Goal: Contribute content: Contribute content

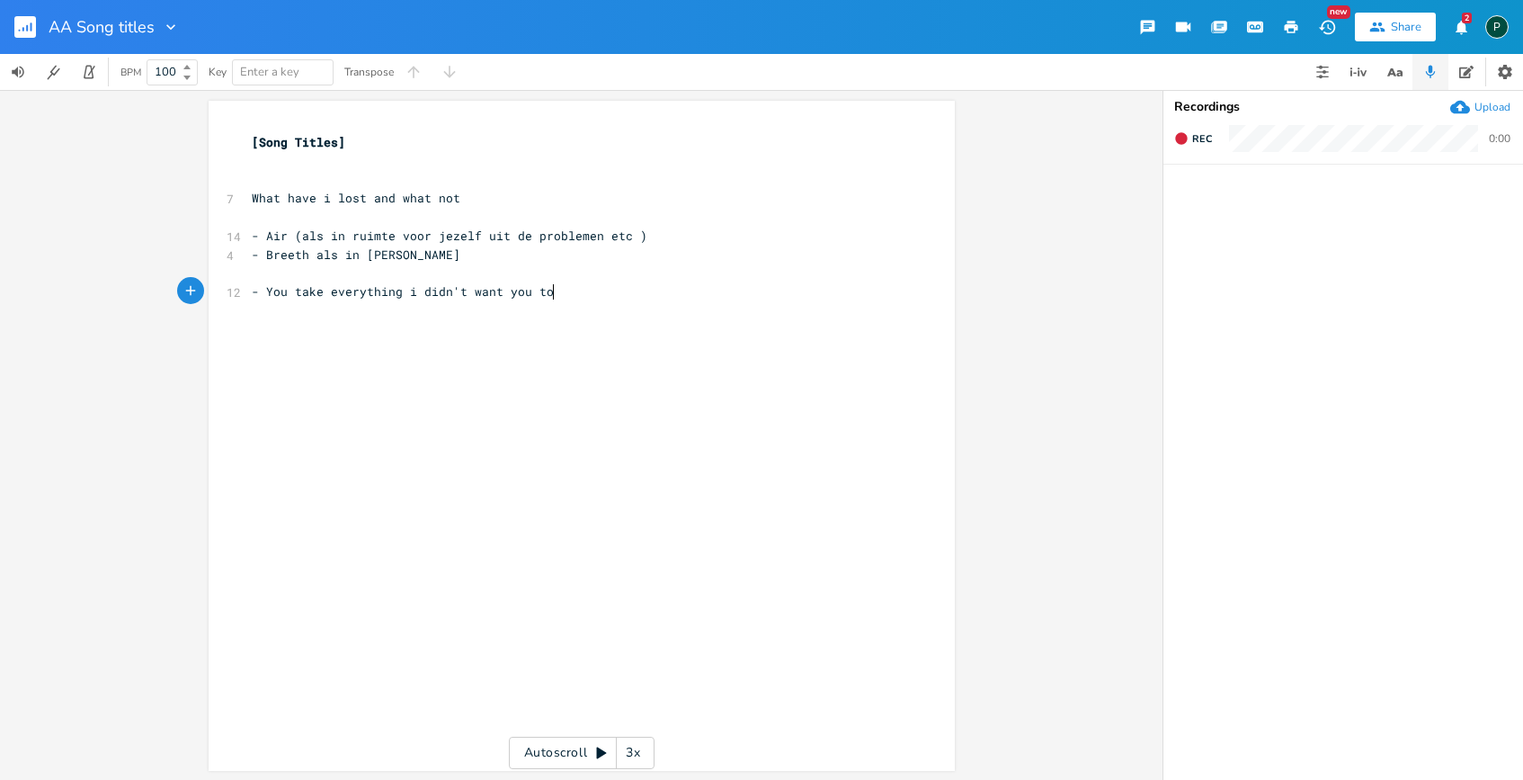
scroll to position [0, 66]
click at [36, 29] on button "Back to Library" at bounding box center [32, 26] width 36 height 43
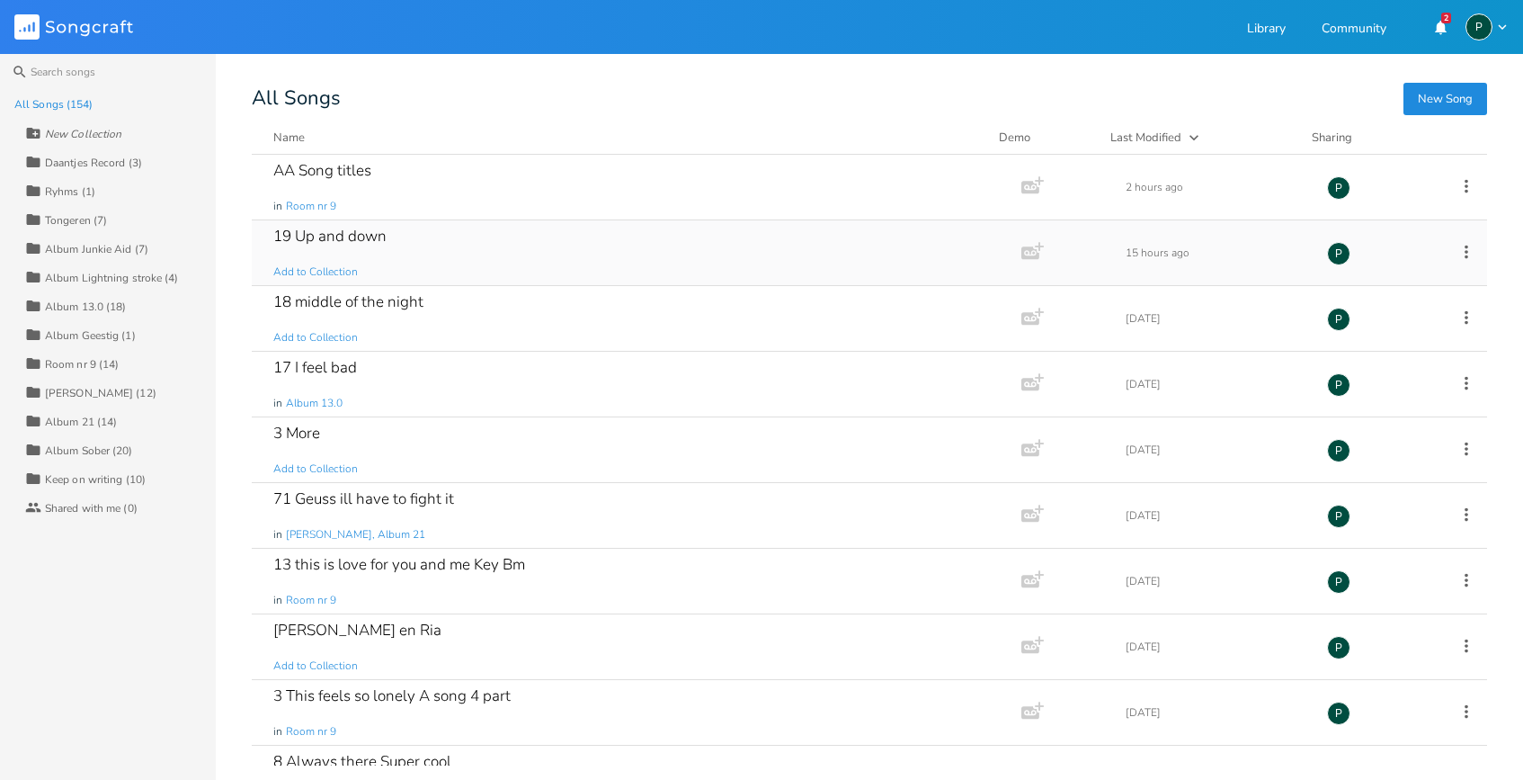
click at [343, 244] on div "19 Up and down" at bounding box center [329, 235] width 113 height 15
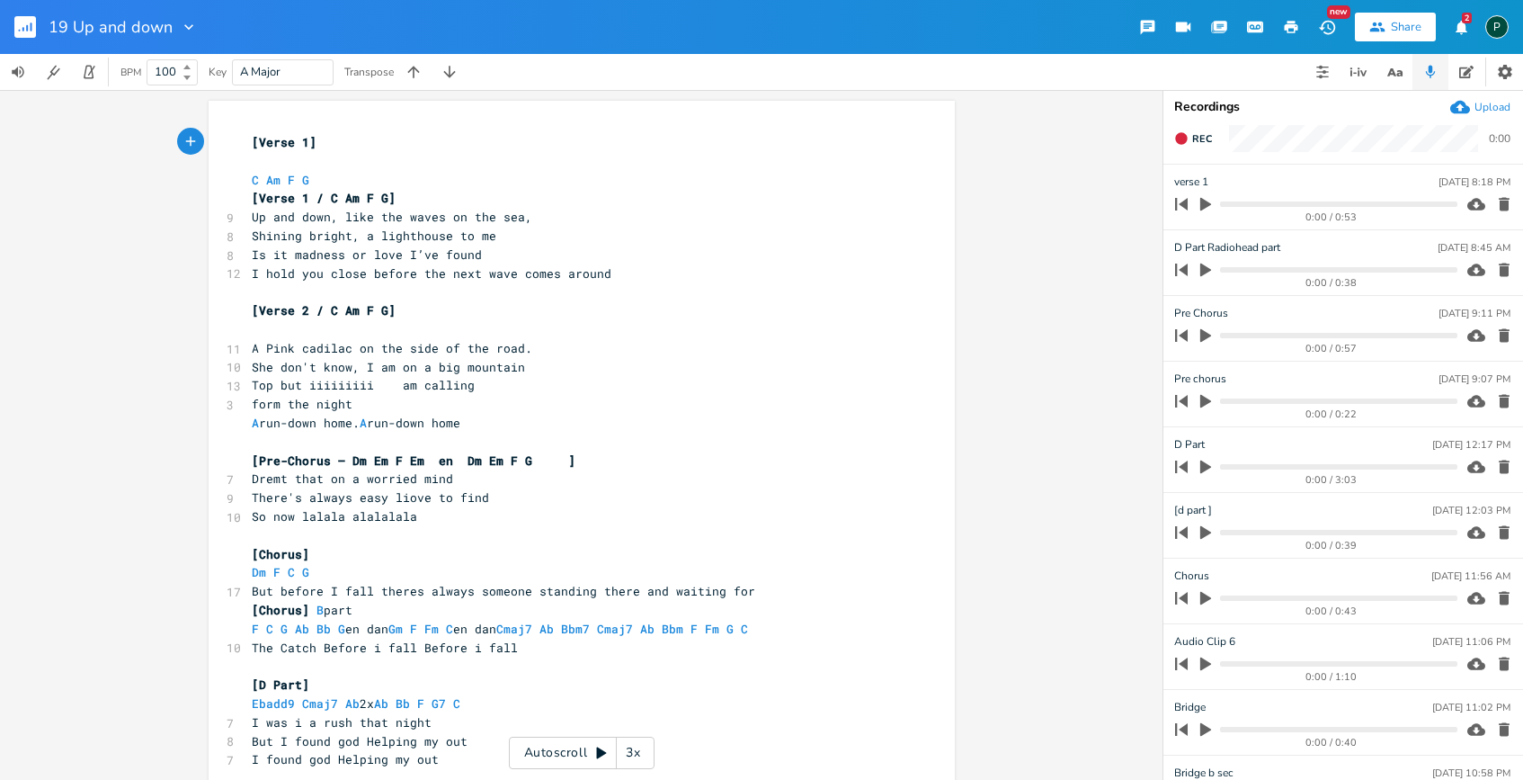
click at [436, 205] on pre "[Verse 1 / C Am F G]" at bounding box center [572, 198] width 649 height 19
click at [347, 173] on pre "C Am F G" at bounding box center [572, 180] width 649 height 19
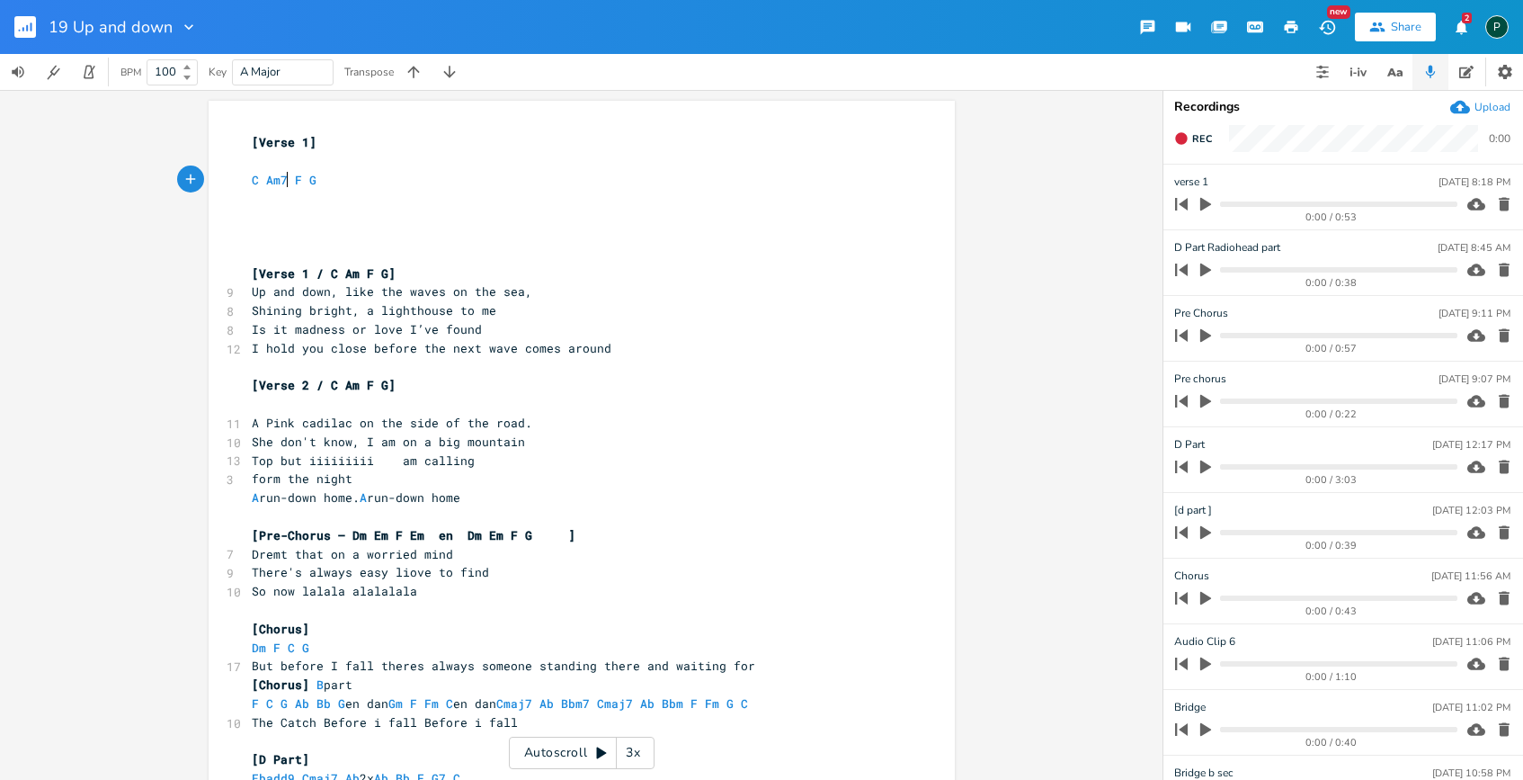
type textarea "7"
type textarea "maj7"
click at [362, 183] on pre "C Am7 Fmaj7 G" at bounding box center [572, 180] width 649 height 19
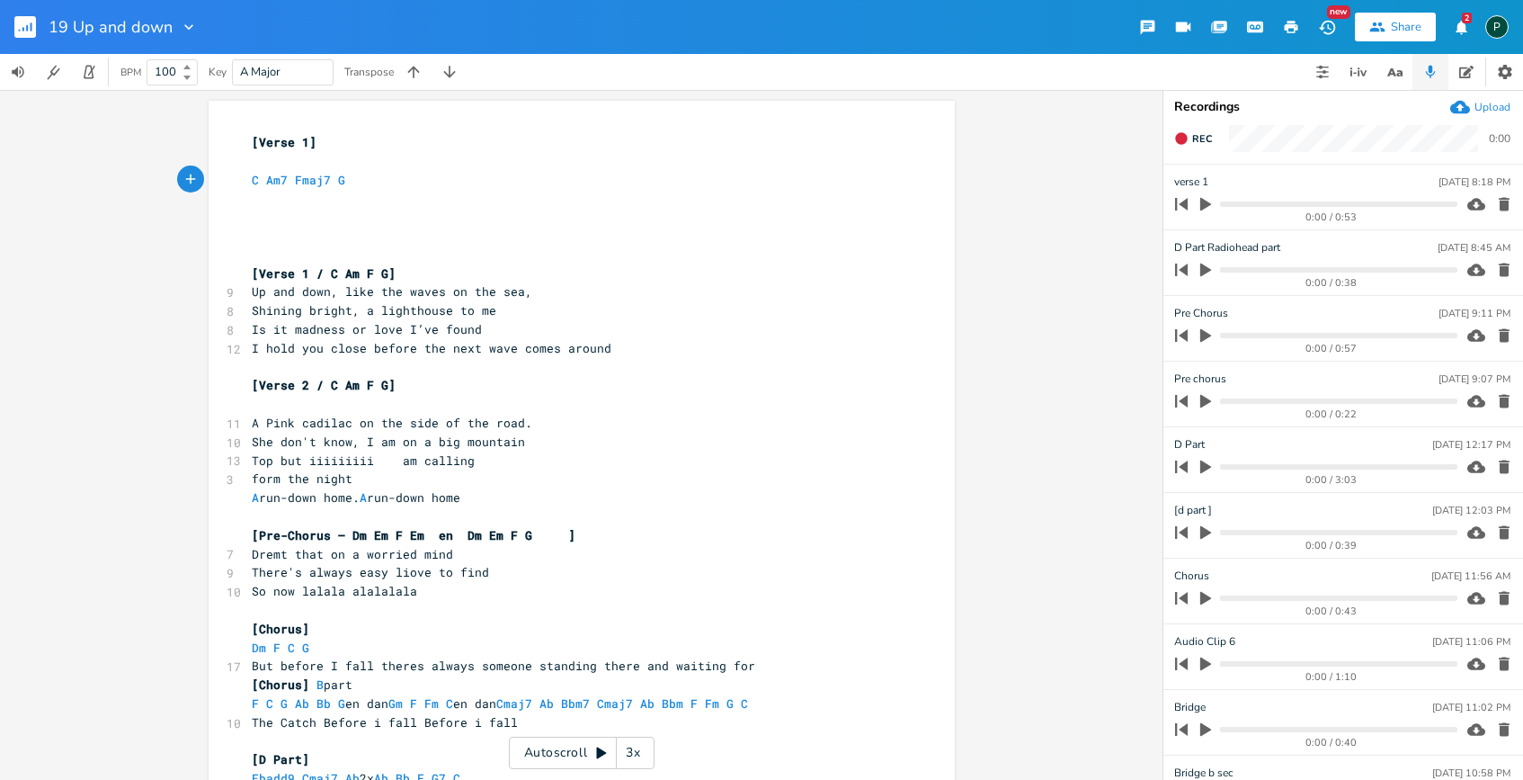
click at [297, 215] on pre "​" at bounding box center [572, 217] width 649 height 19
type textarea "No iam fine for the time"
click at [258, 219] on span "No iam fine for the time" at bounding box center [338, 217] width 173 height 16
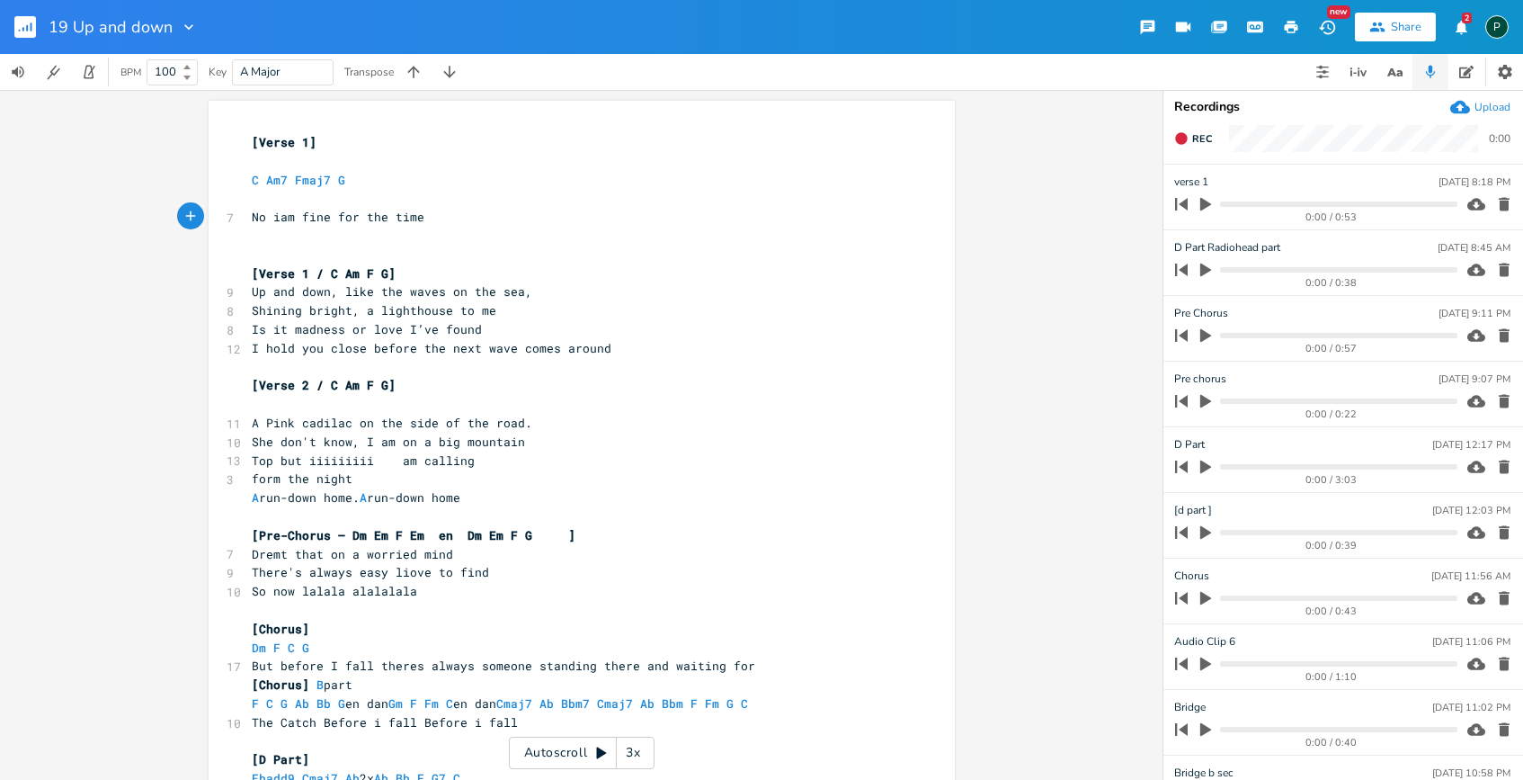
type textarea "w"
click at [434, 219] on pre "Now iam fine for the time" at bounding box center [572, 217] width 649 height 19
type textarea "it's a real"
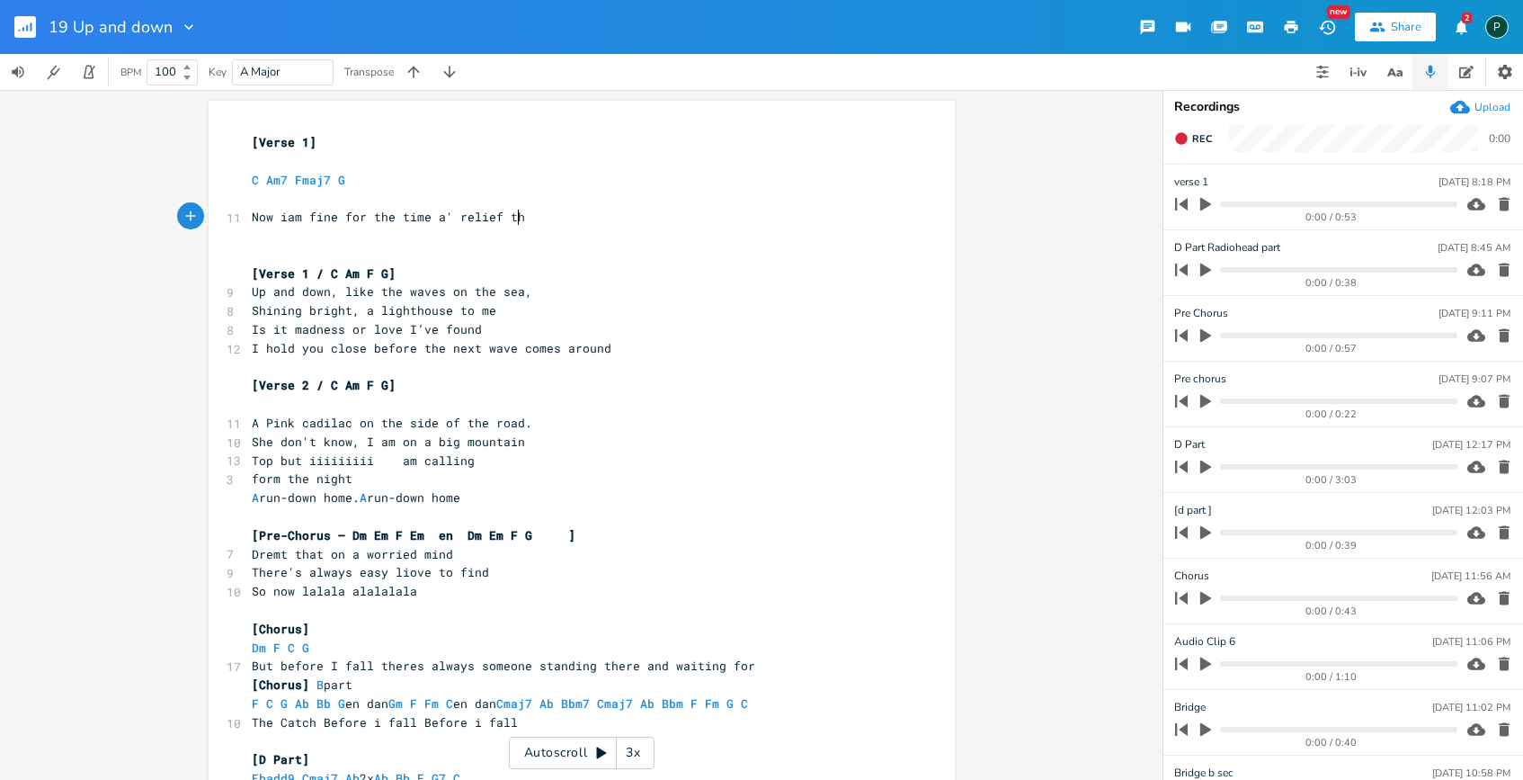
scroll to position [0, 52]
type textarea "a' relief thank you"
type textarea ". A cre"
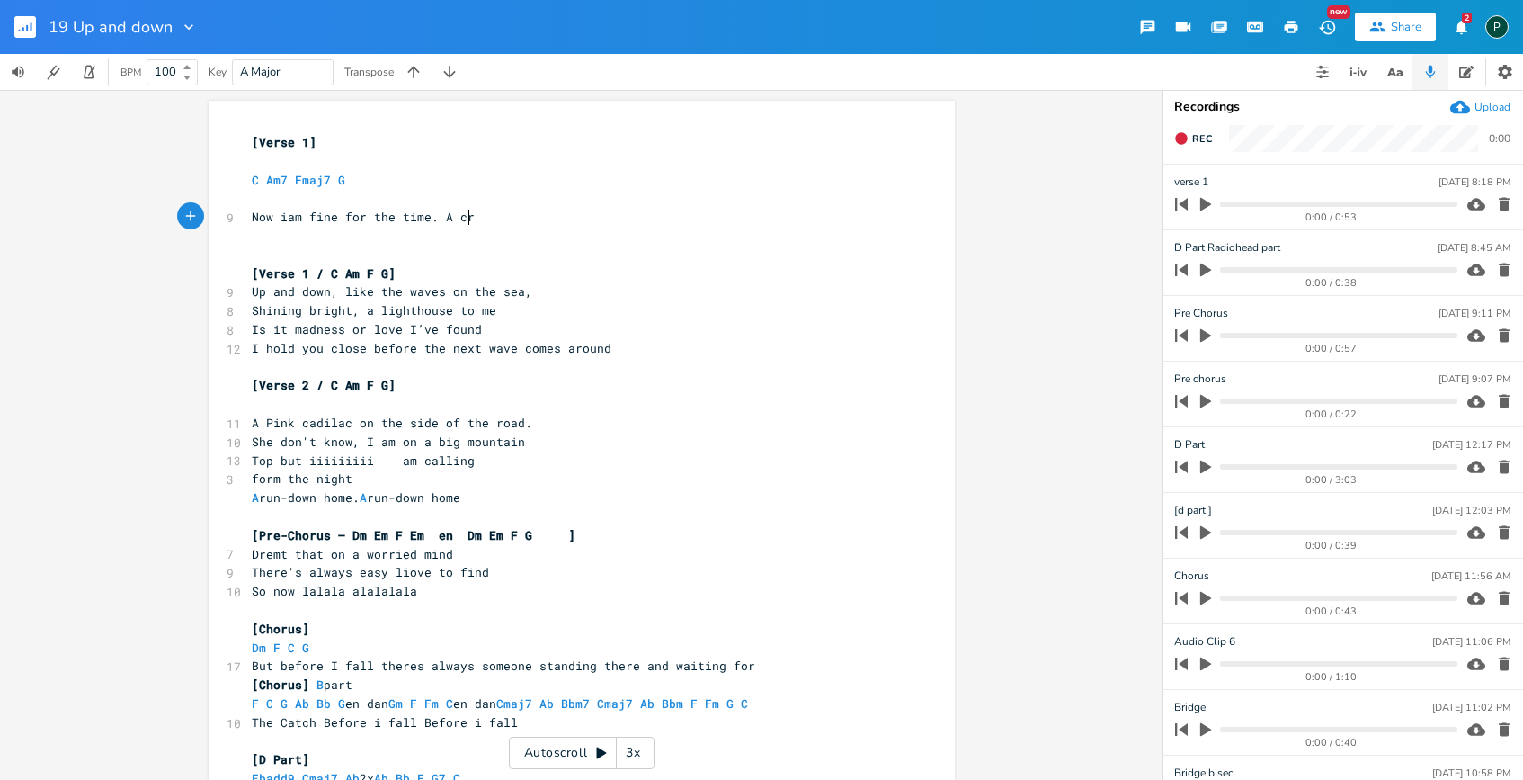
type textarea "z"
type textarea "axy"
type textarea "zy"
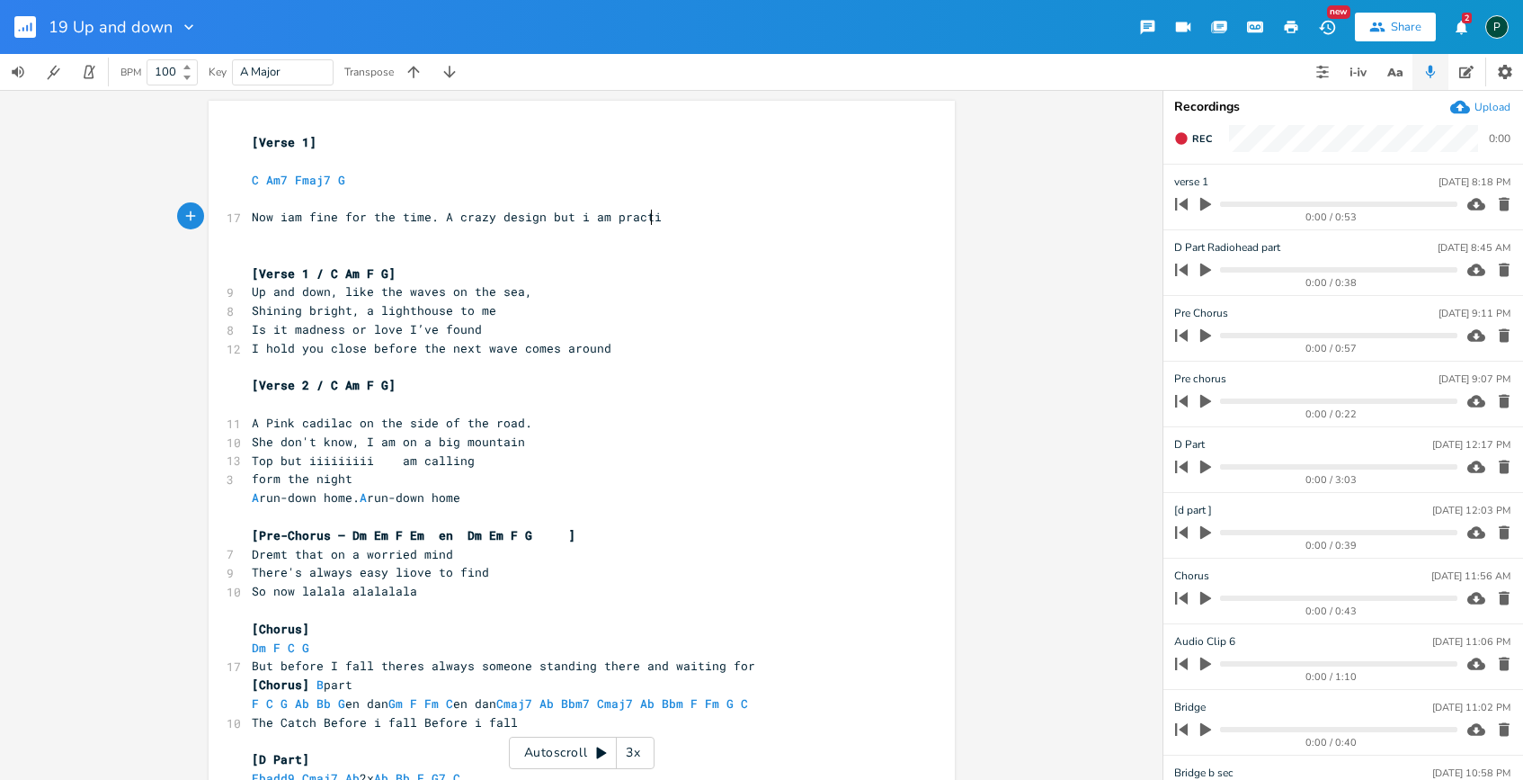
type textarea "design but i am practiv"
type textarea "cal in a spine"
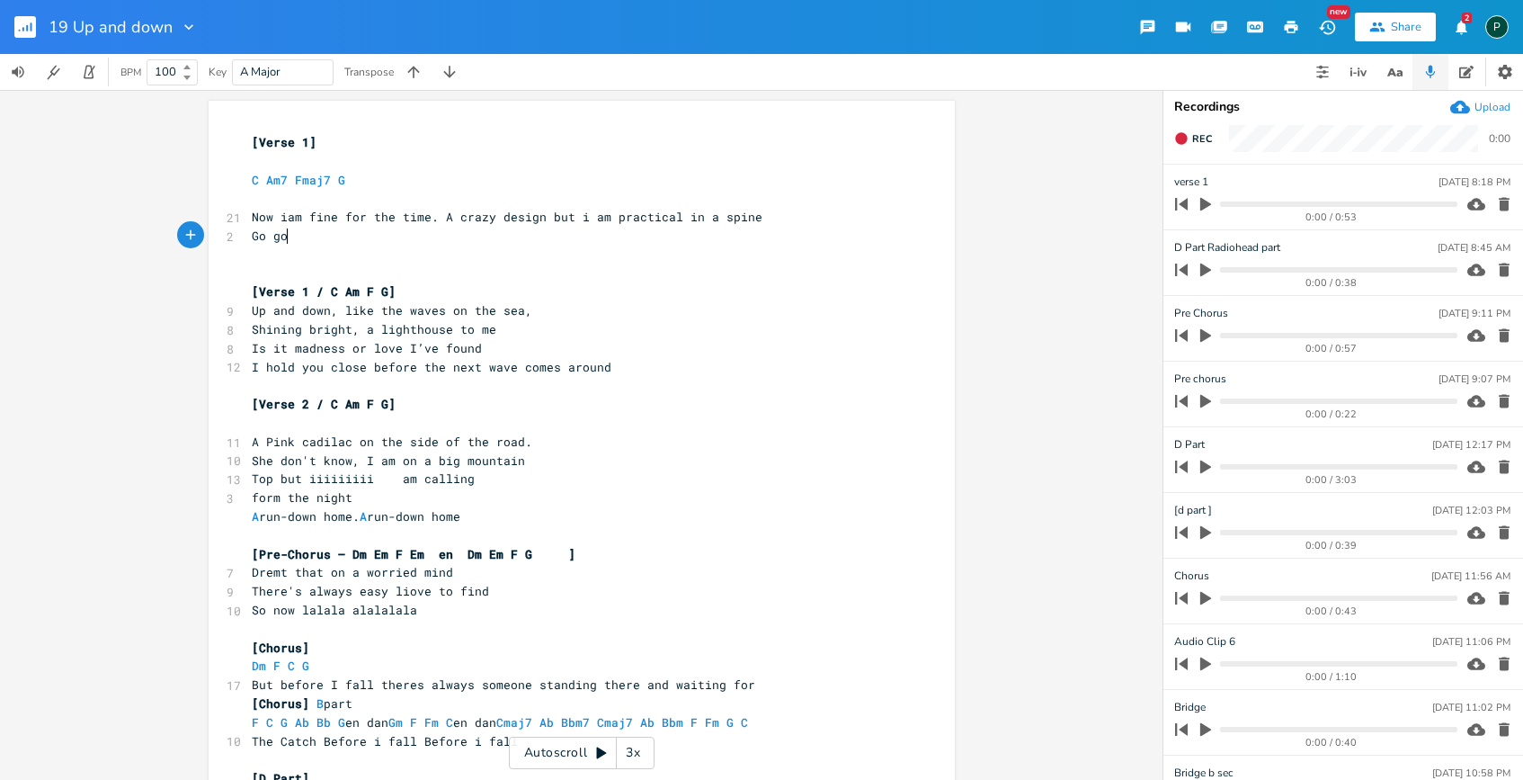
scroll to position [0, 33]
type textarea "Go go get it go go get it"
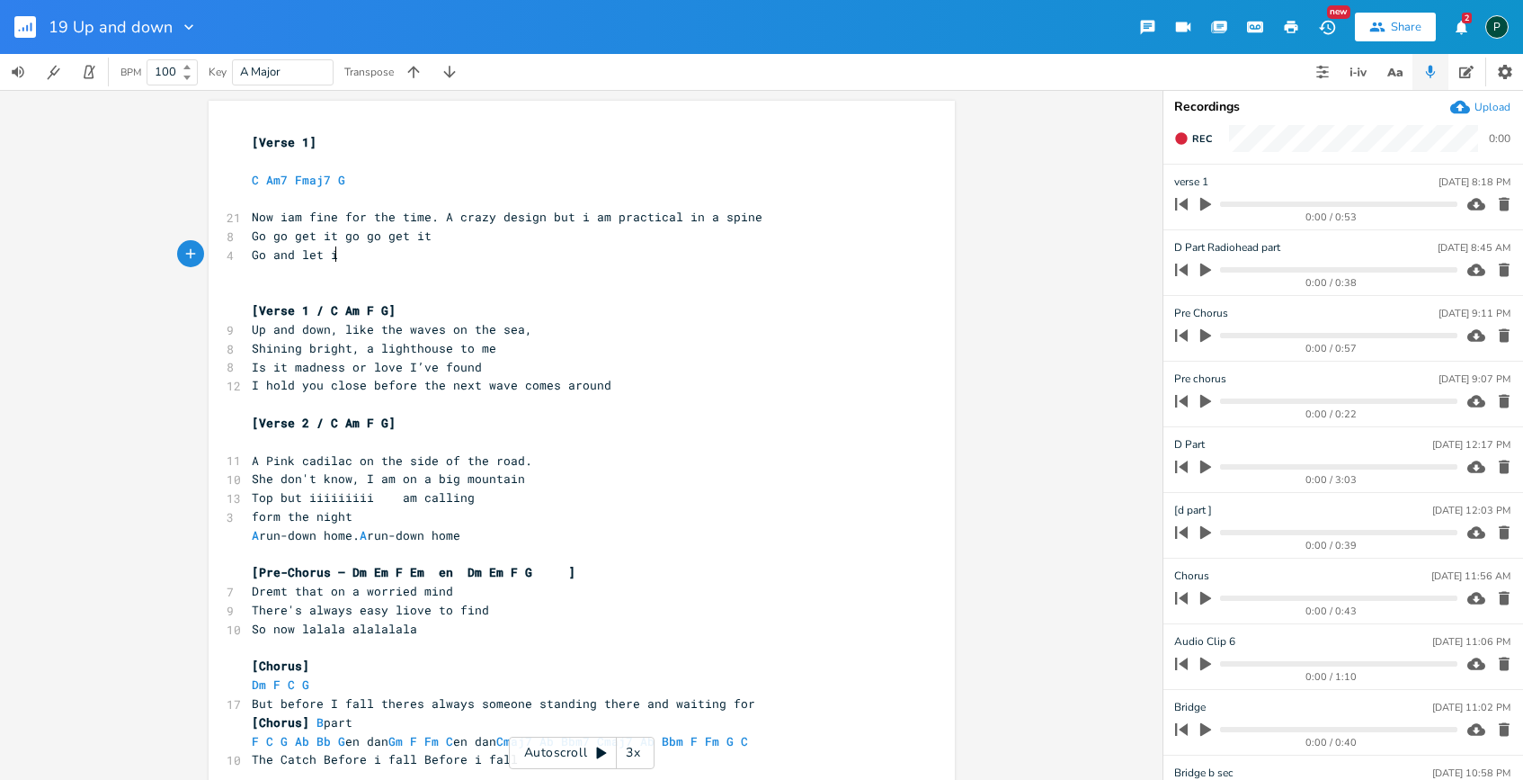
scroll to position [0, 67]
type textarea "Go and let it"
click at [1192, 146] on button "Rec" at bounding box center [1193, 138] width 52 height 29
click at [381, 186] on pre "C Am7 Fmaj7 G" at bounding box center [572, 180] width 649 height 19
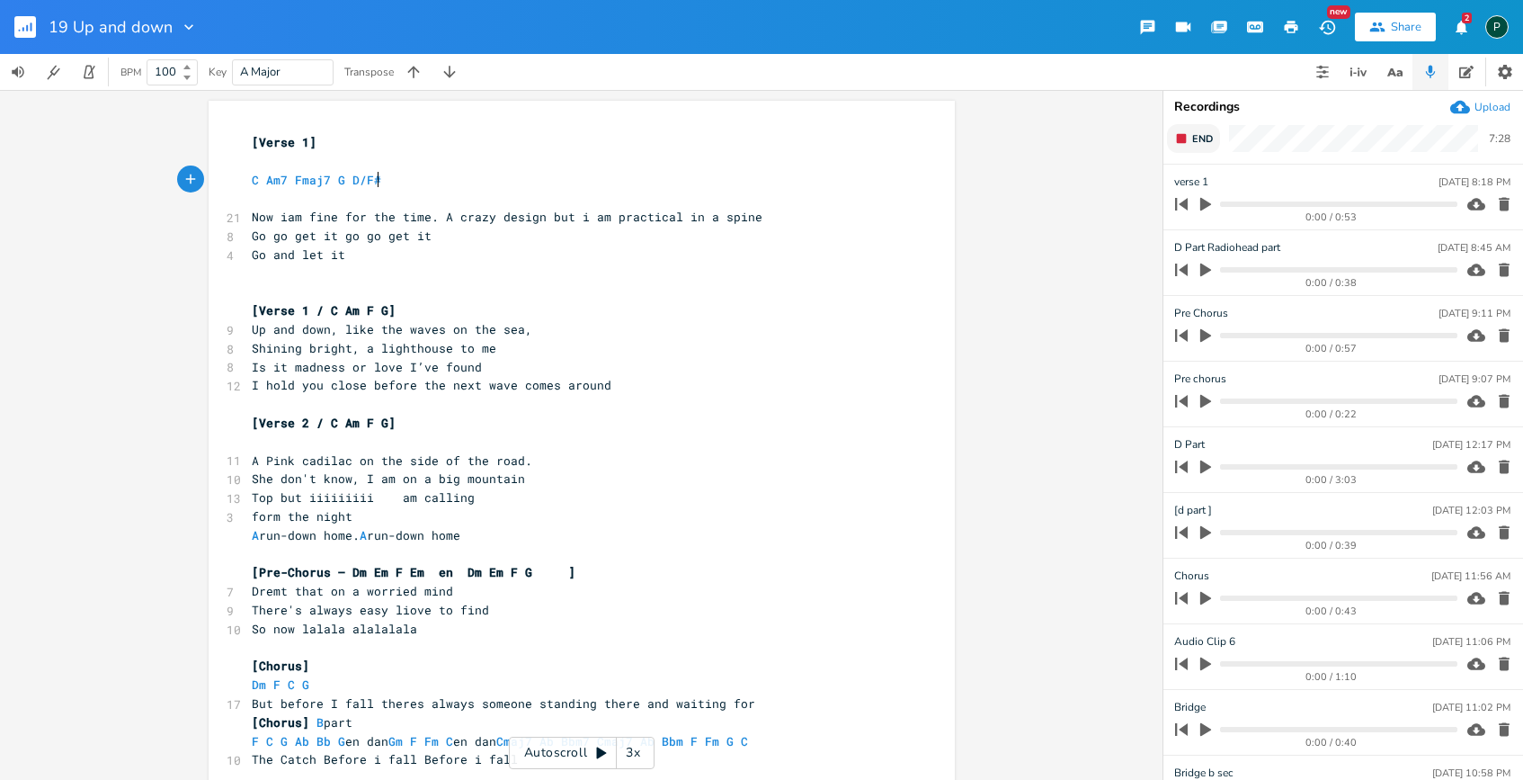
type textarea "D/F#"
click at [1187, 131] on icon "button" at bounding box center [1181, 138] width 14 height 14
click at [255, 184] on div at bounding box center [271, 187] width 90 height 7
click at [258, 178] on span "C Am7 Fmaj7 G D/F#" at bounding box center [316, 180] width 129 height 16
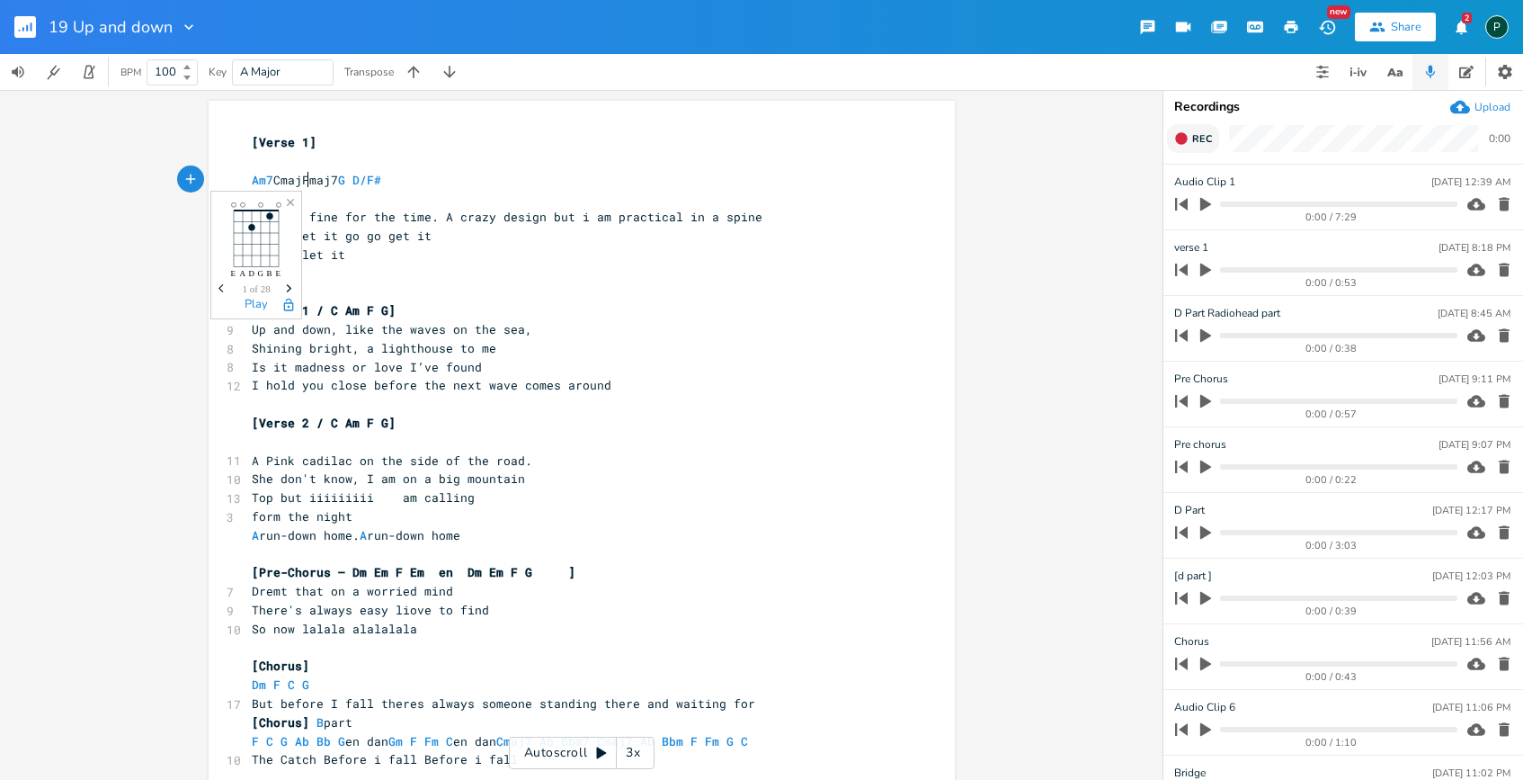
type textarea "Cmaj7"
type textarea "/"
type textarea "C/G"
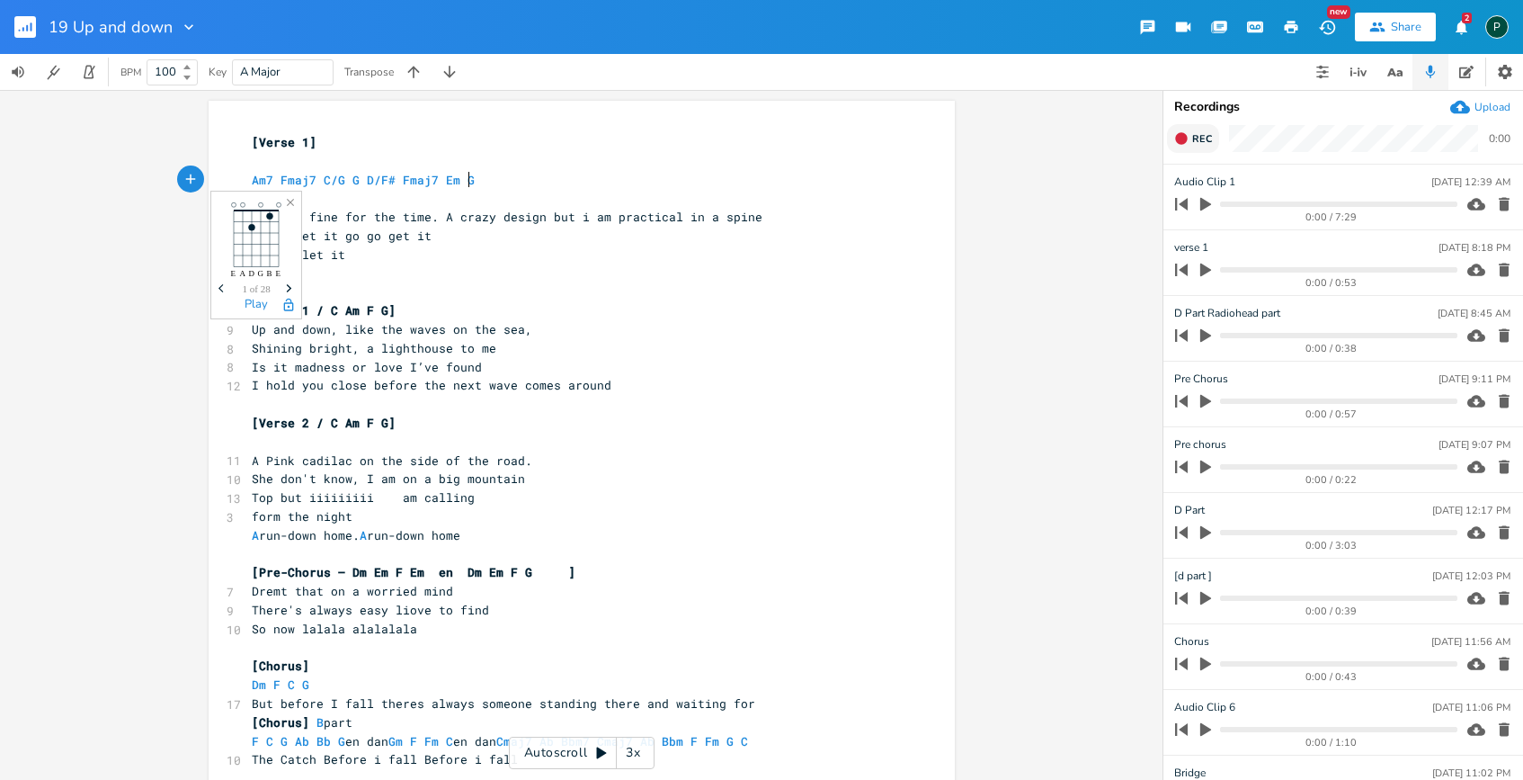
scroll to position [0, 67]
type textarea "Fmaj7 Em G"
click at [456, 228] on pre "Go go get it go go get it" at bounding box center [572, 236] width 649 height 19
type input "Ooooh my god"
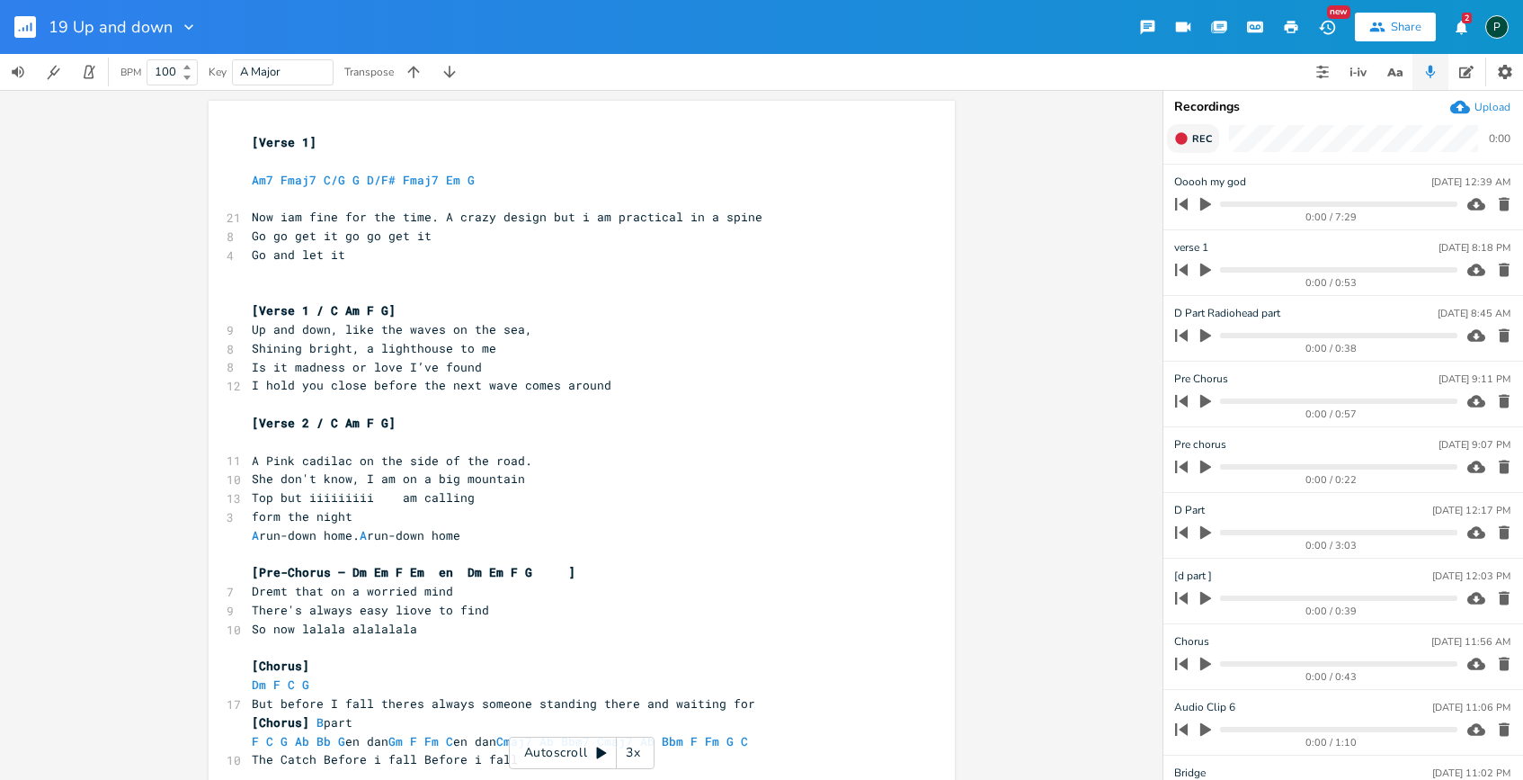
scroll to position [0, 0]
click at [435, 214] on span "Now iam fine for the time. A crazy design but i am practical in a spine" at bounding box center [507, 217] width 511 height 16
type textarea "what a"
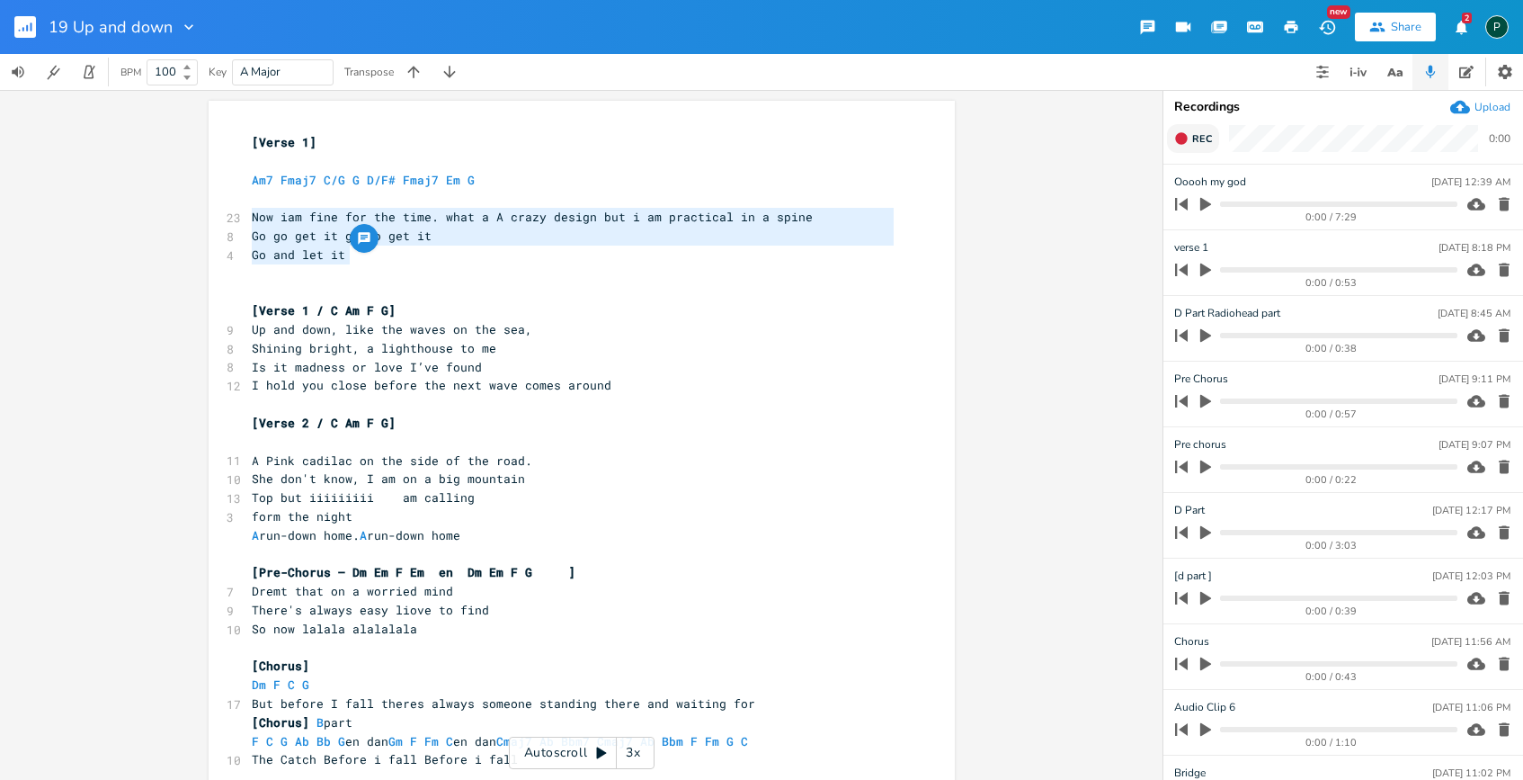
drag, startPoint x: 401, startPoint y: 251, endPoint x: 245, endPoint y: 221, distance: 159.2
click at [248, 221] on div "[Verse 1] ​ Am7 Fmaj7 C/G G D/F# Fmaj7 Em G ​ 23 Now iam fine for the time. wha…" at bounding box center [572, 666] width 649 height 1066
type textarea "Now iam fine for the time. what a A crazy design but i am practical in a spine …"
click at [699, 235] on pre "Go go get it go go get it" at bounding box center [572, 236] width 649 height 19
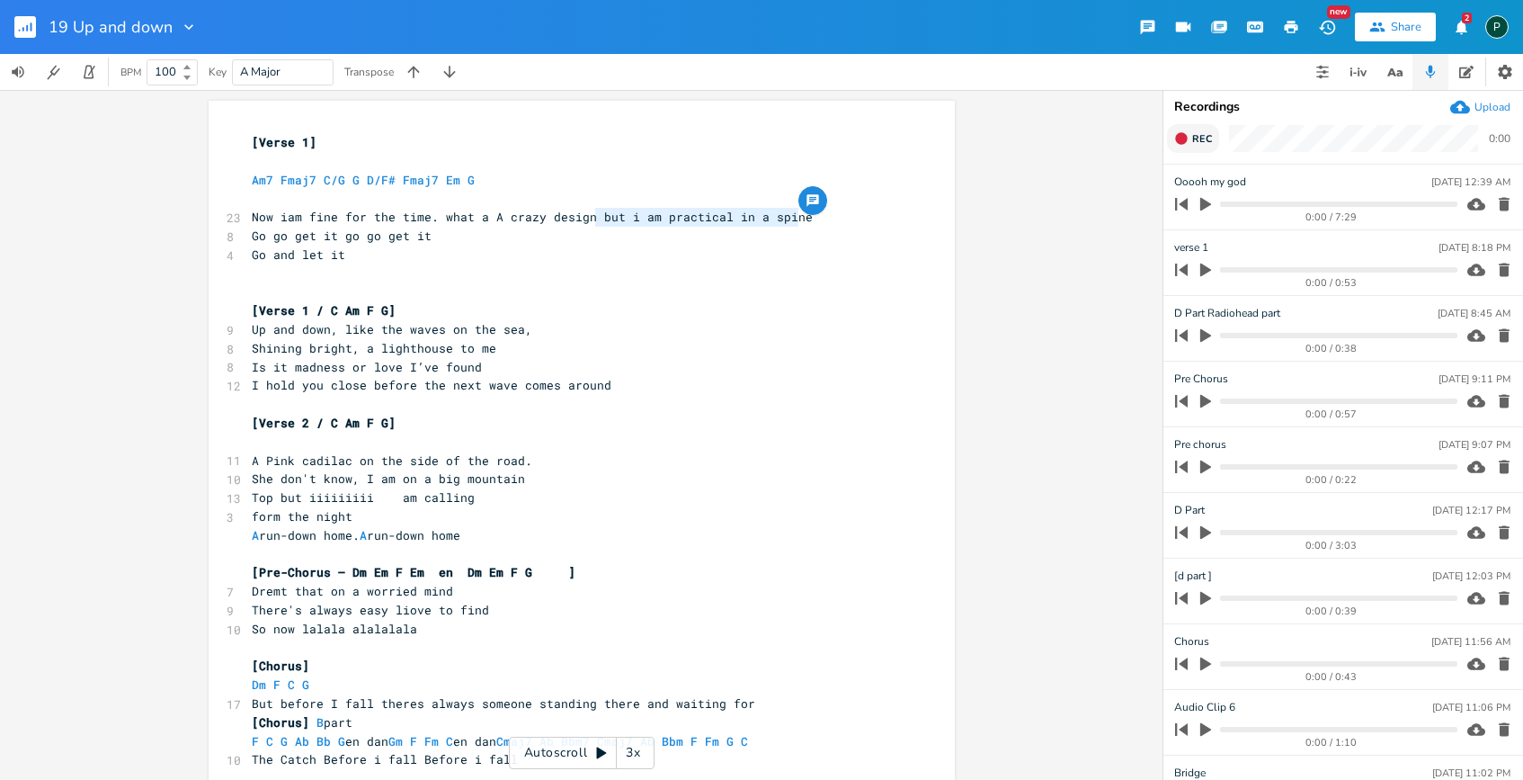
drag, startPoint x: 792, startPoint y: 219, endPoint x: 587, endPoint y: 222, distance: 205.0
click at [587, 222] on span "Now iam fine for the time. what a A crazy design but i am practical in a spine" at bounding box center [532, 217] width 561 height 16
type textarea "some strengt"
click at [590, 221] on span "Now iam fine for the time. what a A crazy design some strengt" at bounding box center [471, 217] width 439 height 16
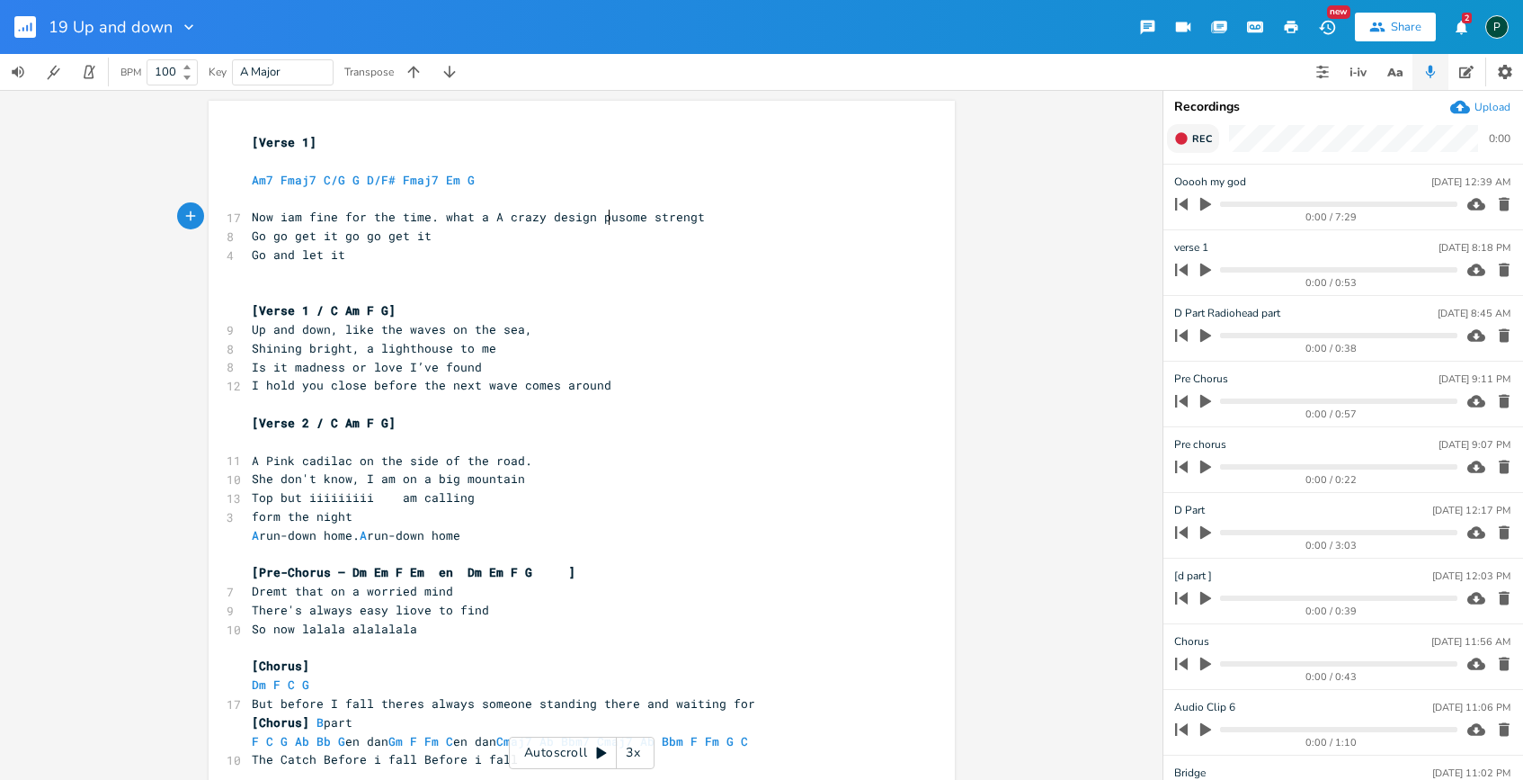
scroll to position [0, 20]
type textarea "put"
click at [761, 227] on pre "Go go get it go go get it" at bounding box center [572, 236] width 649 height 19
click at [737, 210] on pre "Now iam fine for the time. what a A crazy design put some strengt" at bounding box center [572, 217] width 649 height 19
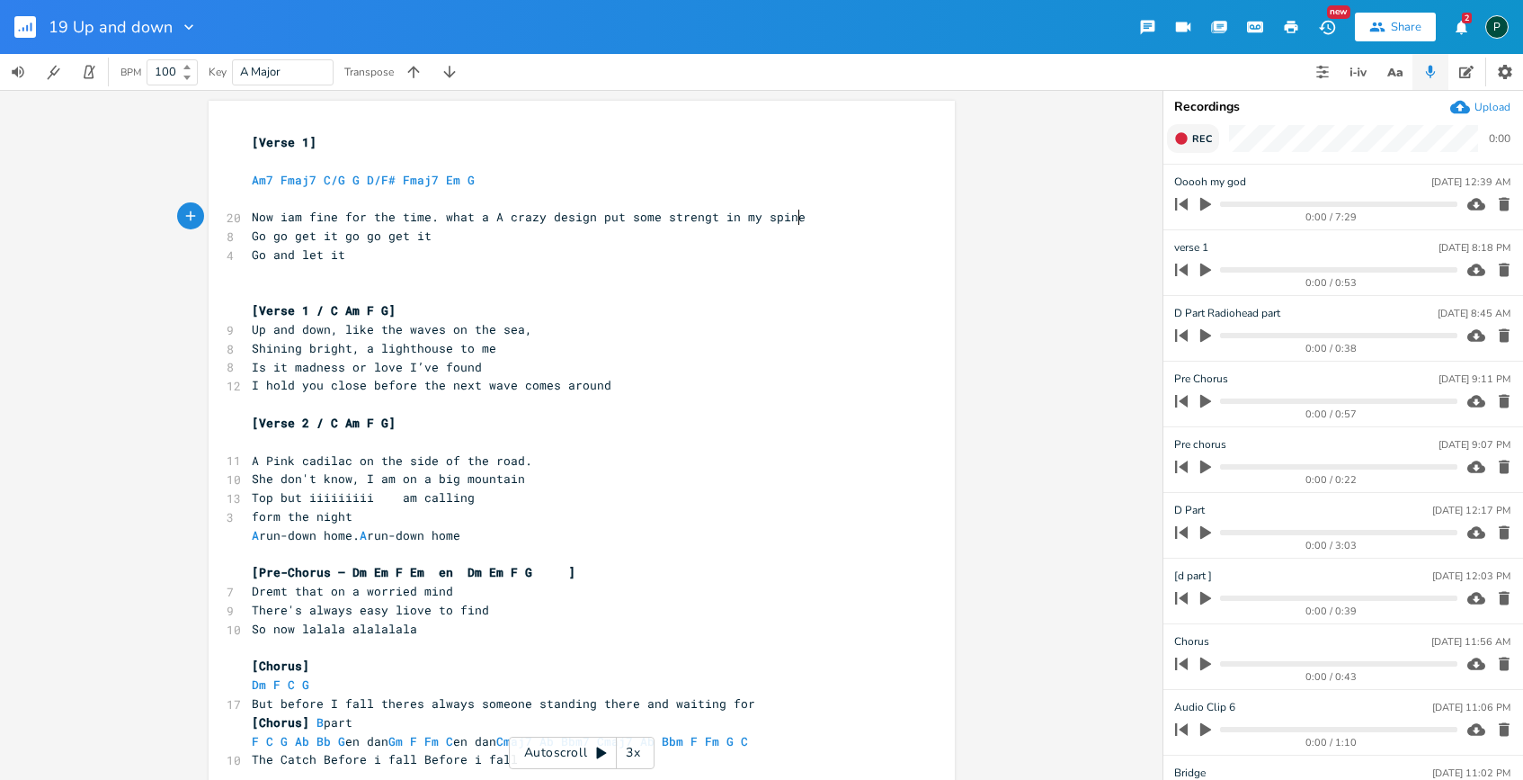
type textarea "in my spine"
click at [1202, 208] on icon "button" at bounding box center [1205, 204] width 11 height 13
click at [269, 158] on pre "​" at bounding box center [572, 161] width 649 height 19
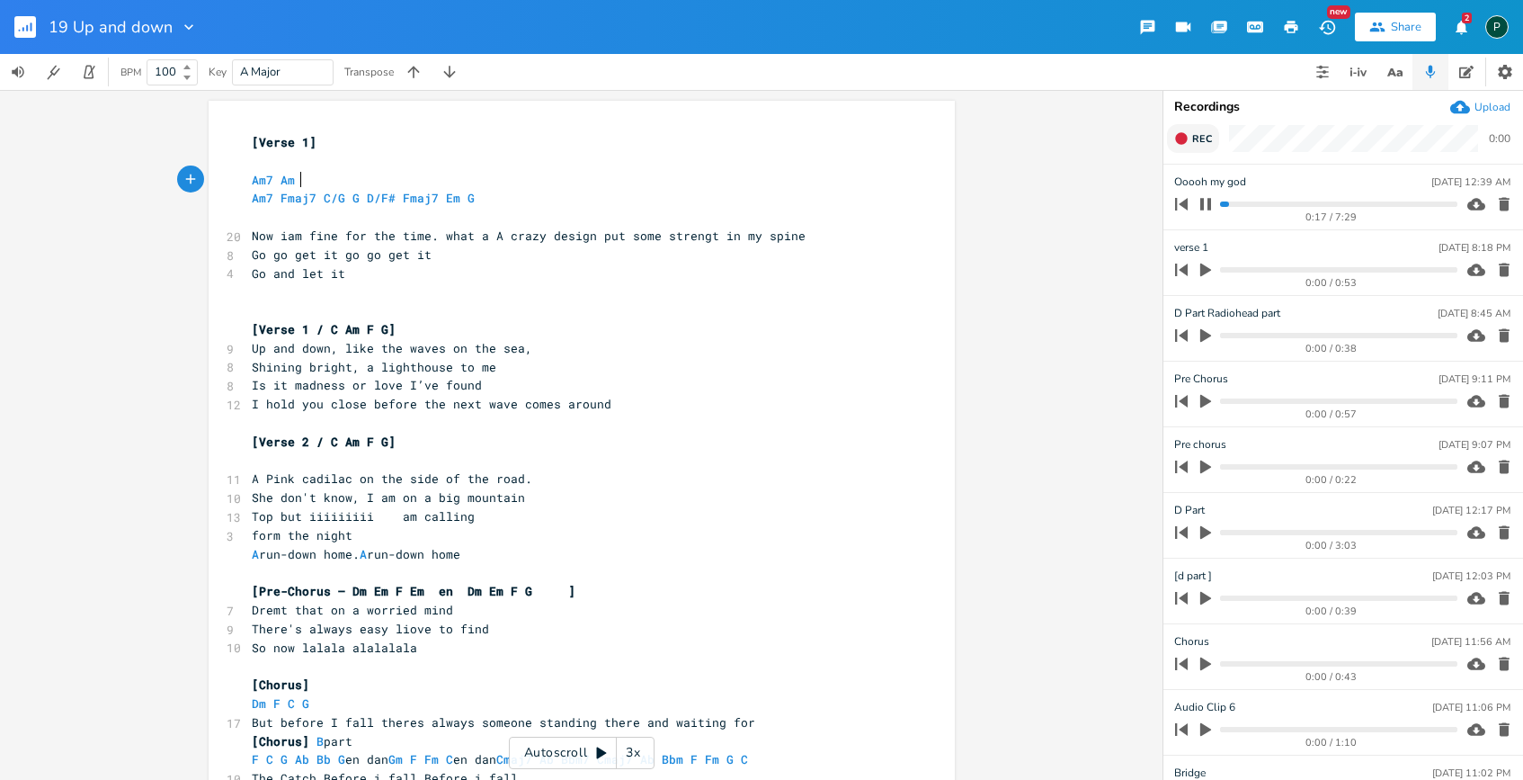
scroll to position [0, 50]
type textarea "Am7 Am"
click at [1204, 208] on icon "button" at bounding box center [1206, 204] width 14 height 14
click at [807, 233] on pre "Now iam fine for the time. what a A crazy design put some strengt in my spine" at bounding box center [572, 236] width 649 height 19
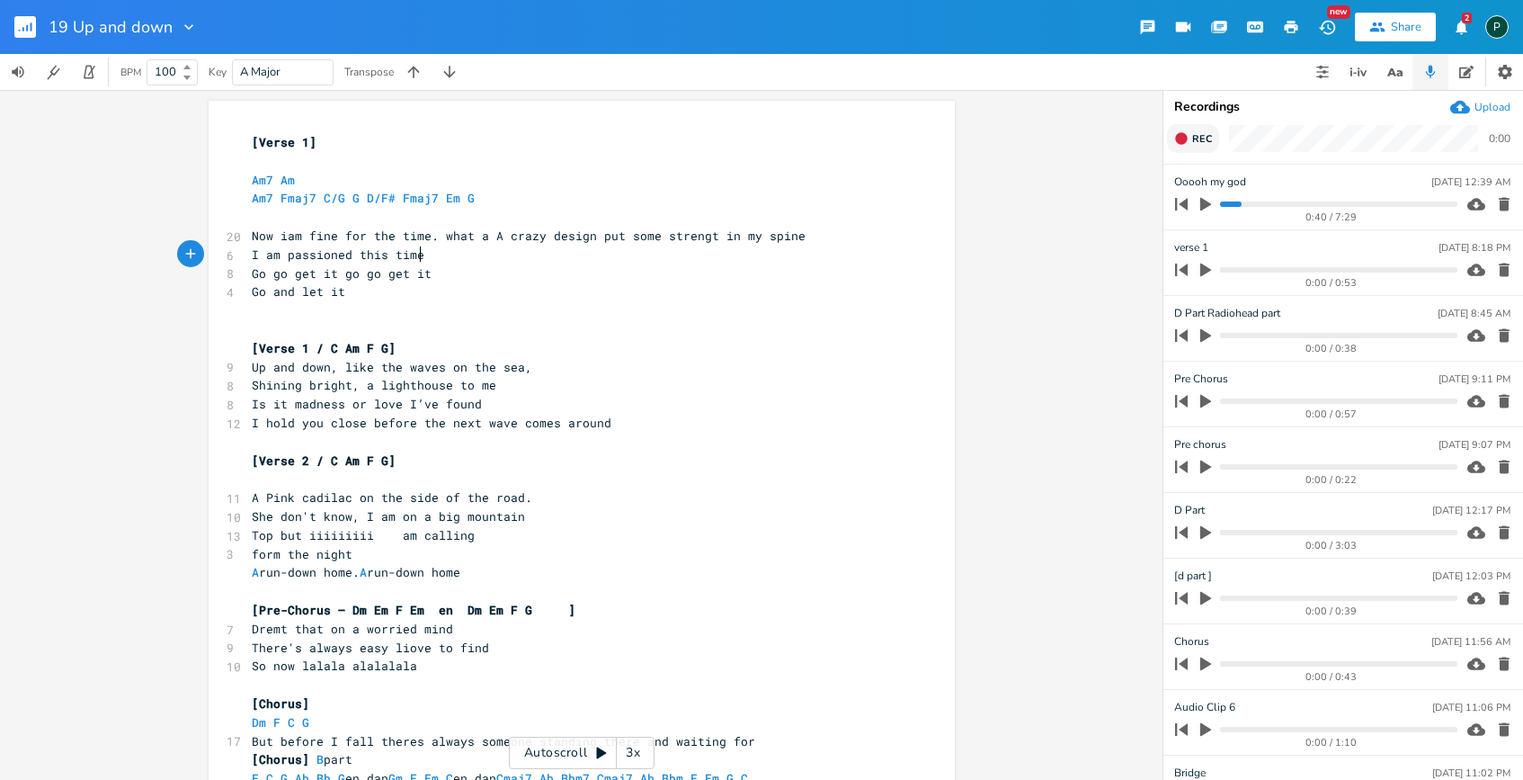
scroll to position [0, 132]
type textarea "I am passioned this time"
click at [361, 292] on pre "Go and let it" at bounding box center [572, 291] width 649 height 19
type textarea "- and let it"
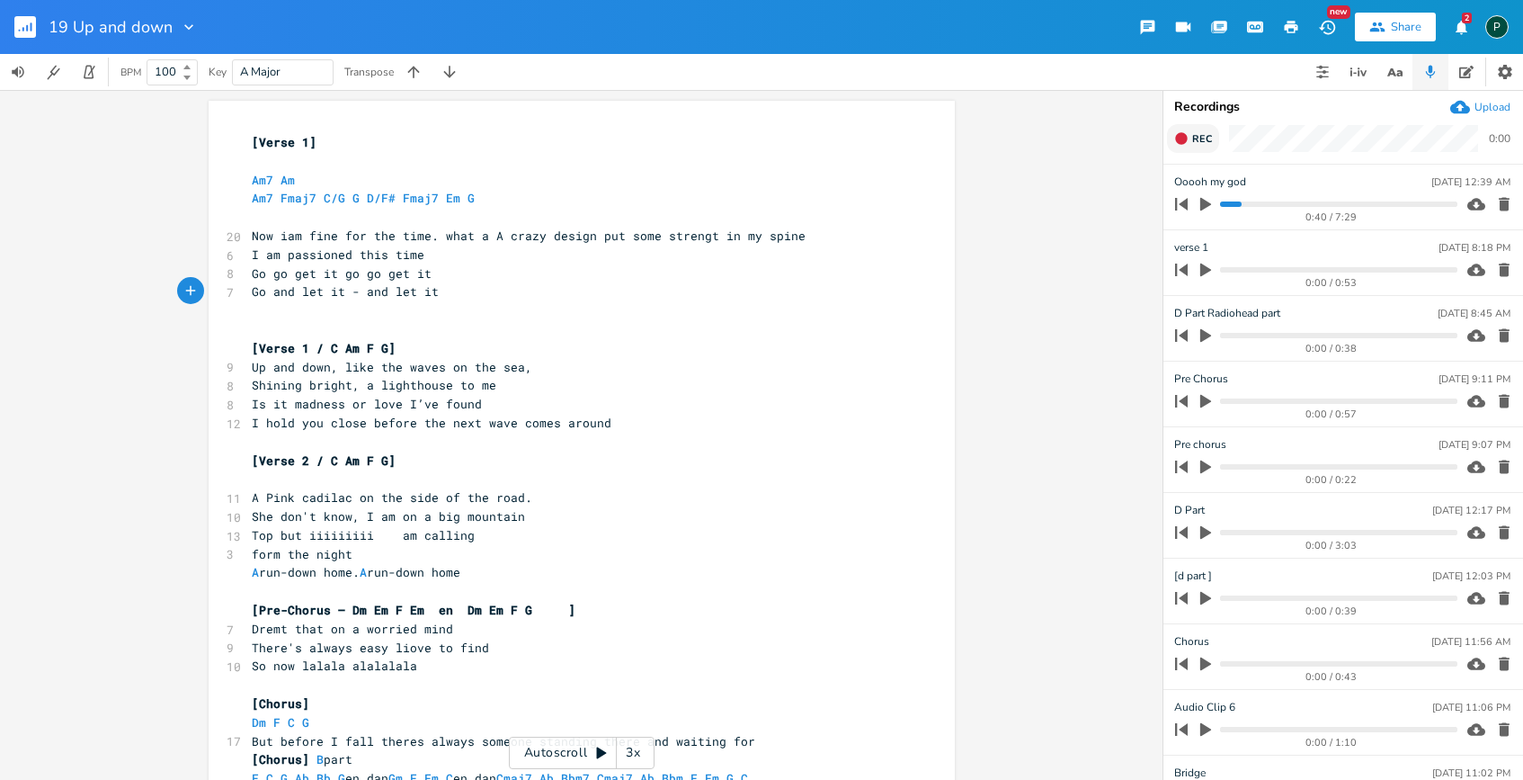
click at [352, 197] on span "Am7 Fmaj7 C/G G D/F# Fmaj7 Em G" at bounding box center [367, 198] width 230 height 16
type textarea "Add11"
click at [353, 201] on span "Am7 Fmaj7 C/G GAdd11 D/F# Fmaj7 Em G" at bounding box center [378, 198] width 252 height 16
type textarea "a"
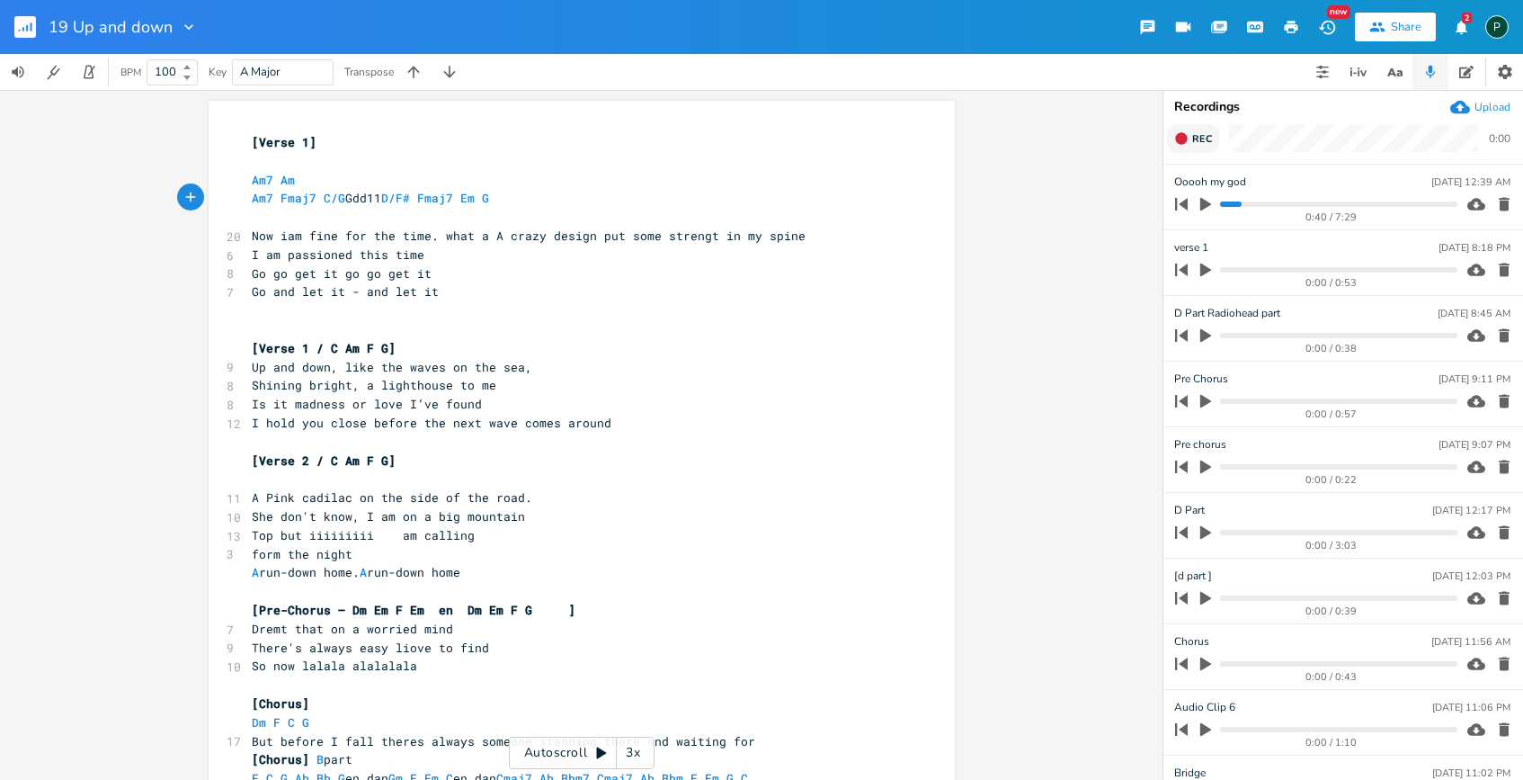
scroll to position [0, 6]
click at [538, 203] on pre "Am7 Fmaj7 C/G Gadd11 D/F# Fmaj7 Em G" at bounding box center [572, 198] width 649 height 19
click at [1183, 137] on icon "button" at bounding box center [1181, 138] width 12 height 12
click at [1183, 137] on rect "button" at bounding box center [1182, 139] width 10 height 10
click at [1175, 176] on input "Verse 1" at bounding box center [1194, 182] width 40 height 17
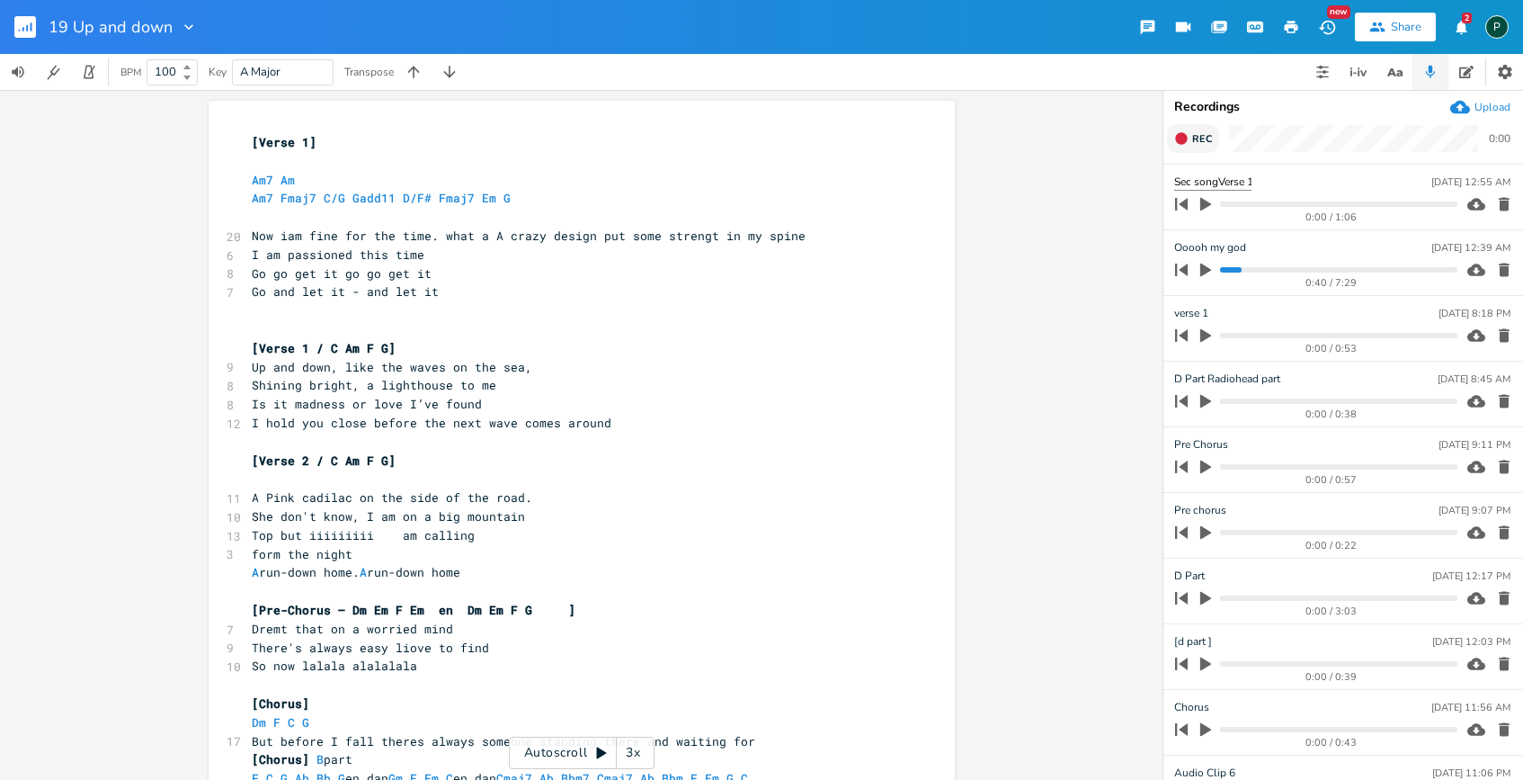
type input "Sec song Verse 1"
click at [1326, 182] on div "Sec song Verse [DATE] 12:55 AM" at bounding box center [1342, 182] width 336 height 16
click at [1242, 169] on li "Sec song Verse [DATE] 12:55 AM 0:00 / 1:06" at bounding box center [1344, 198] width 360 height 66
click at [1467, 199] on icon "button" at bounding box center [1476, 204] width 18 height 12
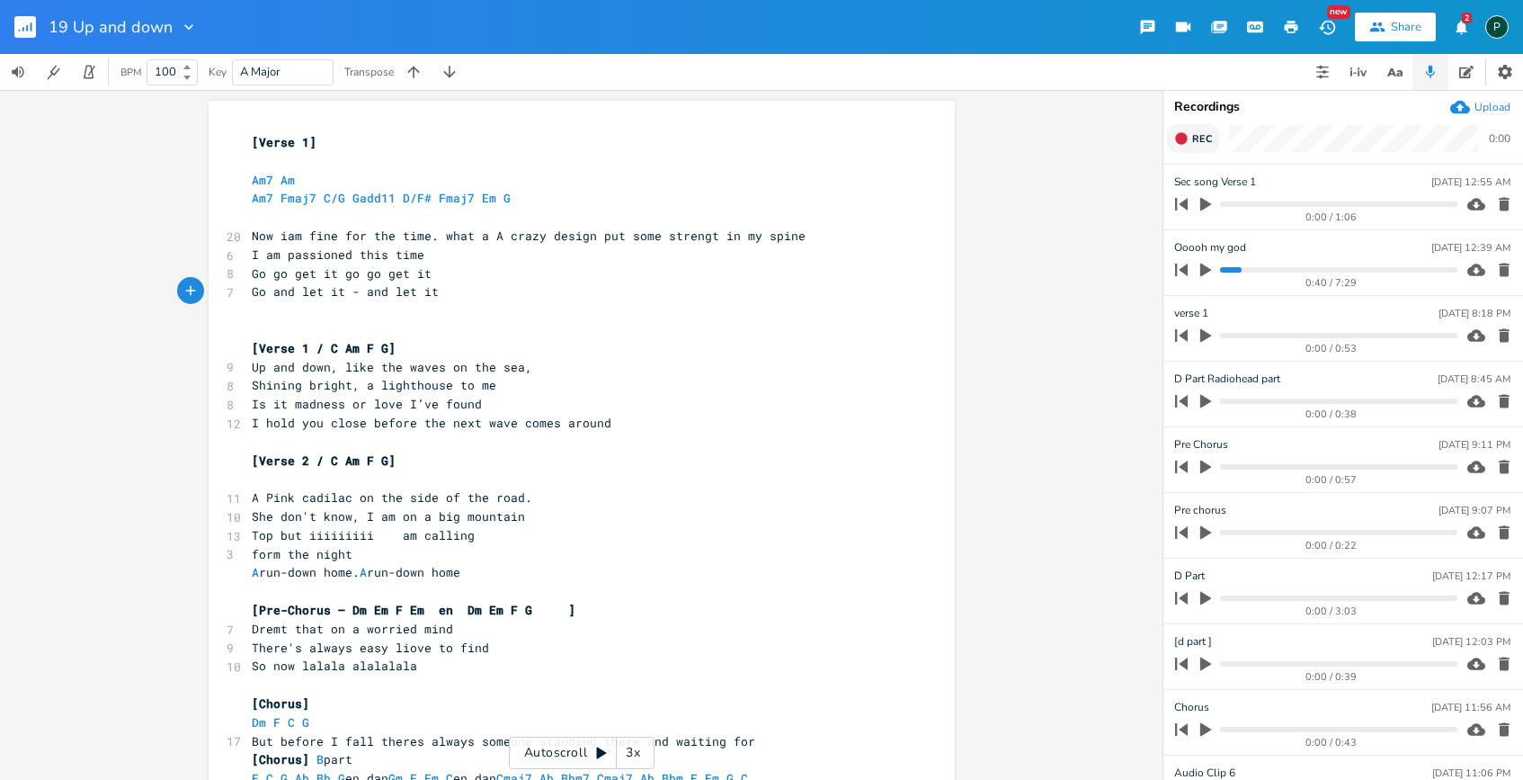
click at [464, 299] on pre "Go and let it - and let it" at bounding box center [572, 291] width 649 height 19
click at [252, 143] on span "[Verse 1]" at bounding box center [284, 142] width 65 height 16
type textarea "Sed"
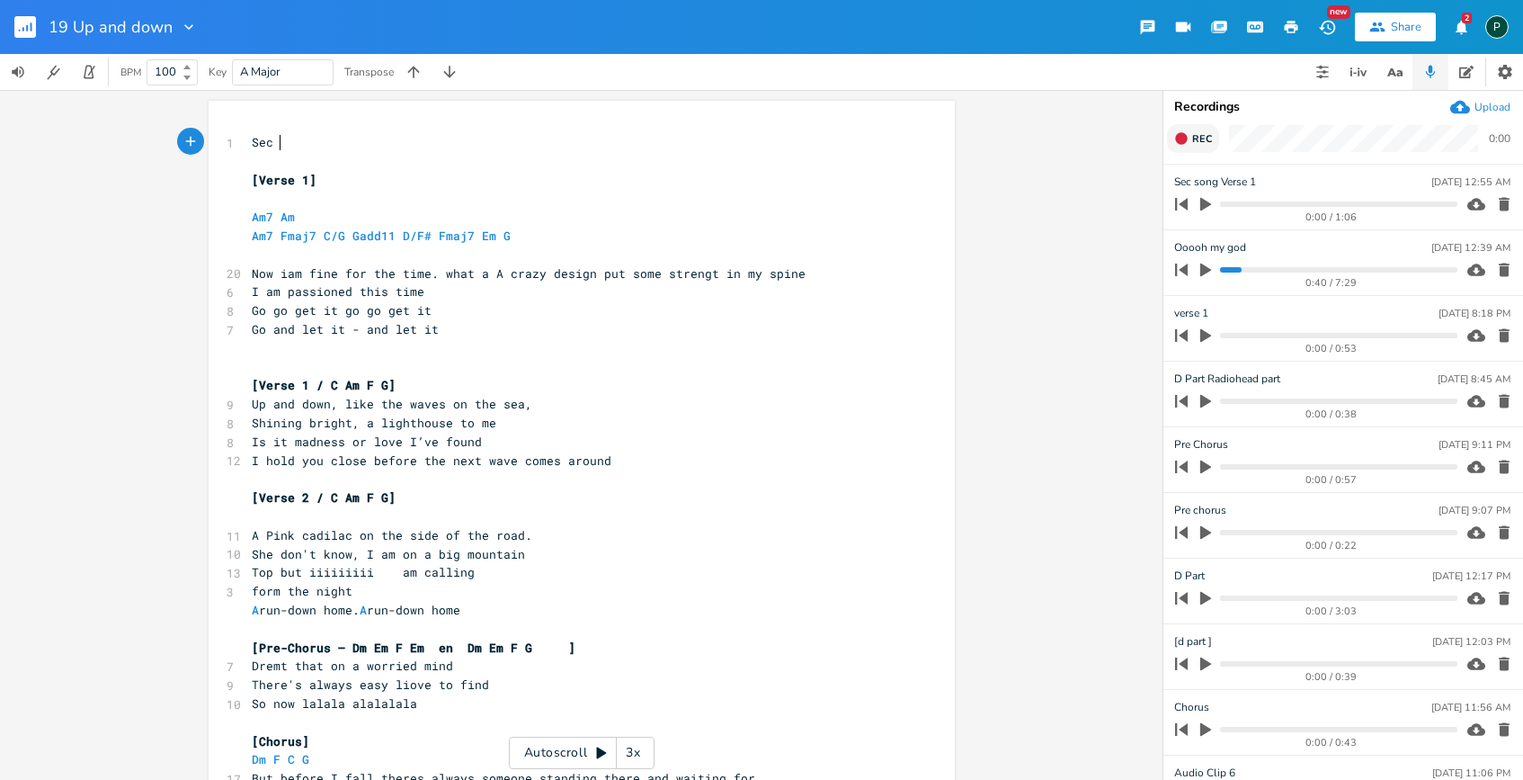
scroll to position [0, 22]
type textarea "Sec song"
click at [266, 144] on span "Sec song" at bounding box center [281, 142] width 58 height 16
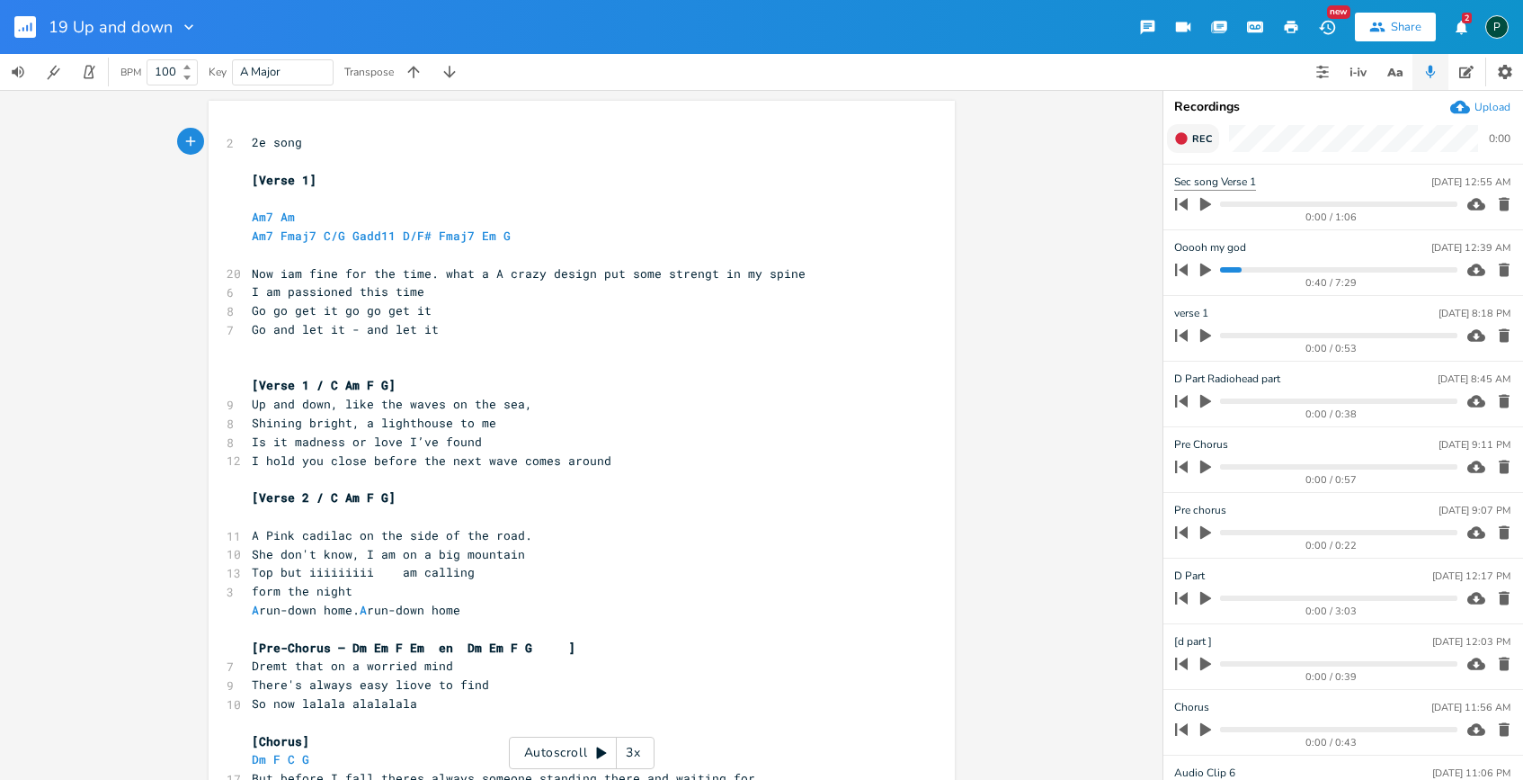
type textarea "2e"
click at [1190, 181] on input "Sec song Verse 1" at bounding box center [1217, 182] width 86 height 17
type input "2e song Verse 1"
type input "2e song Ooooh my god"
click at [701, 212] on pre "Am7 Am" at bounding box center [572, 217] width 649 height 19
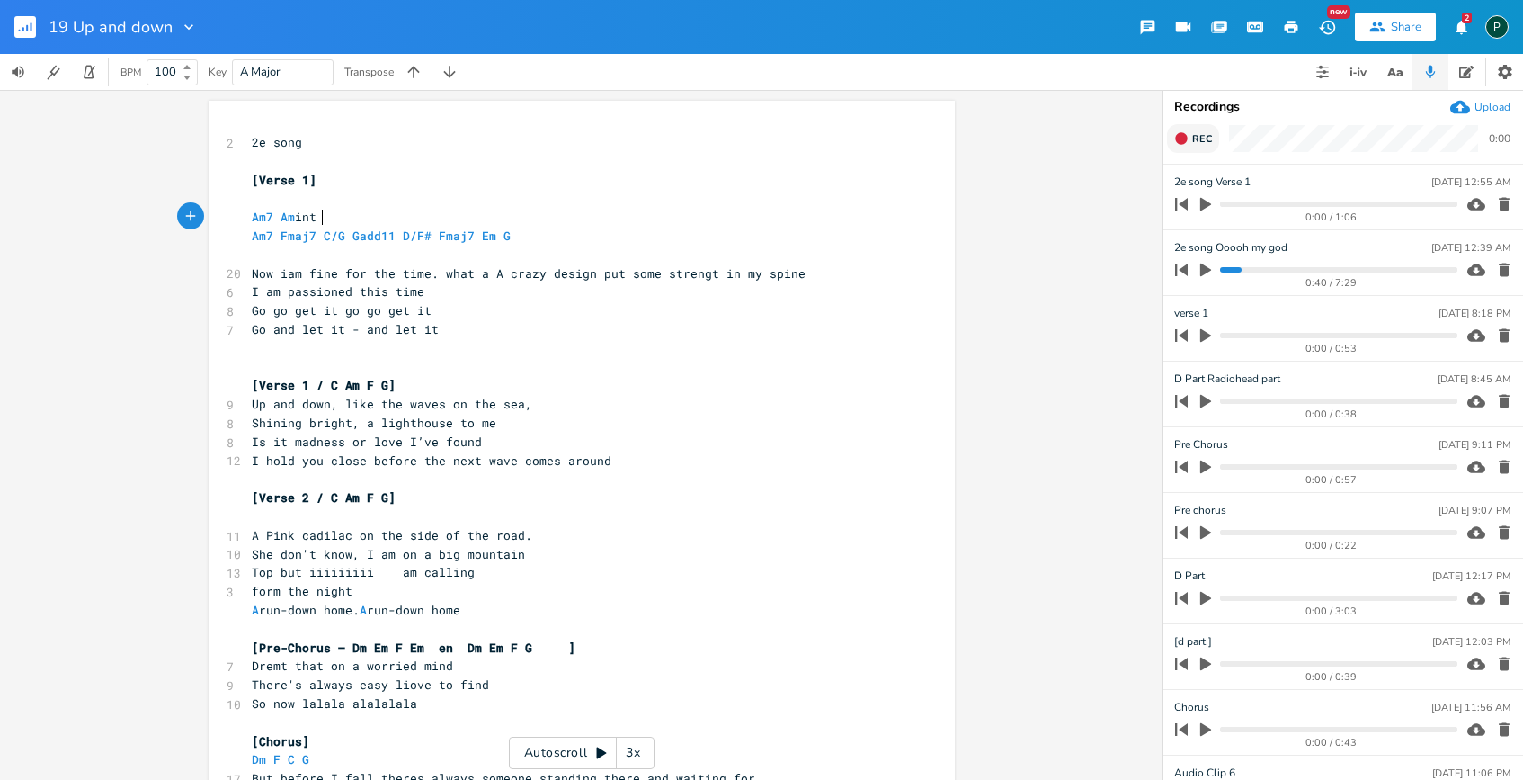
scroll to position [0, 23]
type textarea "intro"
click at [1203, 268] on icon "button" at bounding box center [1205, 269] width 11 height 13
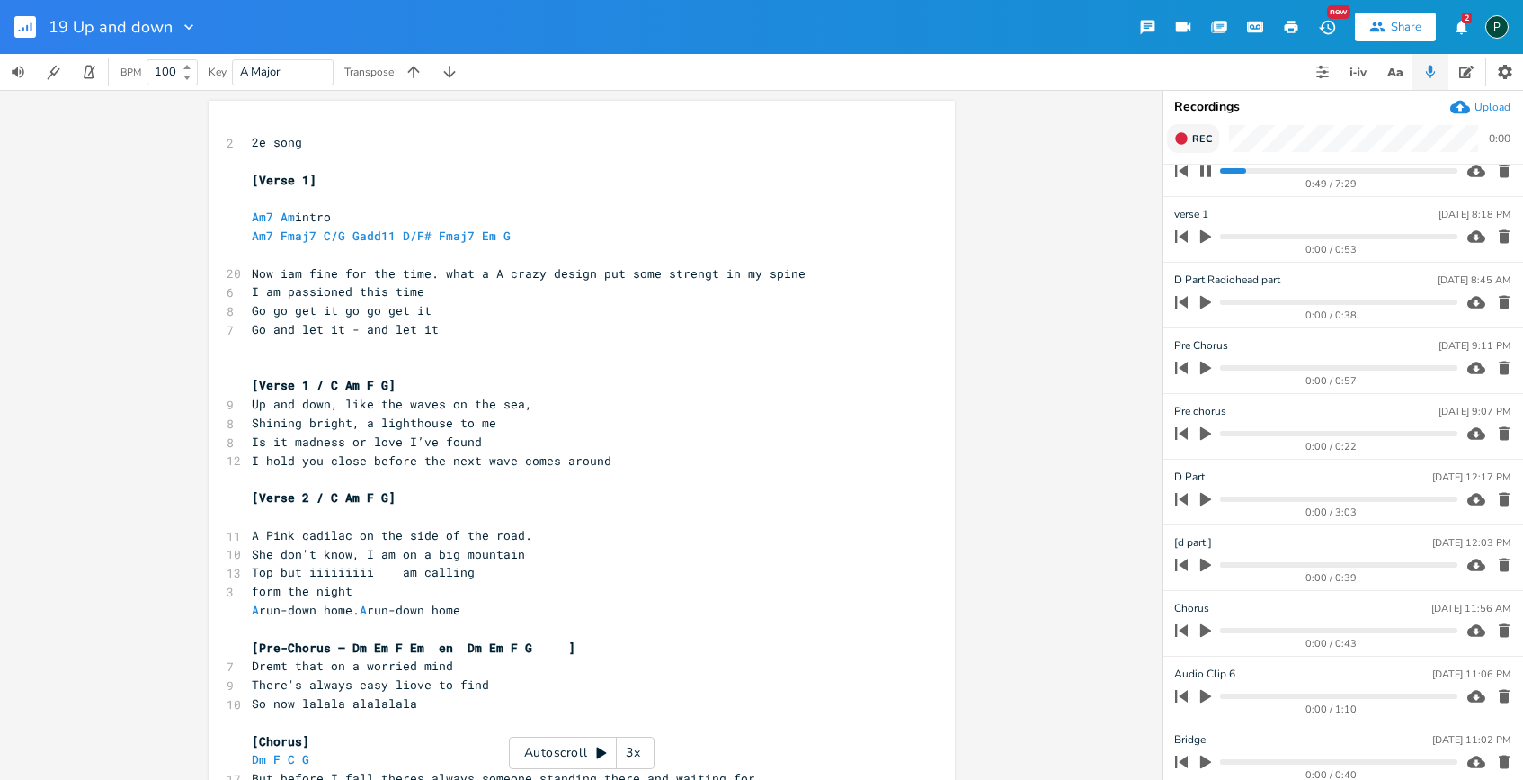
scroll to position [0, 0]
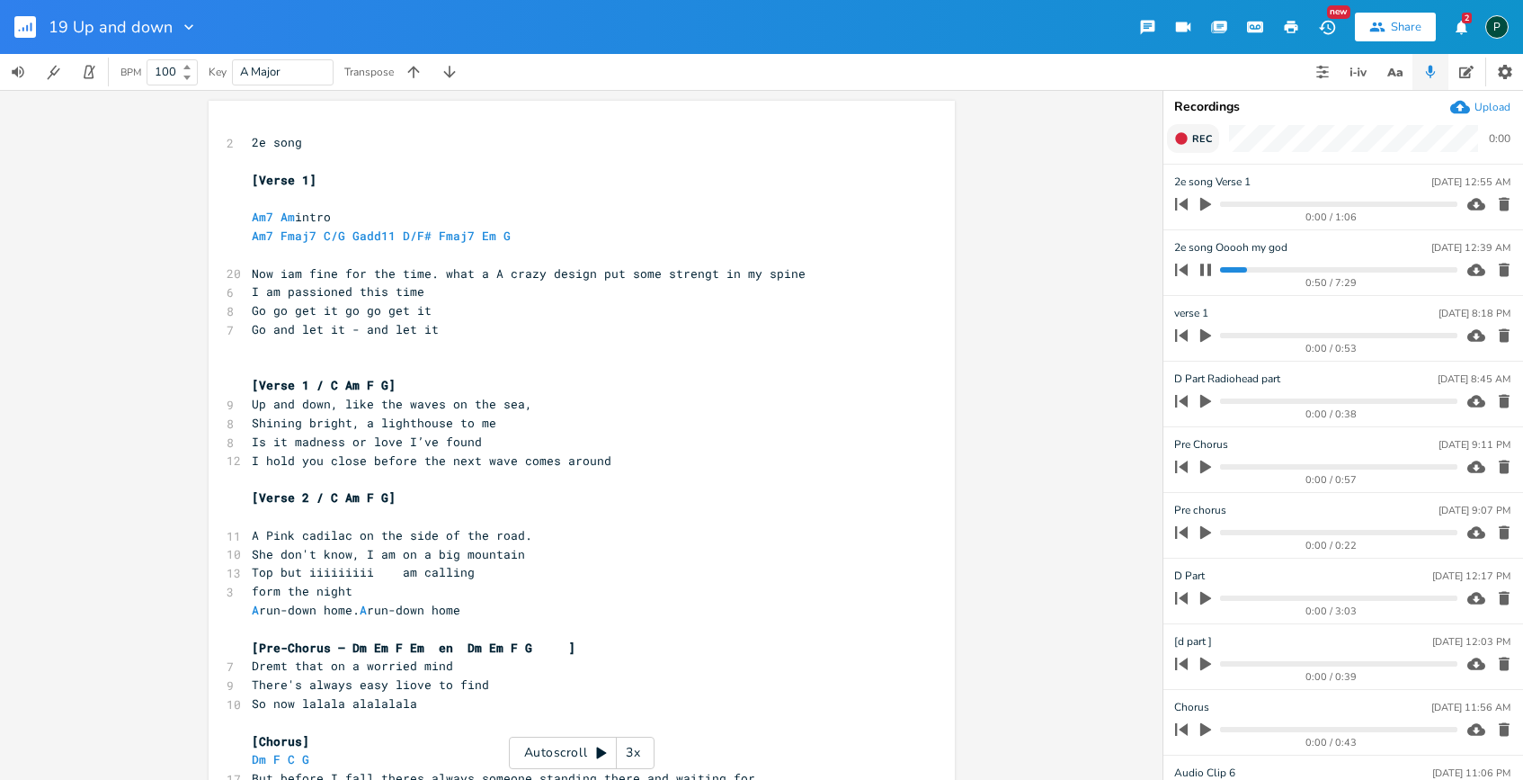
click at [1203, 269] on icon "button" at bounding box center [1205, 269] width 11 height 12
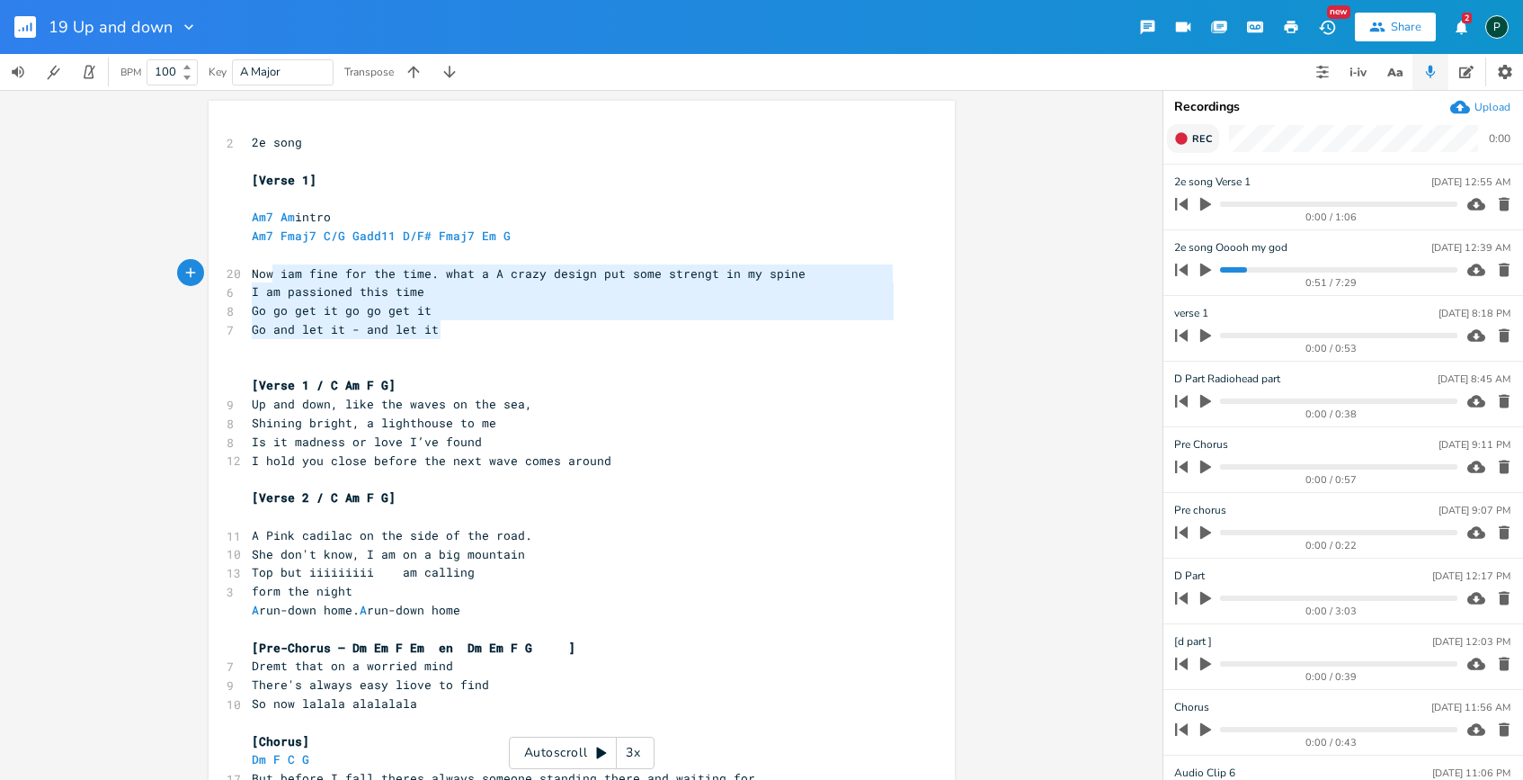
type textarea "Now iam fine for the time. what a A crazy design put some strengt in my spine I…"
drag, startPoint x: 451, startPoint y: 327, endPoint x: 243, endPoint y: 272, distance: 215.9
click at [248, 272] on div "2 2e song ​ [Verse 1] ​ Am7 Am intro Am7 Fmaj7 C/G Gadd11 D/F# Fmaj7 Em G ​ 20 …" at bounding box center [572, 703] width 649 height 1141
click at [578, 274] on span "Now iam fine for the time. what a A crazy design put some strengt in my spine" at bounding box center [529, 273] width 554 height 16
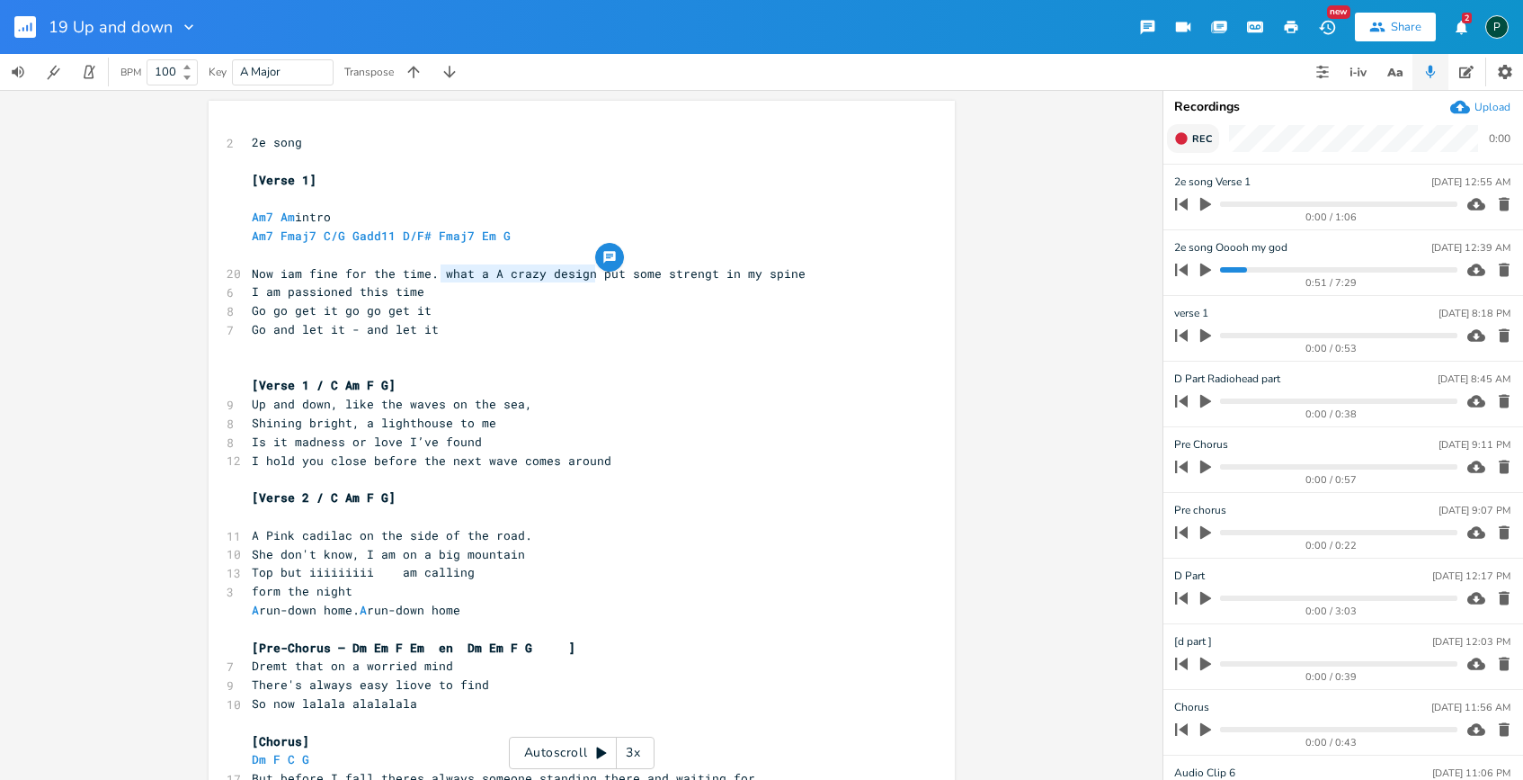
type textarea "what a A crazy design"
drag, startPoint x: 593, startPoint y: 274, endPoint x: 438, endPoint y: 269, distance: 154.8
click at [438, 269] on span "Now iam fine for the time. what a A crazy design put some strengt in my spine" at bounding box center [529, 273] width 554 height 16
click at [672, 266] on pre "Now iam fine for the time. put some strengt in my spine" at bounding box center [572, 273] width 649 height 19
click at [450, 289] on pre "I am passioned this time" at bounding box center [572, 291] width 649 height 19
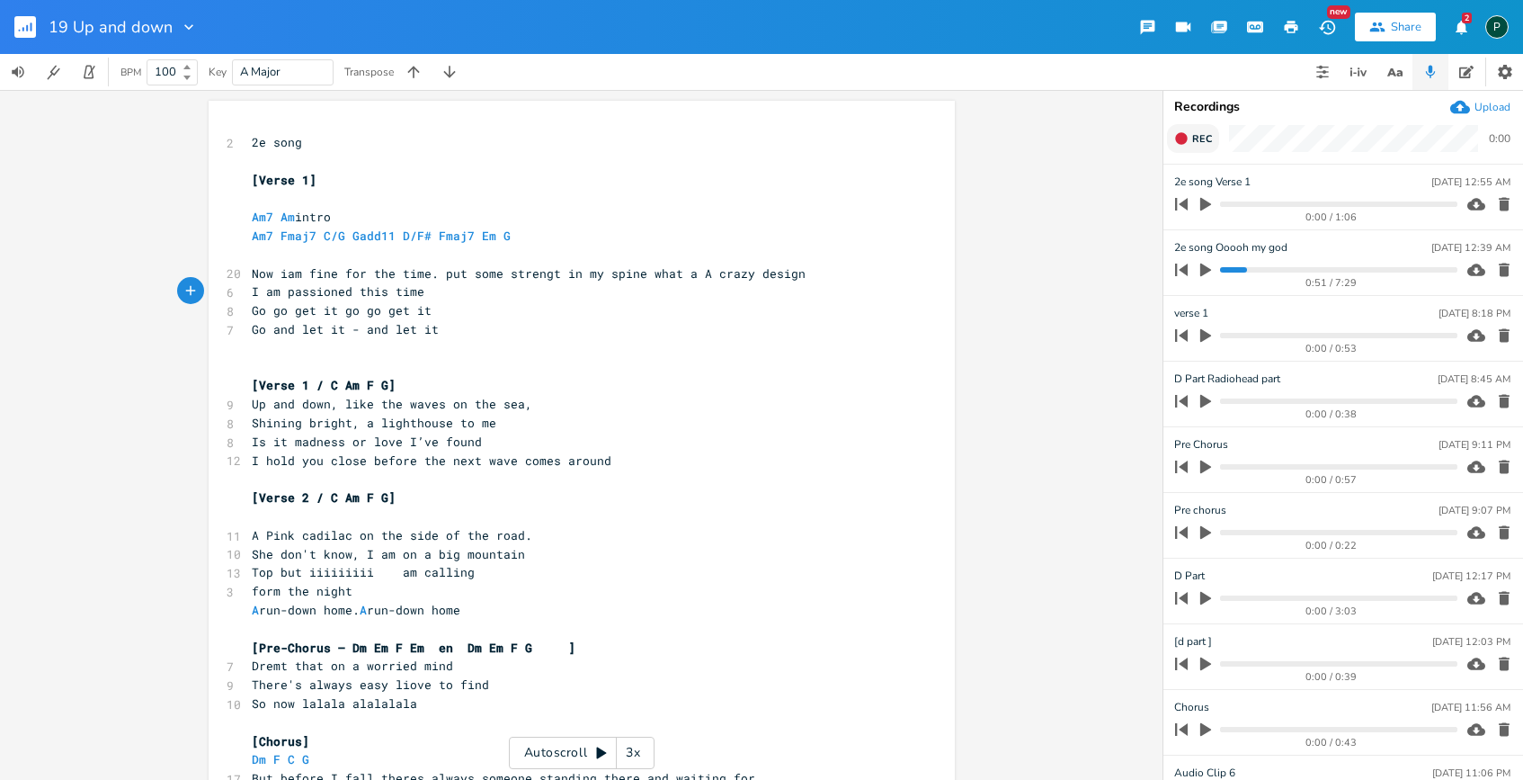
click at [449, 326] on pre "Go and let it - and let it" at bounding box center [572, 329] width 649 height 19
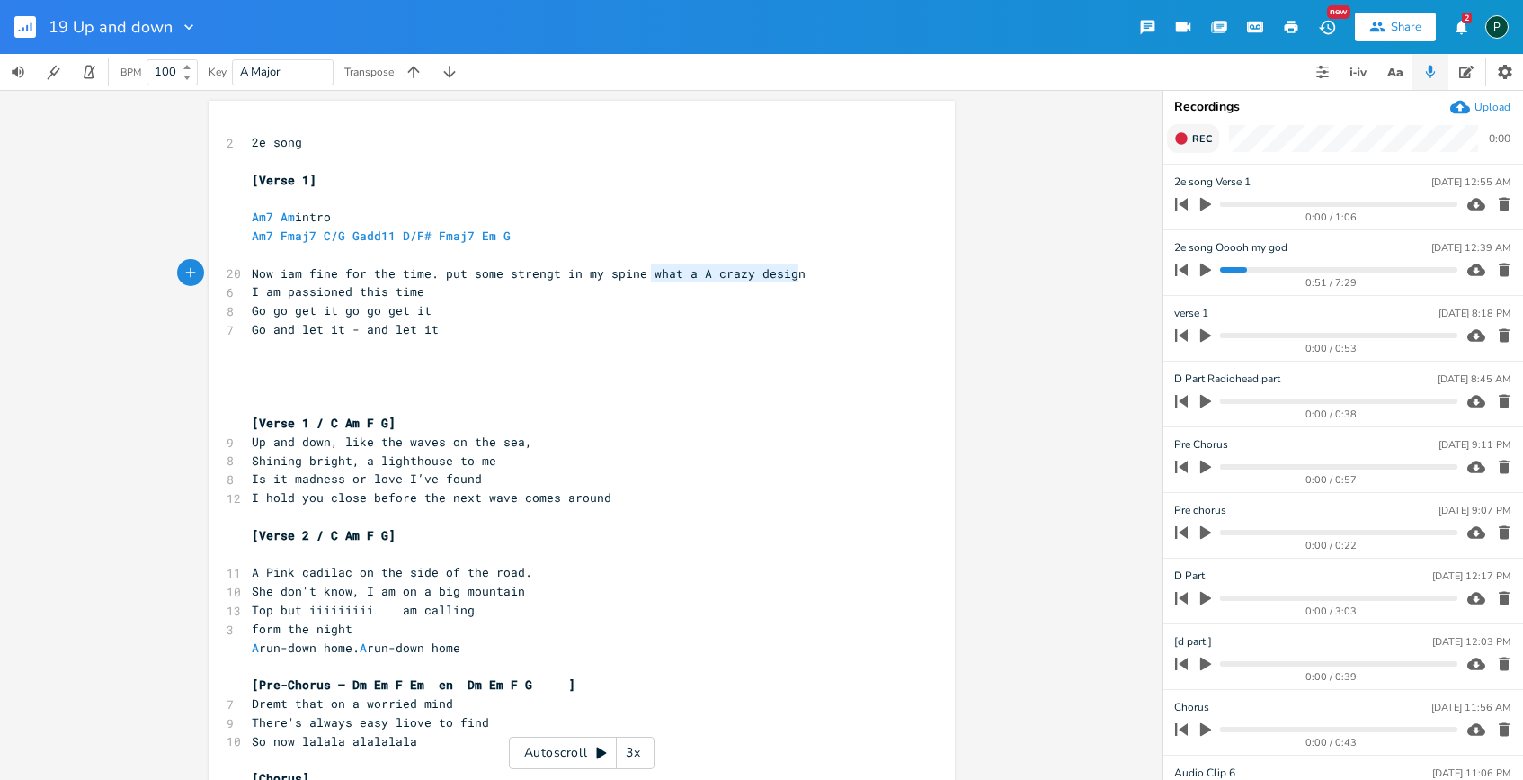
type textarea "what a A crazy design"
drag, startPoint x: 793, startPoint y: 274, endPoint x: 639, endPoint y: 272, distance: 153.8
click at [639, 272] on pre "Now iam fine for the time. put some strengt in my spine what a A crazy design" at bounding box center [572, 273] width 649 height 19
click at [647, 297] on pre "I am passioned this time" at bounding box center [572, 291] width 649 height 19
click at [300, 145] on span "2e song" at bounding box center [277, 142] width 50 height 16
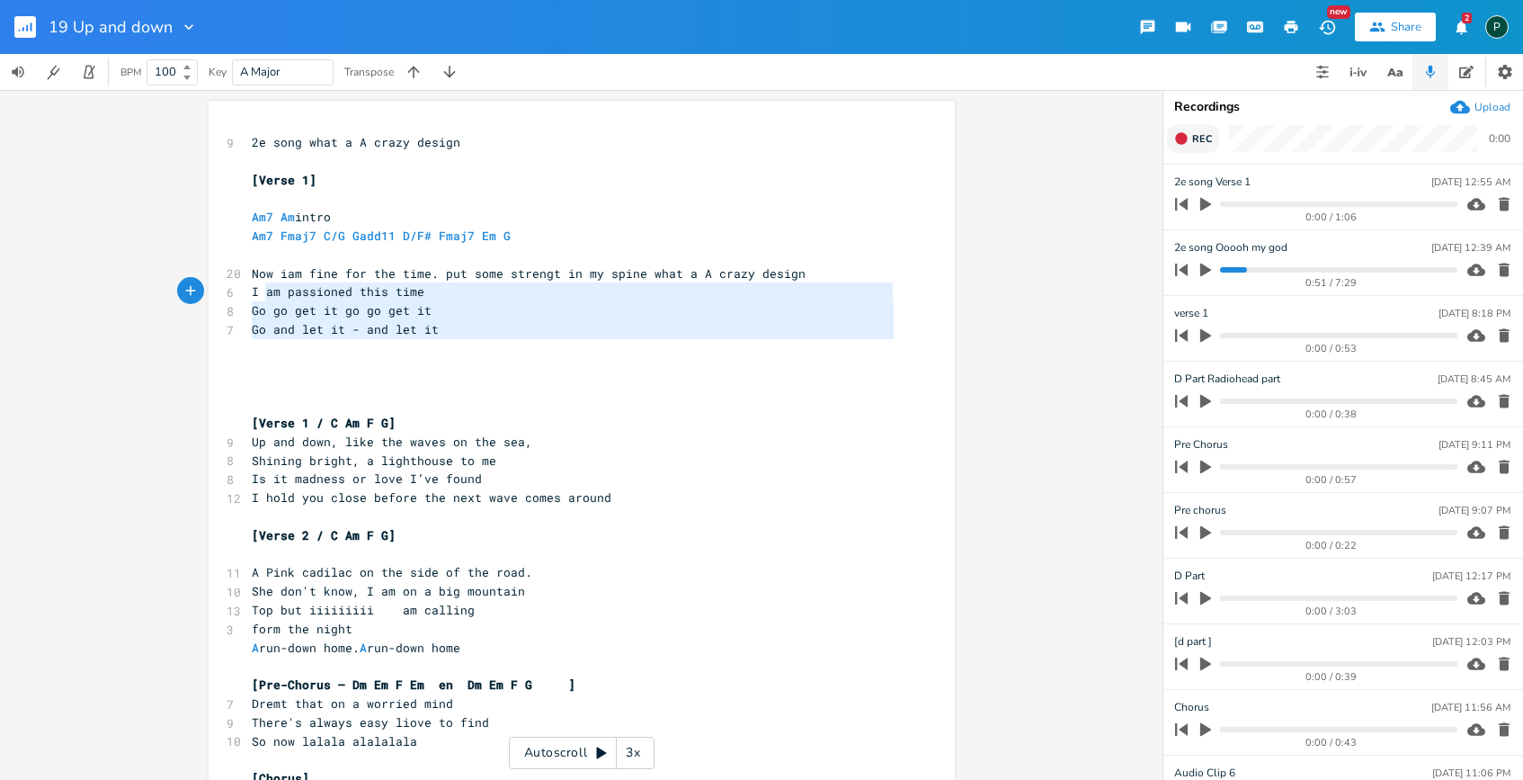
type textarea "Now iam fine for the time. put some strengt in my spine what a A crazy design I…"
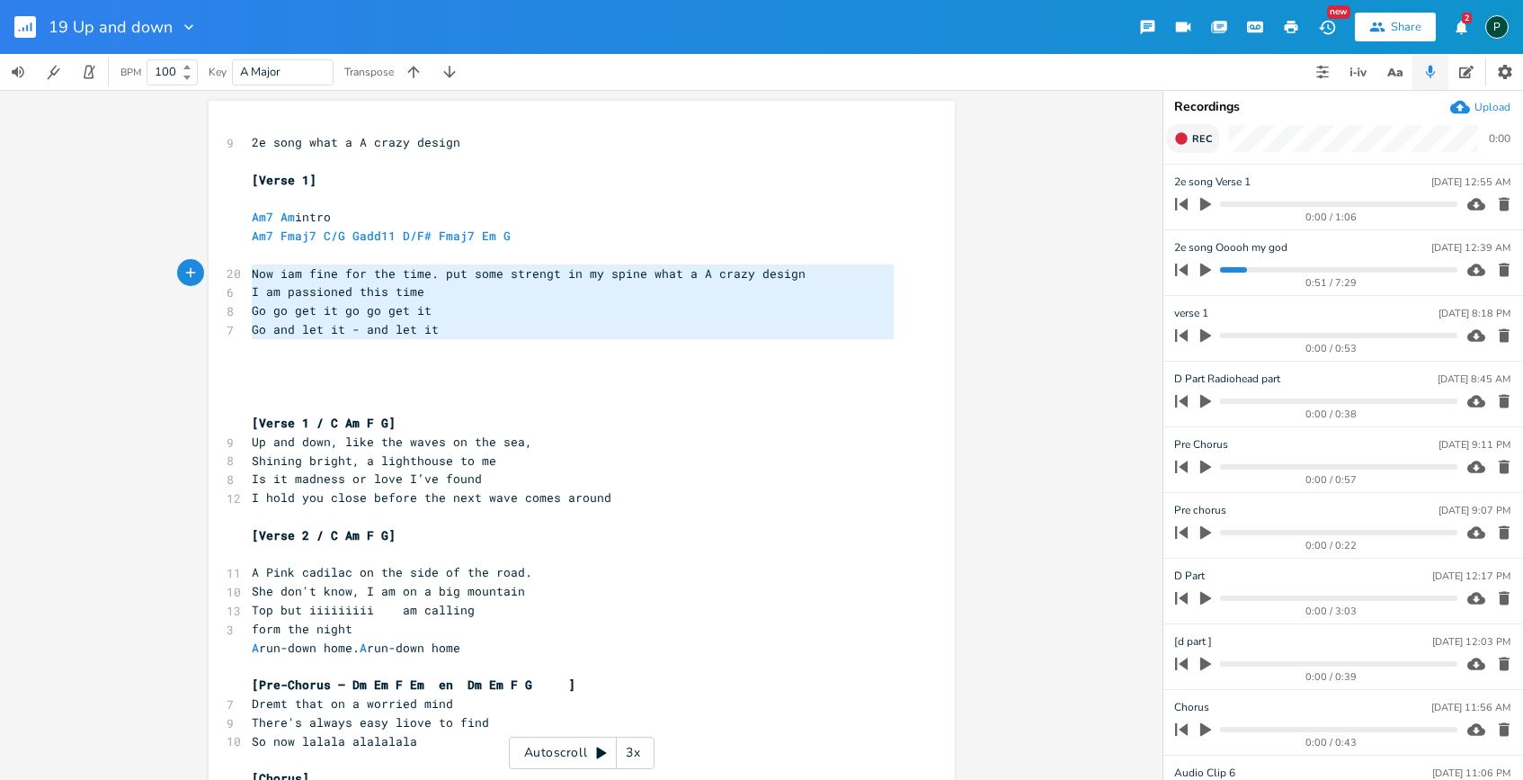
drag, startPoint x: 461, startPoint y: 340, endPoint x: 240, endPoint y: 277, distance: 230.0
click at [240, 277] on div "Now iam fine for the time. put some strengt in my spine what a A crazy design I…" at bounding box center [582, 718] width 746 height 1235
click at [1187, 139] on icon "button" at bounding box center [1181, 138] width 14 height 14
click at [1499, 201] on icon "button" at bounding box center [1504, 204] width 11 height 13
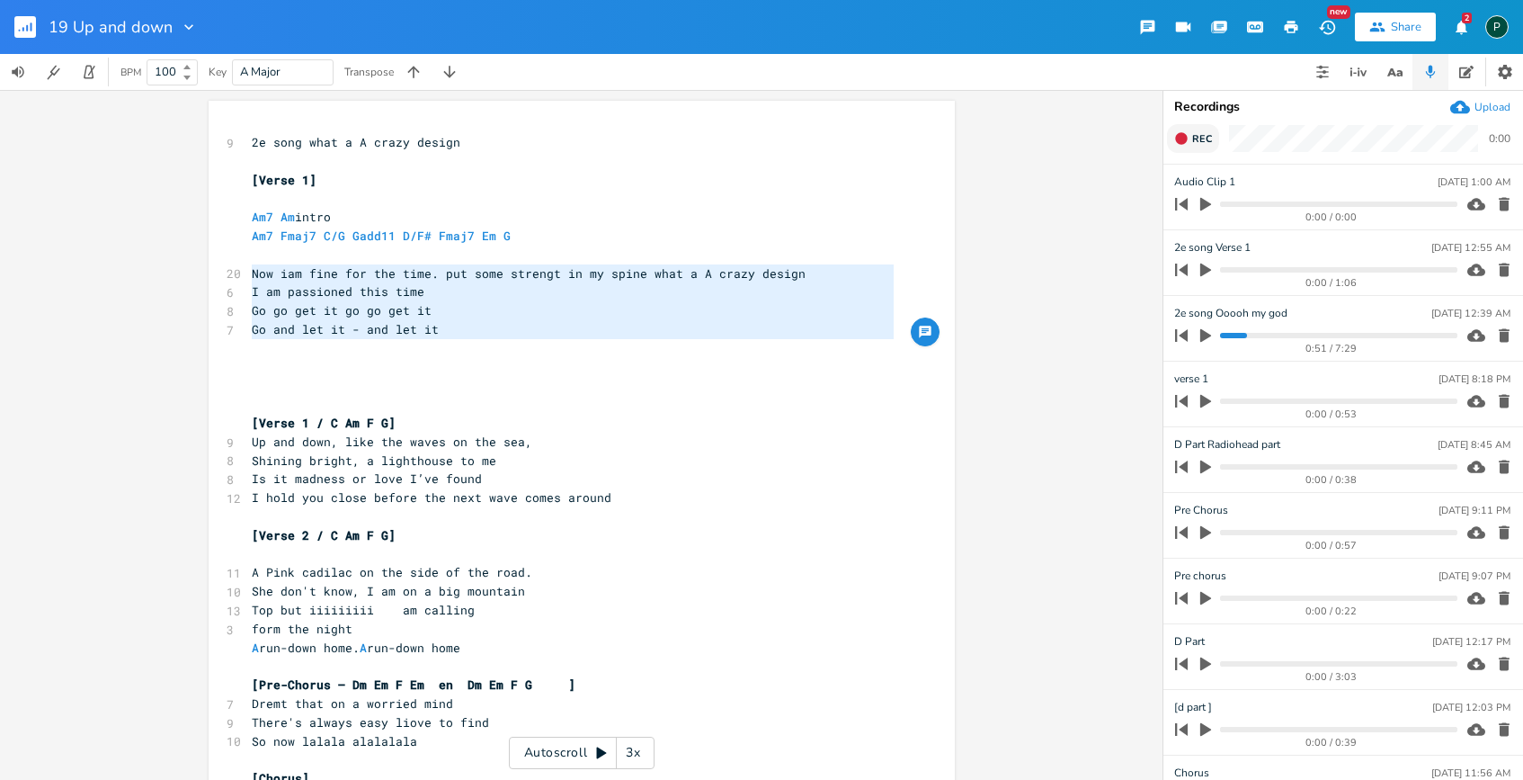
click at [1197, 137] on span "Rec" at bounding box center [1202, 138] width 20 height 13
click at [1167, 124] on button "End" at bounding box center [1193, 138] width 53 height 29
click at [1363, 203] on progress at bounding box center [1333, 203] width 246 height 5
click at [1210, 201] on icon "button" at bounding box center [1206, 204] width 16 height 16
click at [1394, 203] on progress at bounding box center [1338, 203] width 236 height 5
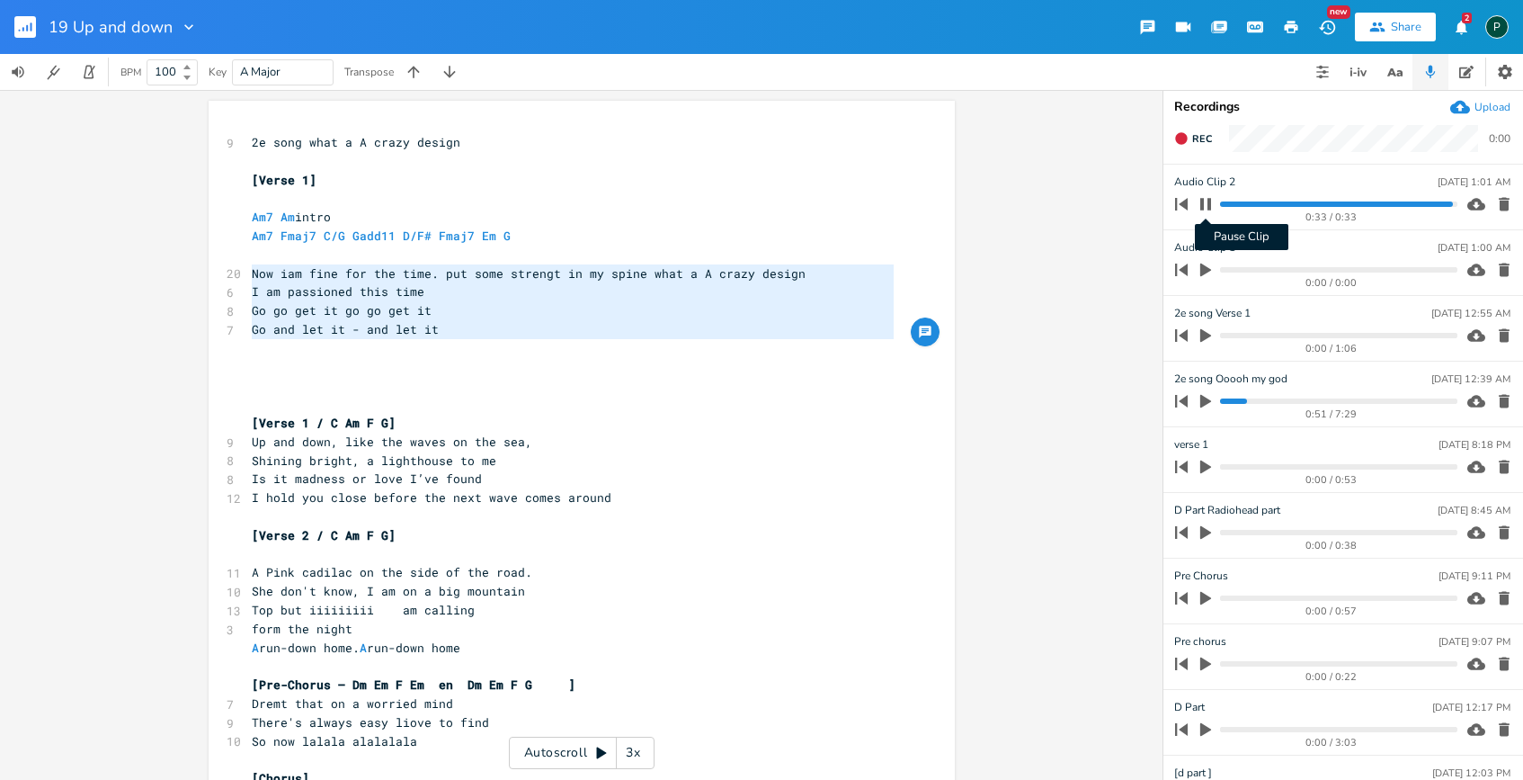
click at [1207, 207] on icon "button" at bounding box center [1206, 204] width 14 height 14
click at [1497, 200] on icon "button" at bounding box center [1504, 204] width 18 height 18
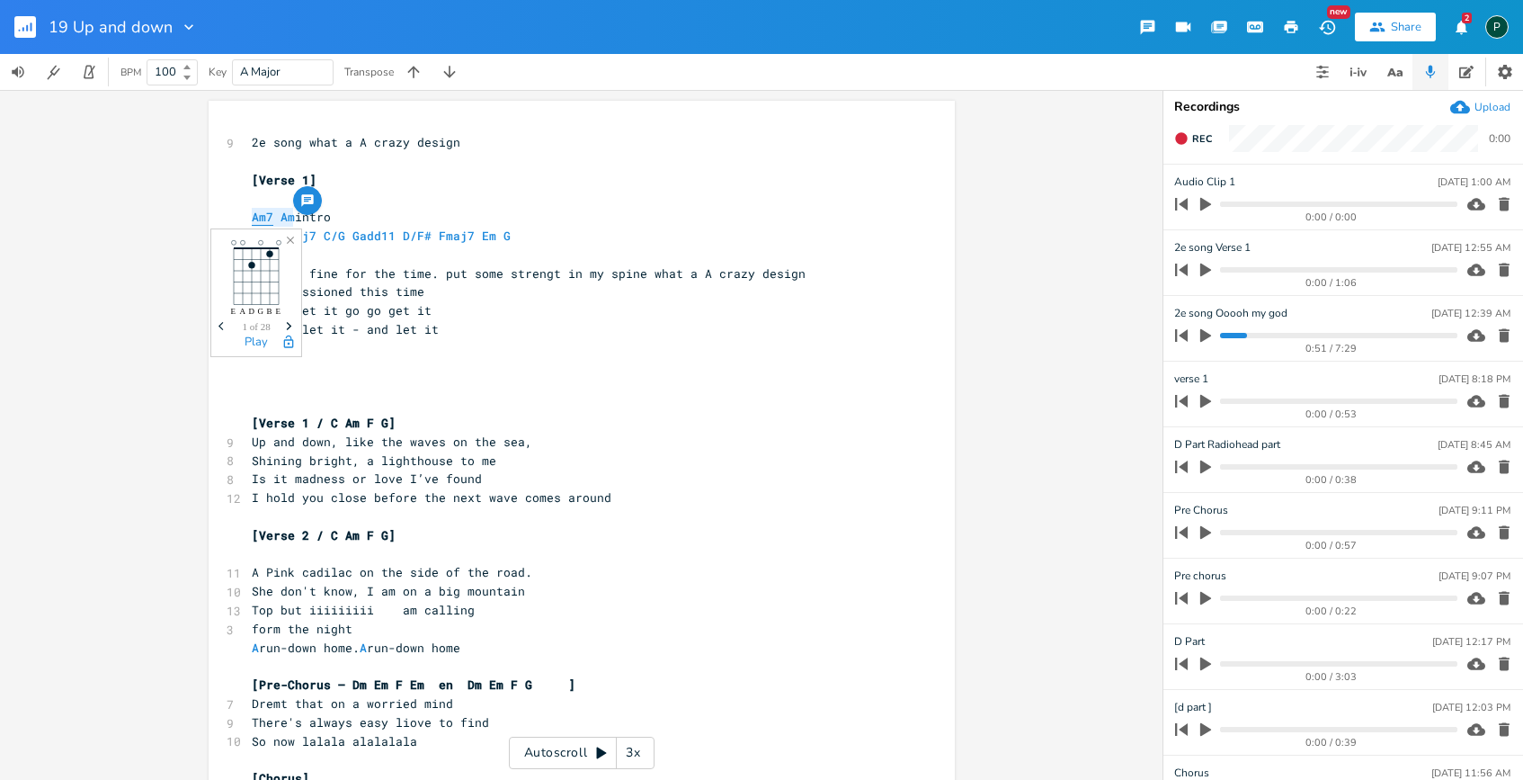
drag, startPoint x: 290, startPoint y: 219, endPoint x: 245, endPoint y: 219, distance: 45.0
click at [252, 219] on span "Am7 Am intro" at bounding box center [291, 217] width 79 height 16
type textarea "Am Am7"
click at [392, 227] on span "Am7 Fmaj7 C/G Gadd11 D/F# Fmaj7 Em G" at bounding box center [385, 235] width 266 height 16
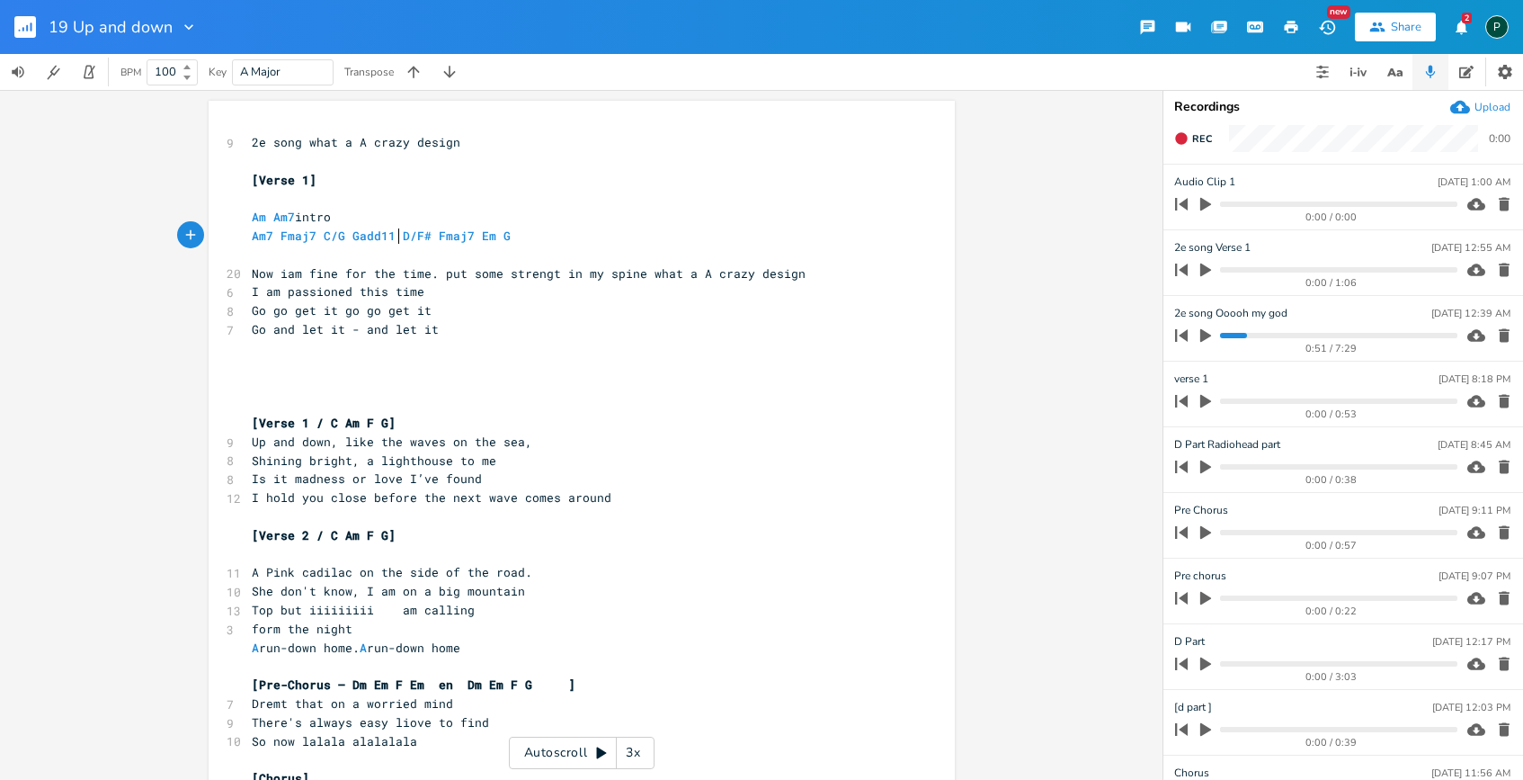
click at [268, 235] on span "Am7 Fmaj7 C/G Gadd11 D/F# Fmaj7 Em G" at bounding box center [385, 235] width 266 height 16
type textarea "a"
click at [583, 224] on pre "Am Am7 intro" at bounding box center [572, 217] width 649 height 19
click at [1192, 143] on span "Rec" at bounding box center [1202, 138] width 20 height 13
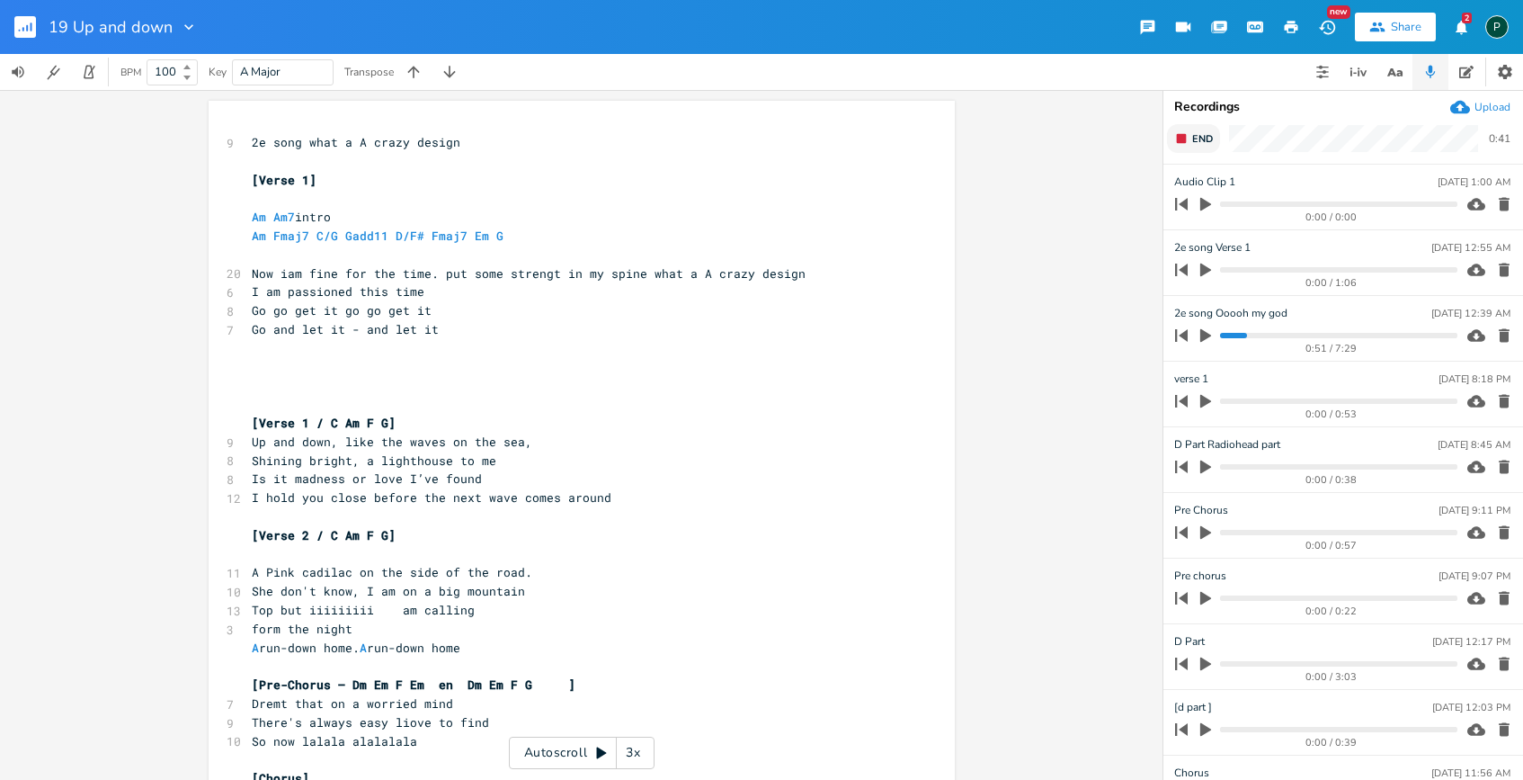
click at [1192, 143] on span "End" at bounding box center [1202, 138] width 21 height 13
click at [1194, 132] on span "Rec" at bounding box center [1202, 138] width 20 height 13
click at [1194, 132] on span "End" at bounding box center [1202, 138] width 21 height 13
click at [1194, 132] on span "Rec" at bounding box center [1202, 138] width 20 height 13
click at [1194, 132] on span "End" at bounding box center [1202, 138] width 21 height 13
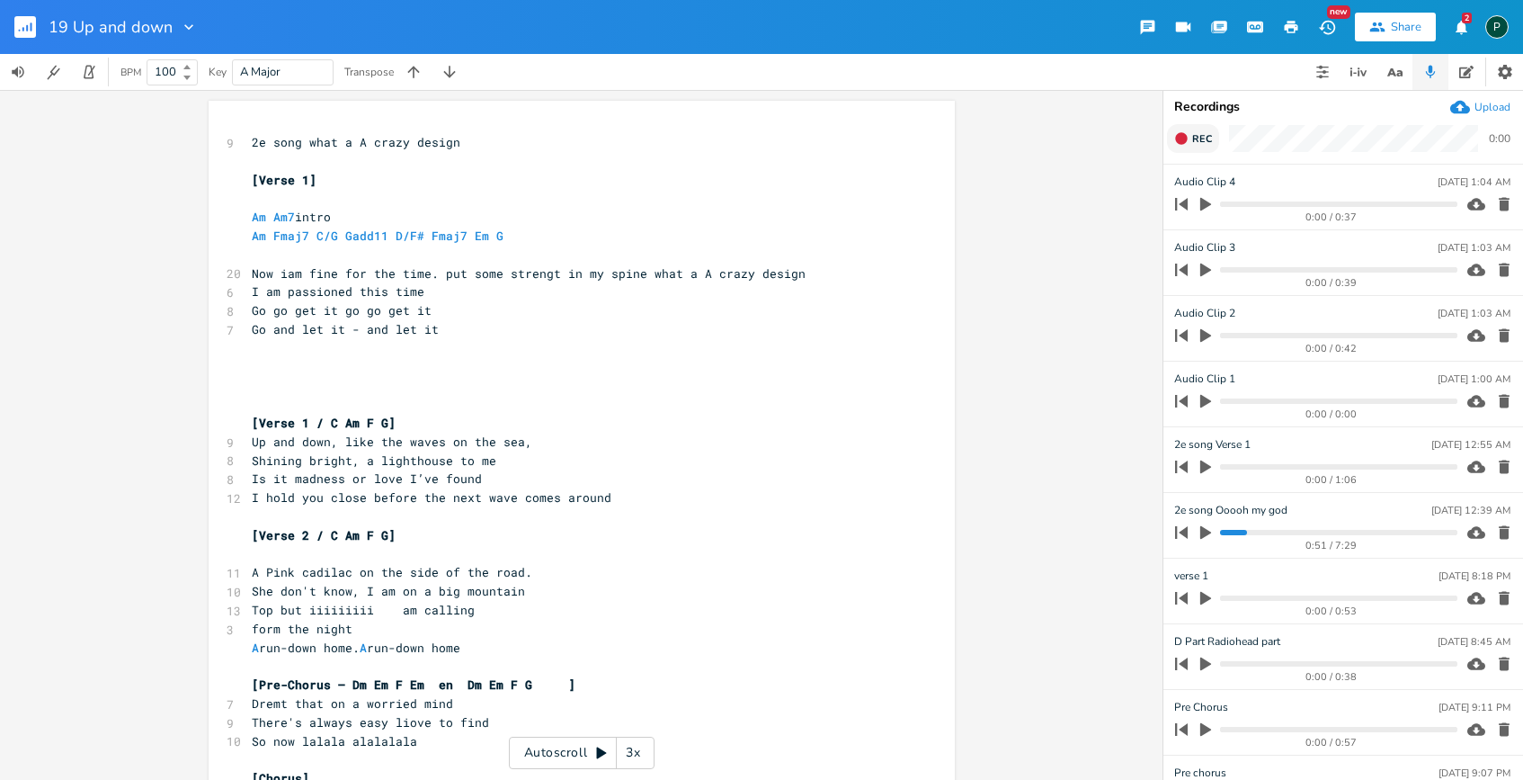
click at [1194, 132] on span "Rec" at bounding box center [1202, 138] width 20 height 13
click at [1177, 127] on button "End" at bounding box center [1193, 138] width 53 height 29
click at [415, 236] on span "Am Fmaj7 C/G Gadd11 D/F# Fmaj7 Em G" at bounding box center [381, 235] width 259 height 16
type textarea "C/G Am"
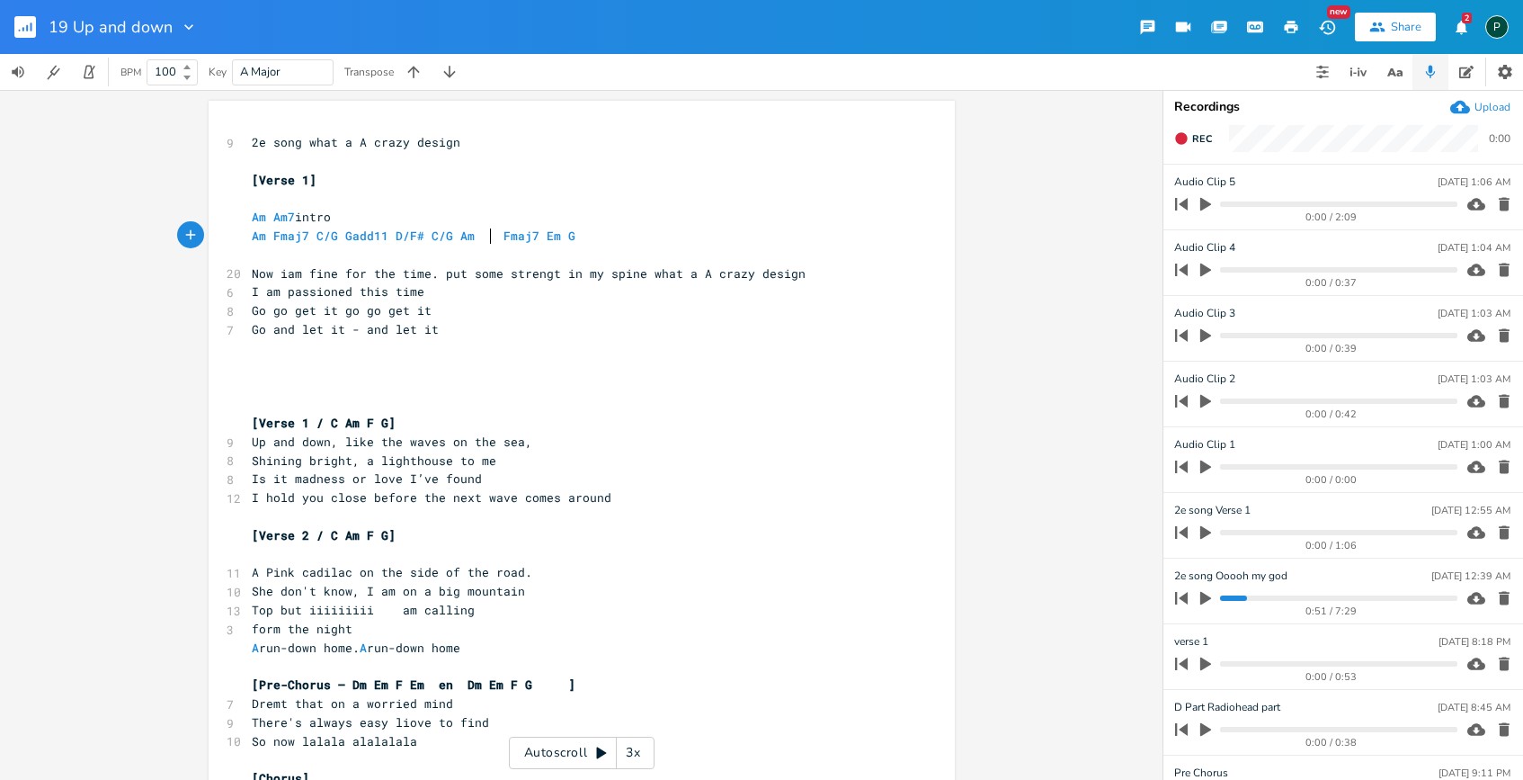
scroll to position [0, 15]
type textarea "+"
click at [1200, 140] on span "Rec" at bounding box center [1202, 138] width 20 height 13
click at [1200, 140] on span "End" at bounding box center [1202, 138] width 21 height 13
click at [1200, 140] on span "Rec" at bounding box center [1202, 138] width 20 height 13
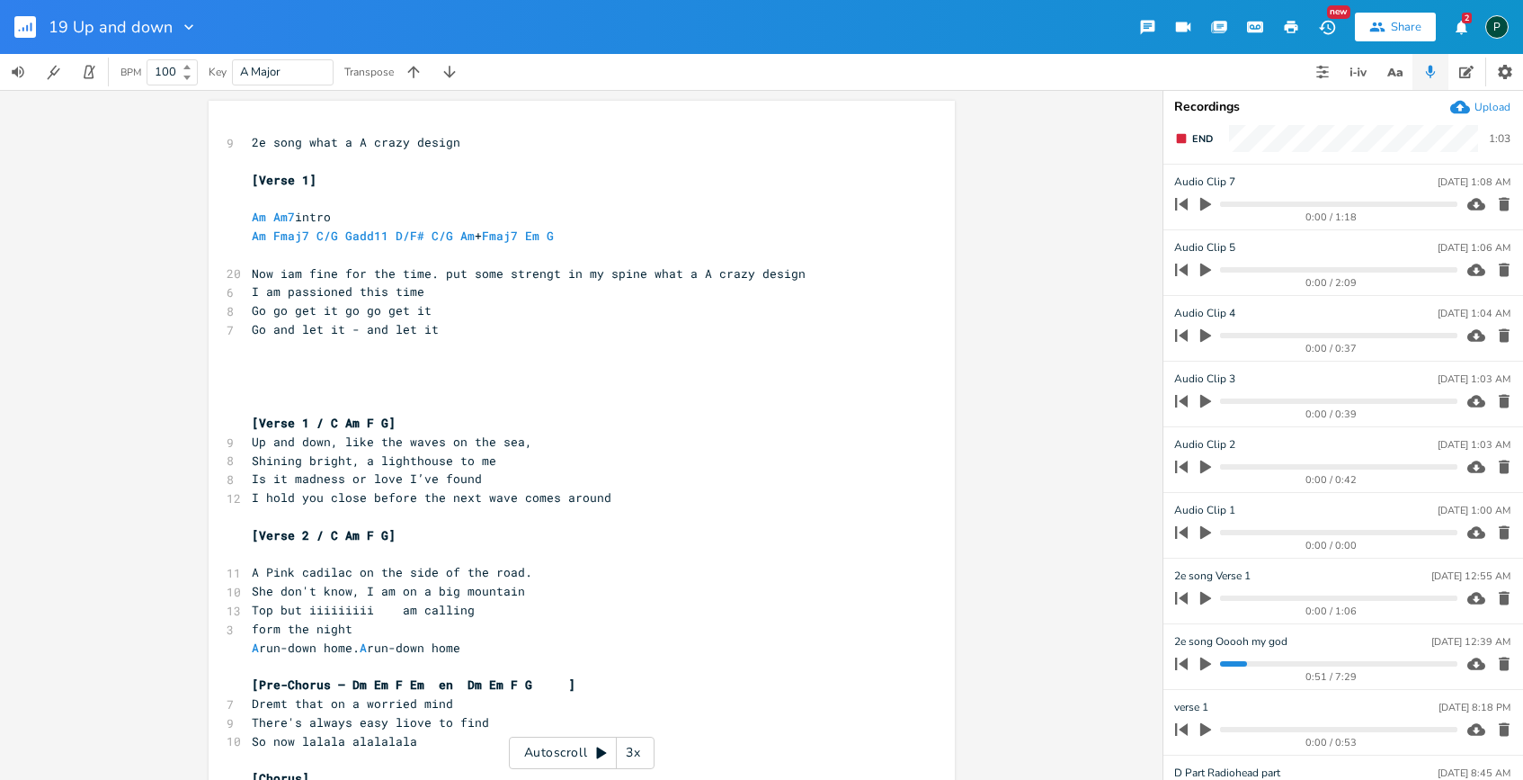
click at [444, 232] on span "Am Fmaj7 C/G Gadd11 D/F# C/G Am + Fmaj7 Em G" at bounding box center [406, 235] width 309 height 16
type textarea "Fmaj7"
click at [645, 237] on pre "Am Fmaj7 C/G Gadd11 D/F# Fmaj7 Am + Fmaj7 Em G" at bounding box center [572, 236] width 649 height 19
click at [1190, 144] on button "End" at bounding box center [1193, 138] width 53 height 29
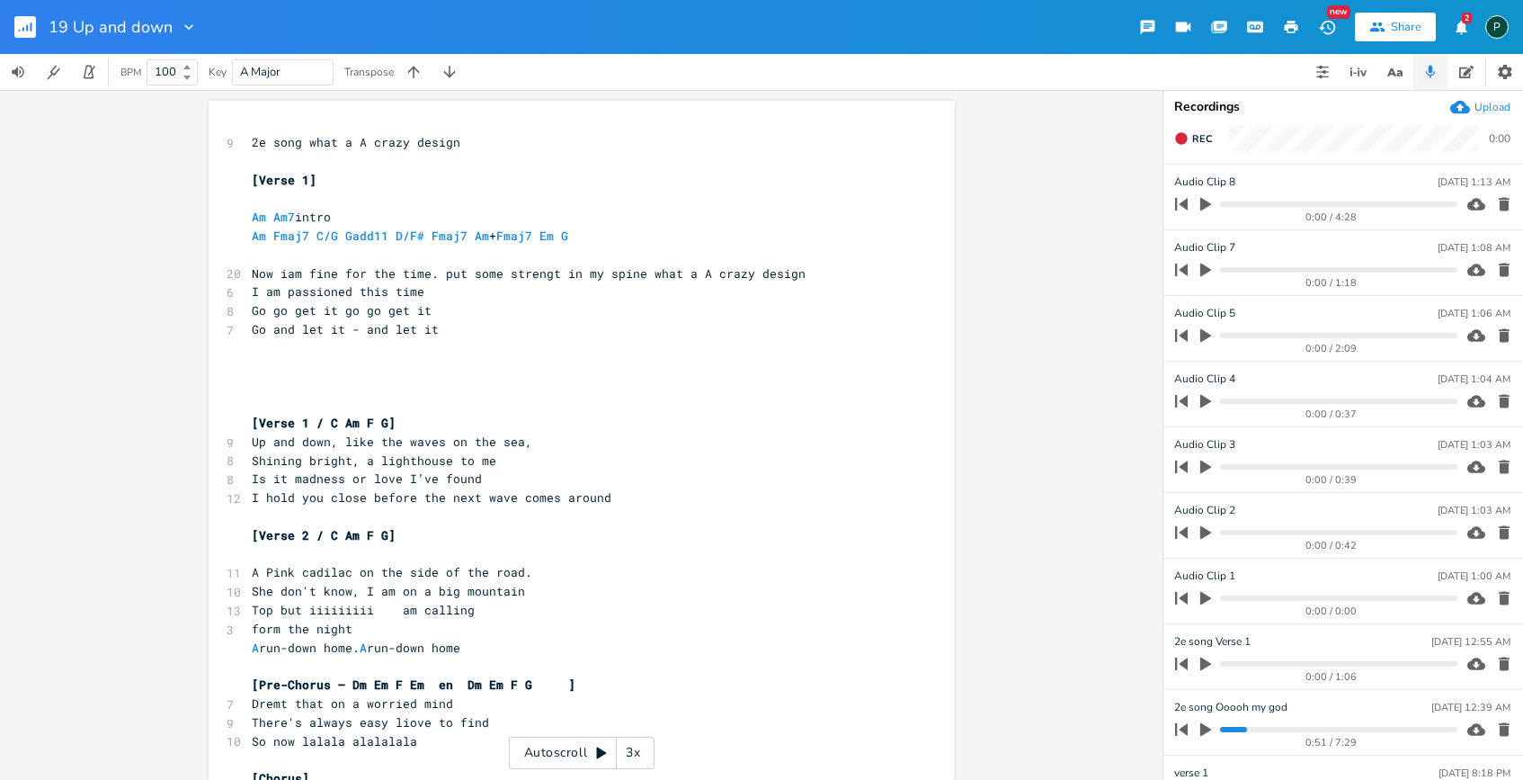
click at [380, 236] on span "Am Fmaj7 C/G Gadd11 D/F# Fmaj7 Am + Fmaj7 Em G" at bounding box center [414, 235] width 324 height 16
type textarea "G"
click at [458, 249] on pre "​" at bounding box center [572, 254] width 649 height 19
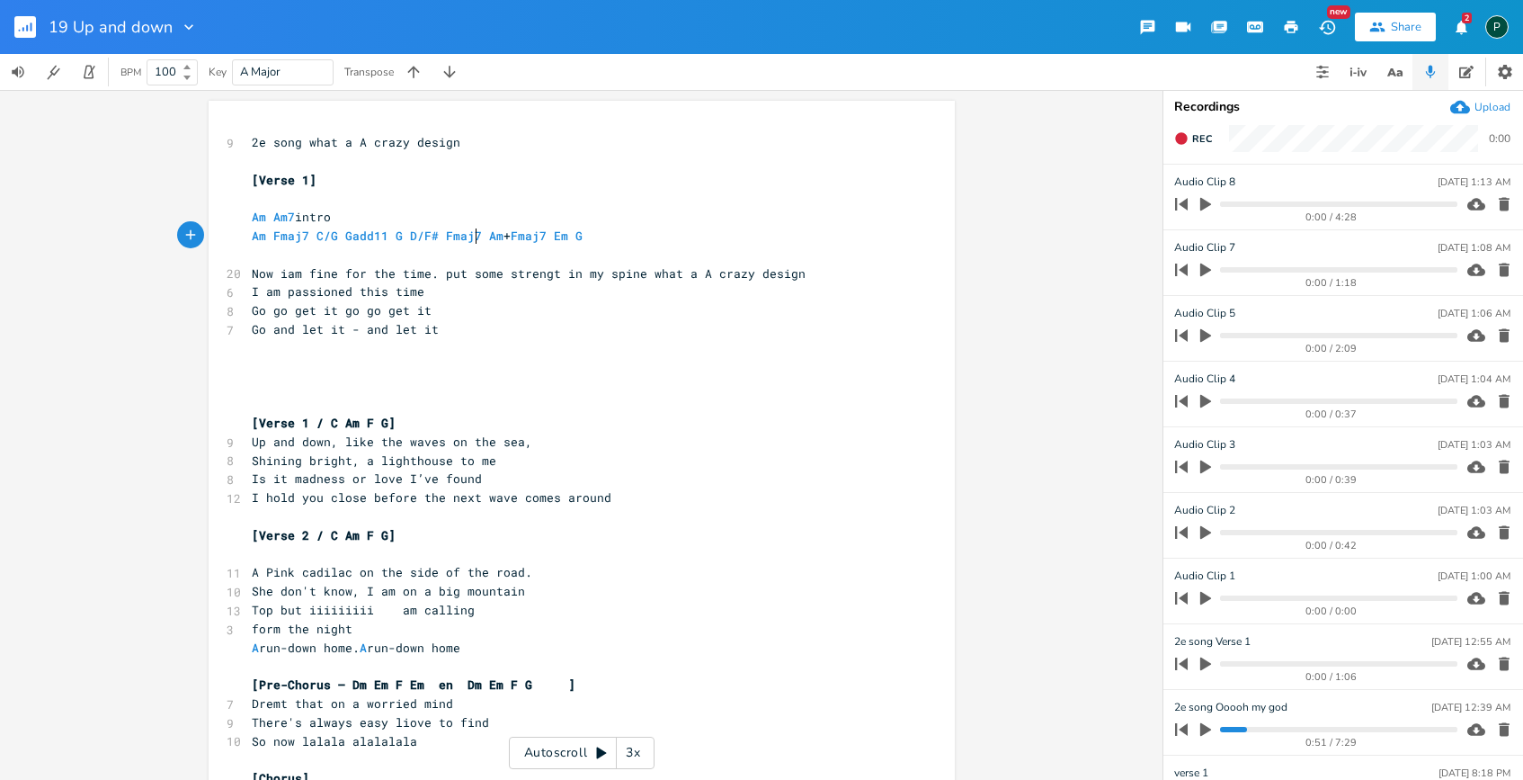
click at [470, 240] on span "Am Fmaj7 C/G Gadd11 G D/F# Fmaj7 Am + Fmaj7 Em G" at bounding box center [421, 235] width 338 height 16
type textarea "[PERSON_NAME] met C/g"
type textarea "G af"
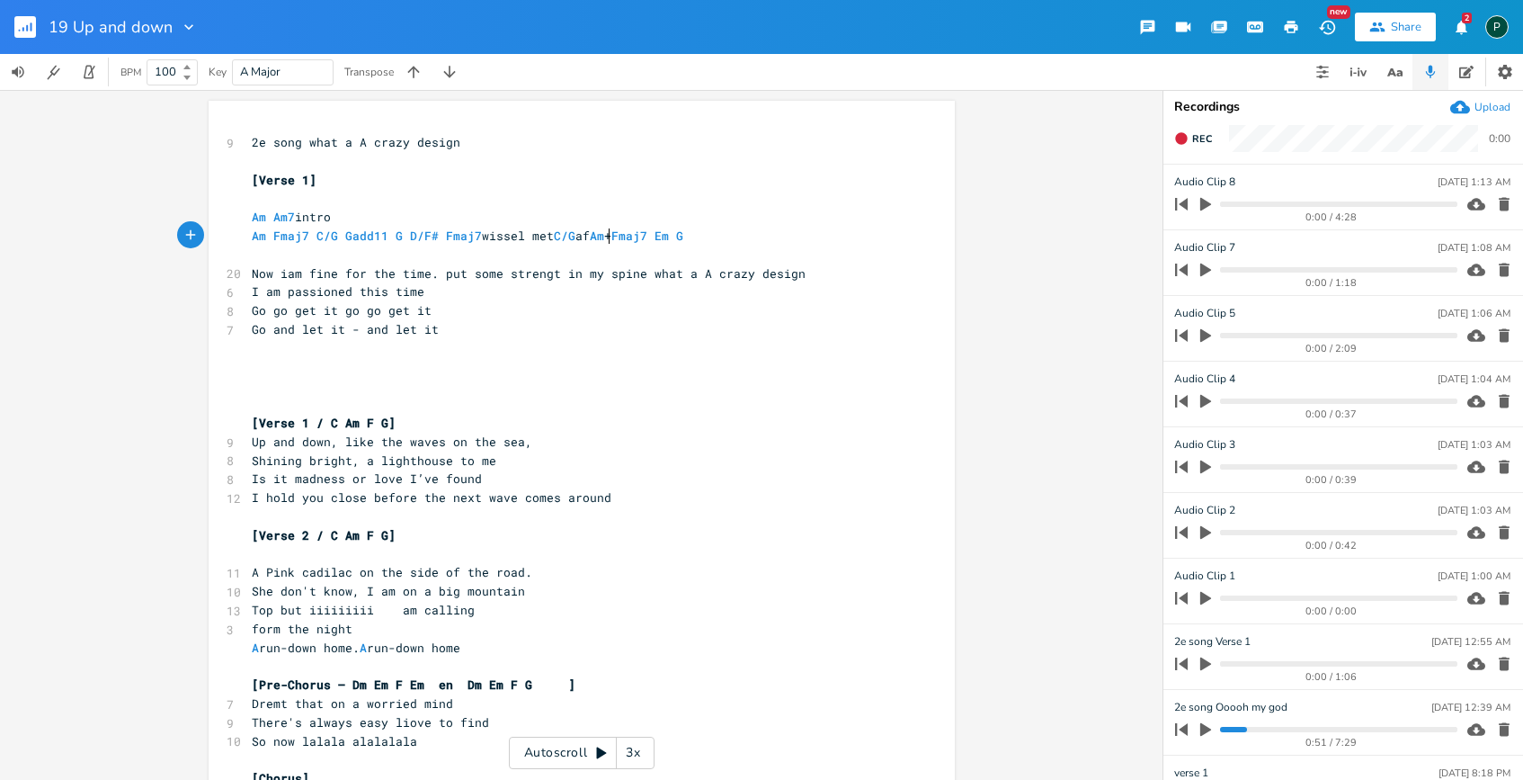
scroll to position [0, 23]
click at [443, 327] on pre "Go and let it - and let it" at bounding box center [572, 329] width 649 height 19
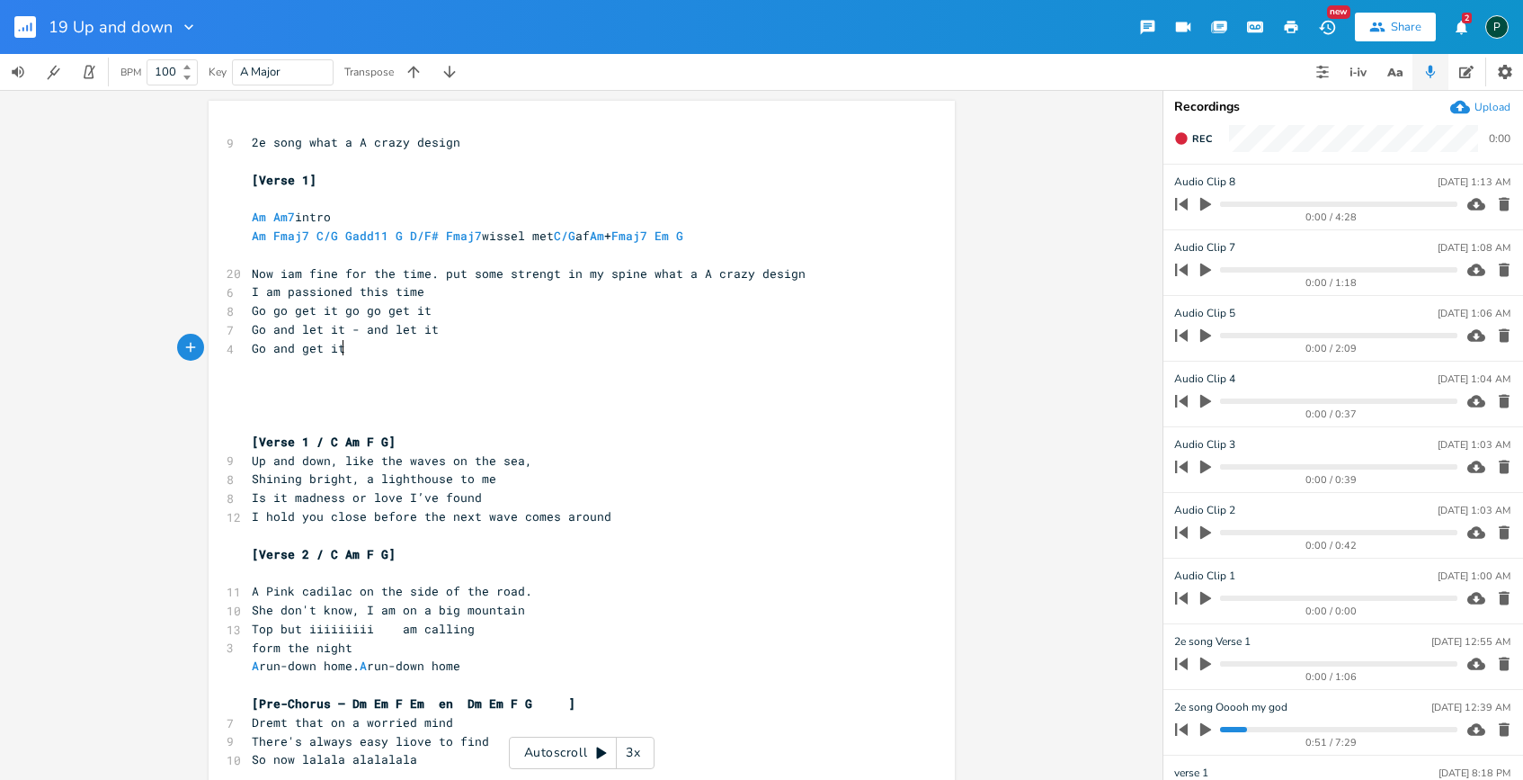
type textarea "Go and get it"
click at [252, 293] on span "I am passioned this time" at bounding box center [338, 291] width 173 height 16
type textarea "Butb"
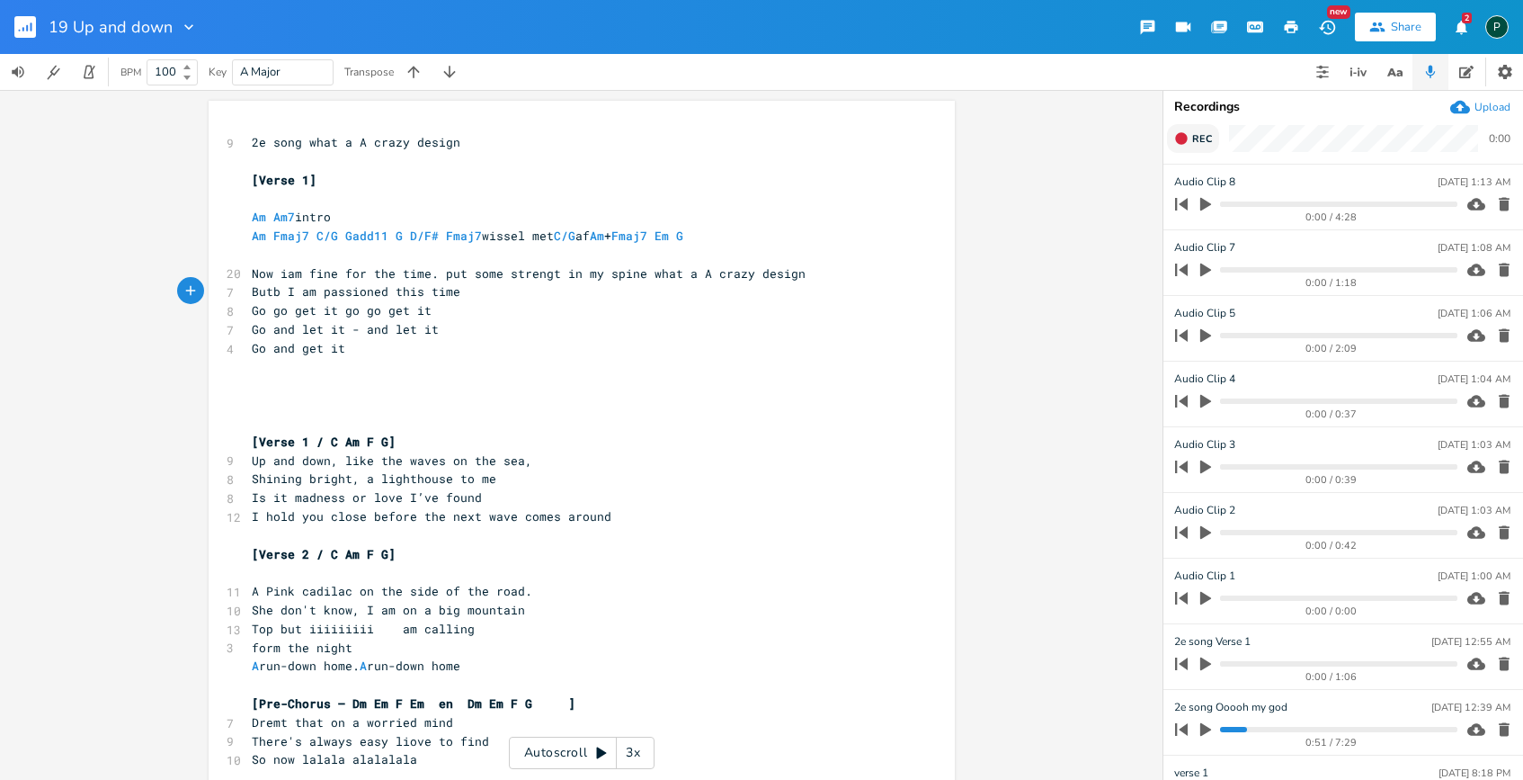
click at [1197, 147] on button "Rec" at bounding box center [1193, 138] width 52 height 29
click at [1193, 133] on span "End" at bounding box center [1202, 138] width 21 height 13
click at [1192, 134] on span "Rec" at bounding box center [1202, 138] width 20 height 13
click at [1192, 134] on span "End" at bounding box center [1202, 138] width 21 height 13
click at [1192, 134] on span "Rec" at bounding box center [1202, 138] width 20 height 13
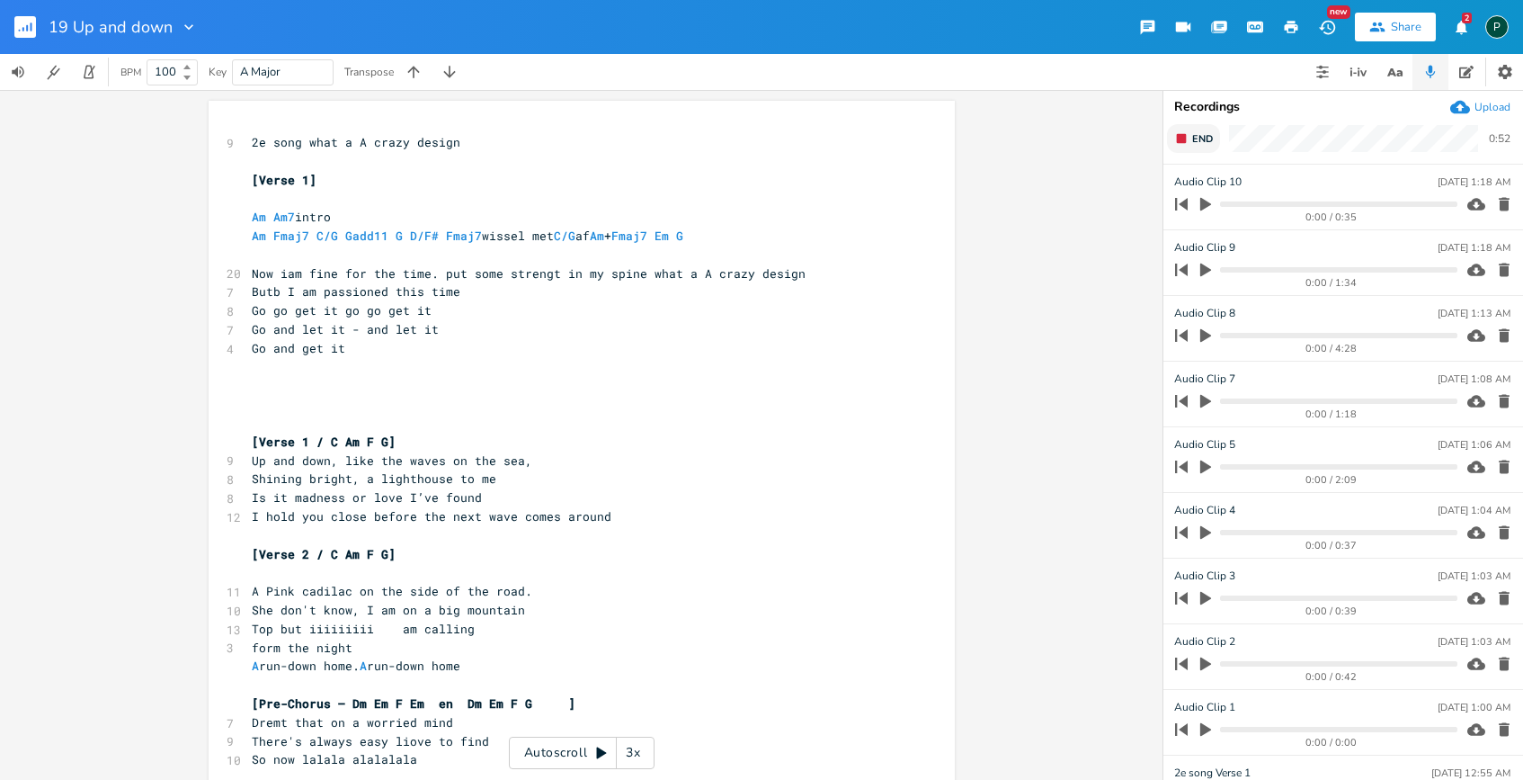
click at [1192, 134] on span "End" at bounding box center [1202, 138] width 21 height 13
click at [1192, 134] on span "Rec" at bounding box center [1202, 138] width 20 height 13
click at [1192, 134] on span "End" at bounding box center [1202, 138] width 21 height 13
type input "2e Verse 1"
click at [1098, 254] on div "Butb x 9 2e song what a A crazy design ​ [Verse 1] ​ Am Am7 intro Am Fmaj7 C/G …" at bounding box center [581, 435] width 1163 height 690
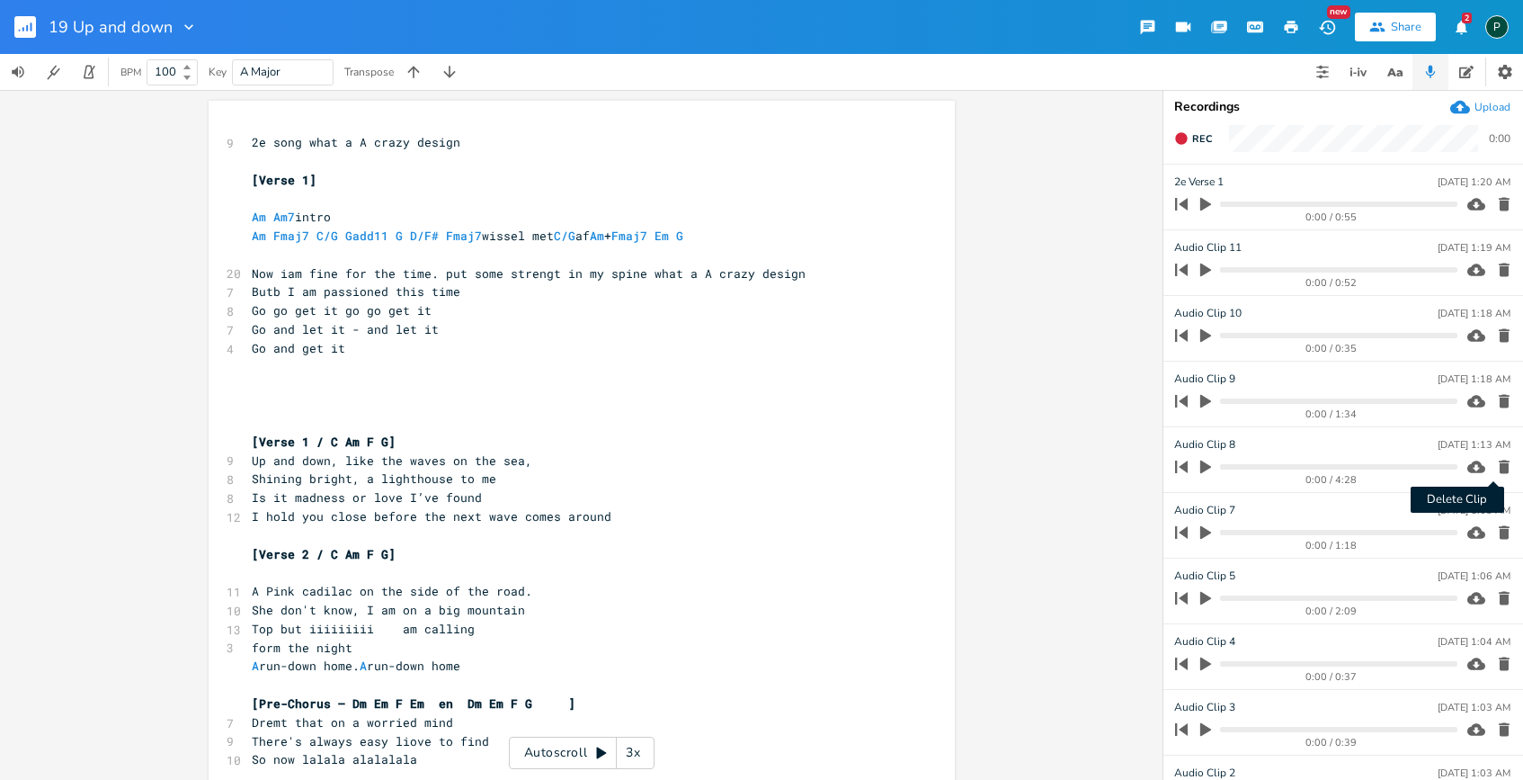
click at [1499, 470] on icon "button" at bounding box center [1504, 466] width 11 height 13
click at [1495, 458] on icon "button" at bounding box center [1504, 467] width 18 height 18
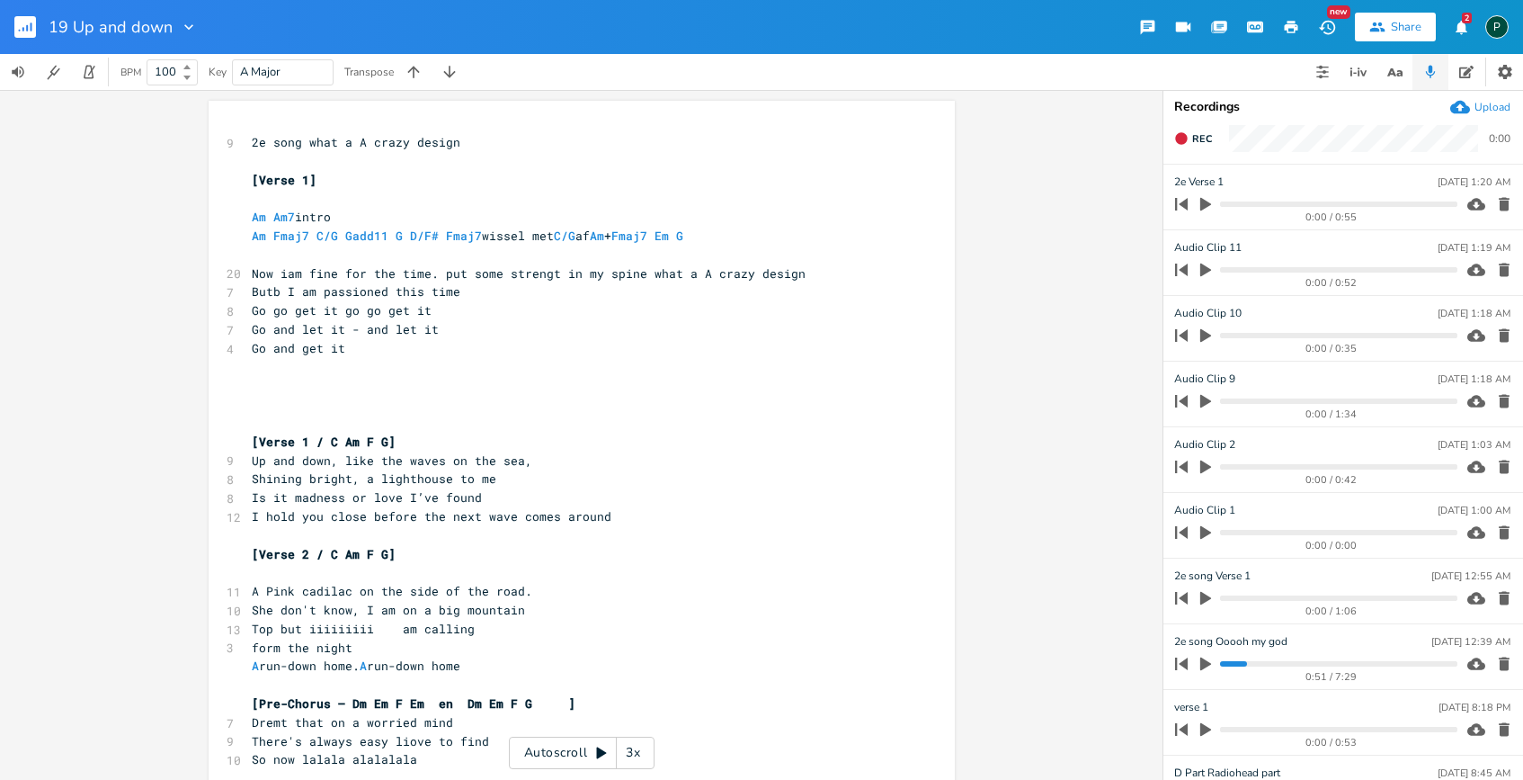
click at [1495, 458] on icon "button" at bounding box center [1504, 467] width 18 height 18
click at [1499, 270] on icon "button" at bounding box center [1504, 269] width 11 height 13
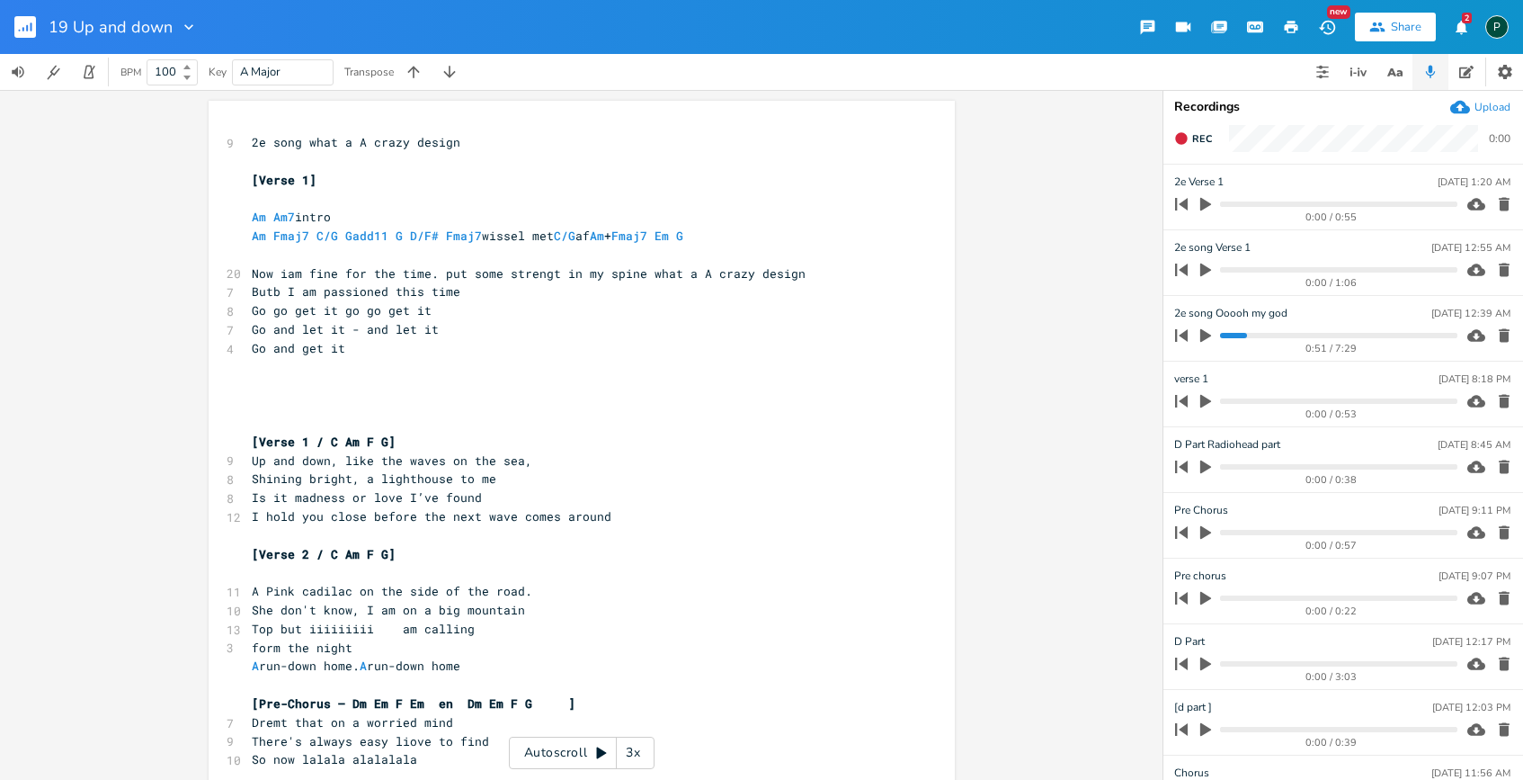
click at [1208, 274] on icon "button" at bounding box center [1206, 270] width 16 height 16
click at [1251, 272] on progress at bounding box center [1338, 269] width 236 height 5
click at [1279, 272] on div "0:09 / 1:06" at bounding box center [1313, 269] width 289 height 29
click at [1283, 268] on progress at bounding box center [1338, 269] width 236 height 5
click at [1499, 270] on icon "button" at bounding box center [1504, 270] width 18 height 18
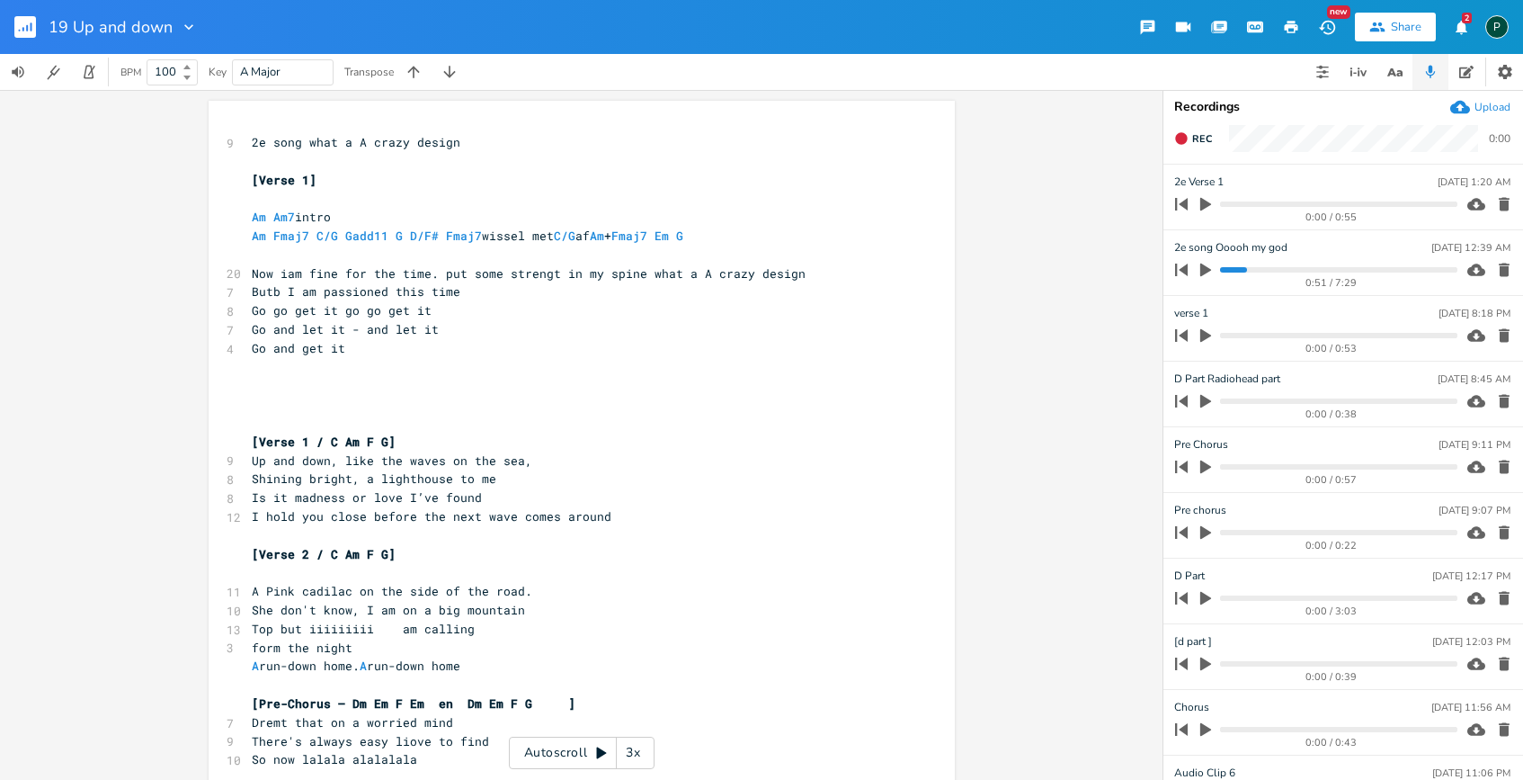
click at [1205, 272] on icon "button" at bounding box center [1205, 269] width 11 height 13
click at [1205, 272] on icon "button" at bounding box center [1206, 270] width 14 height 14
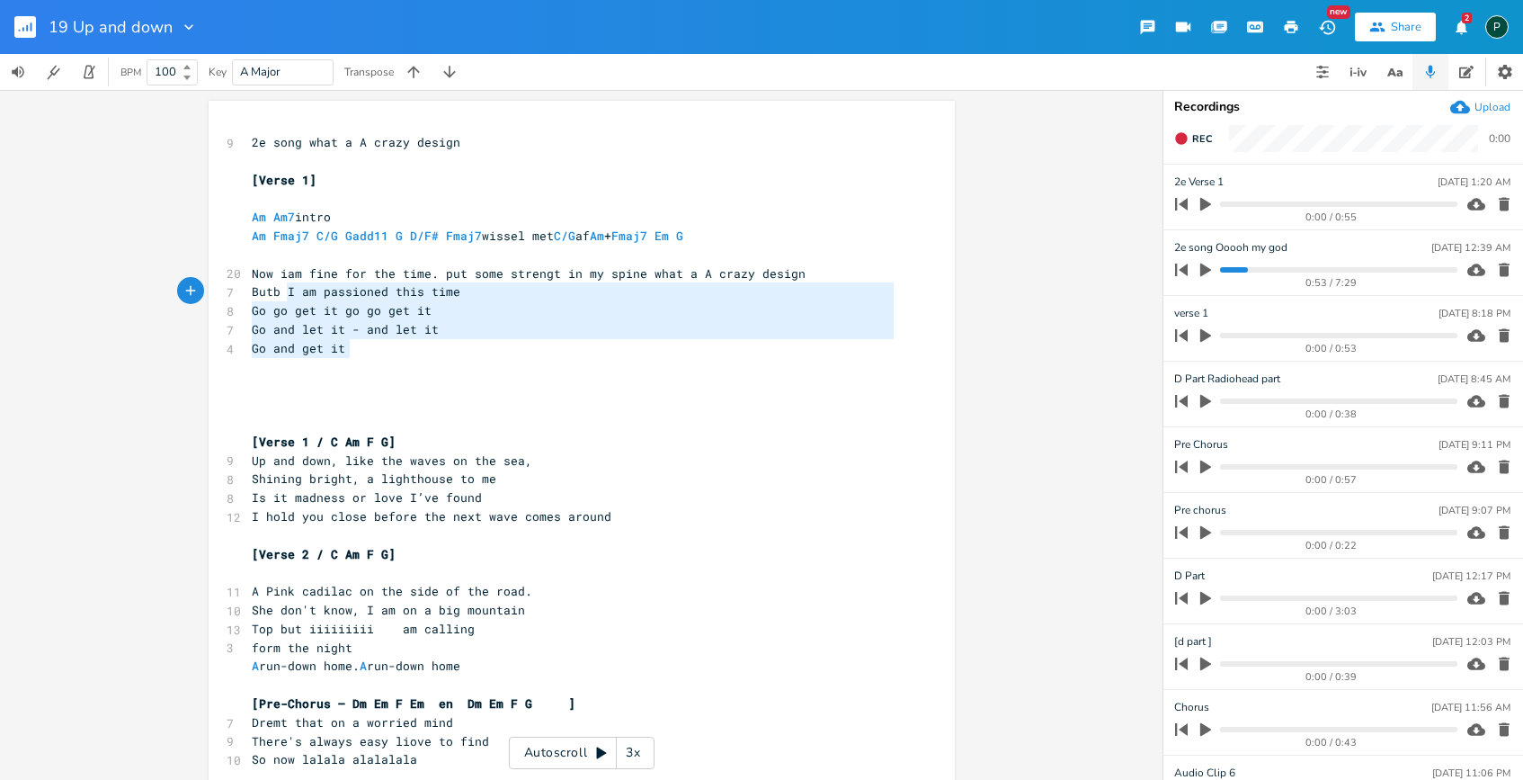
type textarea "Now iam fine for the time. put some strengt in my spine what a A crazy design B…"
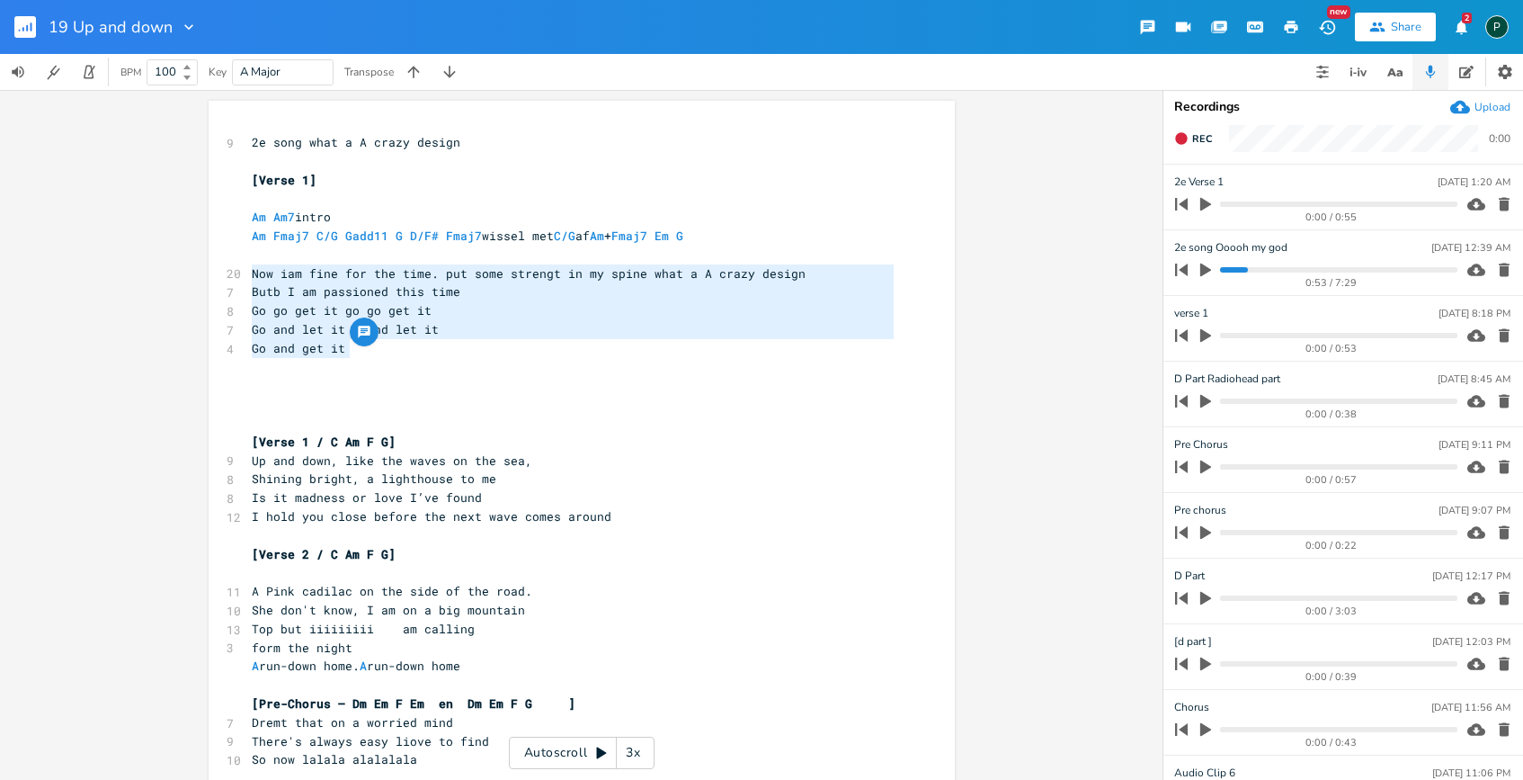
drag, startPoint x: 352, startPoint y: 354, endPoint x: 226, endPoint y: 278, distance: 148.0
click at [248, 278] on div "9 2e song what a A crazy design ​ [Verse 1] ​ Am Am7 intro Am Fmaj7 C/G Gadd11 …" at bounding box center [572, 731] width 649 height 1197
click at [390, 318] on pre "Go go get it go go get it" at bounding box center [572, 310] width 649 height 19
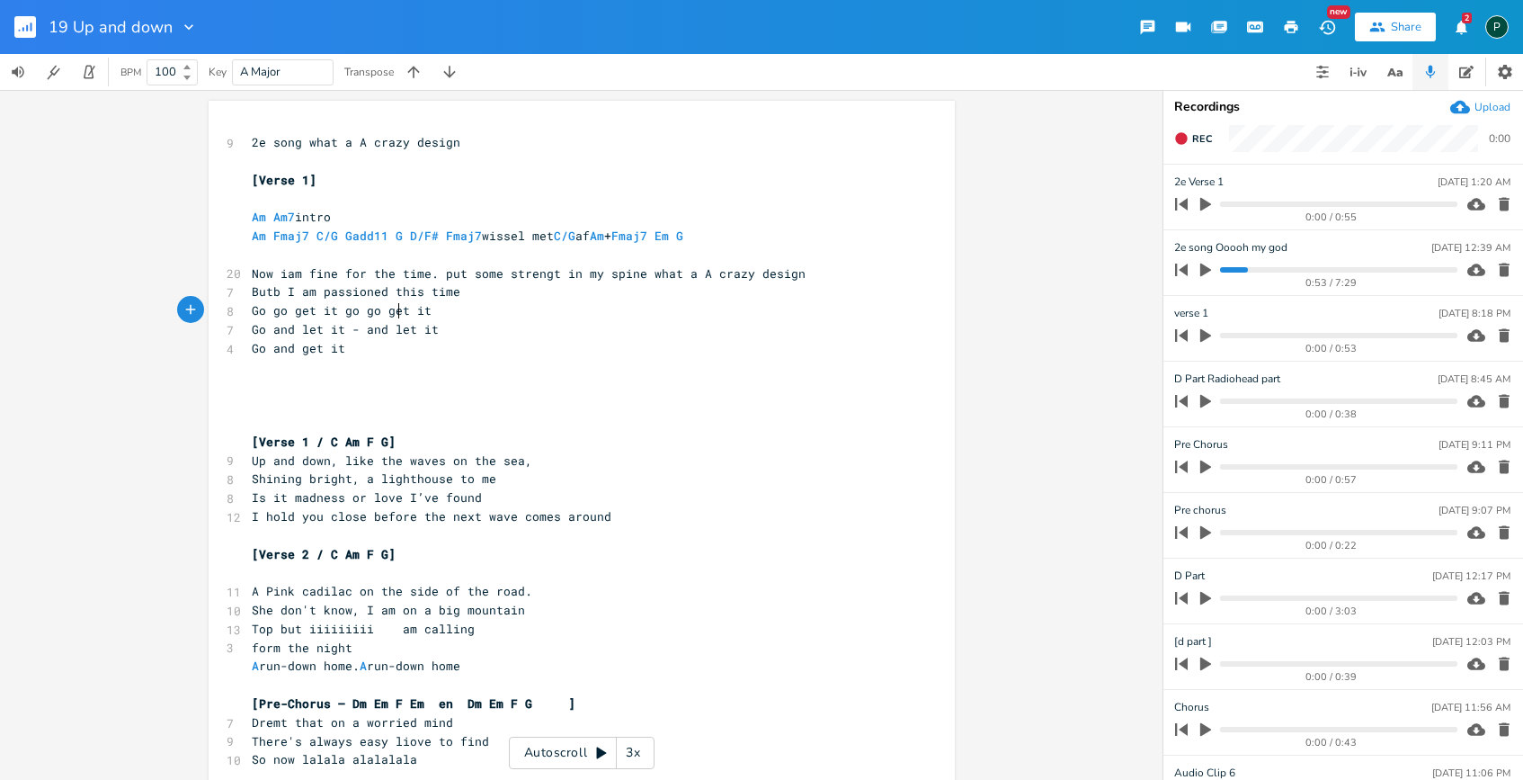
click at [375, 312] on span "Go go get it go go get it" at bounding box center [342, 310] width 180 height 16
type textarea "o get it"
drag, startPoint x: 407, startPoint y: 313, endPoint x: 341, endPoint y: 313, distance: 66.5
click at [341, 313] on pre "Go go get it go get it" at bounding box center [572, 310] width 649 height 19
type textarea "o get it"
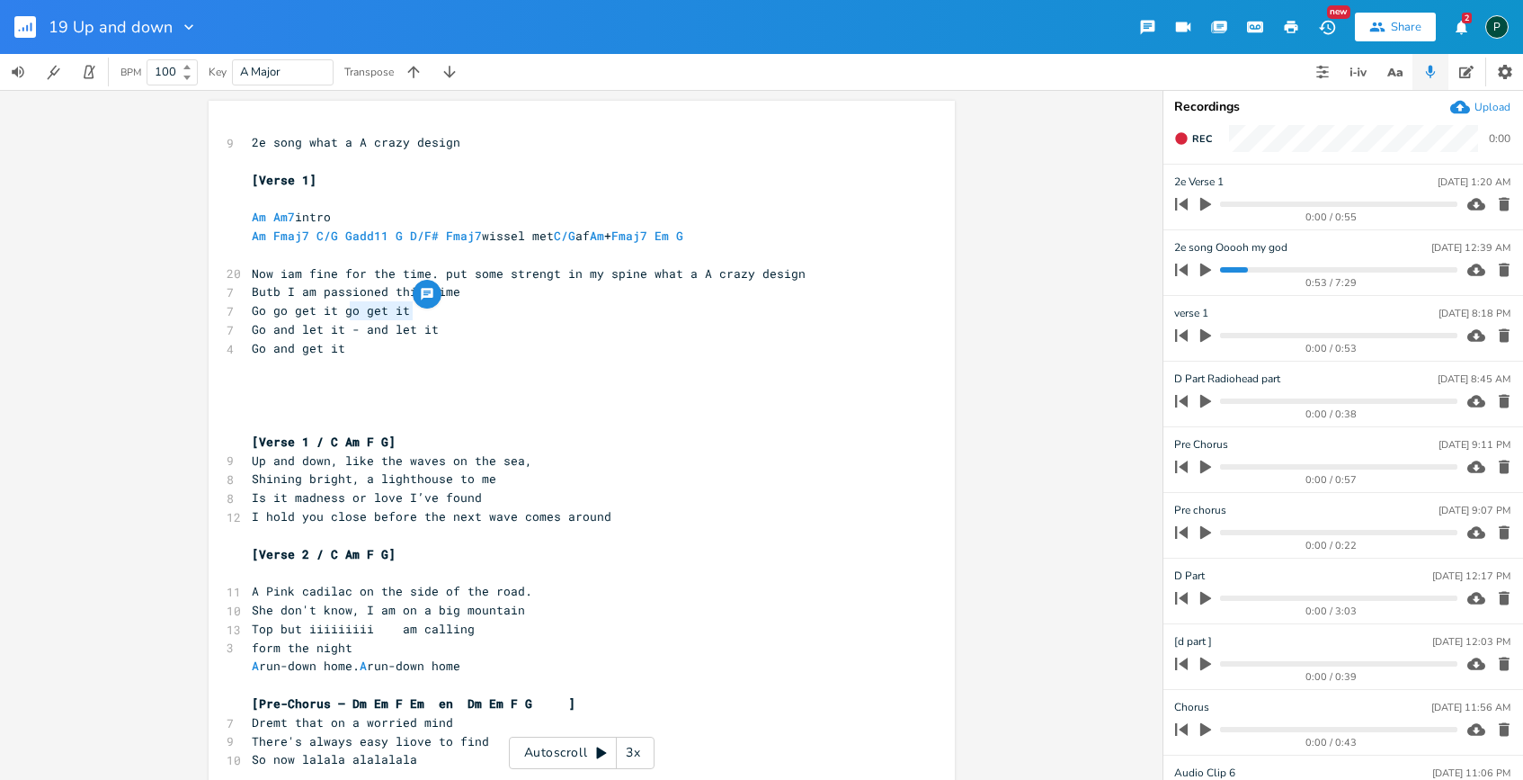
drag, startPoint x: 341, startPoint y: 313, endPoint x: 411, endPoint y: 313, distance: 70.1
click at [411, 313] on pre "Go go get it go get it" at bounding box center [572, 310] width 649 height 19
type textarea "go get it"
drag, startPoint x: 399, startPoint y: 312, endPoint x: 335, endPoint y: 312, distance: 63.8
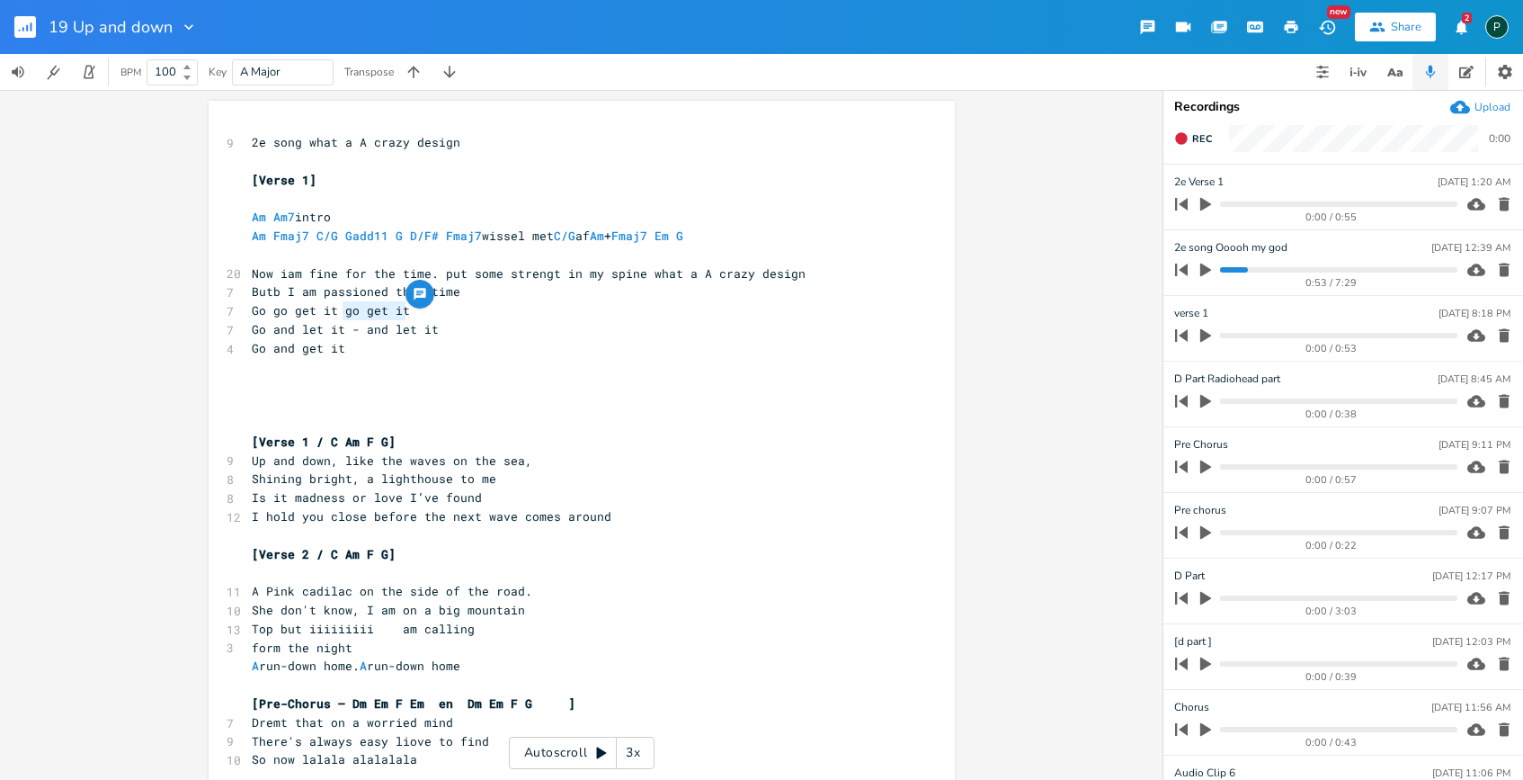
click at [335, 312] on span "Go go get it go get it" at bounding box center [331, 310] width 158 height 16
click at [423, 308] on div at bounding box center [420, 294] width 29 height 29
click at [406, 309] on span "Go go get it go get it" at bounding box center [331, 310] width 158 height 16
paste textarea ","
click at [399, 308] on span "Go go get it go get it go get it" at bounding box center [367, 310] width 230 height 16
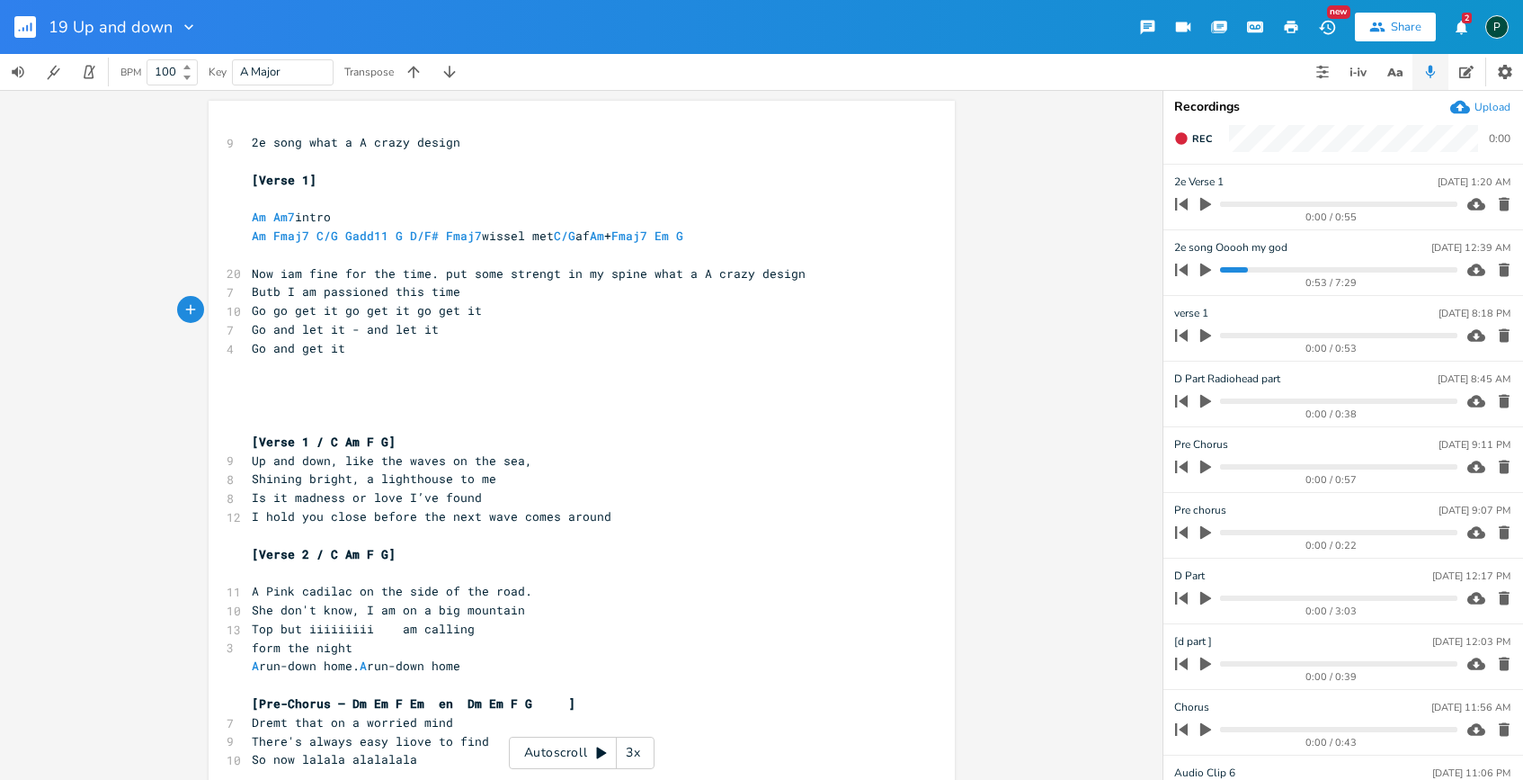
type textarea ","
click at [329, 309] on span "Go go get it go get it, go get it" at bounding box center [370, 310] width 237 height 16
type textarea ","
type textarea "Go and let it -"
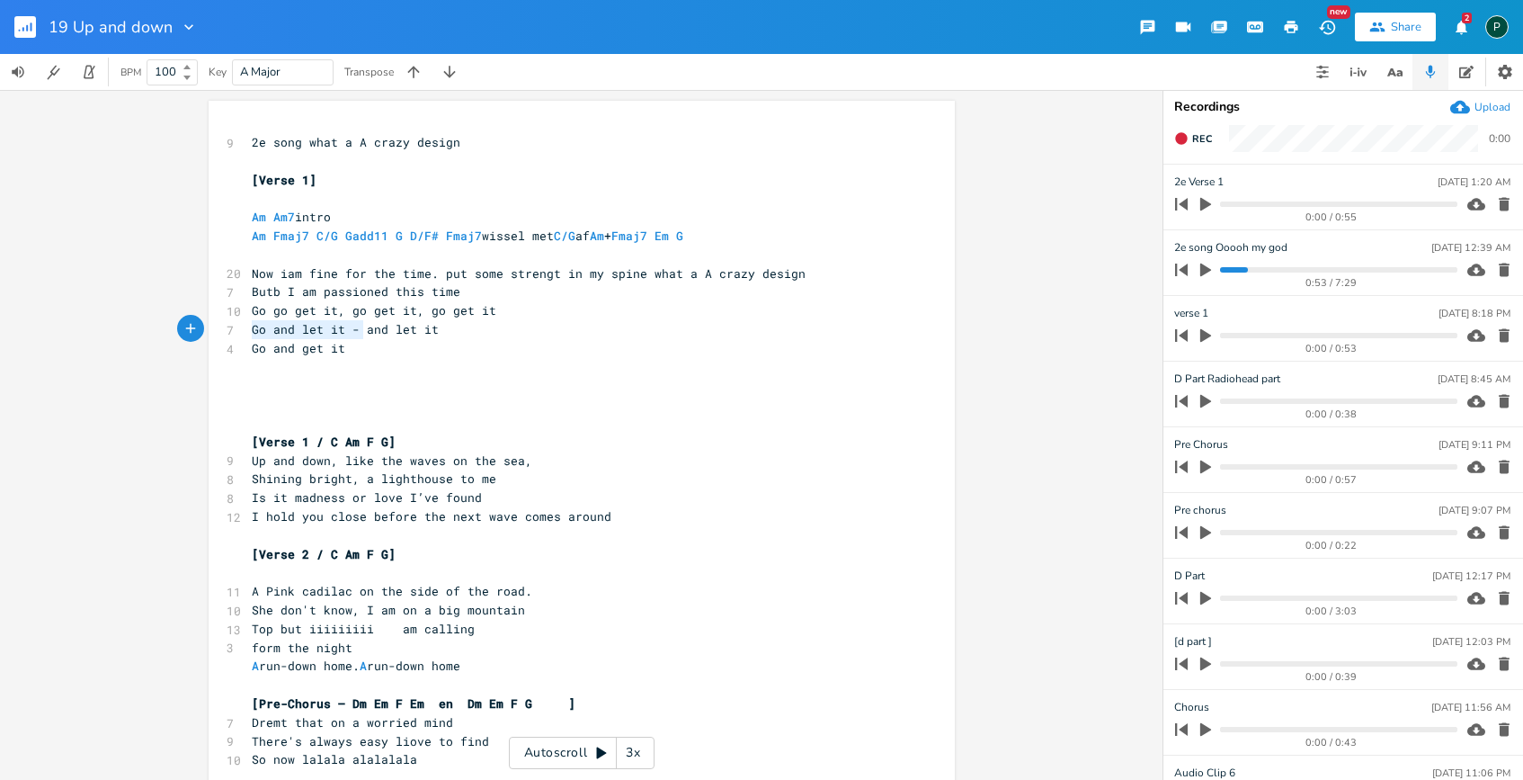
drag, startPoint x: 361, startPoint y: 329, endPoint x: 245, endPoint y: 329, distance: 116.0
click at [252, 329] on span "Go and let it - and let it" at bounding box center [345, 329] width 187 height 16
click at [423, 306] on span "Go go get it, go get it, go get it" at bounding box center [374, 310] width 245 height 16
type textarea ","
click at [1200, 140] on span "Rec" at bounding box center [1202, 138] width 20 height 13
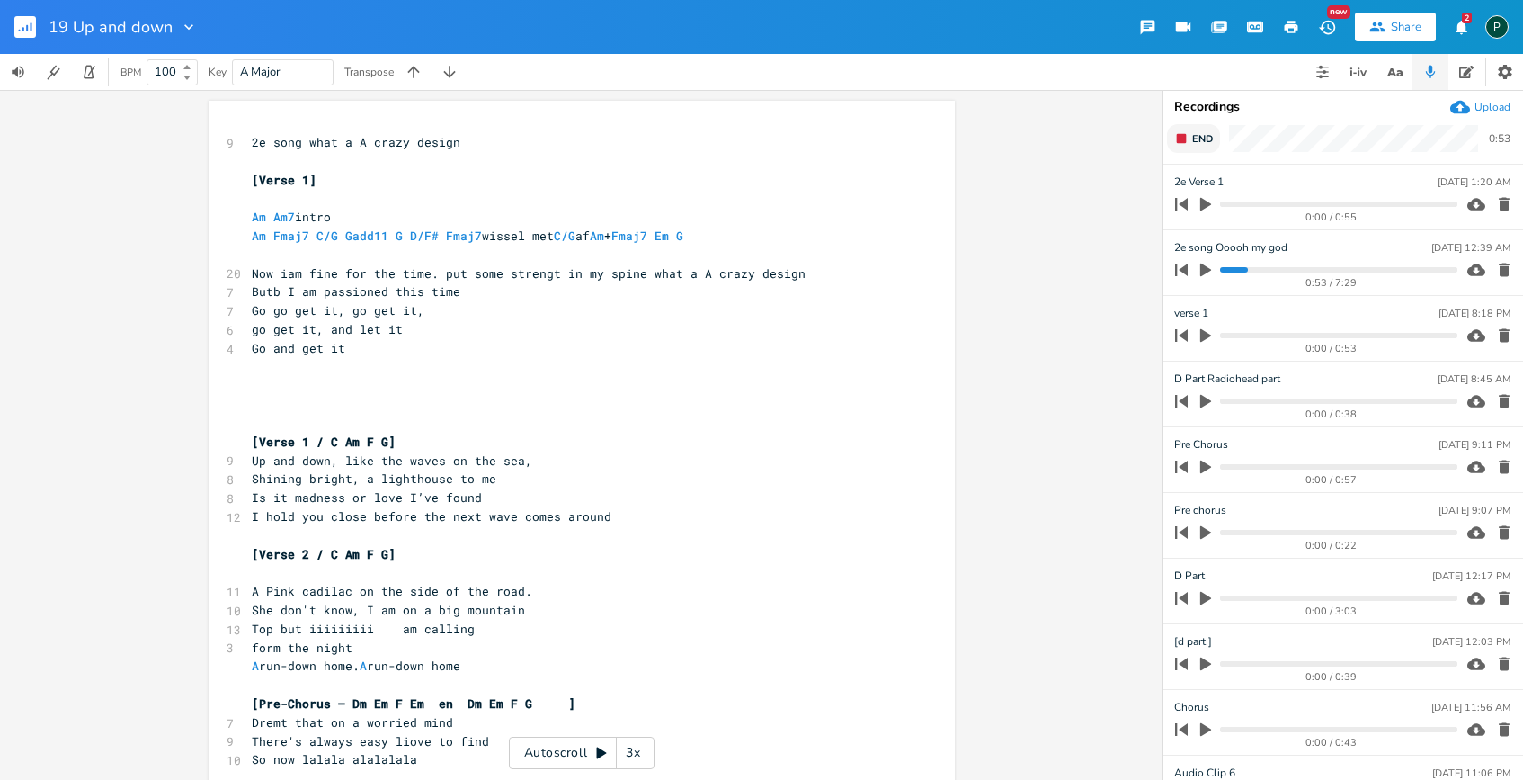
click at [1200, 140] on span "End" at bounding box center [1202, 138] width 21 height 13
type input "2e Verse 1"
click at [1495, 267] on icon "button" at bounding box center [1504, 270] width 18 height 18
click at [1208, 272] on icon "button" at bounding box center [1206, 270] width 16 height 16
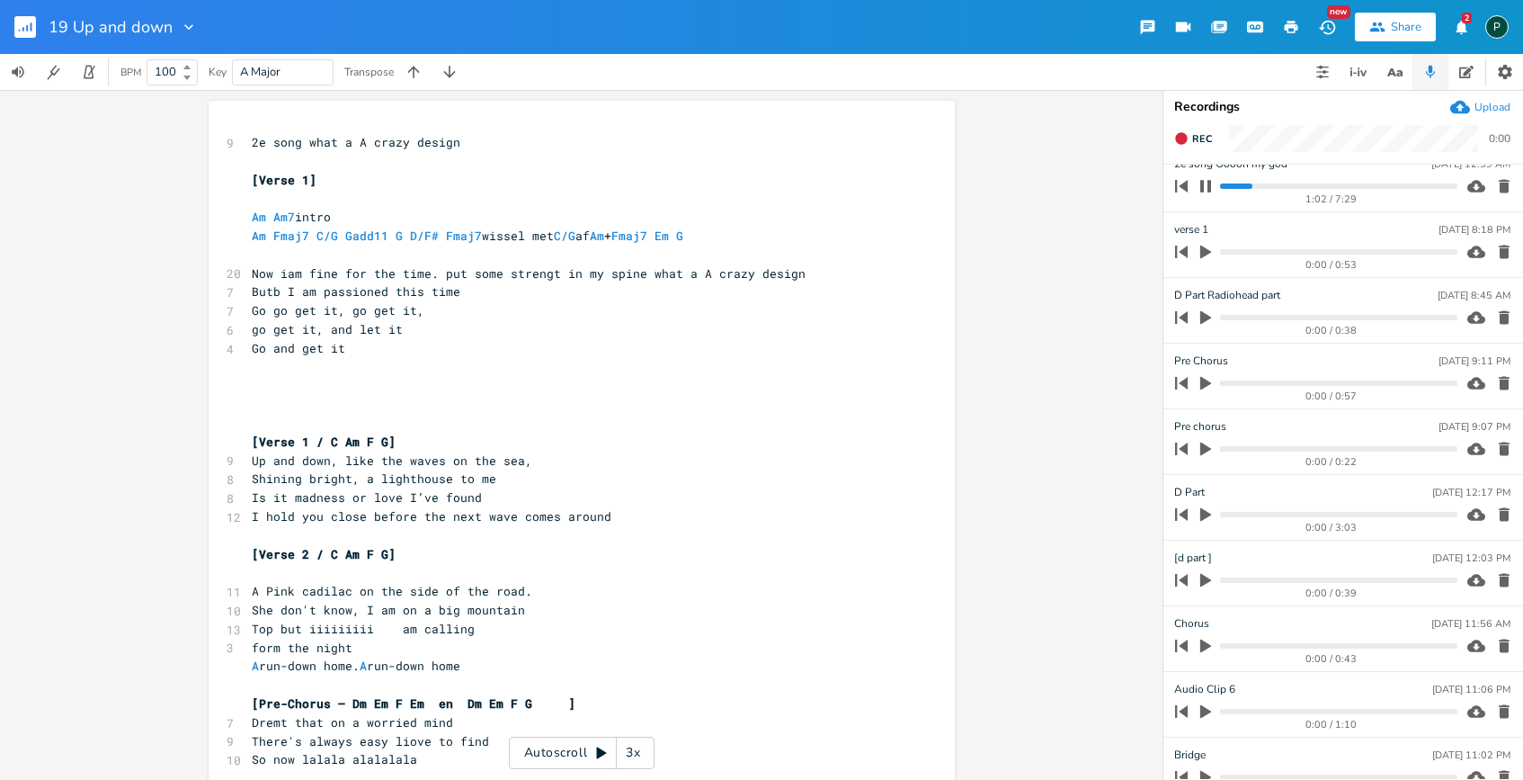
scroll to position [0, 0]
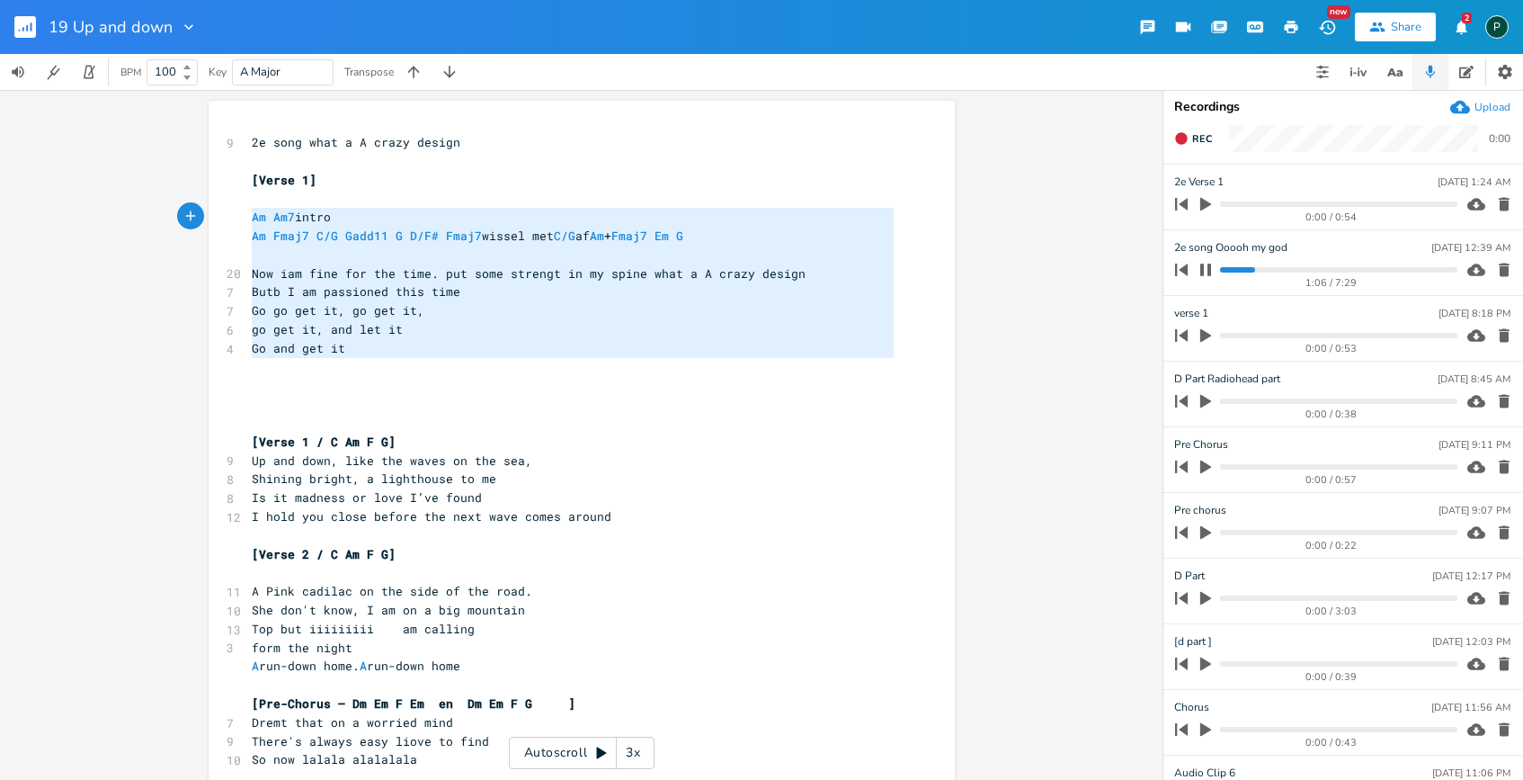
type textarea "Now iam fine for the time. put some strengt in my spine what a A crazy design B…"
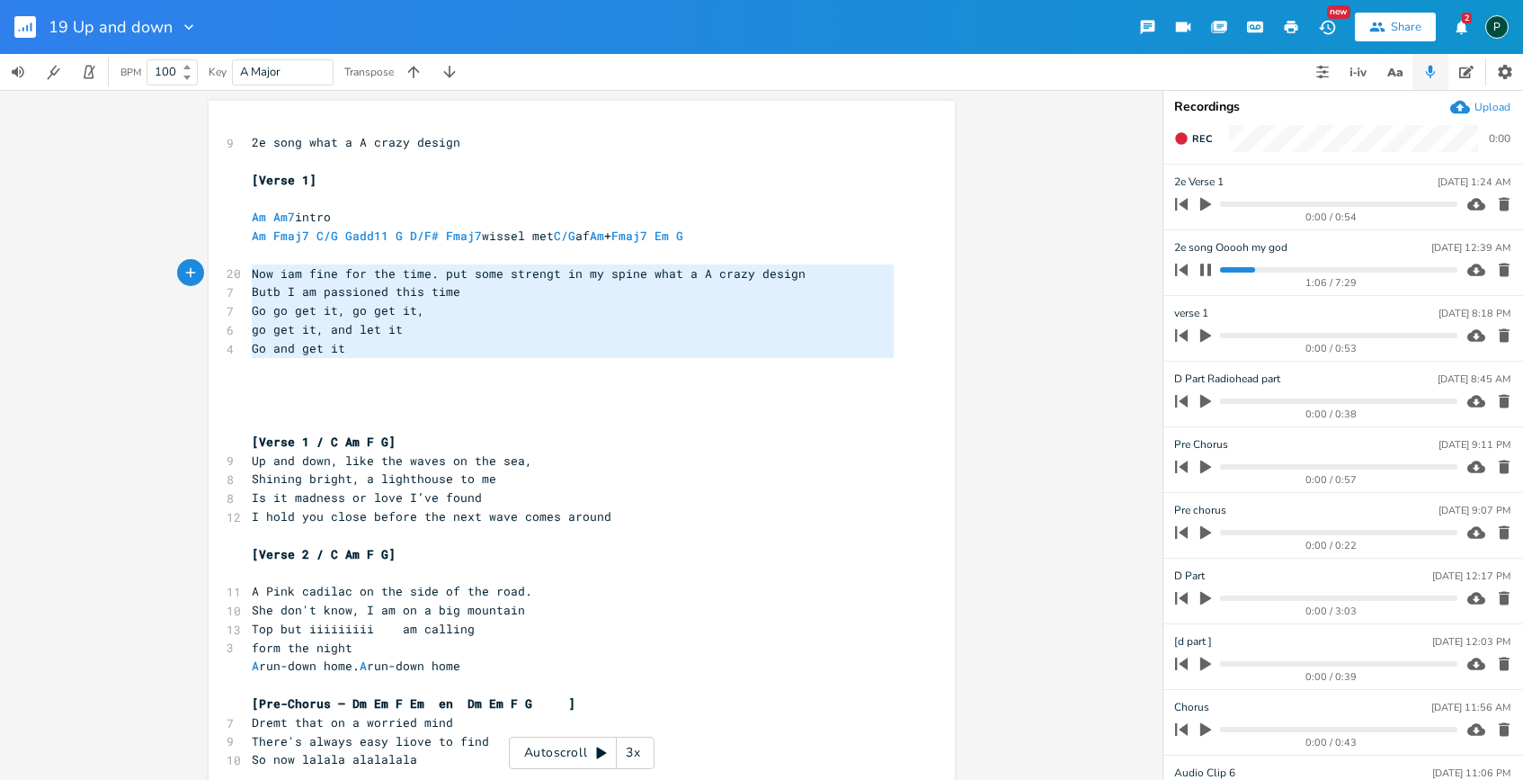
drag, startPoint x: 352, startPoint y: 360, endPoint x: 240, endPoint y: 268, distance: 144.4
click at [240, 268] on div "Now iam fine for the time. put some strengt in my spine what a A crazy design B…" at bounding box center [582, 728] width 746 height 1254
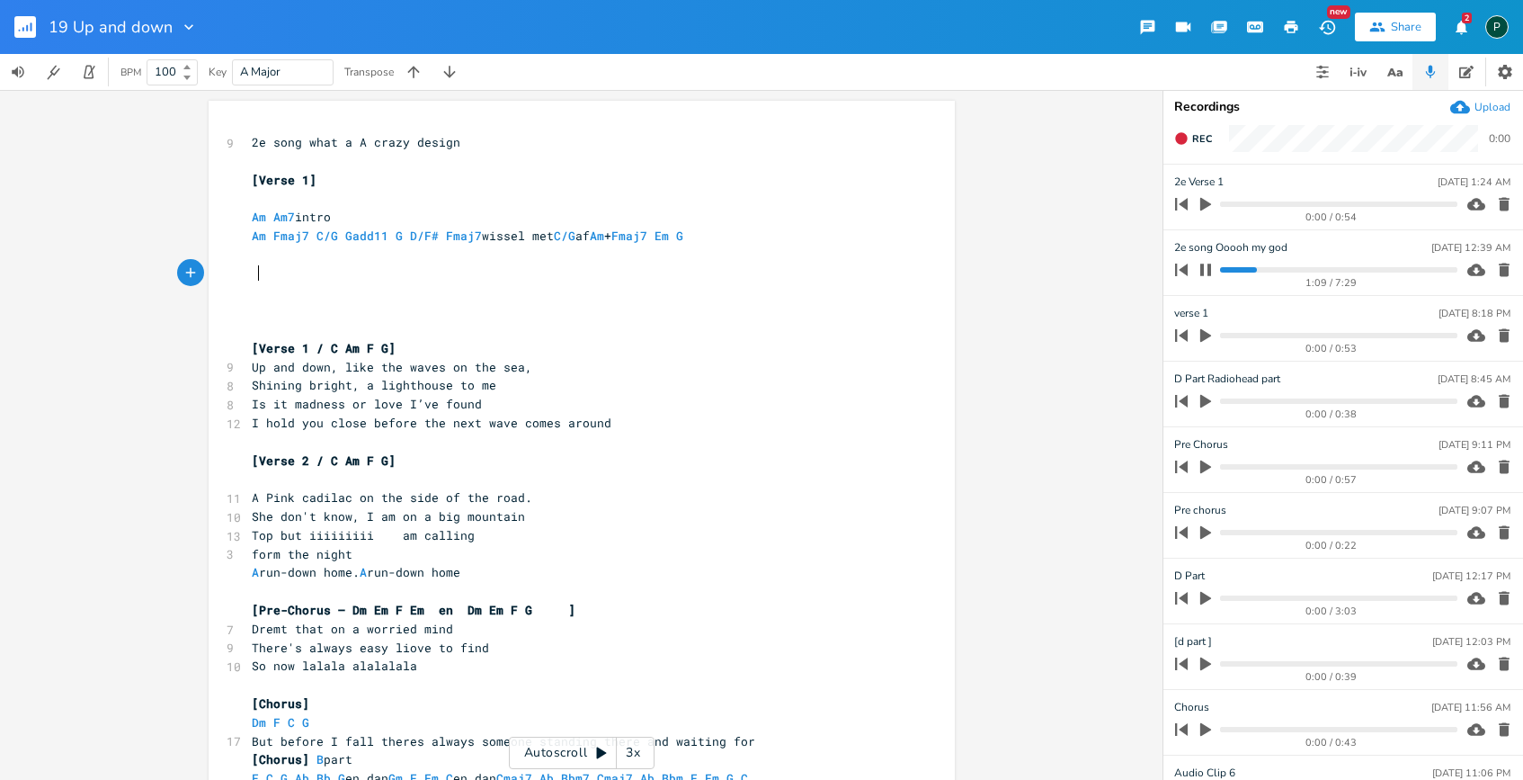
type textarea "Now iam fine for the time. put some strengt in my spine what a A crazy design B…"
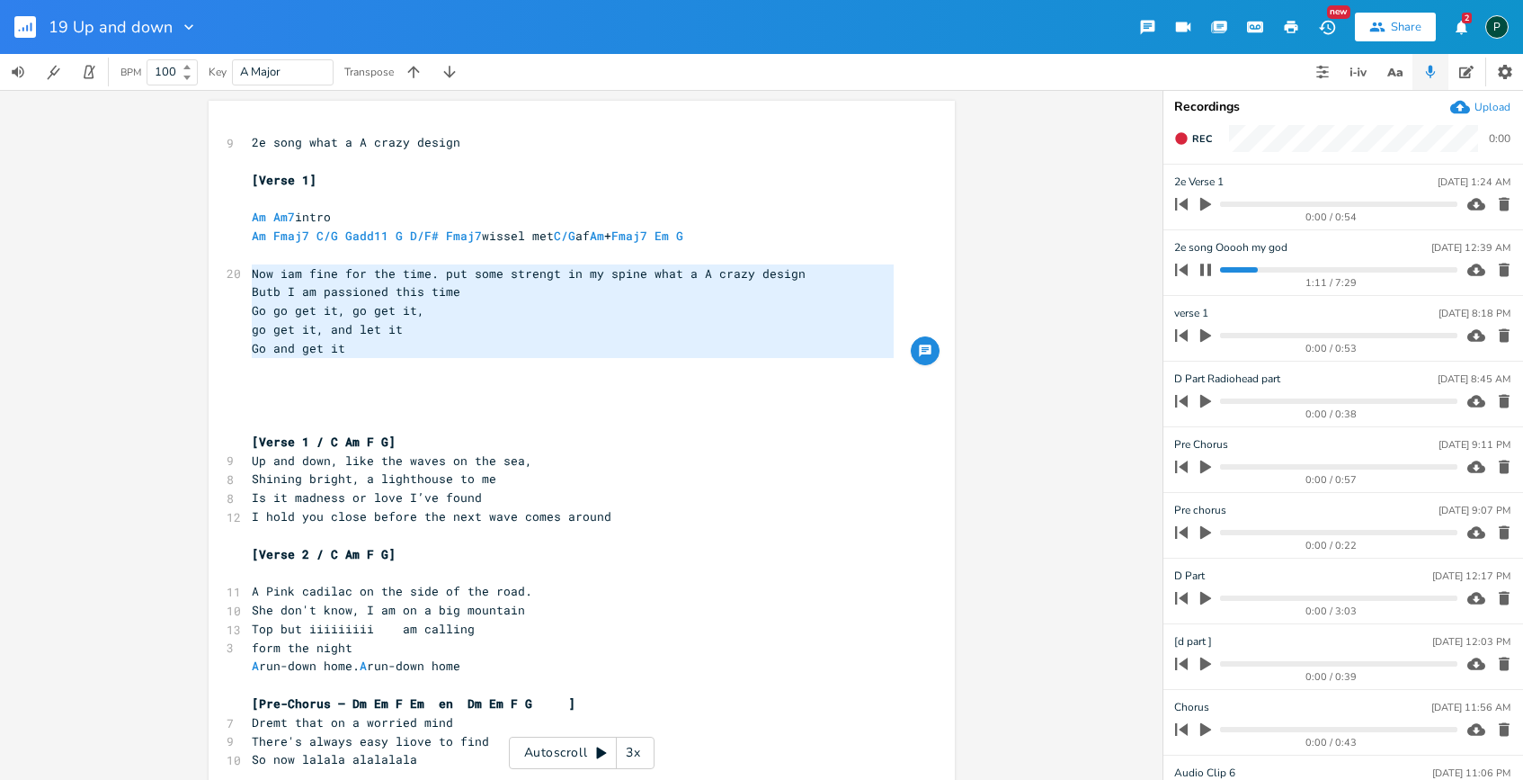
click at [1206, 273] on icon "button" at bounding box center [1206, 270] width 14 height 14
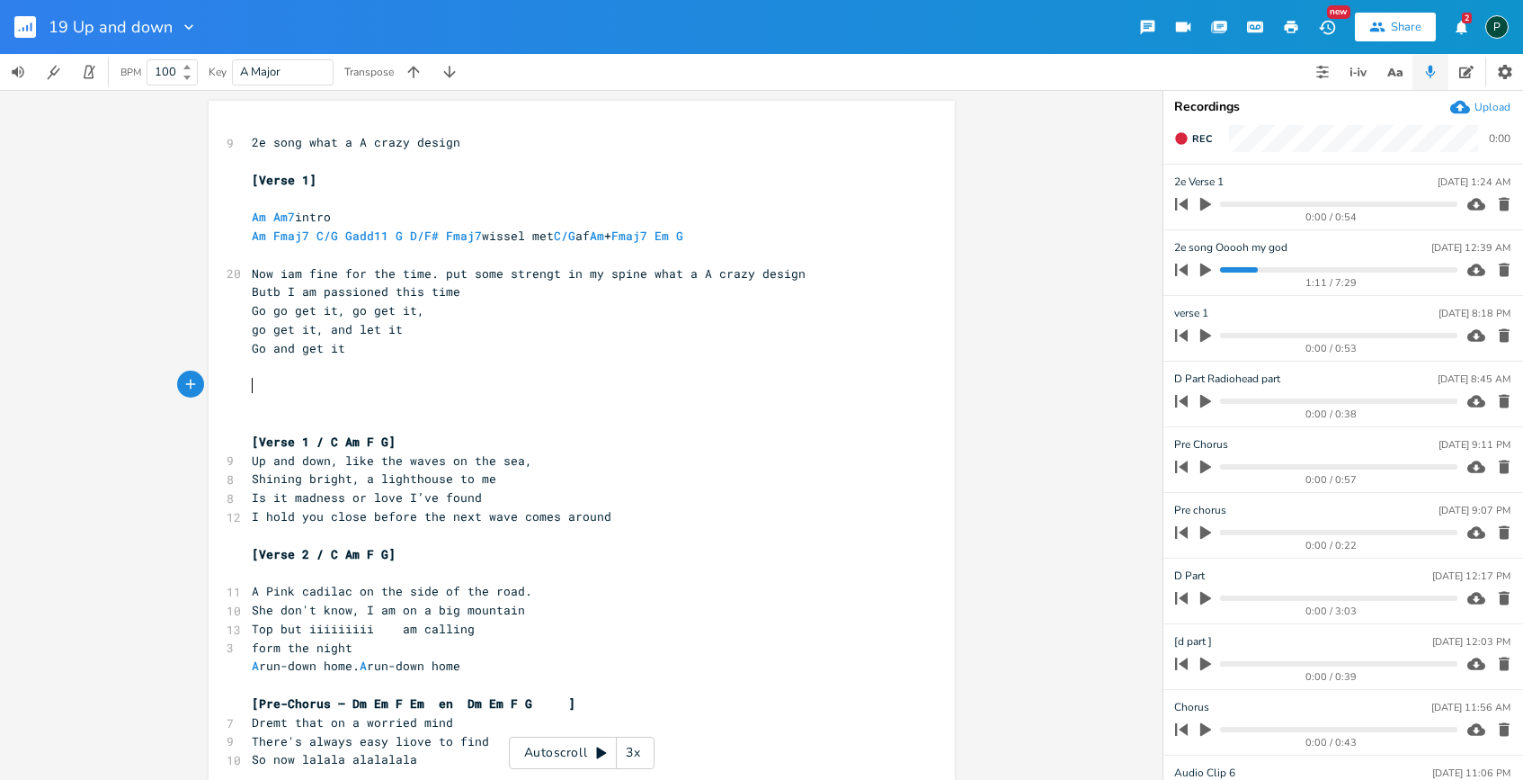
click at [296, 385] on pre "​" at bounding box center [572, 385] width 649 height 19
type textarea "What a crazy Design"
drag, startPoint x: 396, startPoint y: 381, endPoint x: 231, endPoint y: 381, distance: 164.5
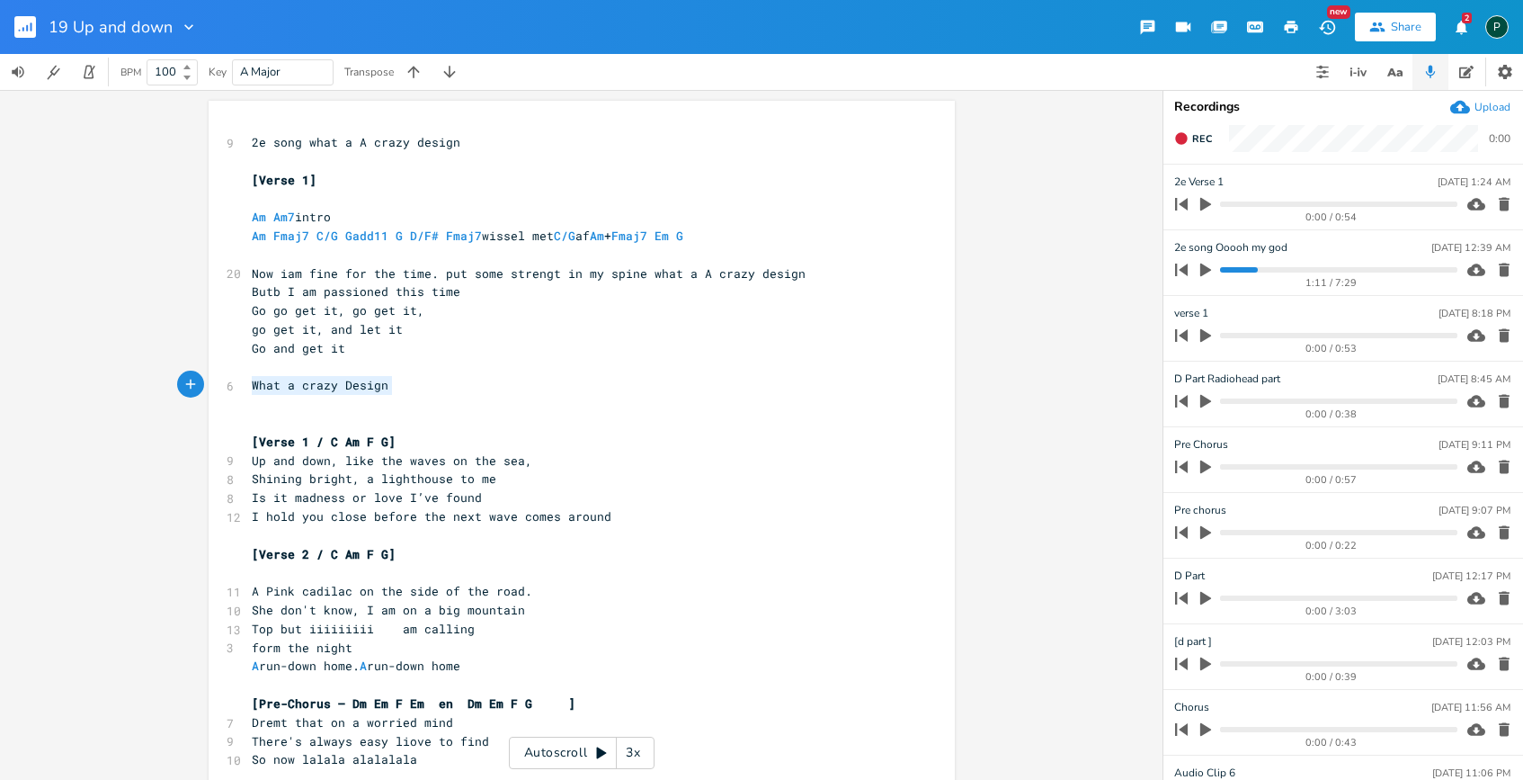
click at [231, 381] on div "What a crazy Design x 9 2e song what a A crazy design ​ [Verse 1] ​ Am Am7 intr…" at bounding box center [582, 728] width 746 height 1254
type textarea "What a crazy Design"
click at [288, 397] on pre "​" at bounding box center [572, 404] width 649 height 19
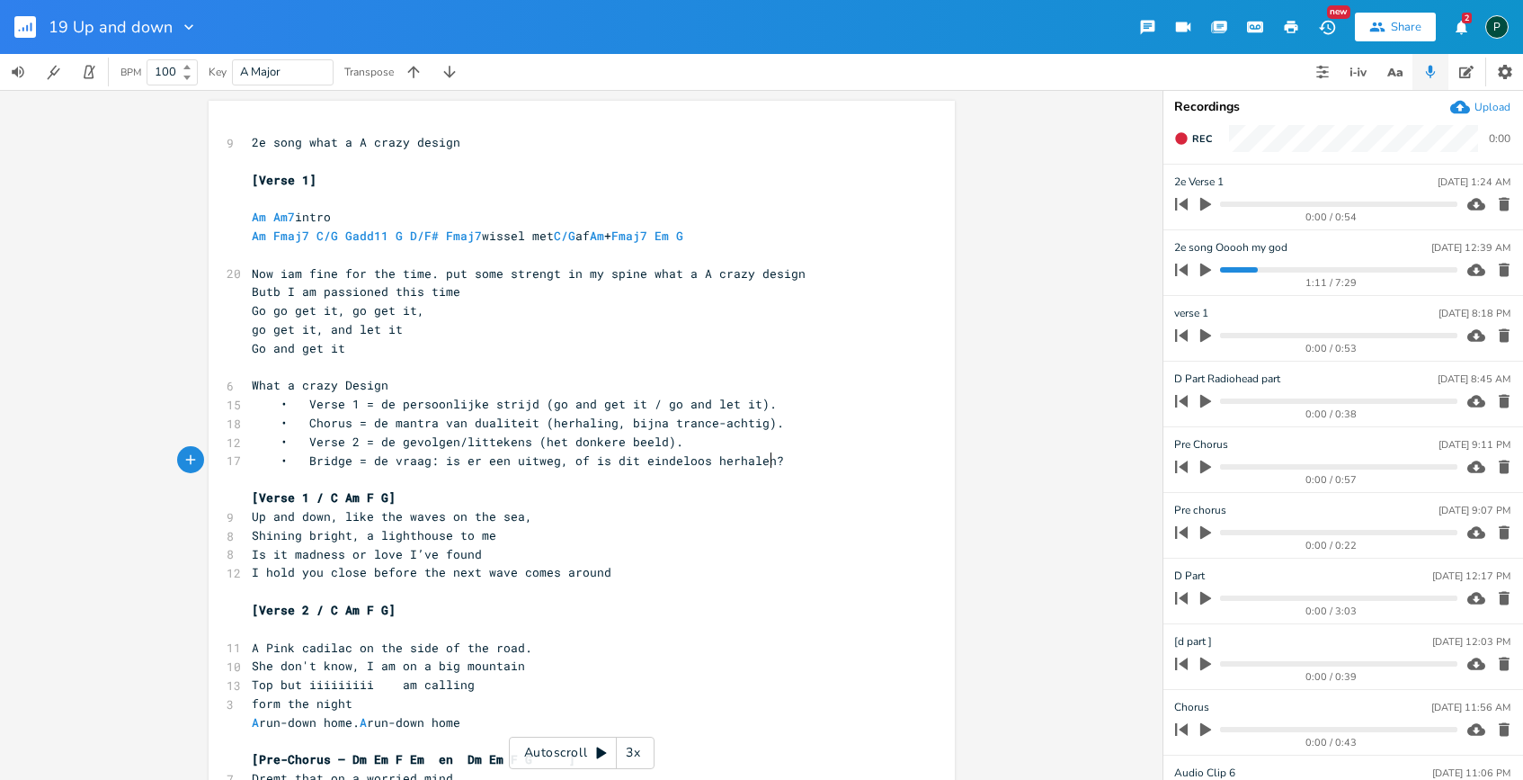
click at [398, 387] on pre "What a crazy Design" at bounding box center [572, 385] width 649 height 19
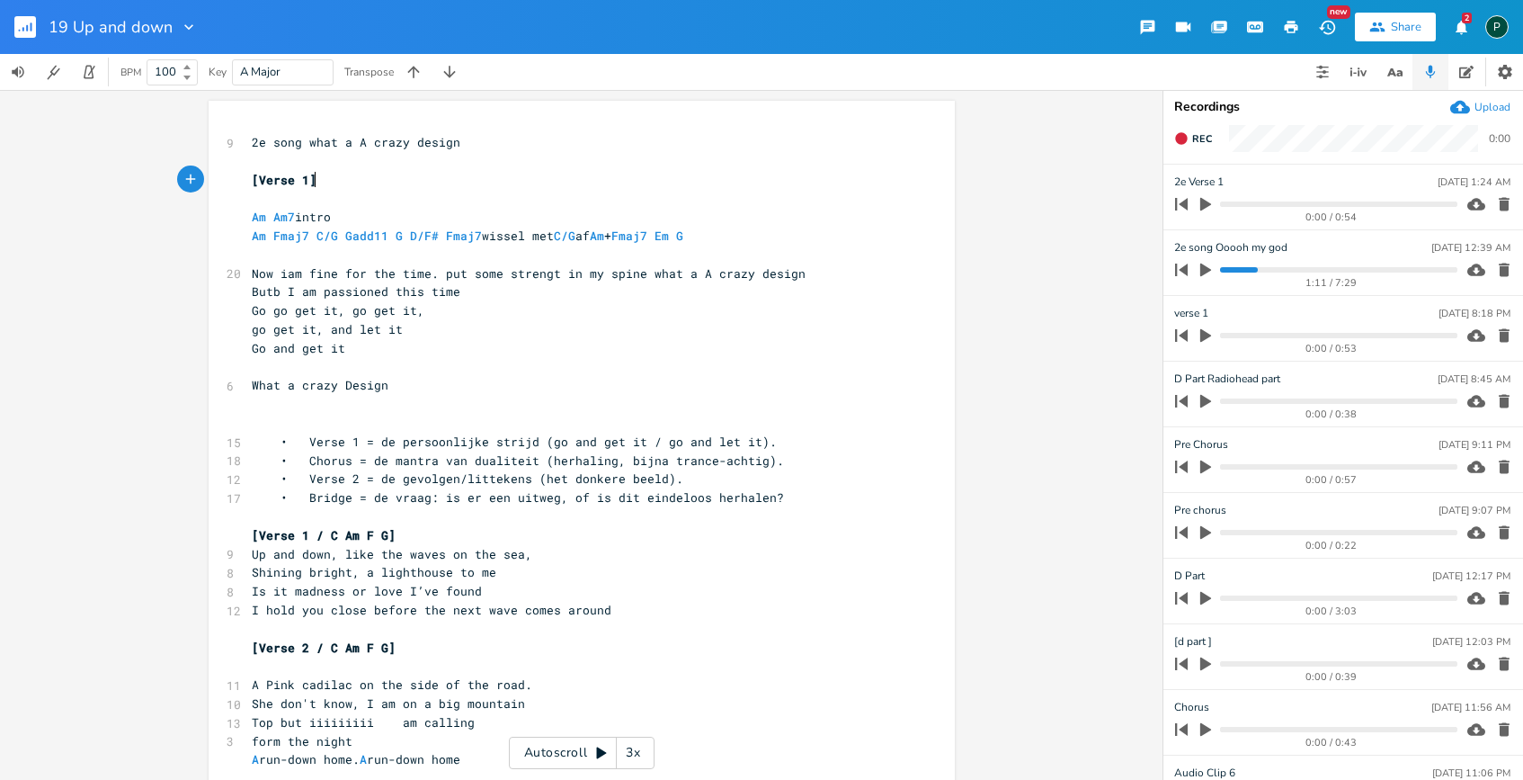
type textarea "[Verse 1]"
drag, startPoint x: 313, startPoint y: 183, endPoint x: 232, endPoint y: 183, distance: 80.9
click at [232, 183] on div "[Verse 1] x 9 2e song what a A crazy design ​ [Verse 1] ​ Am Am7 intro Am Fmaj7…" at bounding box center [582, 775] width 746 height 1348
click at [256, 372] on pre "​" at bounding box center [572, 367] width 649 height 19
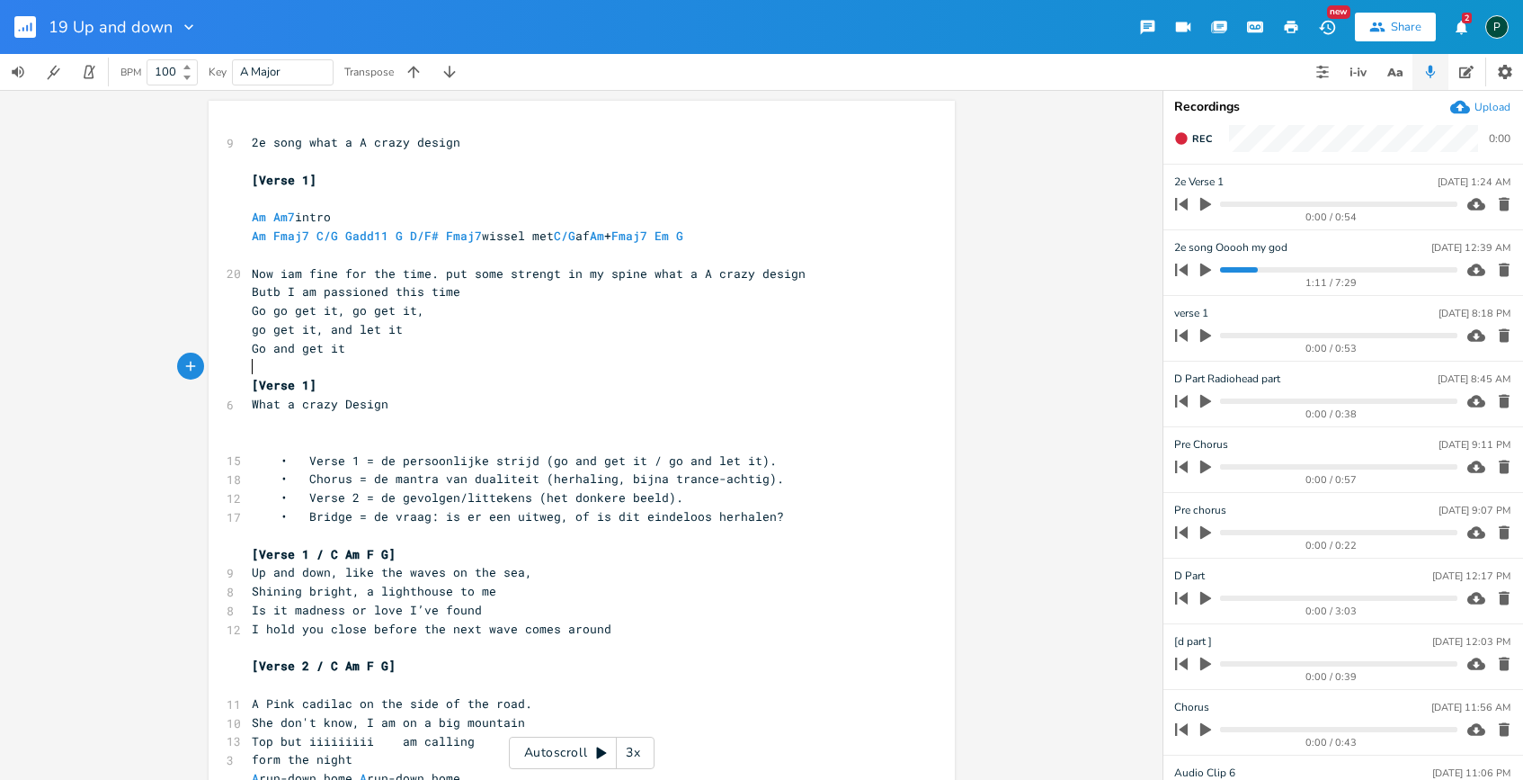
click at [263, 362] on pre "​" at bounding box center [572, 367] width 649 height 19
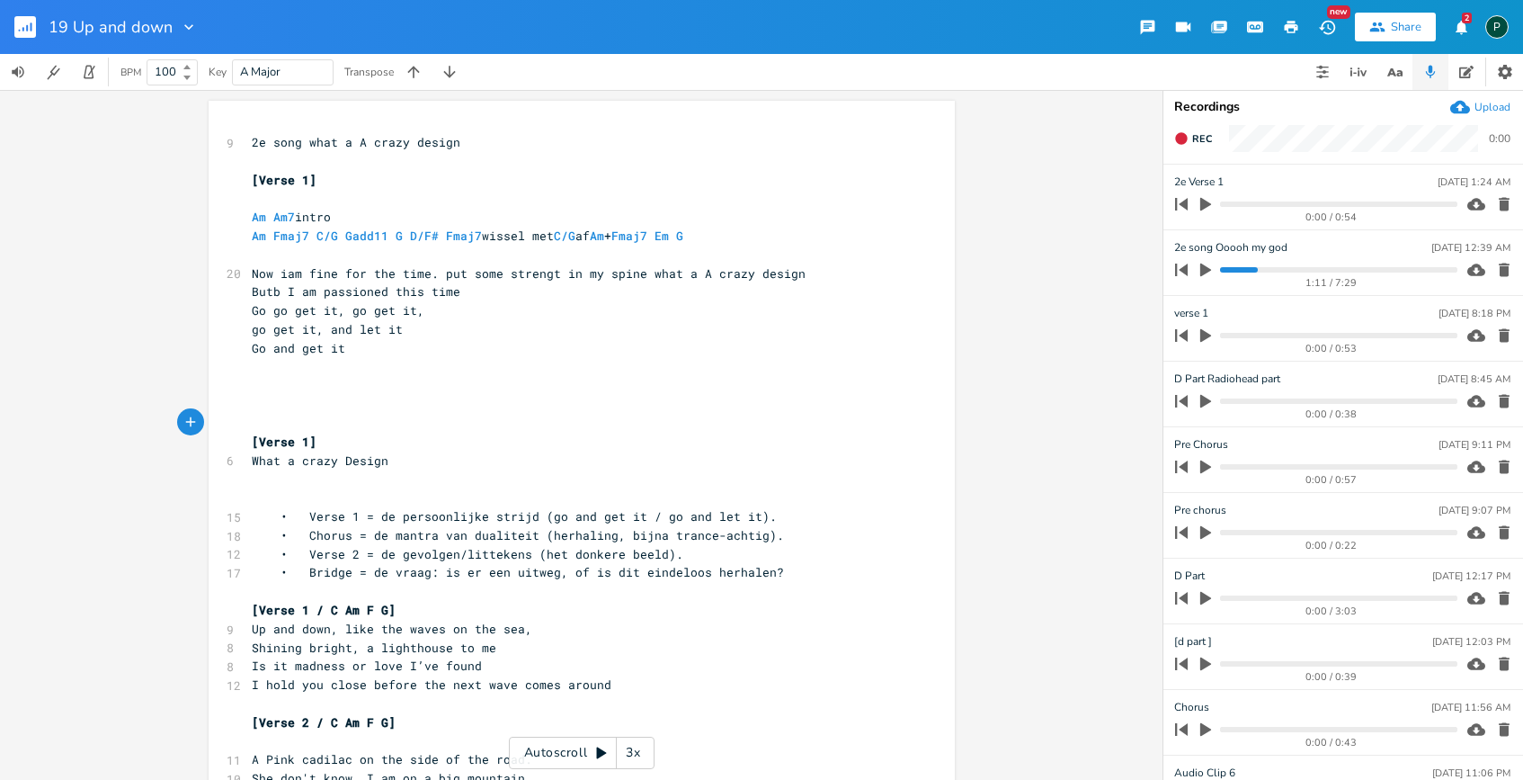
click at [275, 393] on pre "​" at bounding box center [572, 385] width 649 height 19
type textarea "A"
type textarea "Is ther"
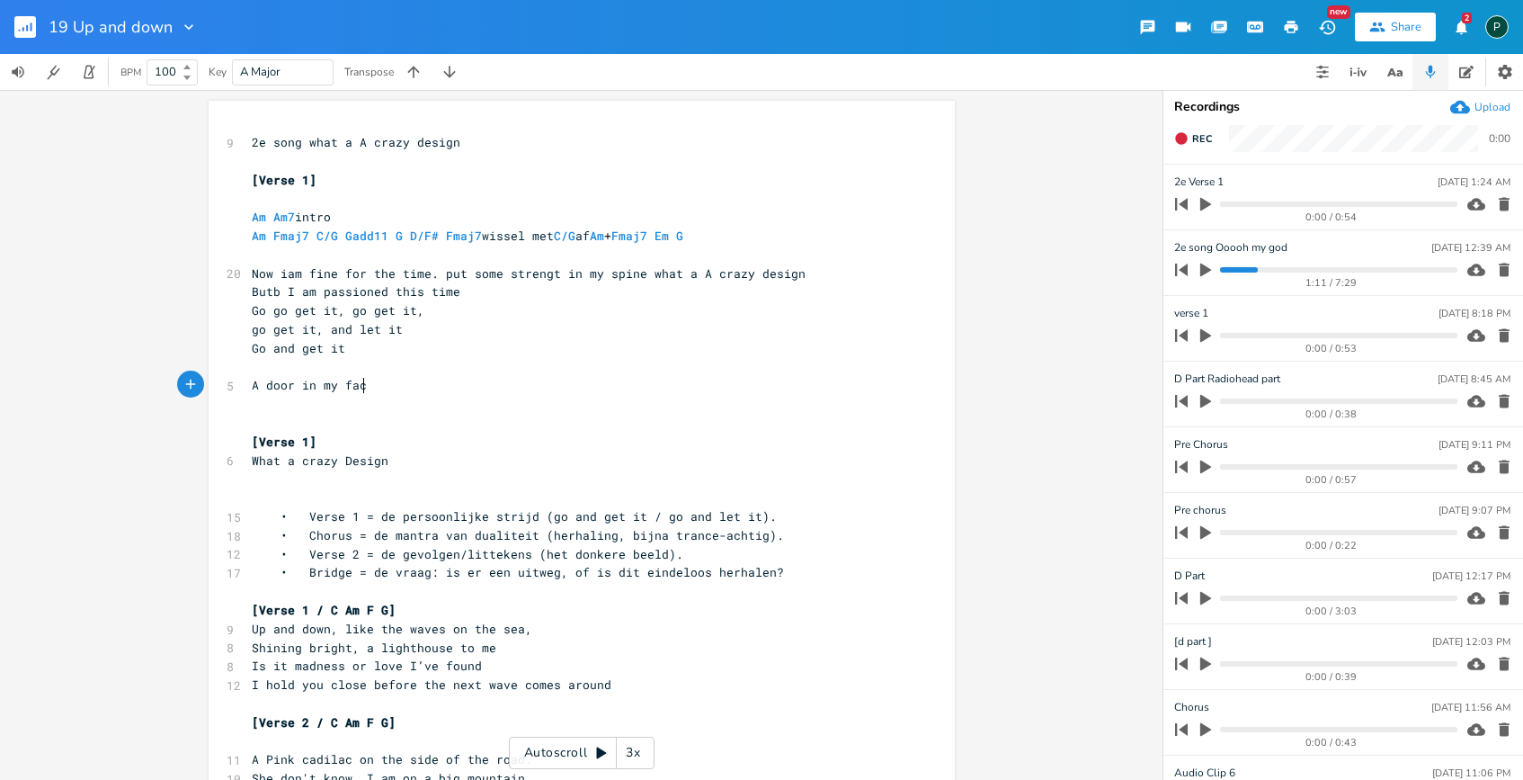
type textarea "A door in my face"
type textarea ", but i can find a trace"
click at [403, 391] on span "A door in my face, but i can find a trace" at bounding box center [399, 385] width 295 height 16
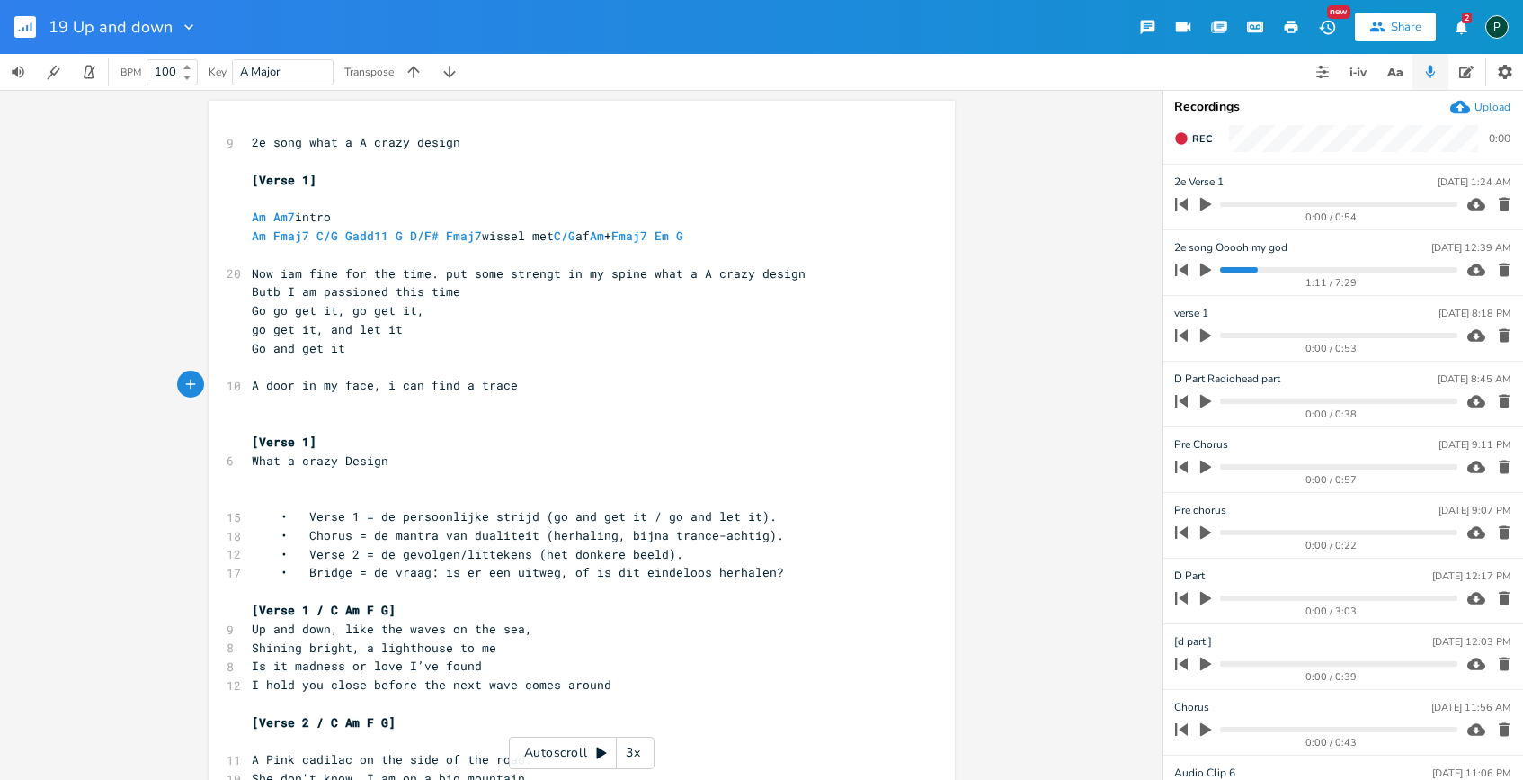
click at [391, 382] on span "A door in my face, i can find a trace" at bounding box center [385, 385] width 266 height 16
click at [507, 395] on pre "​" at bounding box center [572, 404] width 649 height 19
type textarea "geuss"
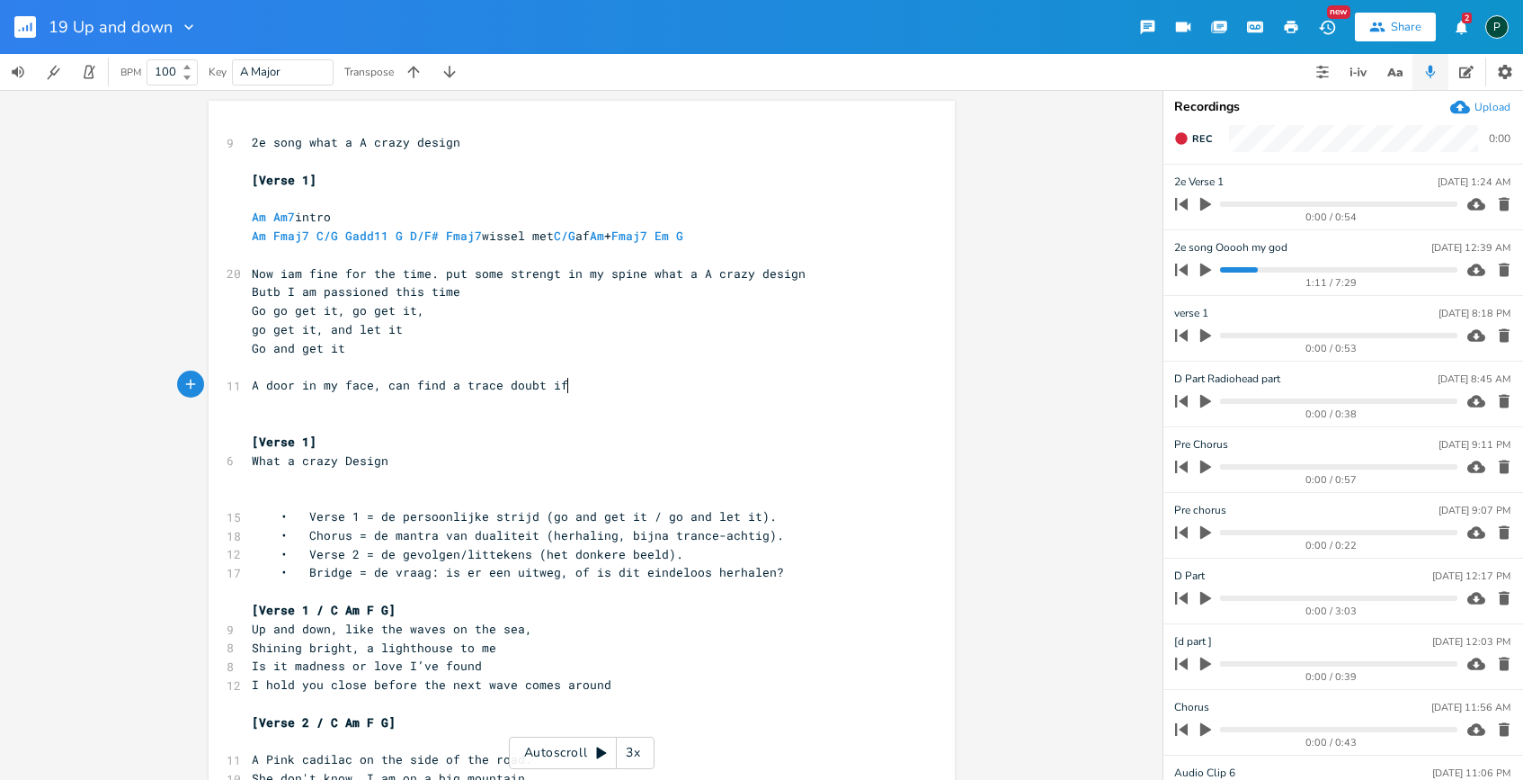
type textarea "doubt if i"
type textarea "a"
type textarea "is this a haze What a crazy"
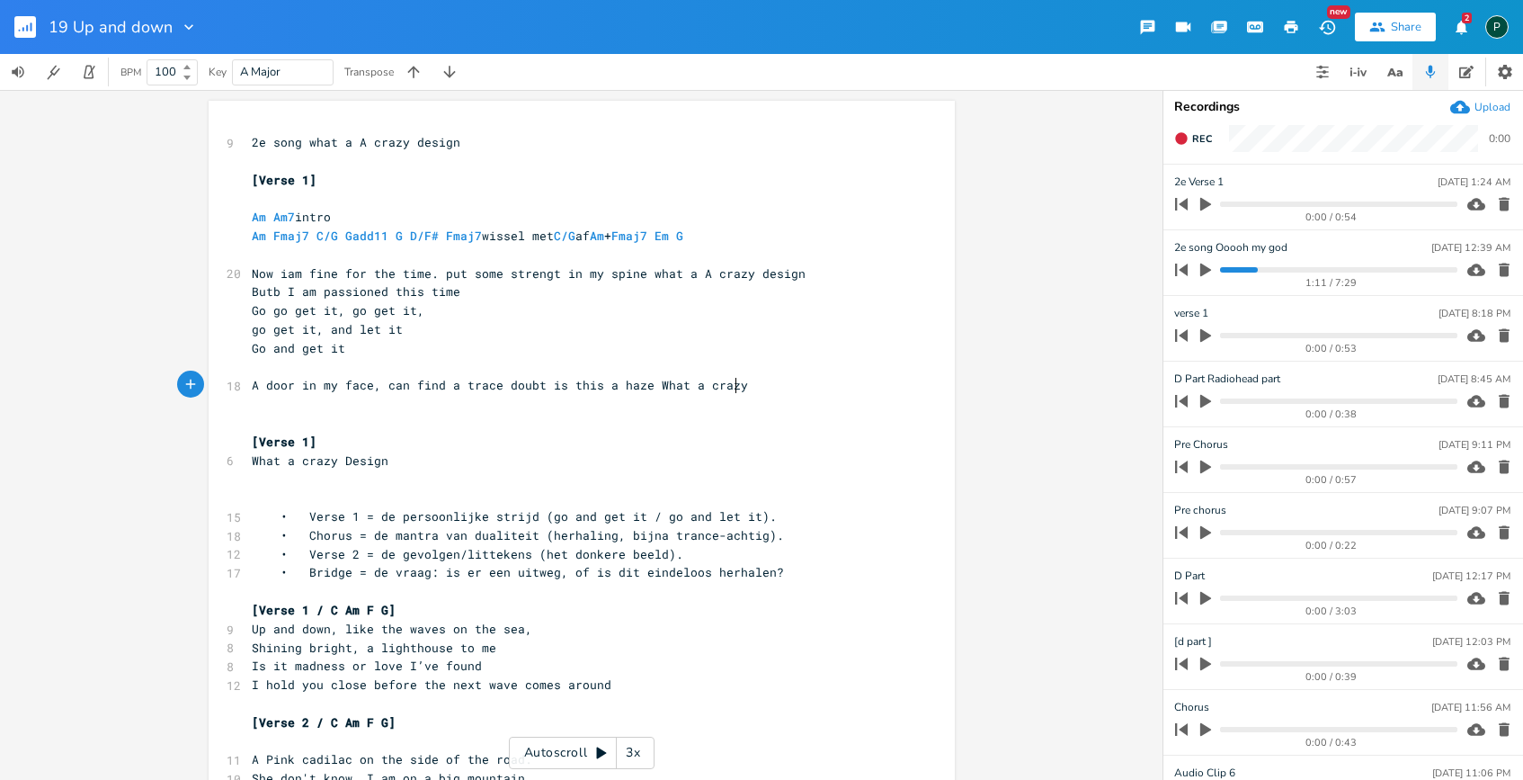
scroll to position [0, 145]
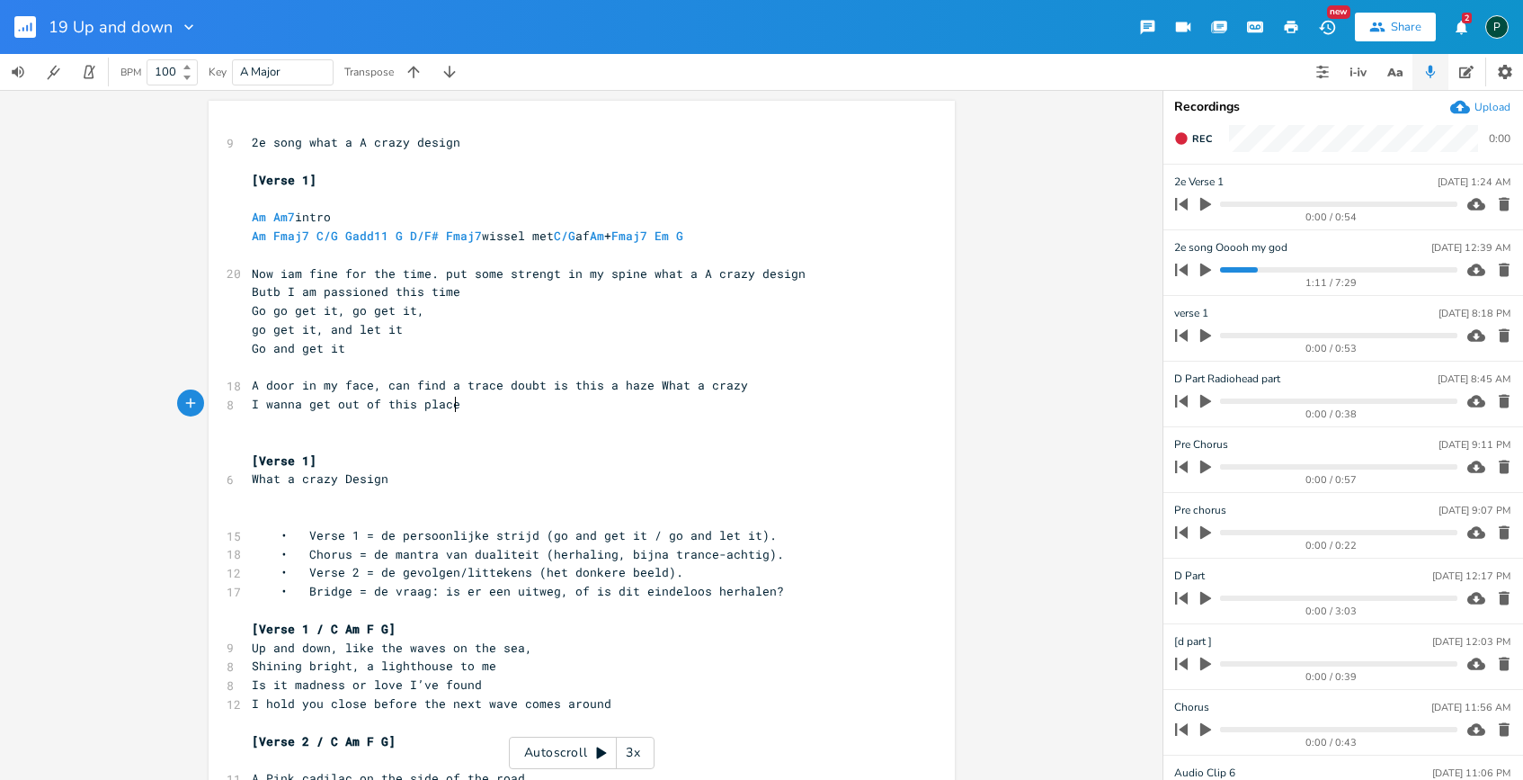
type textarea "I wanna get out of this place"
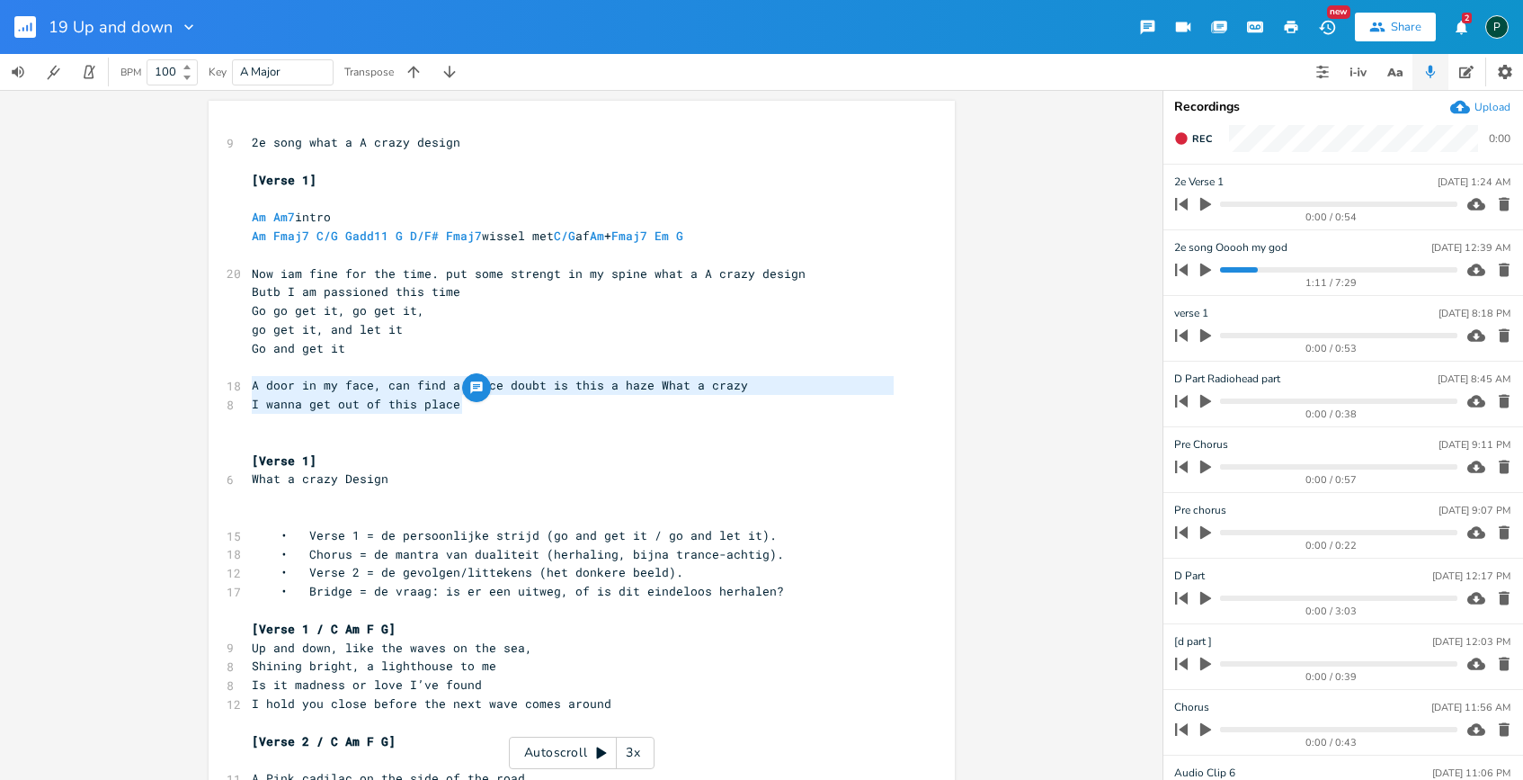
drag, startPoint x: 584, startPoint y: 413, endPoint x: 206, endPoint y: 387, distance: 379.5
type textarea "A door in my face, can find a trace doubt is this a haze What a crazy I wanna g…"
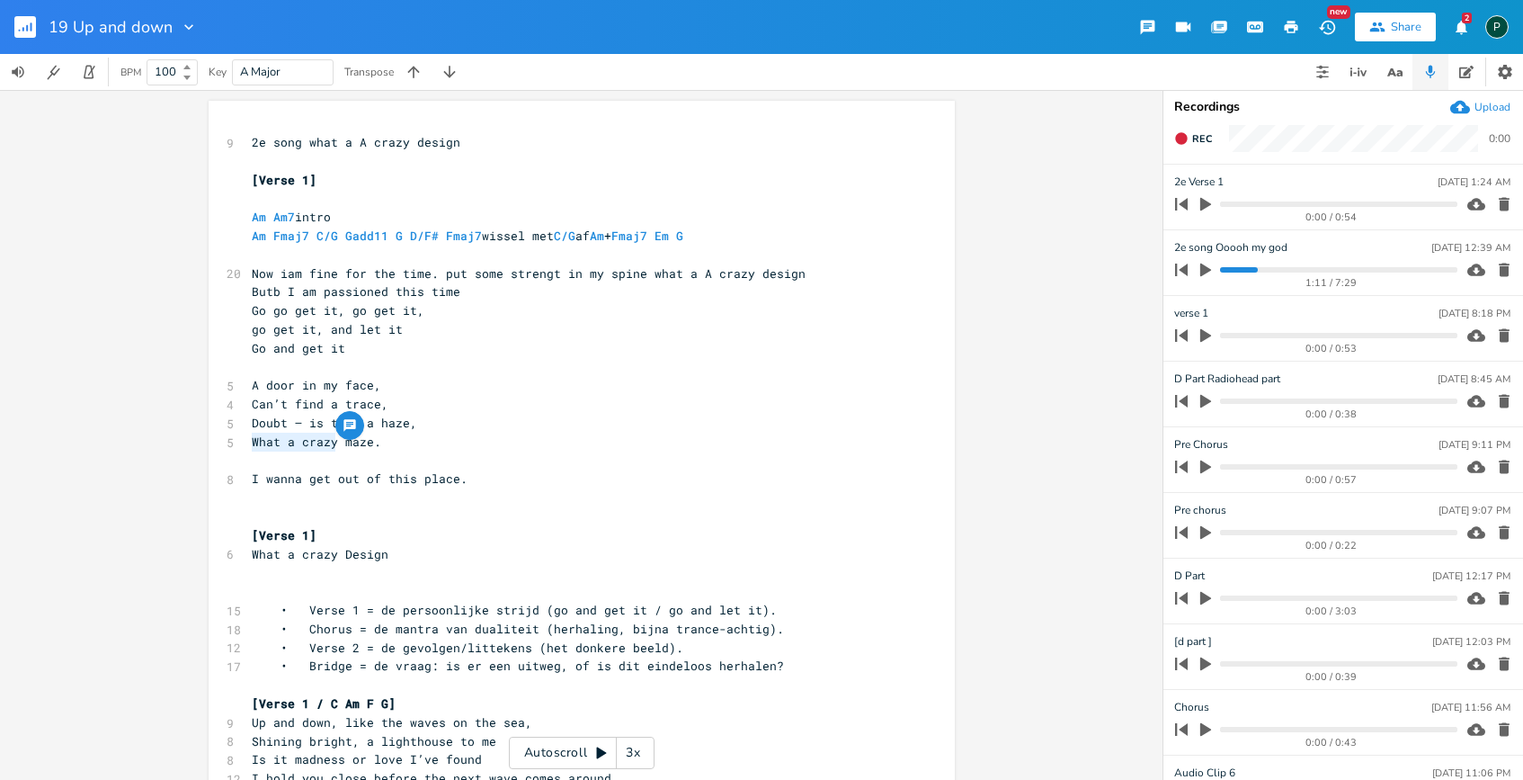
drag, startPoint x: 330, startPoint y: 446, endPoint x: 247, endPoint y: 446, distance: 82.7
click at [252, 446] on span "What a crazy maze." at bounding box center [316, 441] width 129 height 16
type textarea "I am in am"
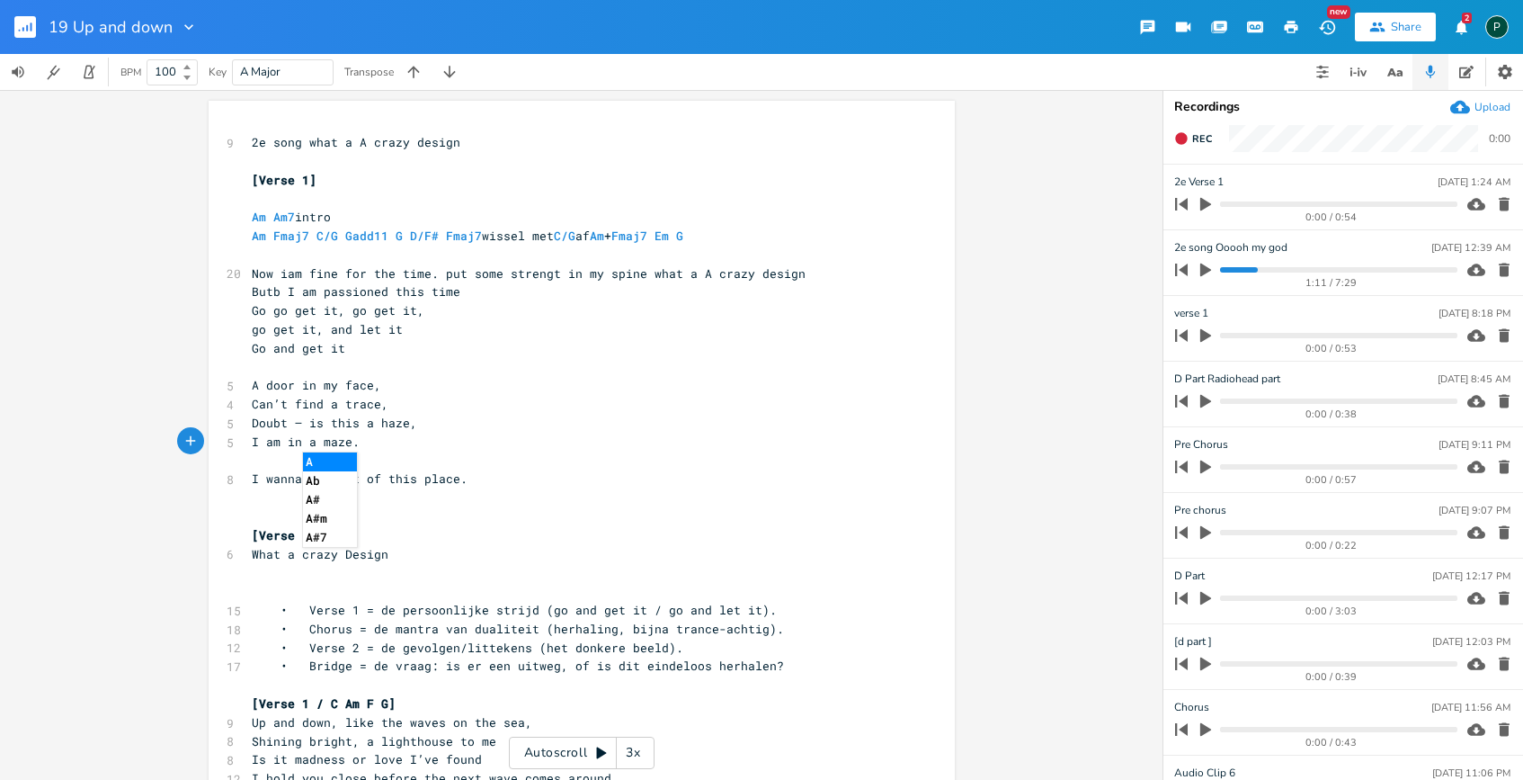
click at [433, 449] on pre "I am in a maze." at bounding box center [572, 442] width 649 height 19
type textarea "I w"
drag, startPoint x: 269, startPoint y: 478, endPoint x: 247, endPoint y: 480, distance: 21.7
click at [252, 480] on span "I wanna get out of this place." at bounding box center [360, 478] width 216 height 16
drag, startPoint x: 307, startPoint y: 479, endPoint x: 247, endPoint y: 480, distance: 59.4
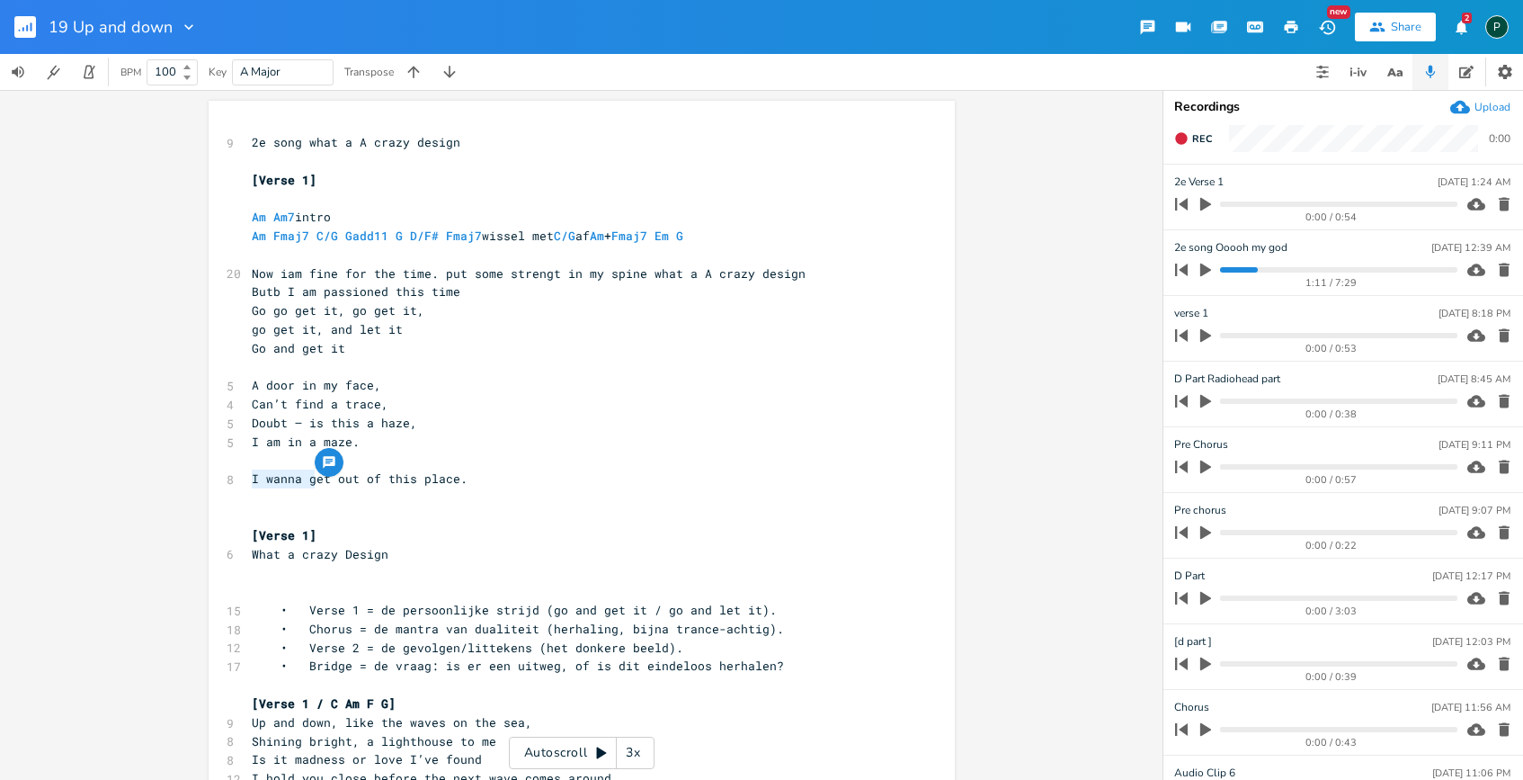
click at [252, 480] on span "I wanna get out of this place." at bounding box center [360, 478] width 216 height 16
type textarea "G"
type textarea "Please"
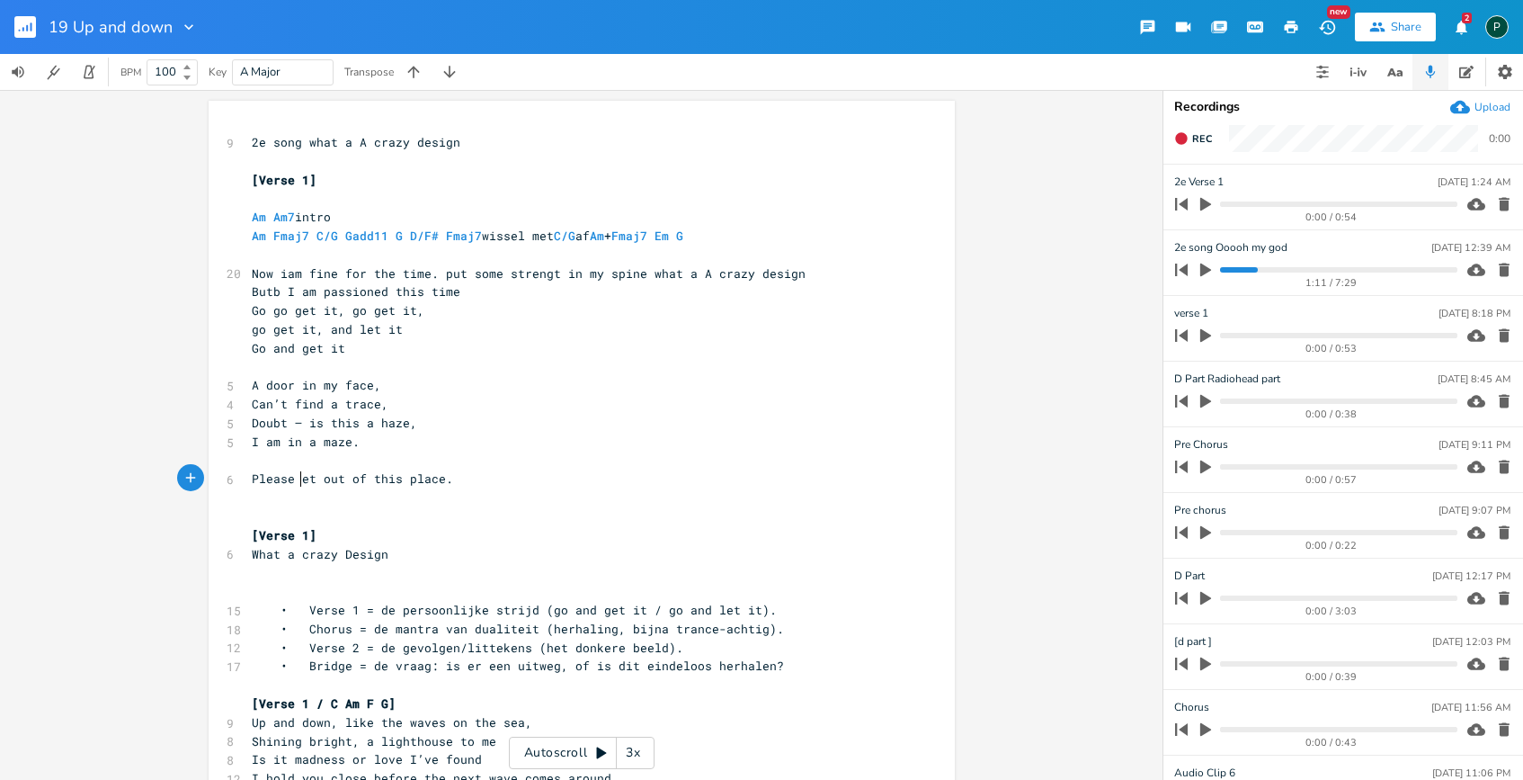
type textarea "g"
drag, startPoint x: 300, startPoint y: 480, endPoint x: 244, endPoint y: 481, distance: 56.7
click at [248, 481] on pre "Please get out of this place." at bounding box center [572, 478] width 649 height 19
type textarea "G"
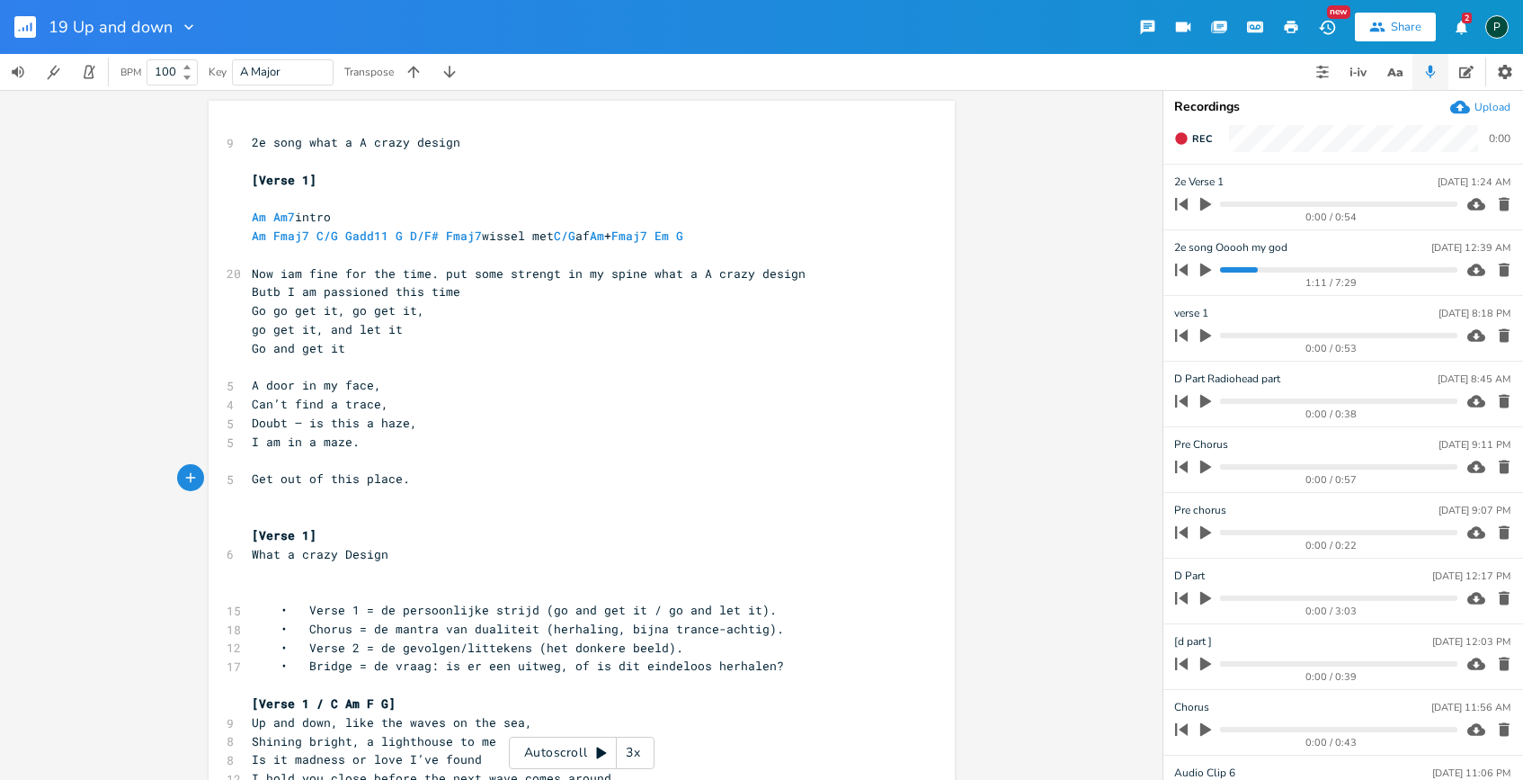
click at [248, 408] on pre "Can’t find a trace," at bounding box center [572, 404] width 649 height 19
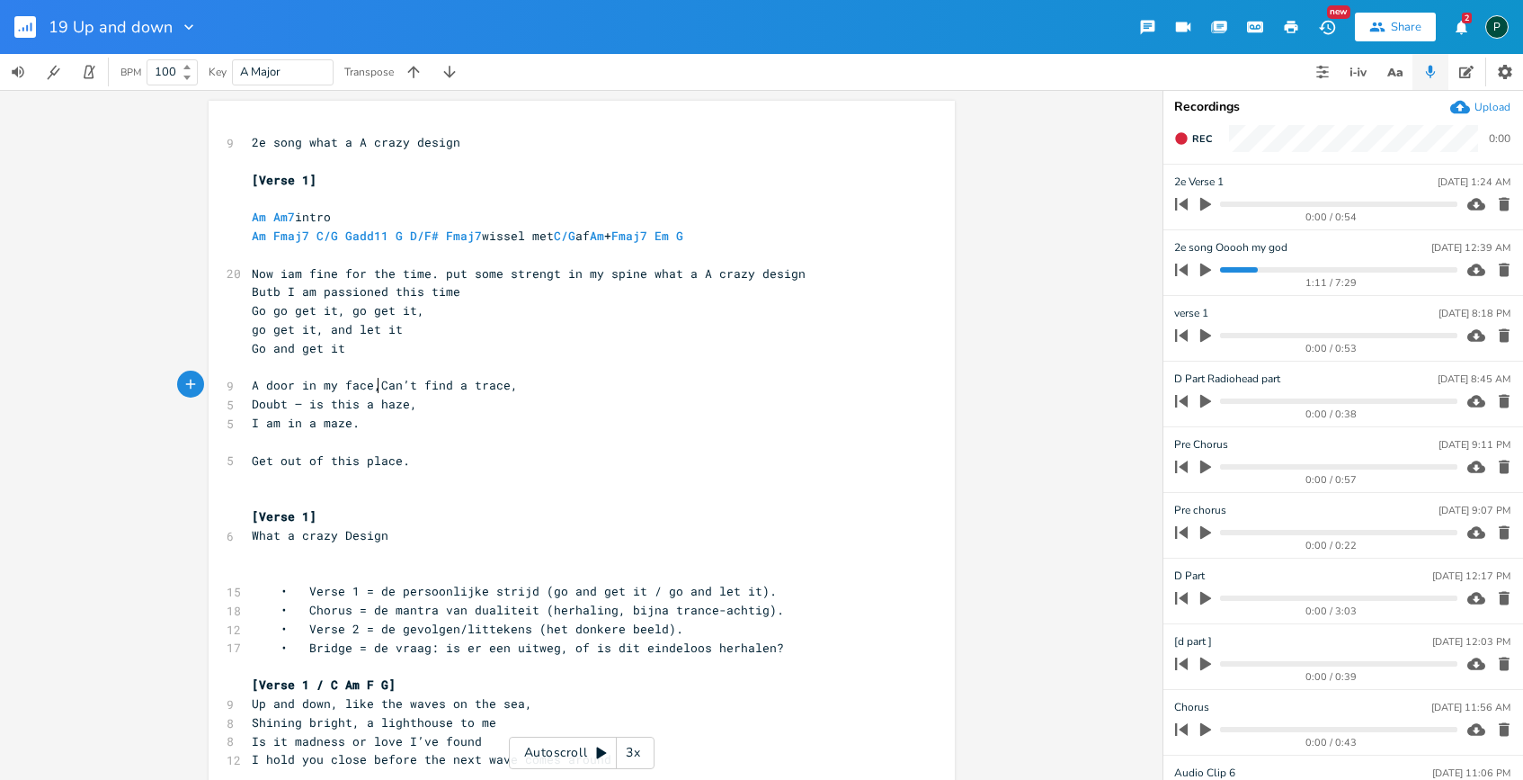
scroll to position [0, 4]
click at [248, 409] on pre "Doubt — is this a haze," at bounding box center [572, 404] width 649 height 19
type textarea "iam"
type textarea "I"
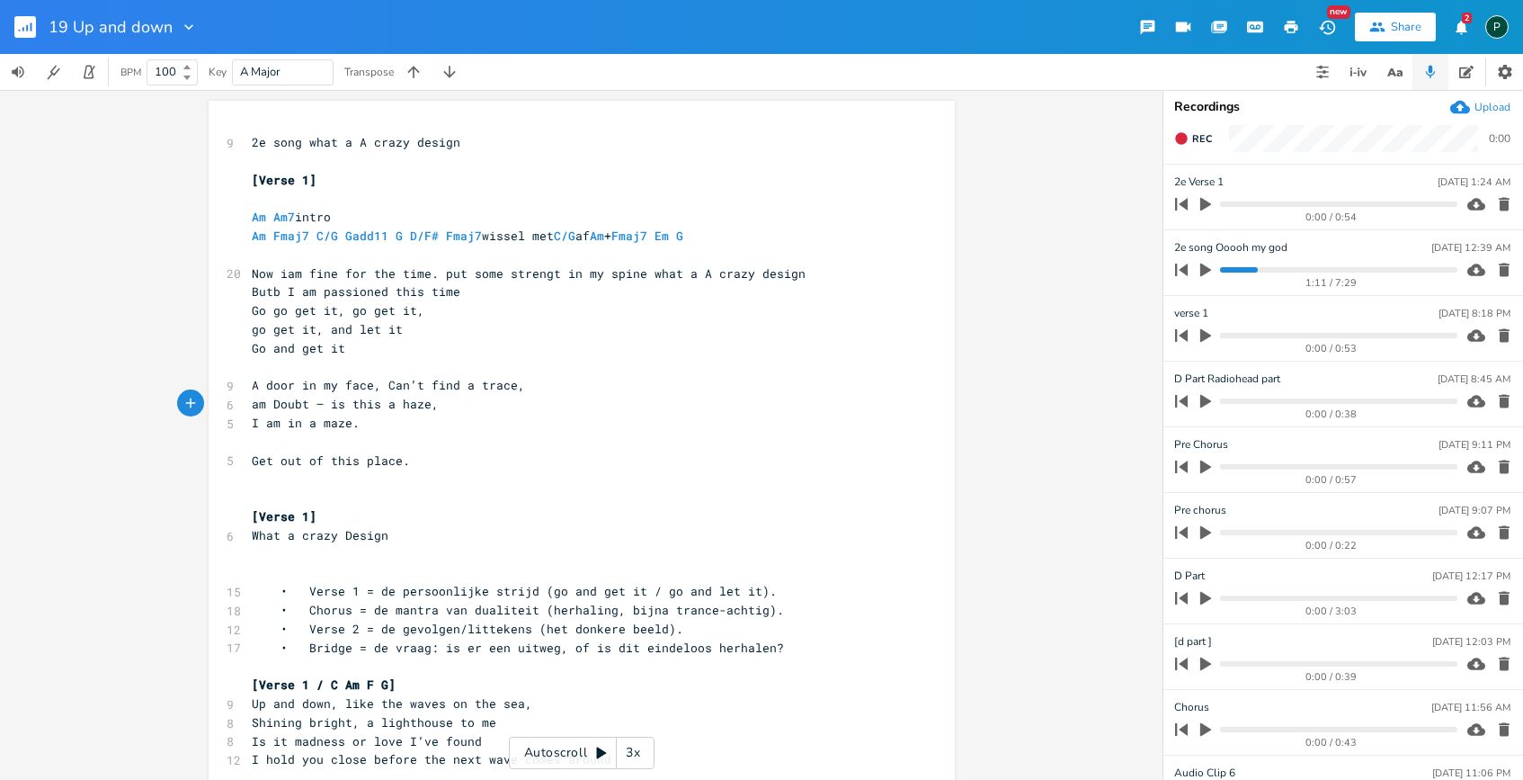
scroll to position [0, 3]
click at [248, 405] on pre "Iam Doubt — is this a haze," at bounding box center [572, 404] width 649 height 19
click at [272, 404] on span "Iam Doubt — is this a haze," at bounding box center [349, 404] width 194 height 16
type textarea "in"
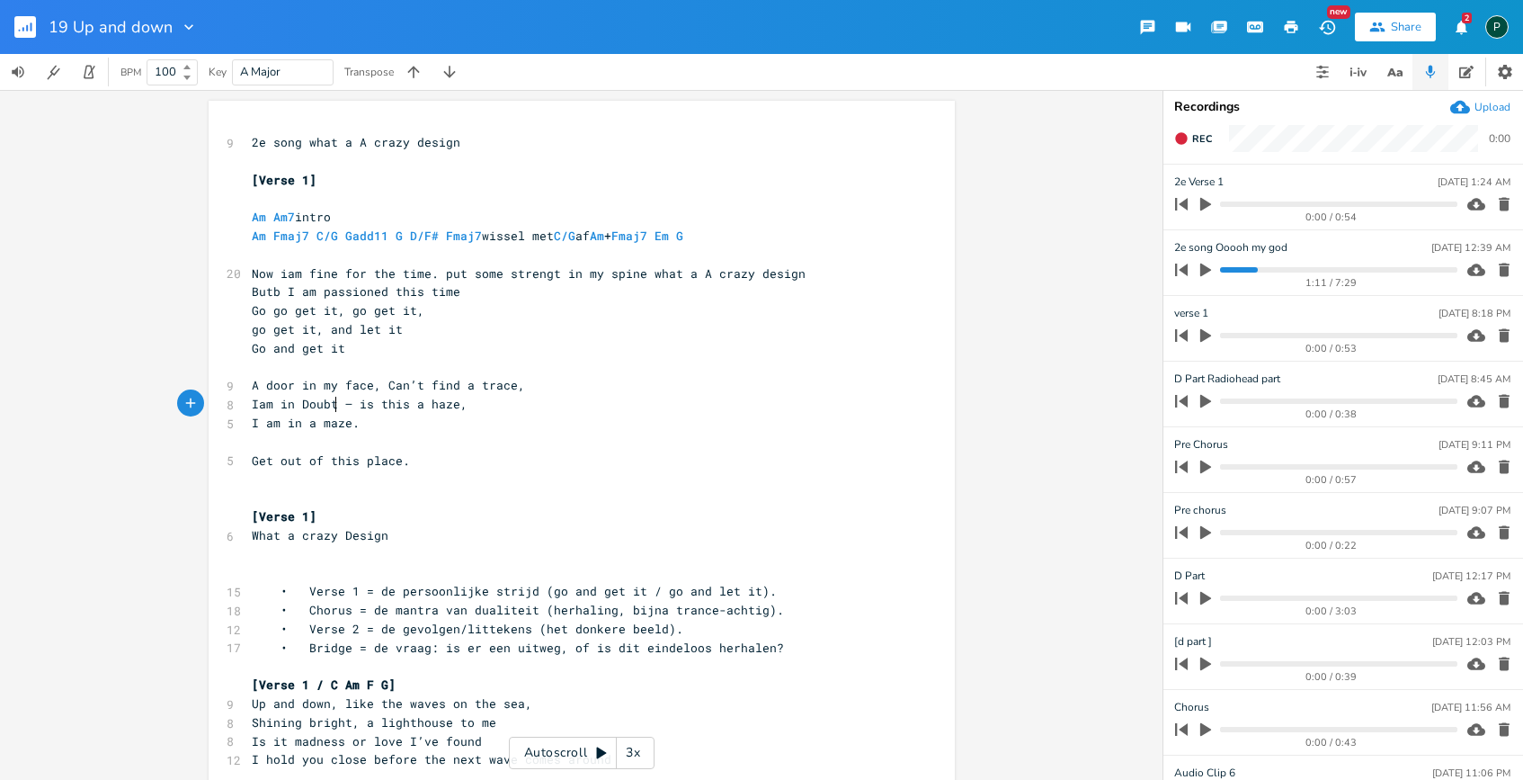
click at [334, 405] on span "Iam in Doubt — is this a haze," at bounding box center [360, 404] width 216 height 16
type textarea "spi"
type textarea "y it out"
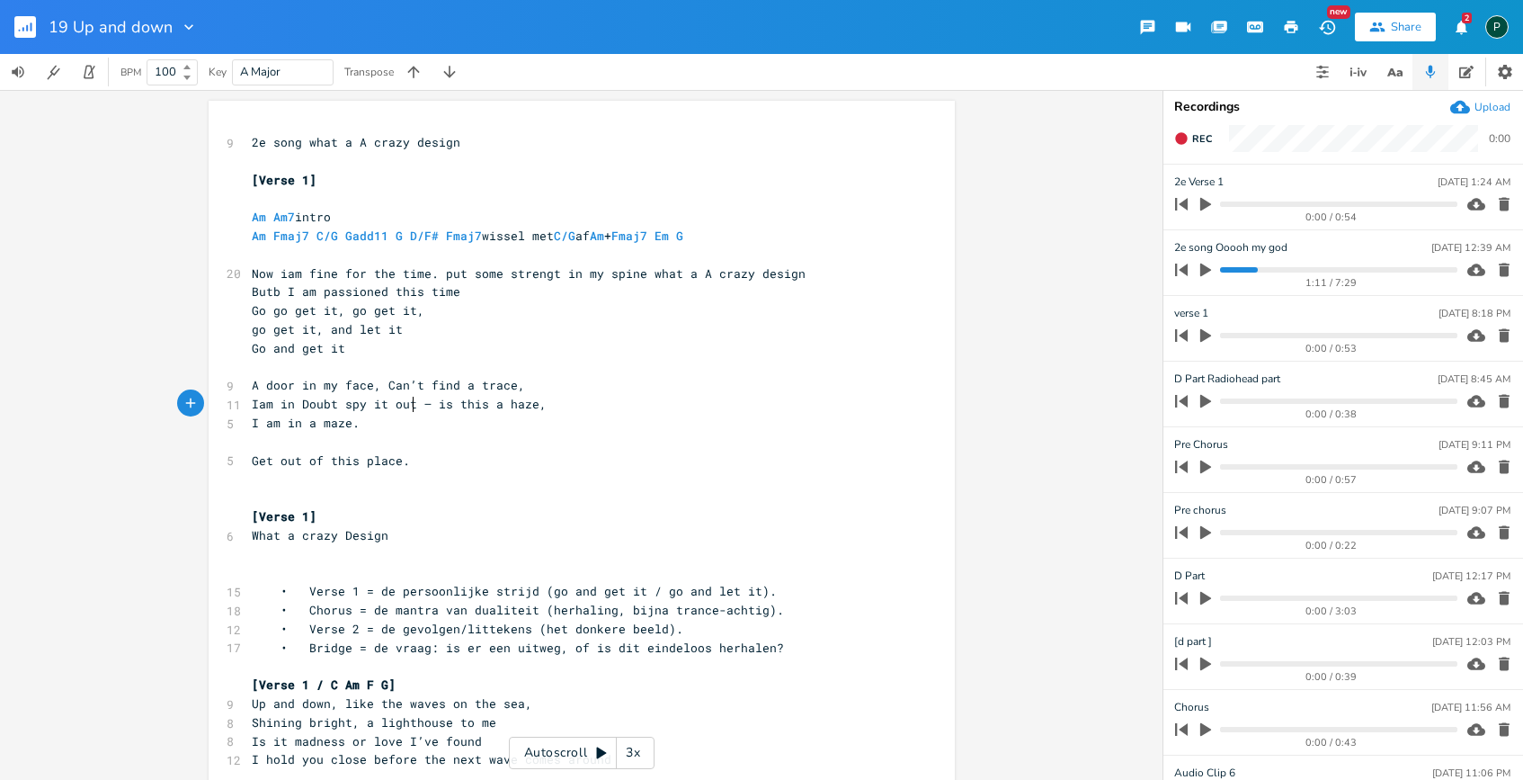
scroll to position [0, 39]
click at [357, 406] on span "Iam in Doubt spy it out — is this a haze," at bounding box center [399, 404] width 295 height 16
type textarea "it"
click at [252, 406] on span "Iam in Doubt spit it out — is this a haze," at bounding box center [403, 404] width 302 height 16
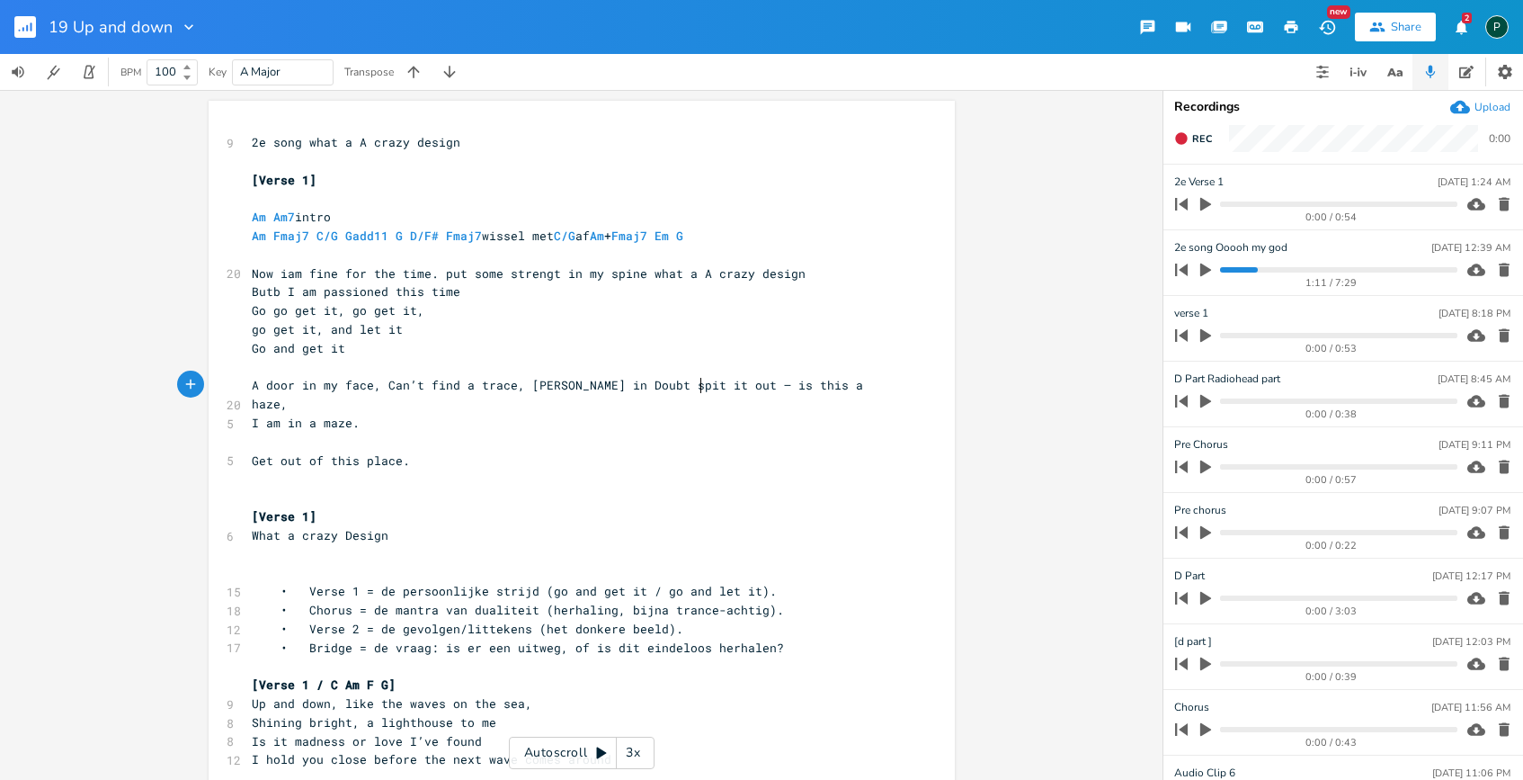
click at [693, 386] on span "A door in my face, Can’t find a trace, [PERSON_NAME] in Doubt spit it out — is …" at bounding box center [561, 394] width 619 height 35
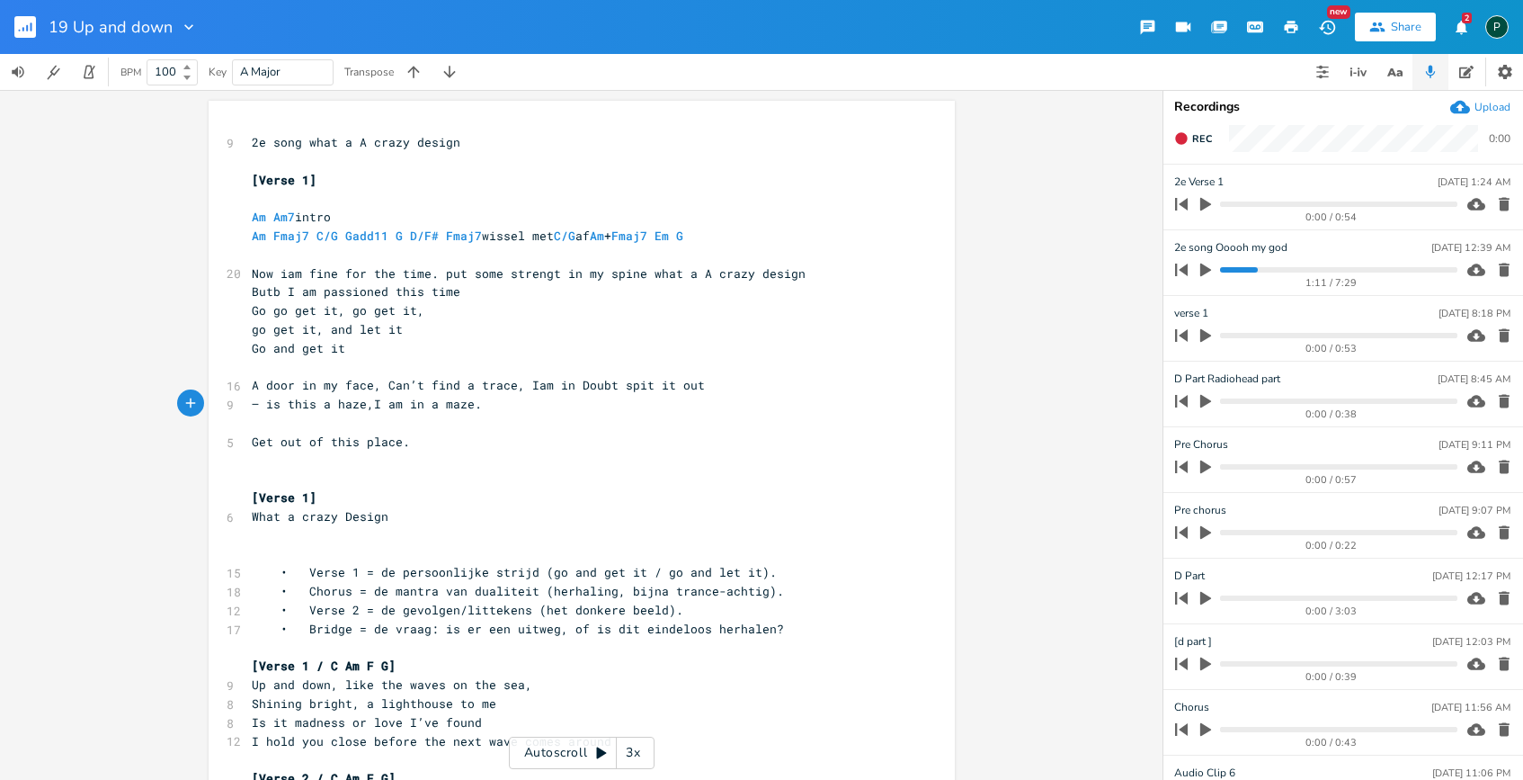
type textarea "m"
click at [298, 424] on pre "​" at bounding box center [572, 423] width 649 height 19
type textarea "I am"
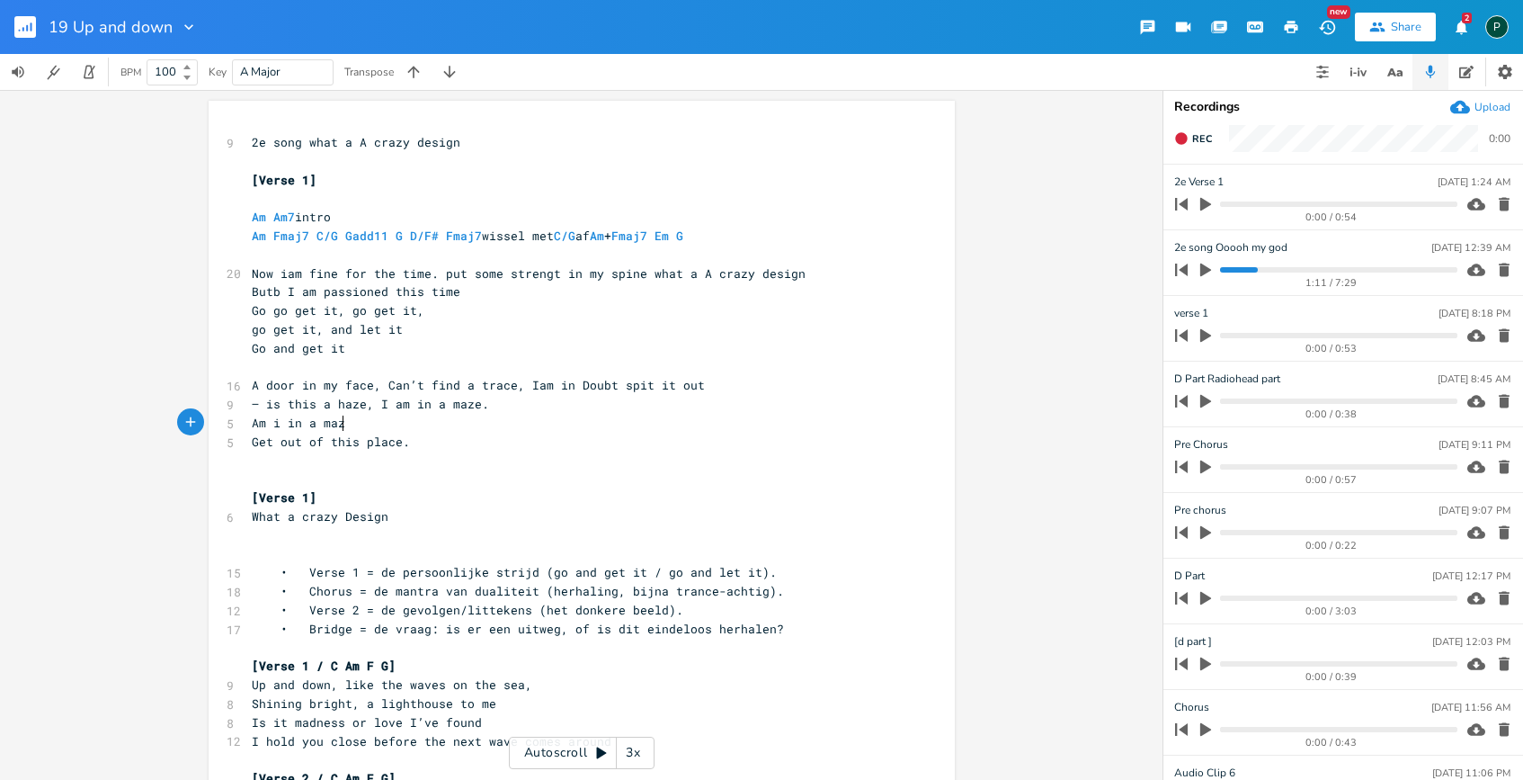
type textarea "Am i in a maze"
click at [273, 425] on span "Am i in a maze" at bounding box center [302, 423] width 101 height 16
type textarea "I"
click at [368, 423] on pre "Am I in a maze" at bounding box center [572, 423] width 649 height 19
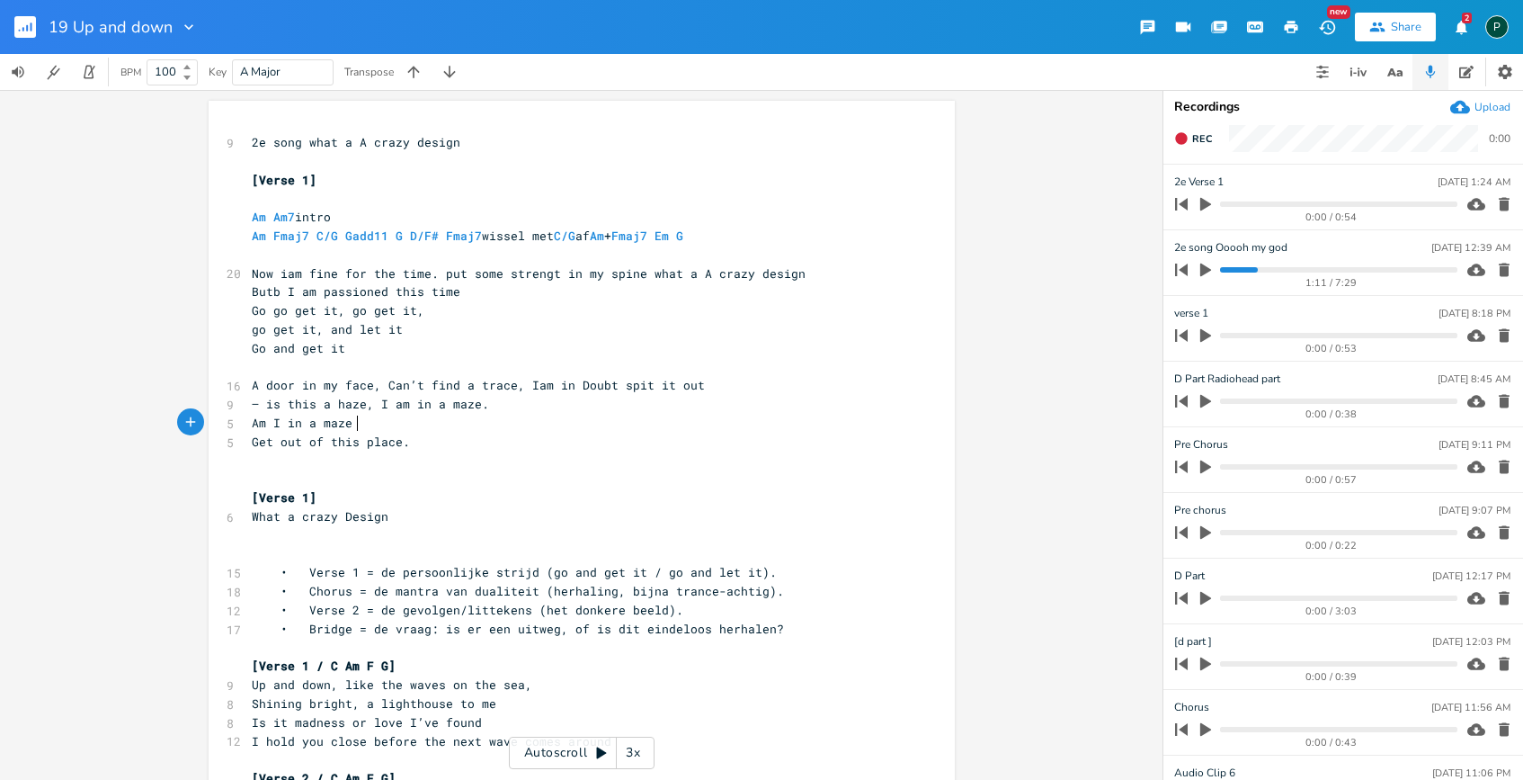
click at [272, 446] on span "Get out of this place." at bounding box center [331, 441] width 158 height 16
type textarea "me"
click at [352, 424] on pre "Am I in a maze" at bounding box center [572, 423] width 649 height 19
type textarea "I am in a Maw"
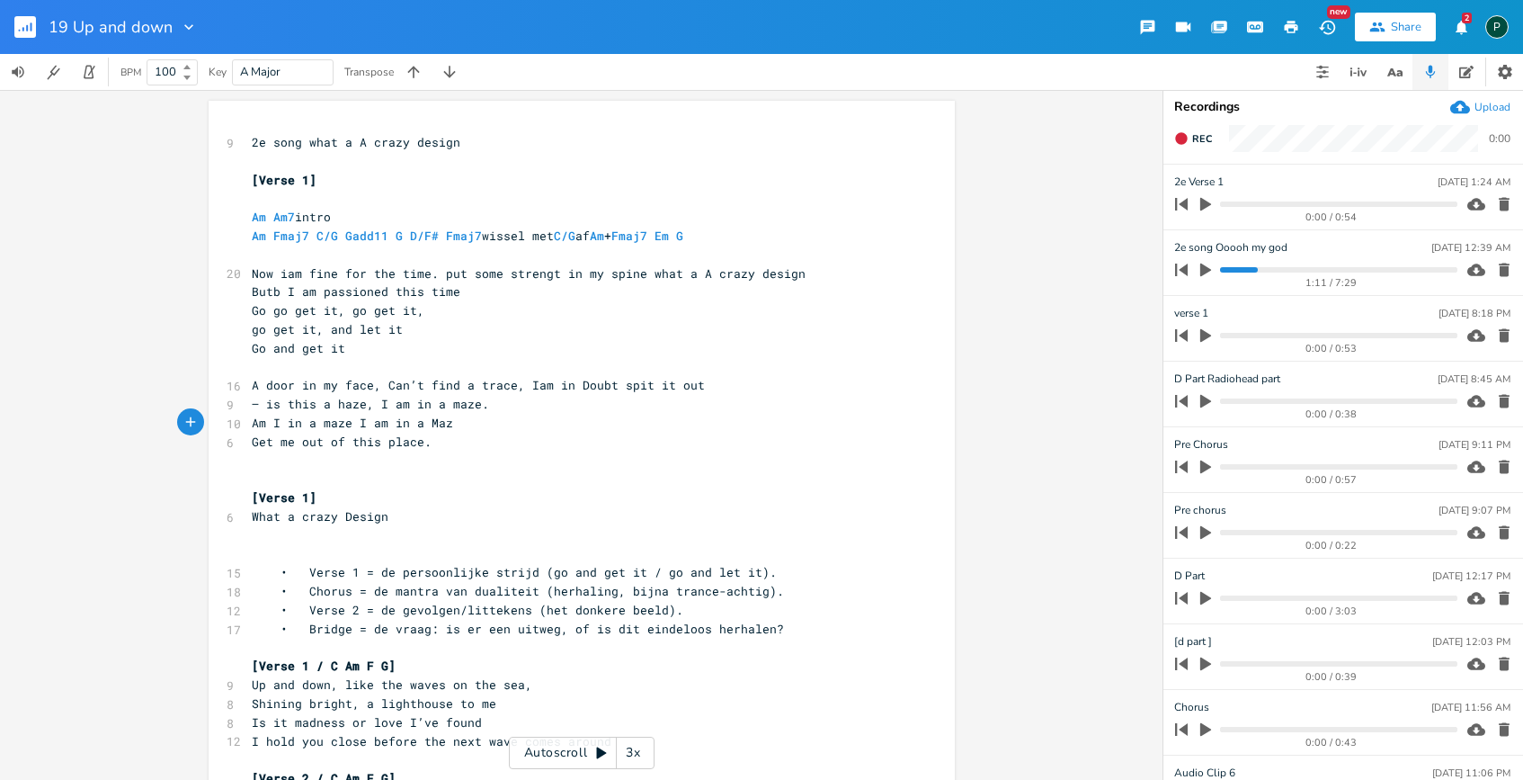
scroll to position [0, 11]
type textarea "ze"
click at [1192, 144] on span "Rec" at bounding box center [1202, 138] width 20 height 13
click at [1195, 138] on span "End" at bounding box center [1202, 138] width 21 height 13
click at [1201, 138] on span "Rec" at bounding box center [1202, 138] width 20 height 13
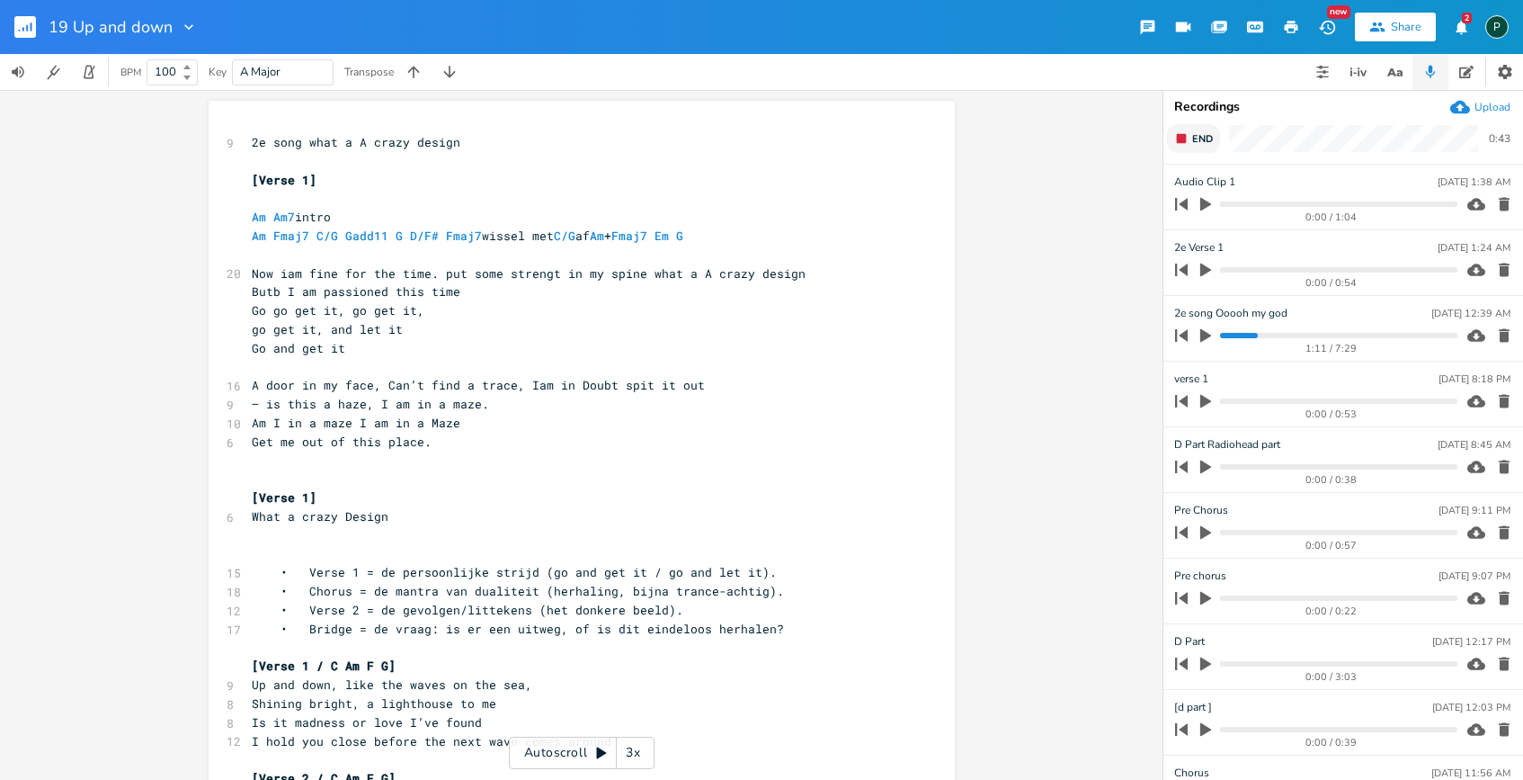
click at [1201, 138] on span "End" at bounding box center [1202, 138] width 21 height 13
type input "Verse 2"
click at [1204, 333] on icon "button" at bounding box center [1205, 335] width 11 height 13
click at [1250, 334] on progress at bounding box center [1338, 335] width 236 height 5
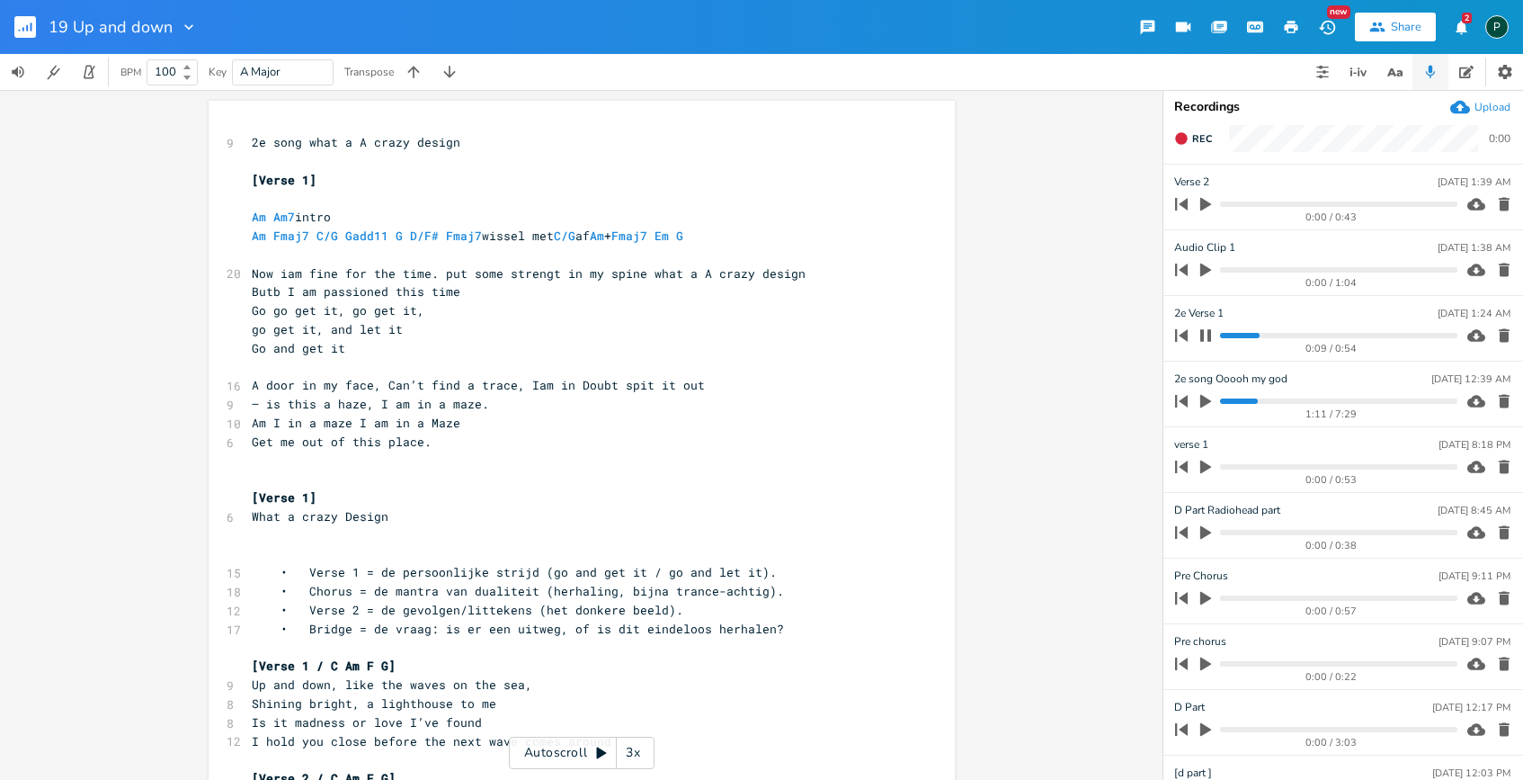
click at [1276, 334] on progress at bounding box center [1338, 335] width 236 height 5
click at [1210, 333] on icon "button" at bounding box center [1205, 335] width 11 height 12
click at [322, 448] on span "Get me out of this place." at bounding box center [342, 441] width 180 height 16
click at [341, 448] on span "Get me out of this place." at bounding box center [342, 441] width 180 height 16
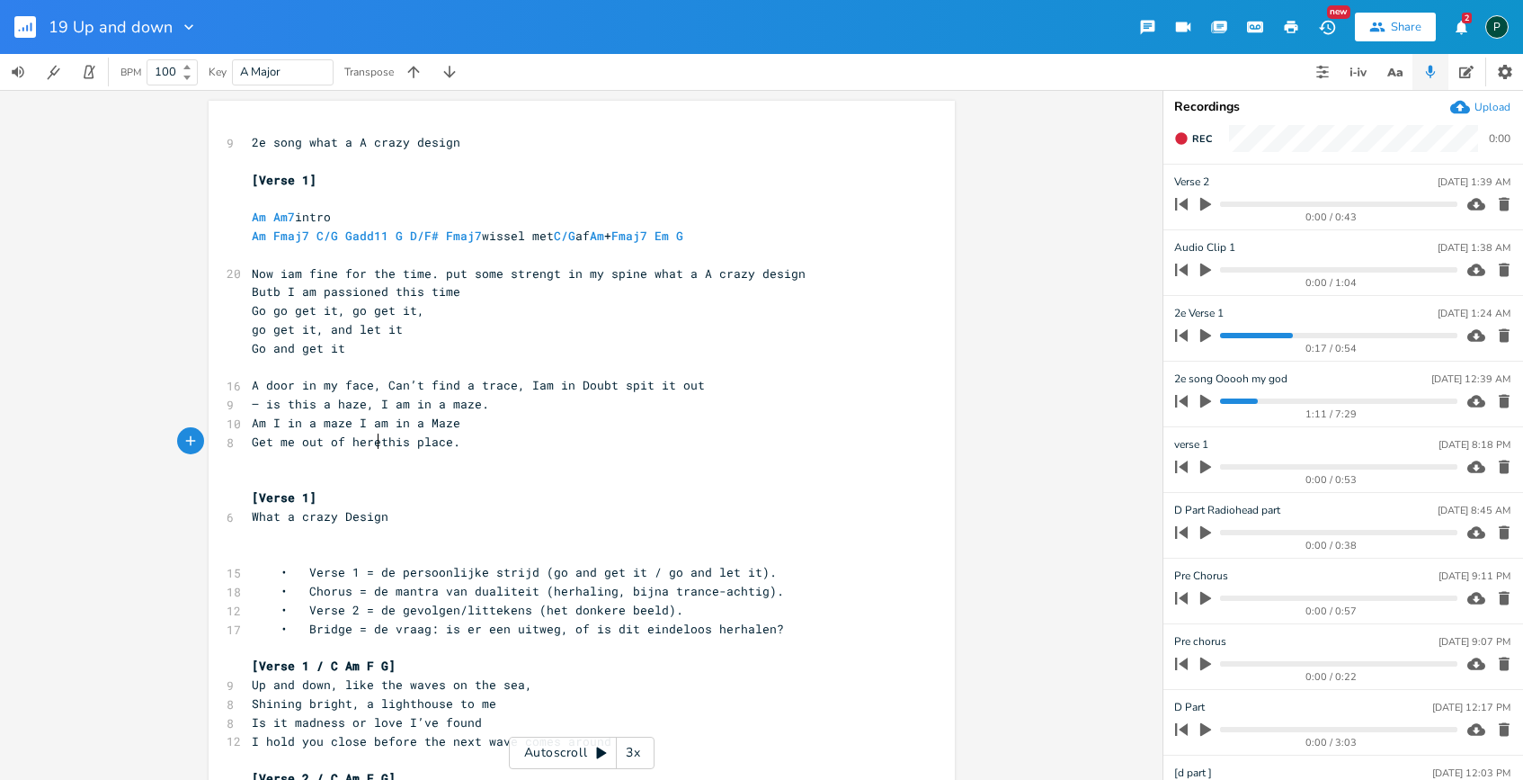
type textarea "here"
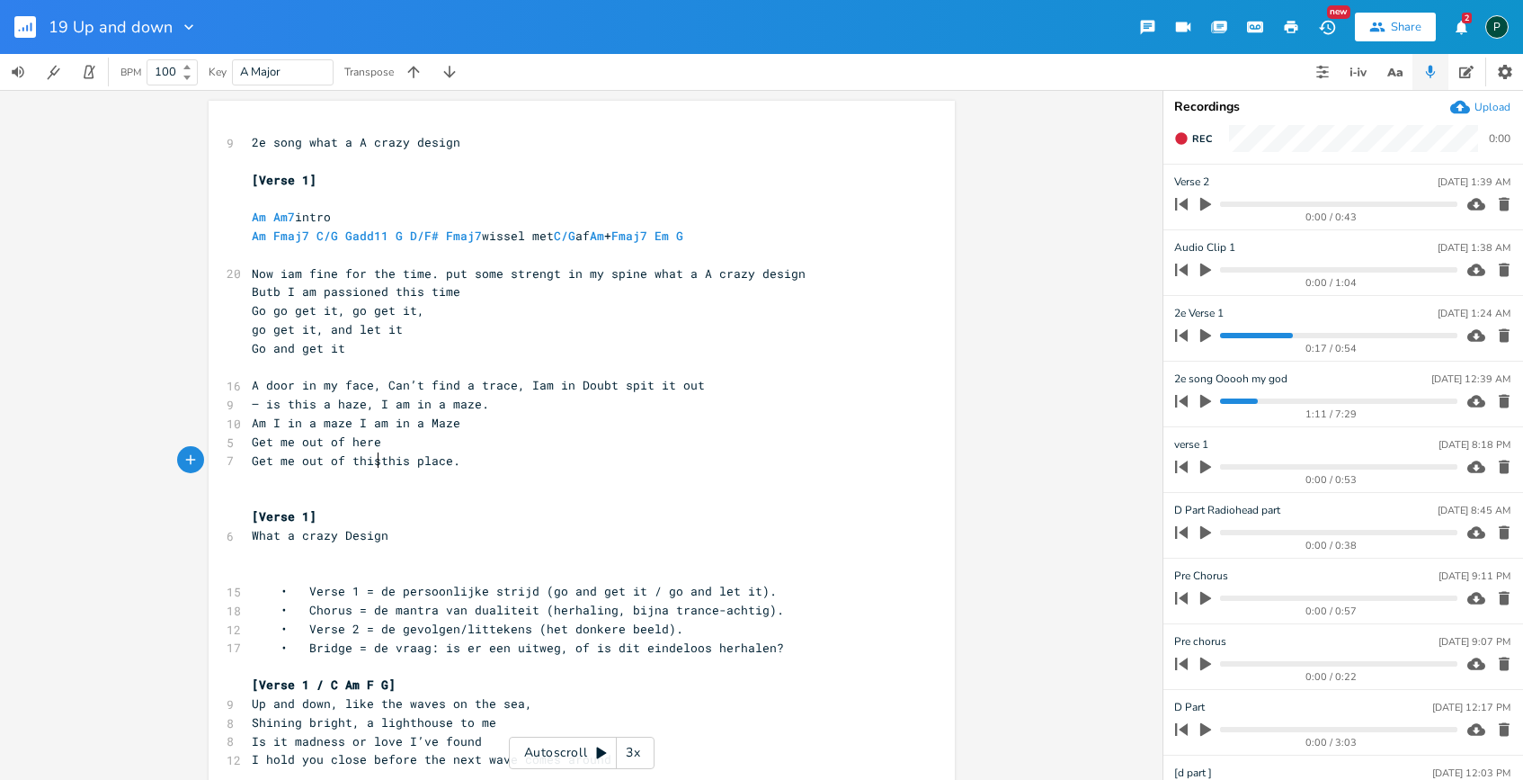
type textarea "Get me out of this"
click at [1195, 148] on button "Rec" at bounding box center [1193, 138] width 52 height 29
click at [1195, 148] on button "End" at bounding box center [1193, 138] width 53 height 29
click at [1209, 138] on span "Rec" at bounding box center [1202, 138] width 20 height 13
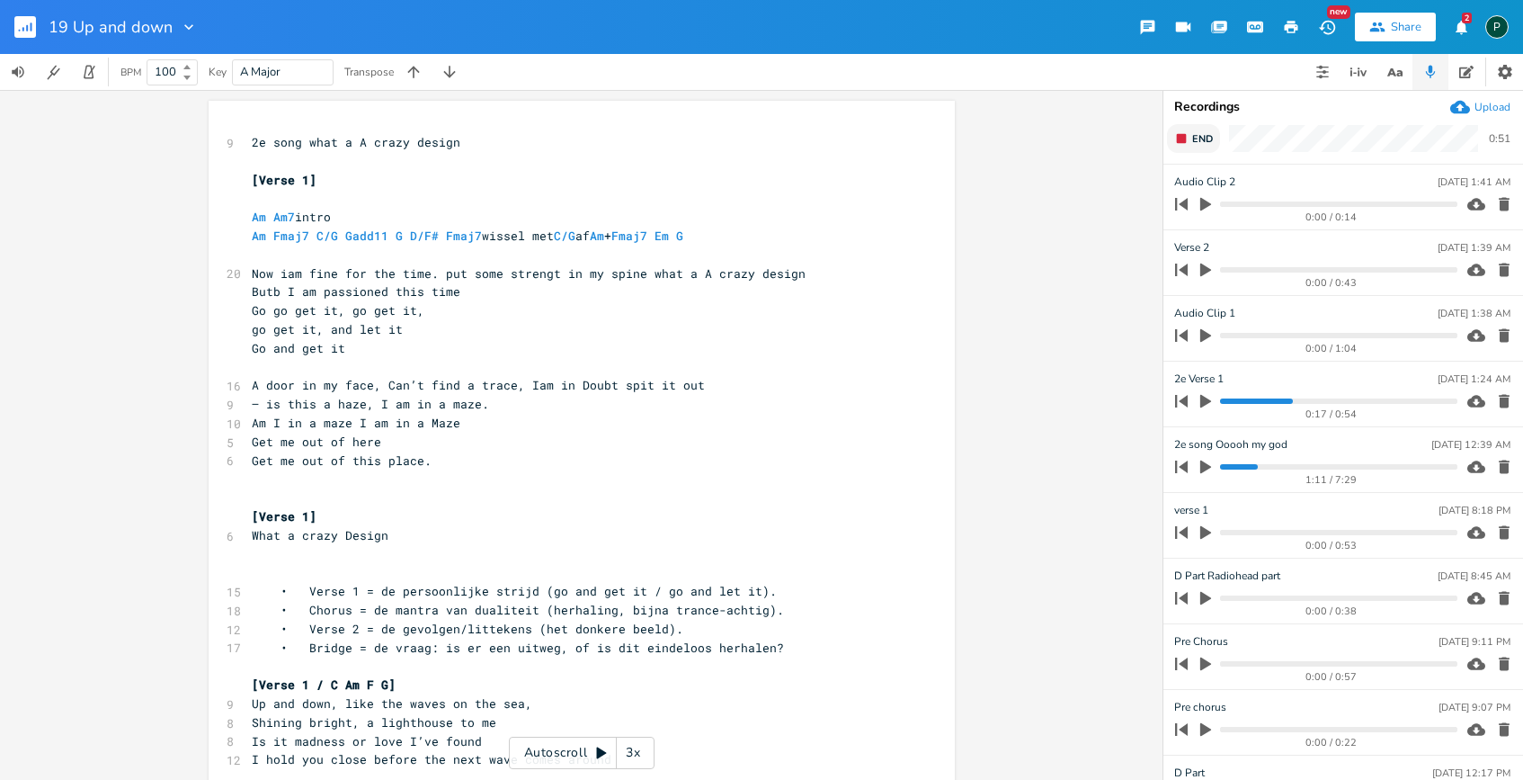
click at [1209, 138] on span "End" at bounding box center [1202, 138] width 21 height 13
click at [1208, 337] on icon "button" at bounding box center [1205, 335] width 11 height 13
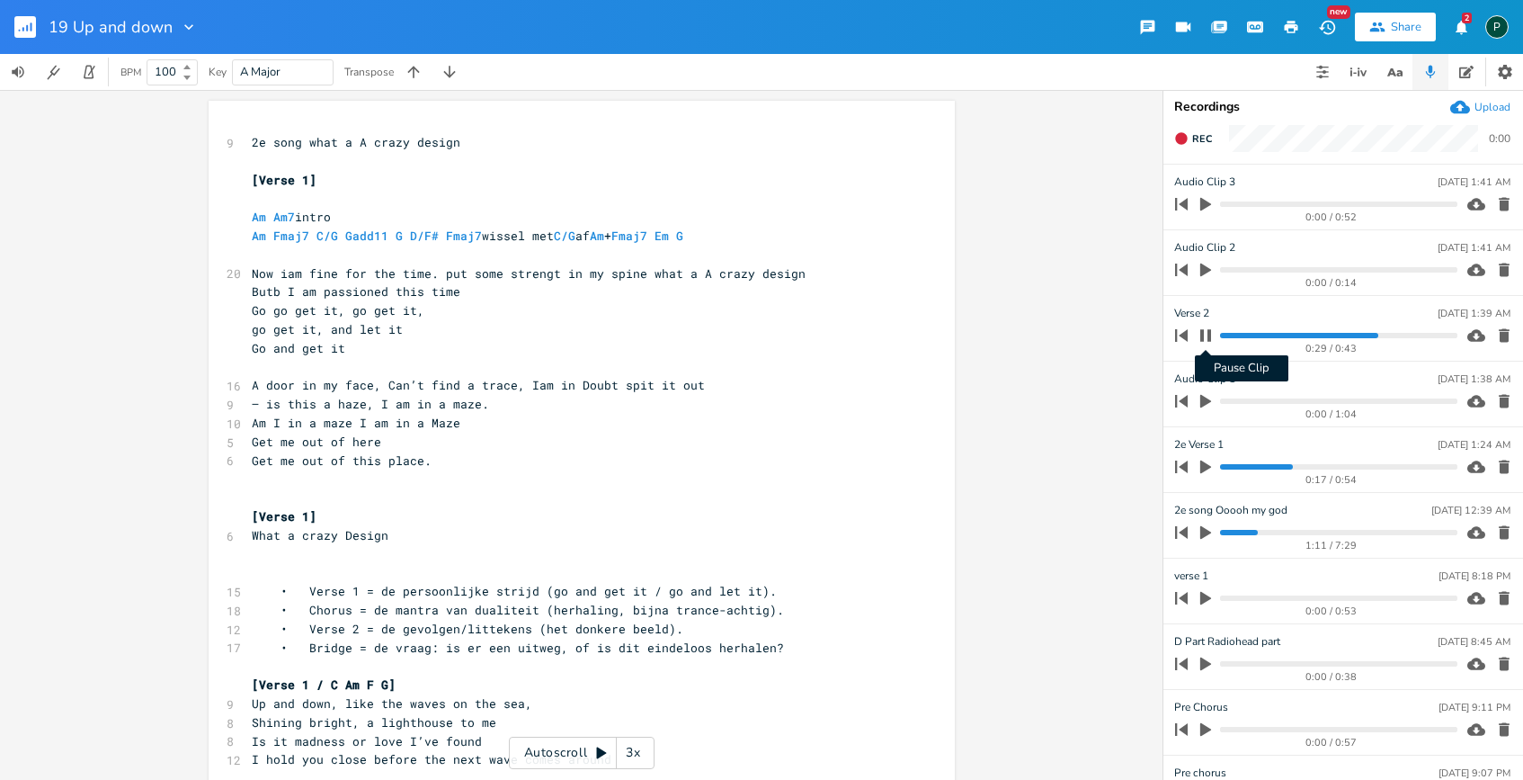
click at [1203, 335] on icon "button" at bounding box center [1205, 335] width 11 height 12
type textarea "[Verse 1]"
drag, startPoint x: 323, startPoint y: 183, endPoint x: 242, endPoint y: 180, distance: 81.0
click at [248, 180] on pre "[Verse 1]" at bounding box center [572, 180] width 649 height 19
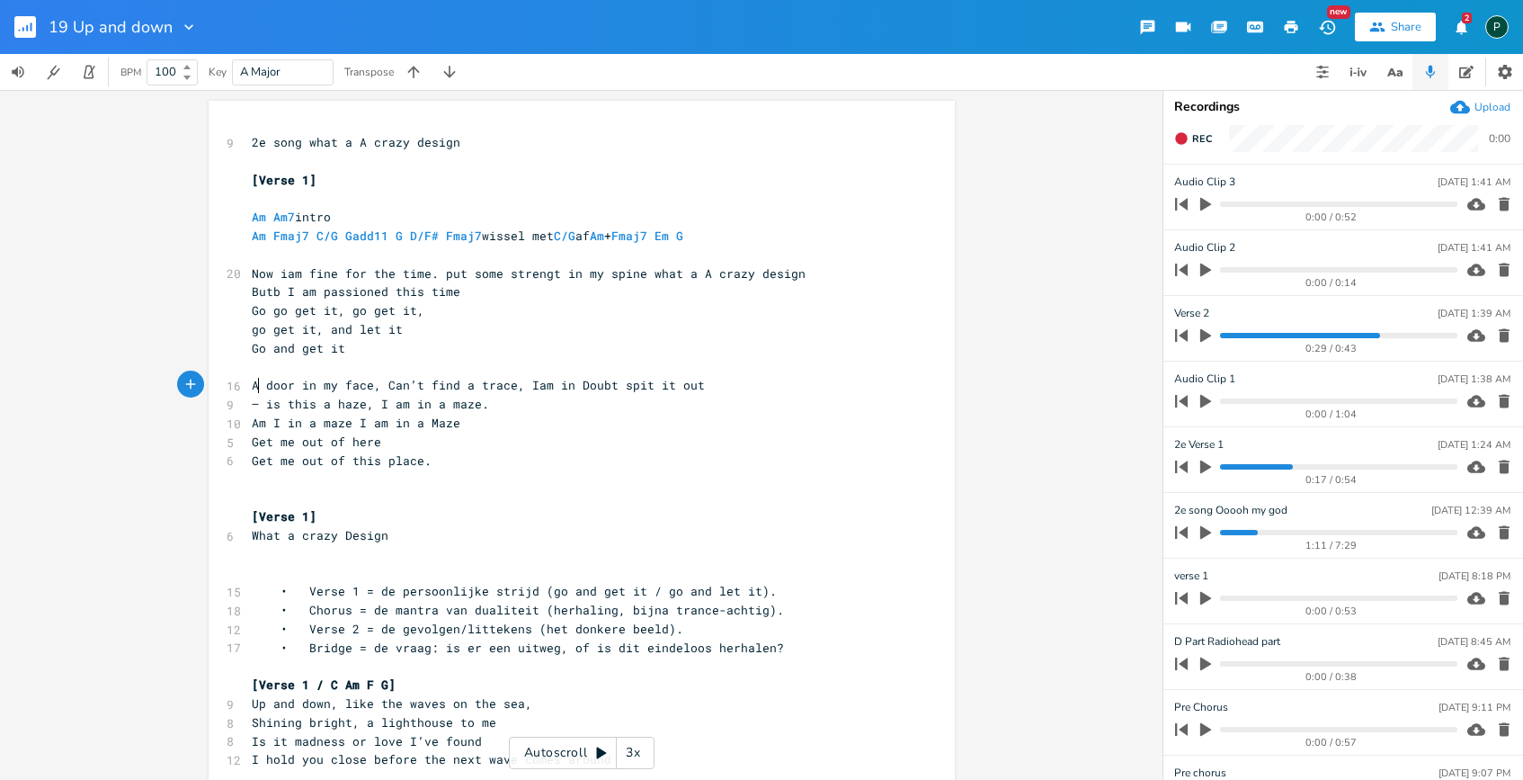
click at [252, 379] on span "A door in my face, Can’t find a trace, Iam in Doubt spit it out" at bounding box center [478, 385] width 453 height 16
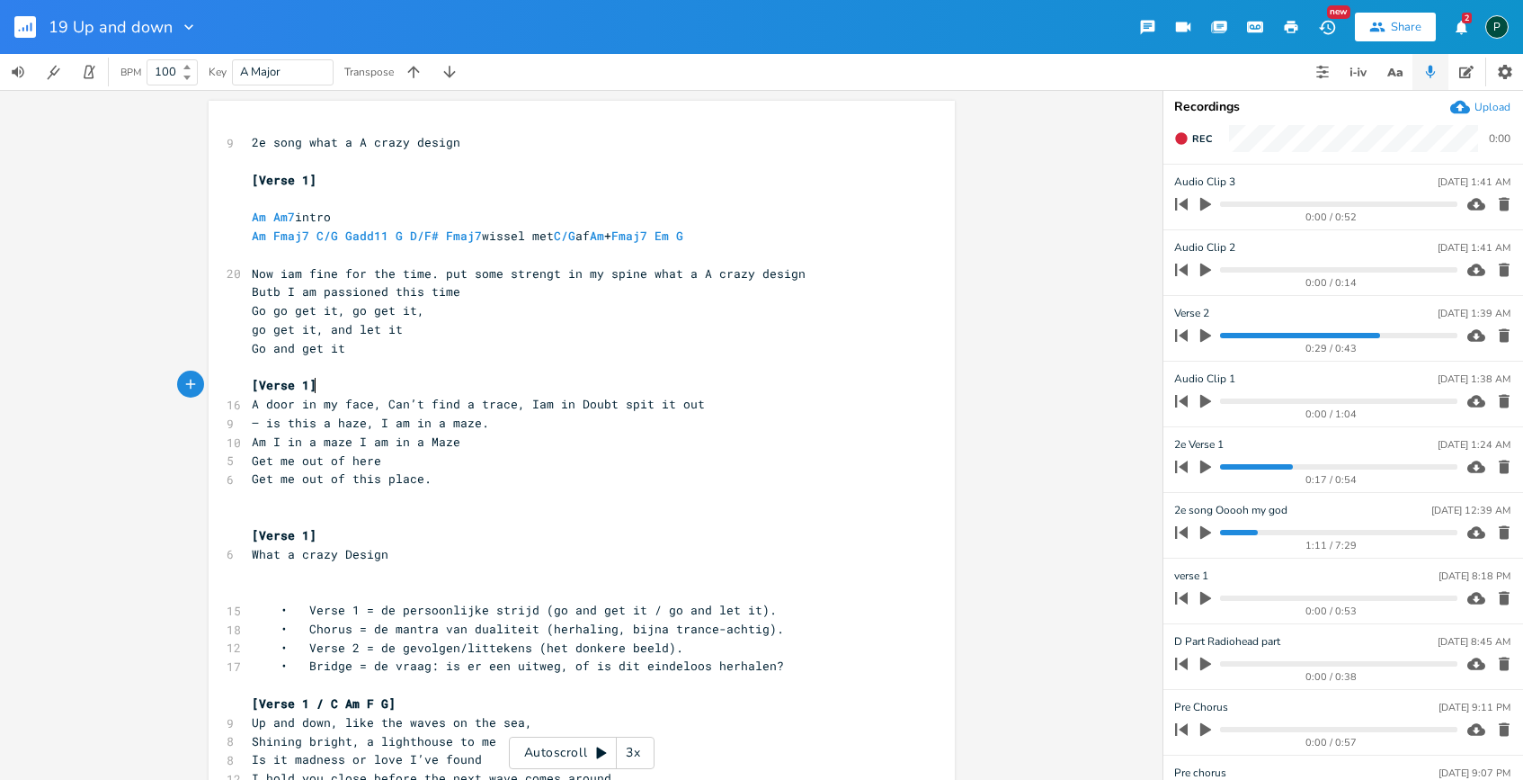
click at [301, 391] on span "[Verse 1]" at bounding box center [284, 385] width 65 height 16
type textarea "2"
click at [523, 449] on pre "Am I in a maze I am in a Maze" at bounding box center [572, 442] width 649 height 19
click at [451, 139] on span "2e song what a A crazy design" at bounding box center [356, 142] width 209 height 16
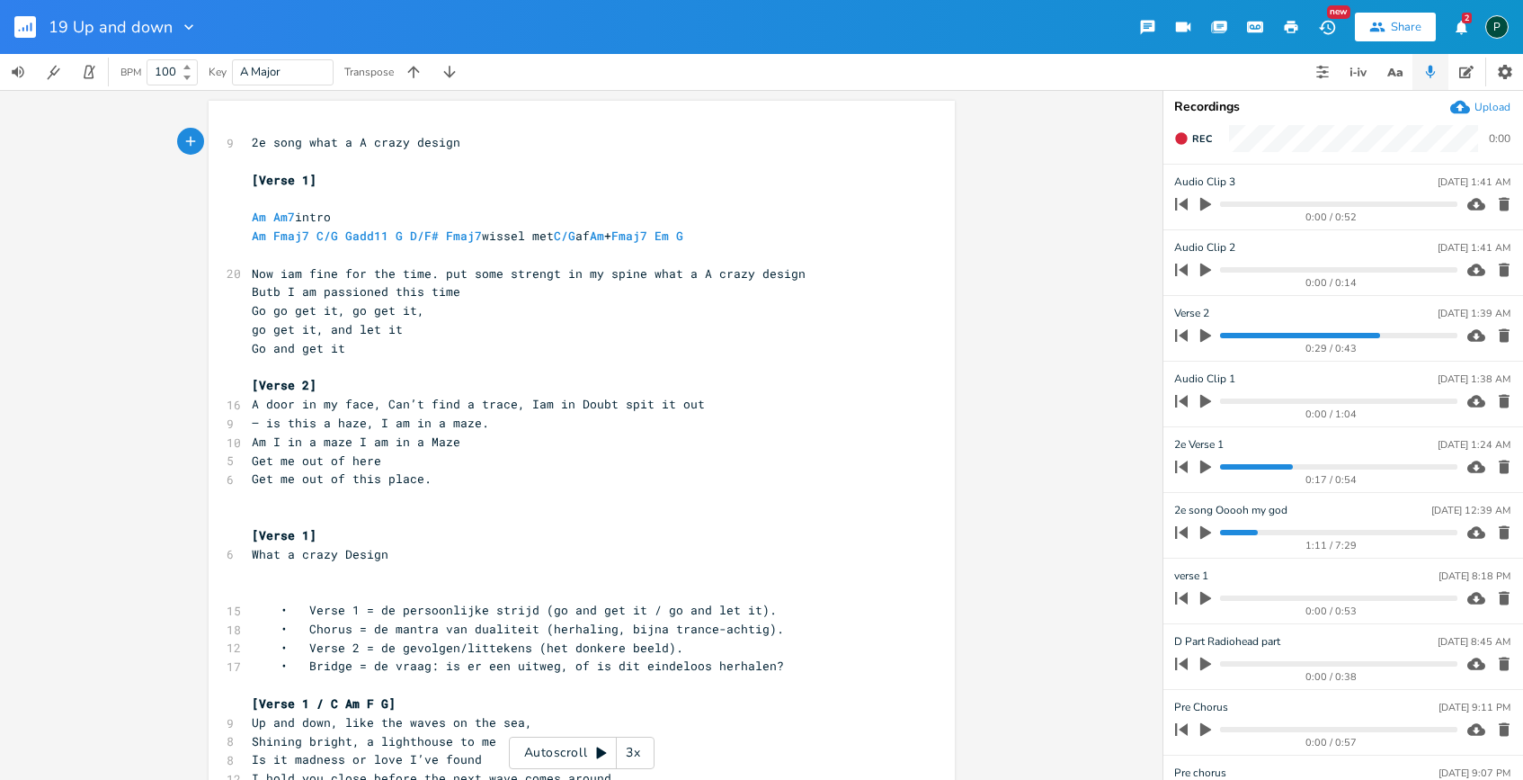
type textarea "]"
click at [248, 145] on pre "2e song what a A crazy design]" at bounding box center [572, 142] width 649 height 19
type textarea "["
drag, startPoint x: 302, startPoint y: 535, endPoint x: 254, endPoint y: 527, distance: 48.3
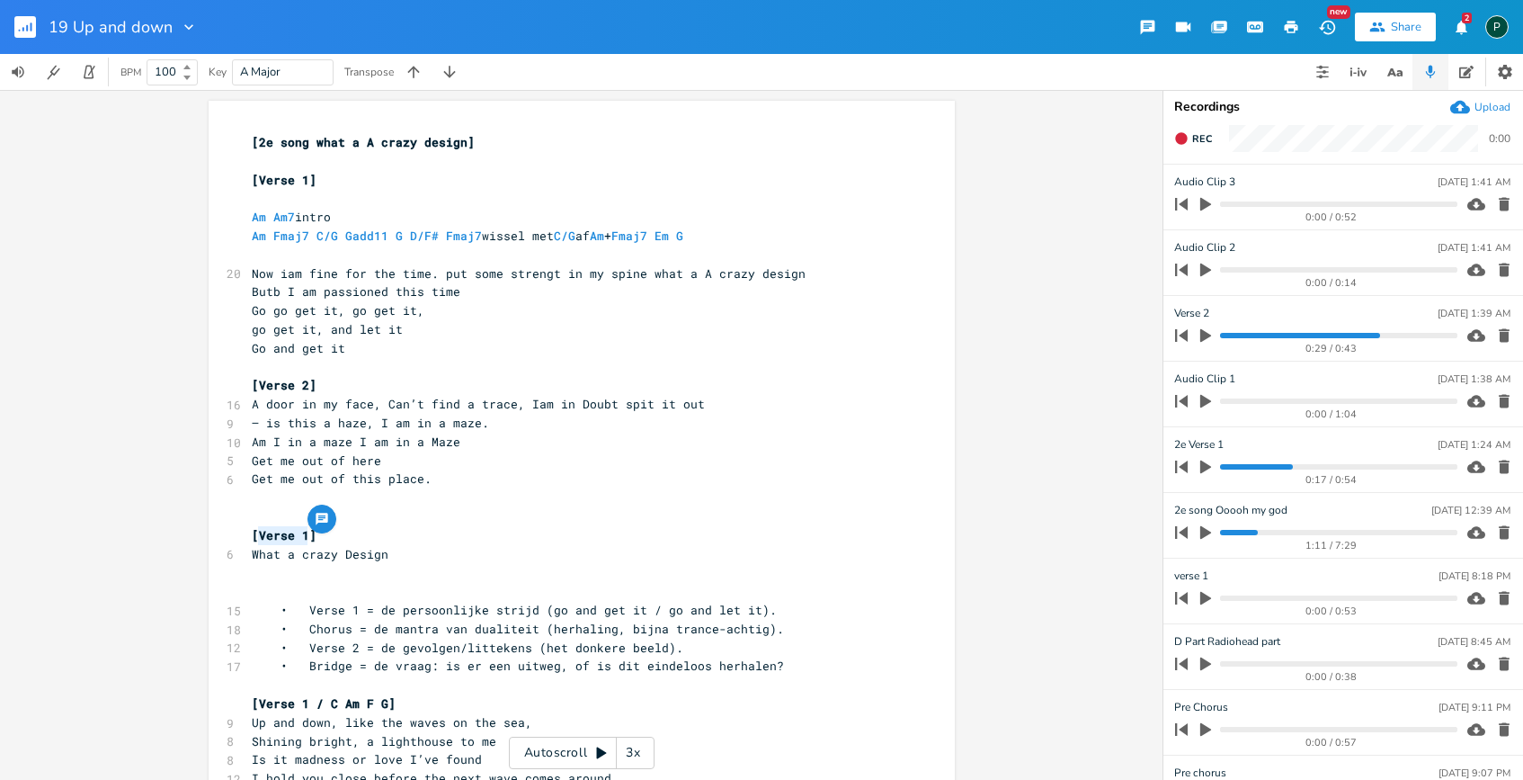
click at [254, 527] on span "[Verse 1]" at bounding box center [284, 535] width 65 height 16
type textarea "Chop"
type textarea "rus"
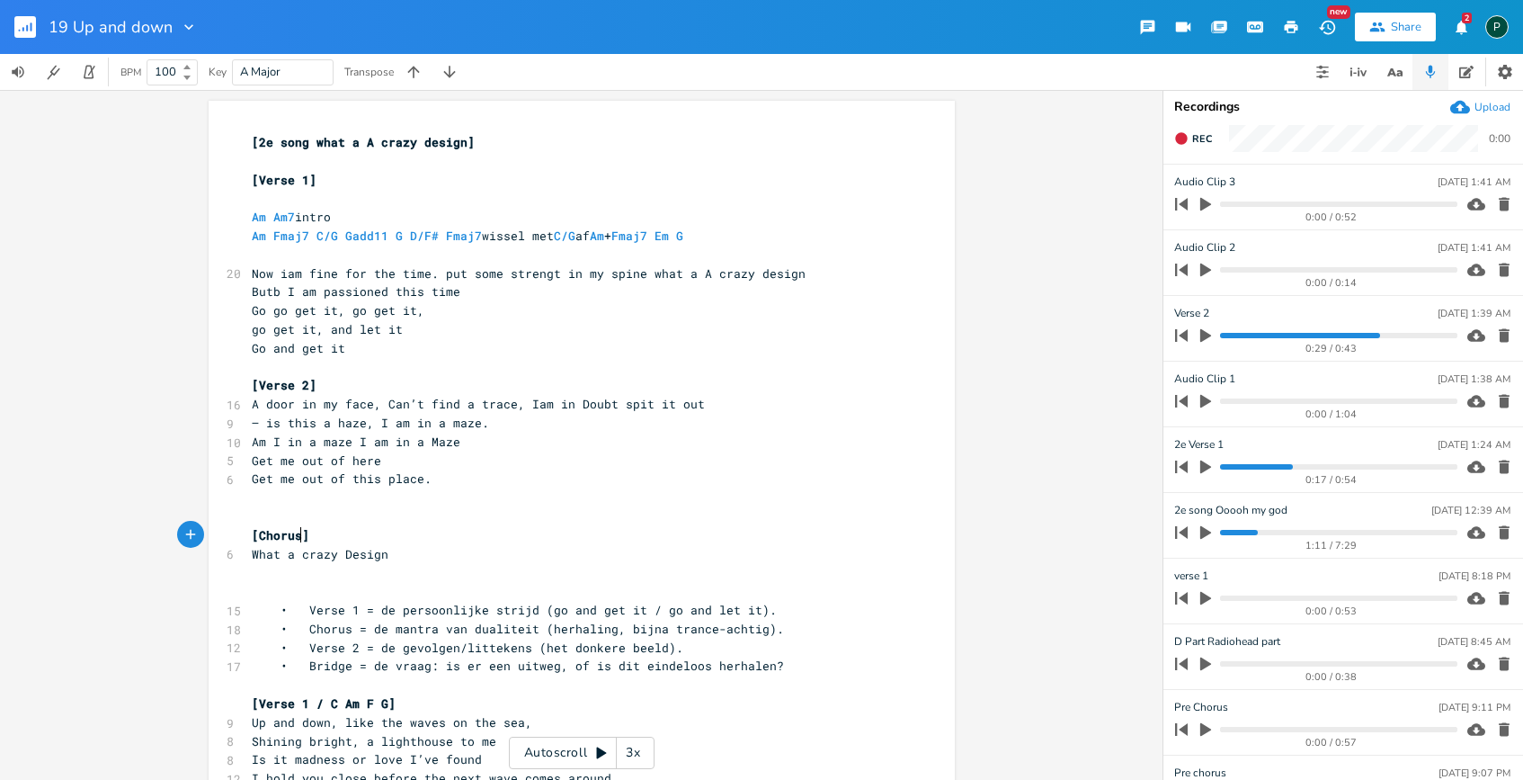
click at [404, 568] on pre "​" at bounding box center [572, 572] width 649 height 19
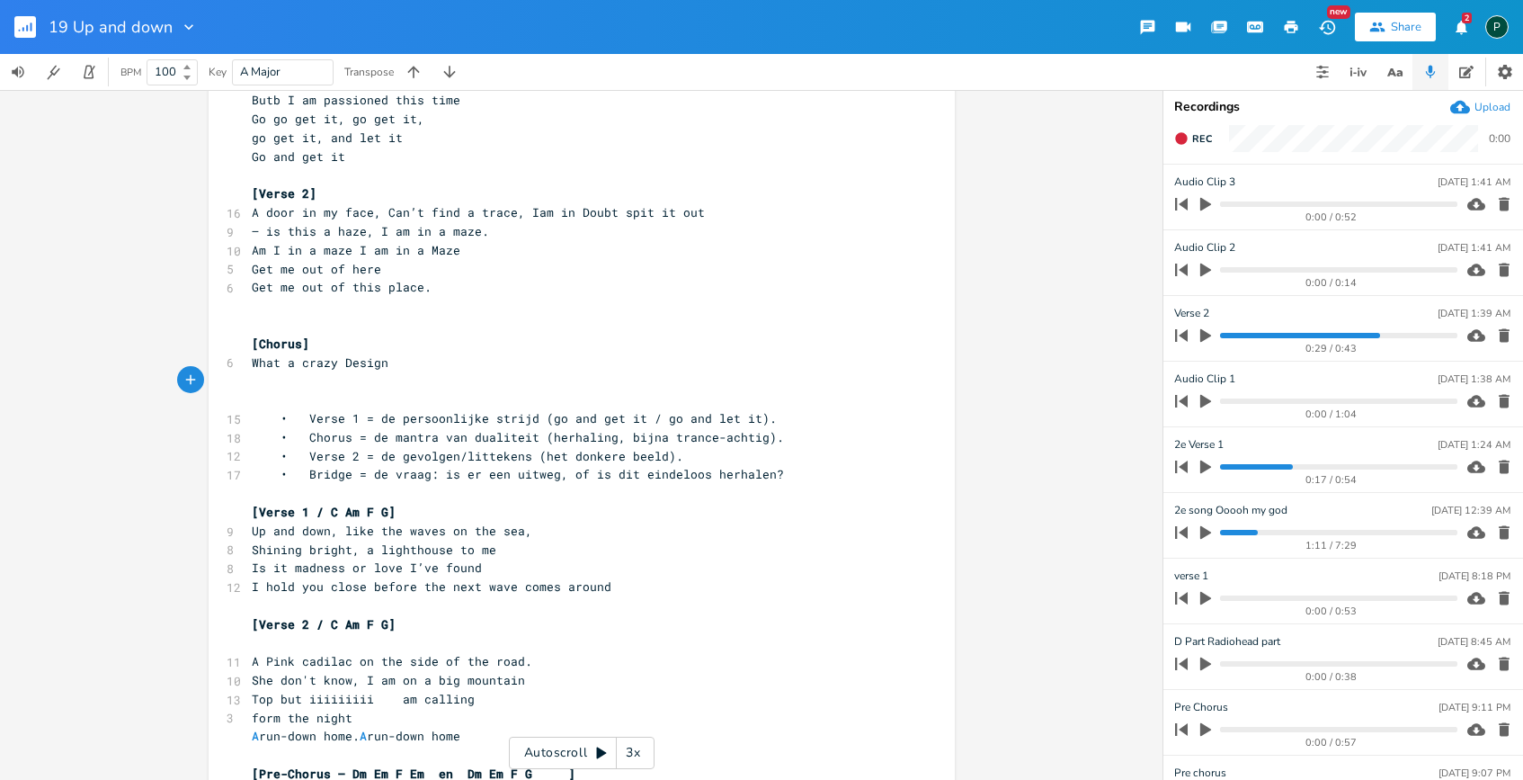
scroll to position [194, 0]
click at [1207, 200] on icon "button" at bounding box center [1206, 204] width 16 height 16
click at [1207, 200] on icon "button" at bounding box center [1206, 204] width 14 height 14
click at [1499, 201] on icon "button" at bounding box center [1504, 204] width 11 height 13
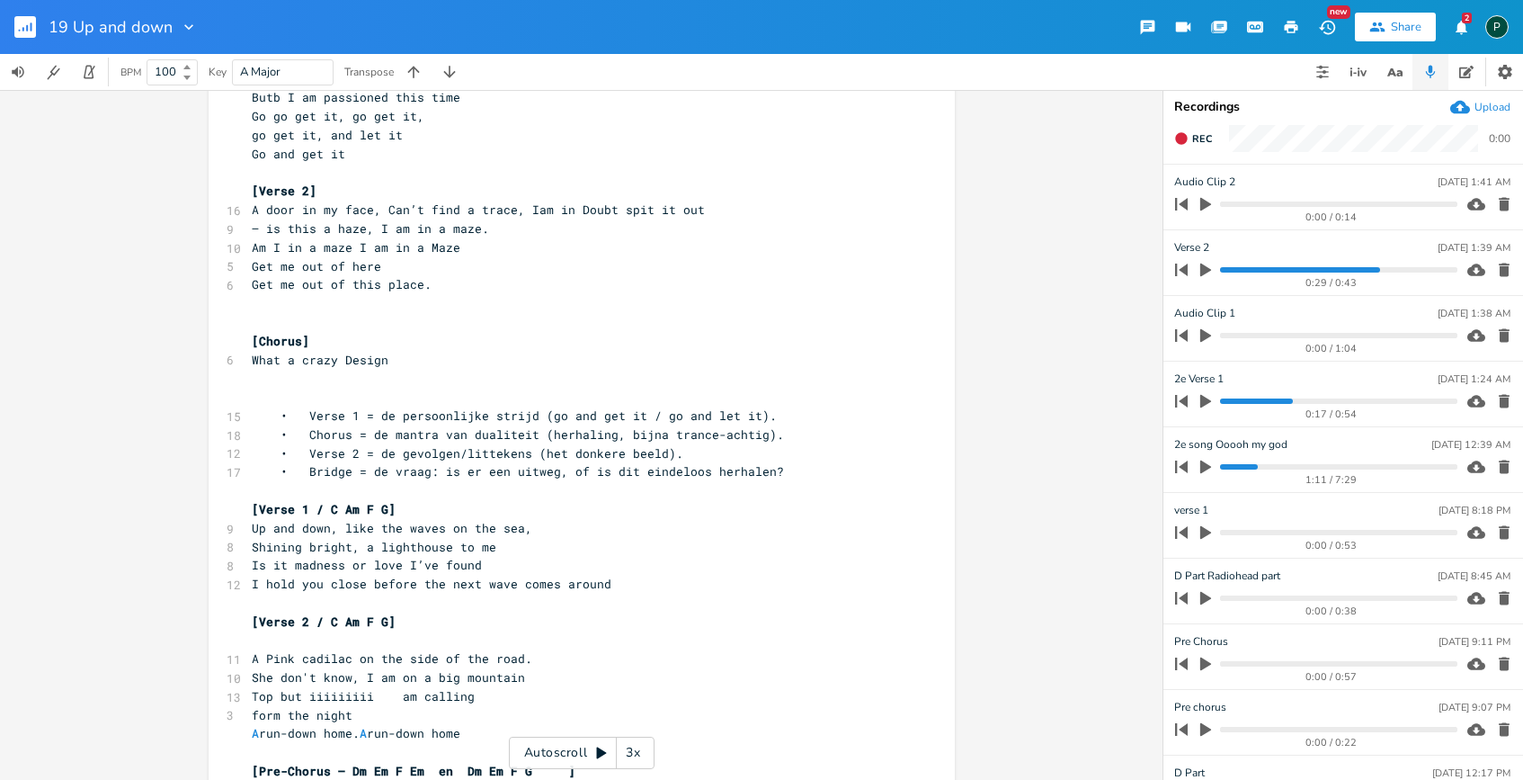
click at [1499, 201] on icon "button" at bounding box center [1504, 204] width 11 height 13
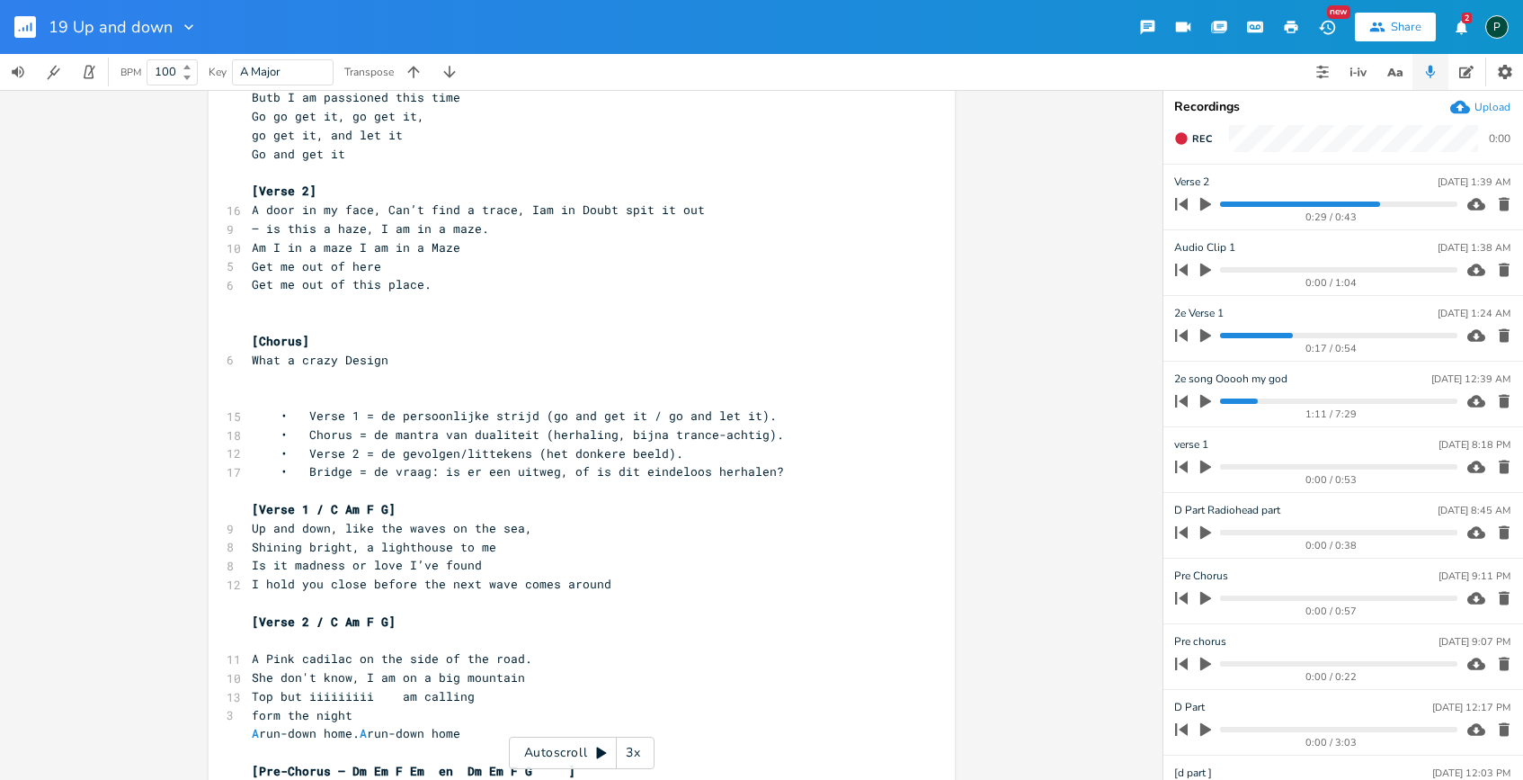
click at [1499, 271] on icon "button" at bounding box center [1504, 269] width 11 height 13
click at [1200, 340] on icon "button" at bounding box center [1205, 335] width 11 height 13
click at [1297, 334] on progress at bounding box center [1338, 335] width 236 height 5
click at [1304, 338] on div "2:35 / 7:29" at bounding box center [1313, 335] width 289 height 29
click at [1307, 337] on progress at bounding box center [1338, 335] width 236 height 5
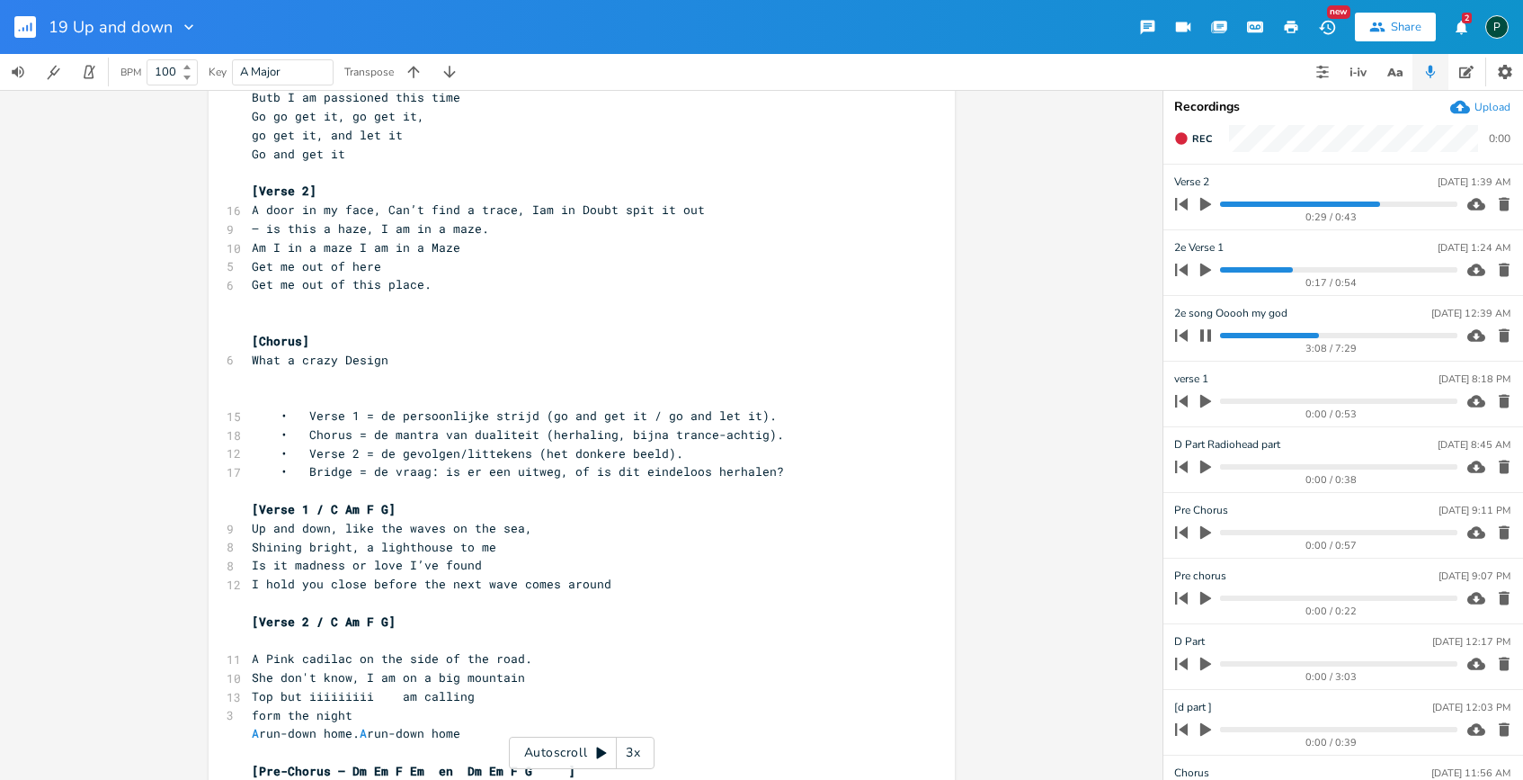
click at [1322, 334] on progress at bounding box center [1338, 335] width 236 height 5
click at [1327, 334] on progress at bounding box center [1338, 335] width 236 height 5
click at [1206, 334] on icon "button" at bounding box center [1206, 335] width 14 height 14
click at [1206, 334] on icon "button" at bounding box center [1205, 335] width 11 height 13
click at [1206, 334] on icon "button" at bounding box center [1206, 335] width 14 height 14
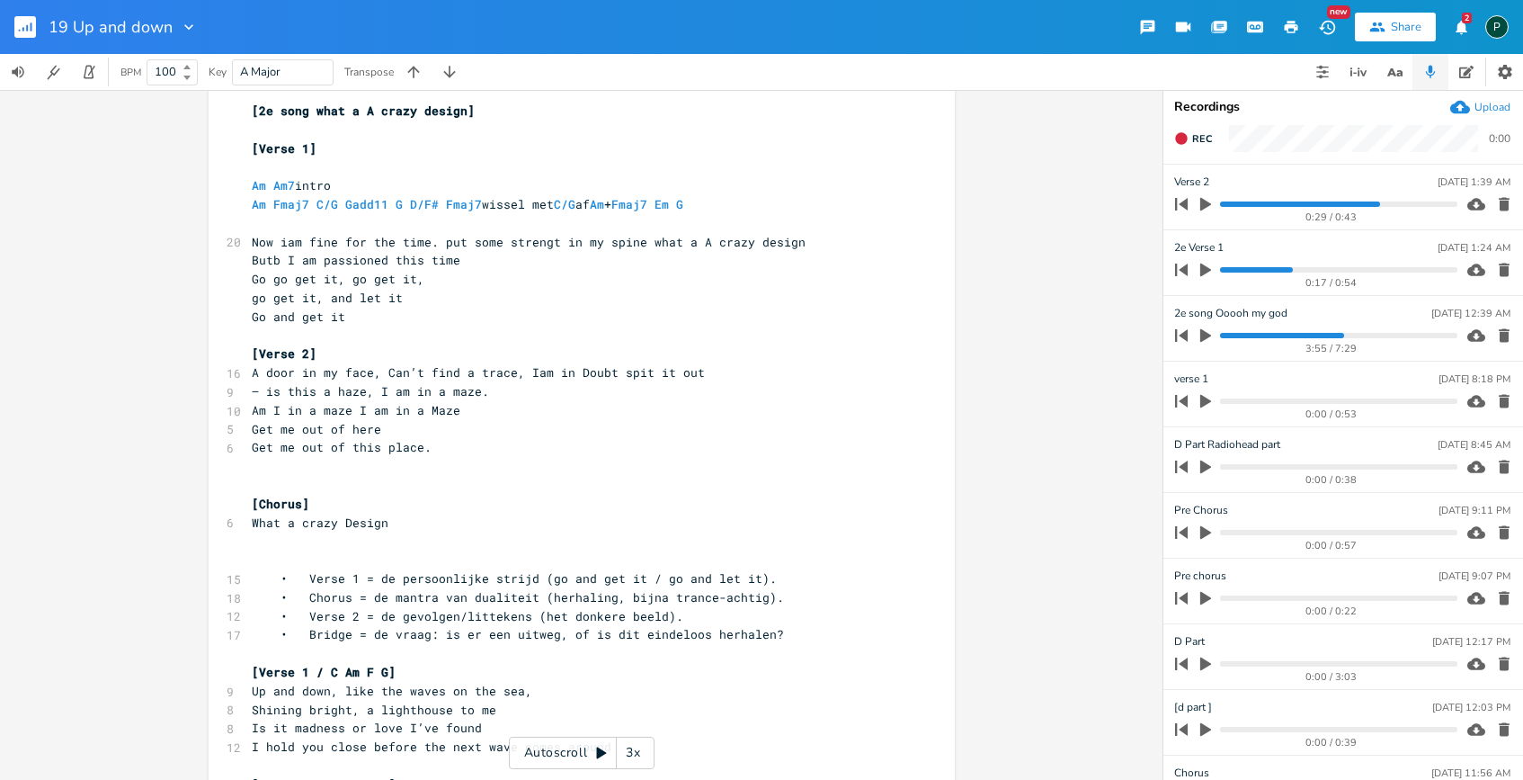
scroll to position [31, 0]
click at [1205, 333] on icon "button" at bounding box center [1205, 335] width 11 height 13
click at [1205, 333] on icon "button" at bounding box center [1206, 335] width 14 height 14
click at [1193, 147] on button "Rec" at bounding box center [1193, 138] width 52 height 29
click at [1337, 336] on progress at bounding box center [1338, 335] width 236 height 5
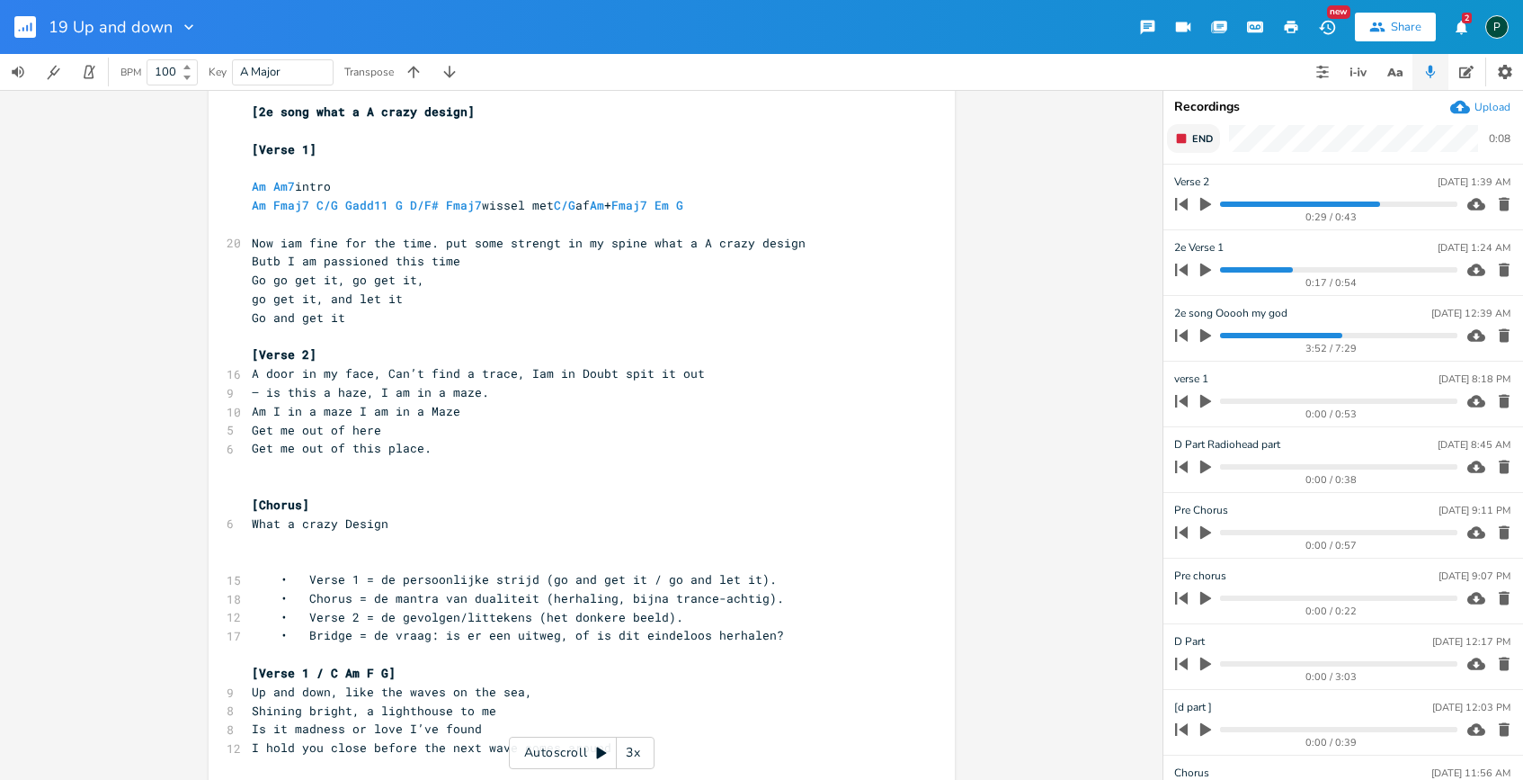
click at [1191, 135] on button "End" at bounding box center [1193, 138] width 53 height 29
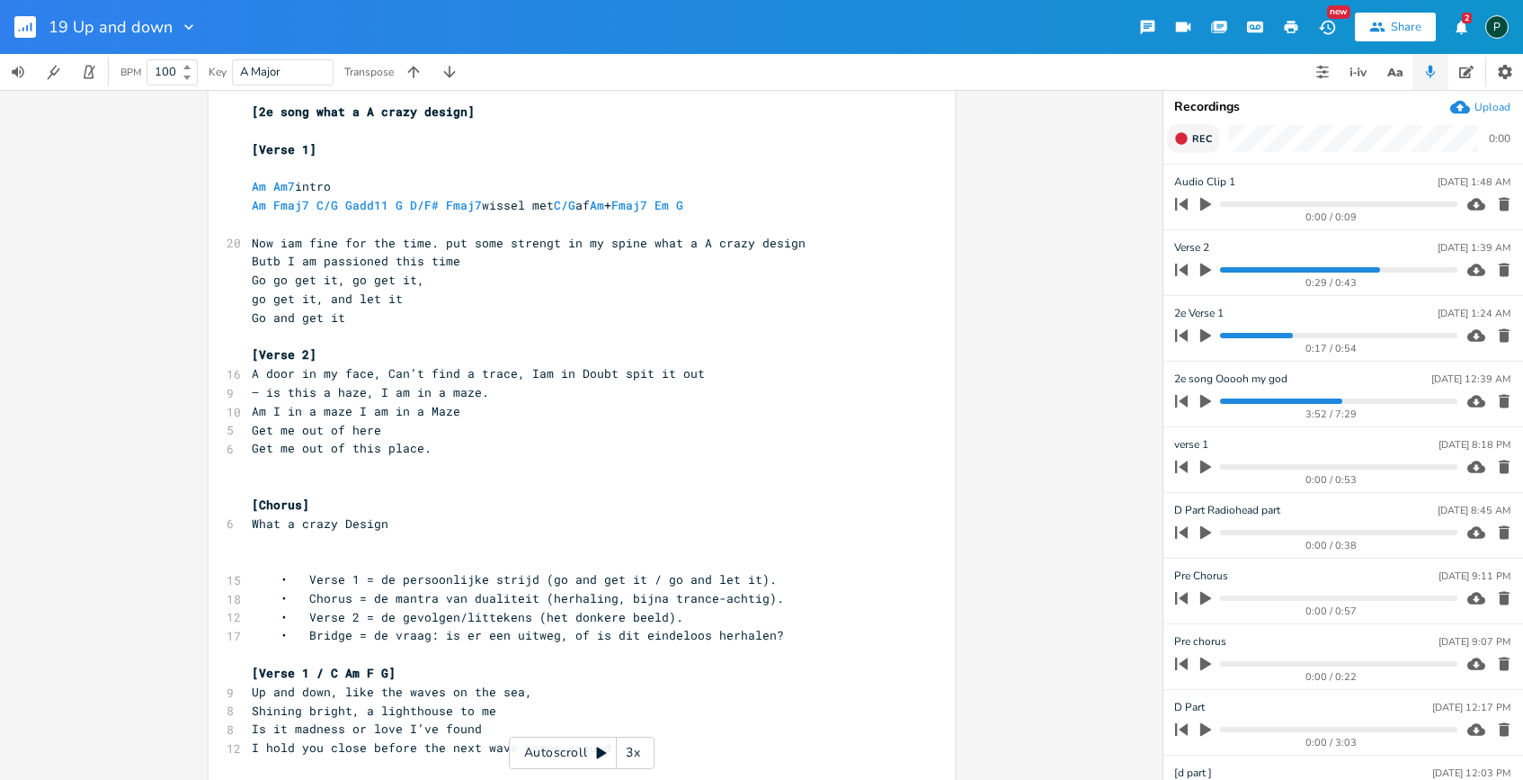
click at [1191, 137] on button "Rec" at bounding box center [1193, 138] width 52 height 29
click at [1191, 137] on button "End" at bounding box center [1193, 138] width 53 height 29
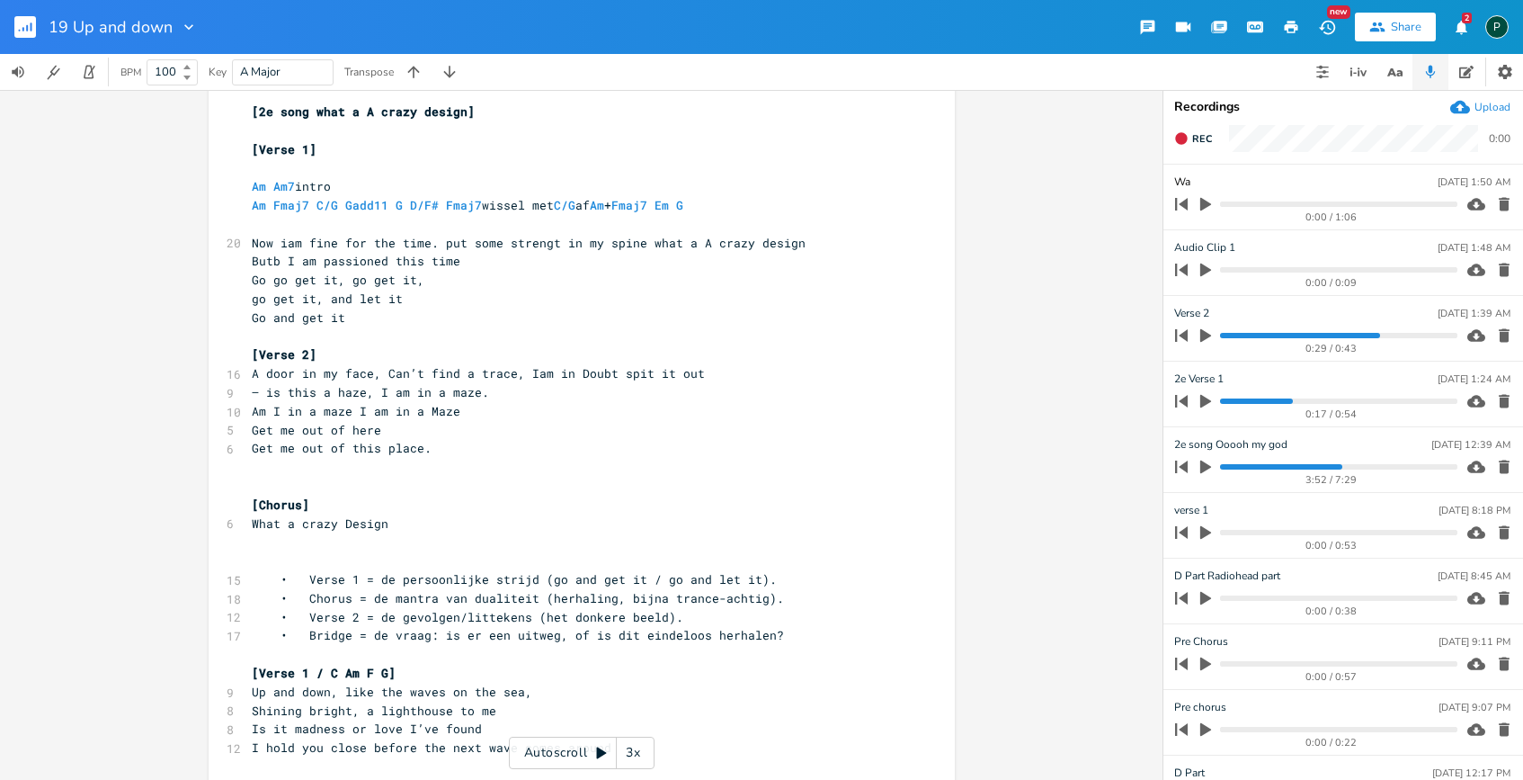
type input "W"
type input "Chorus Wauw Gewoon doen"
click at [1077, 211] on div "x [2e song what a A crazy design] ​ [Verse 1] ​ Am Am7 intro Am Fmaj7 C/G Gadd1…" at bounding box center [581, 435] width 1163 height 690
click at [334, 503] on pre "[Chorus]" at bounding box center [572, 504] width 649 height 19
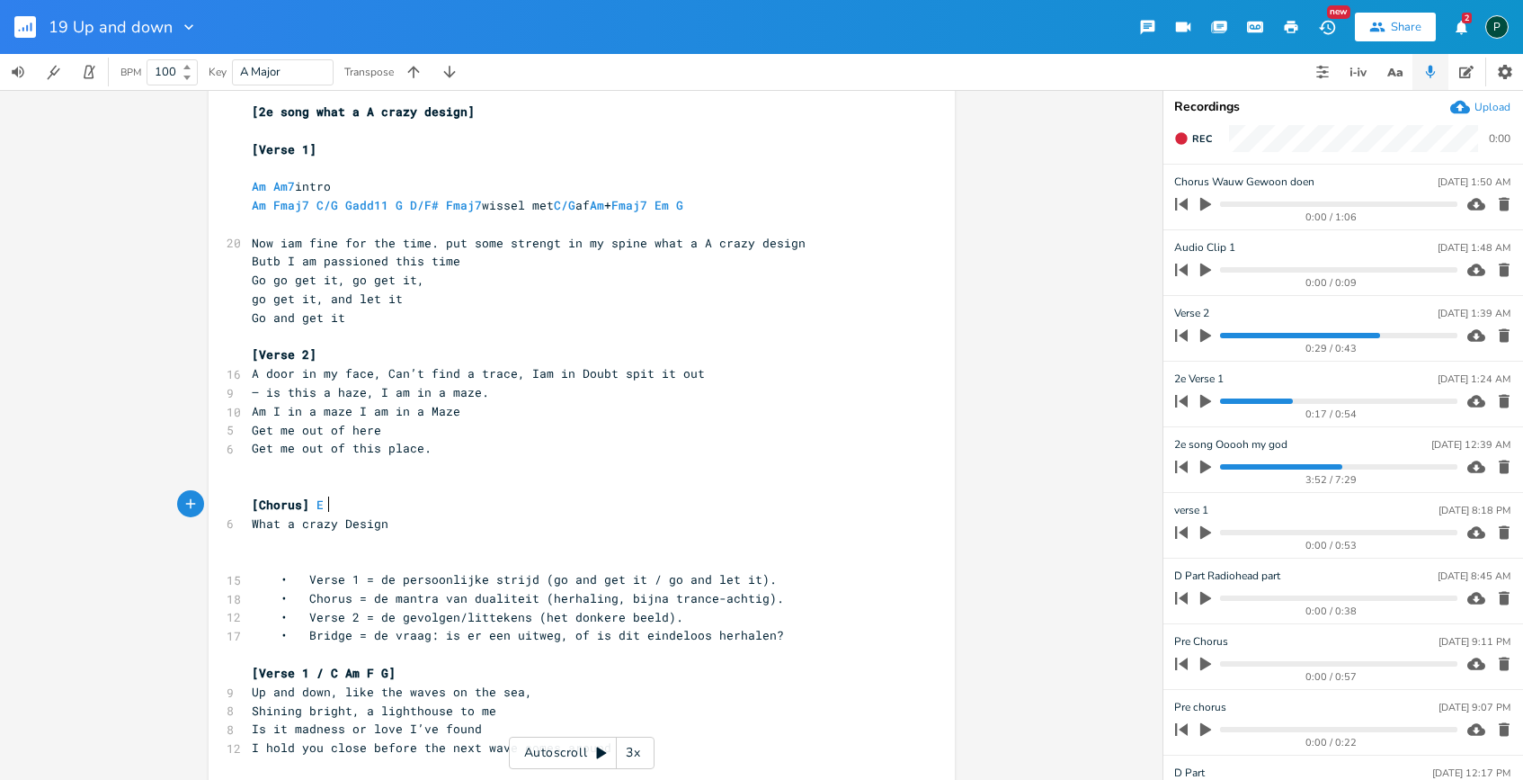
type textarea "E a"
type textarea "EAd"
type textarea "eadd9"
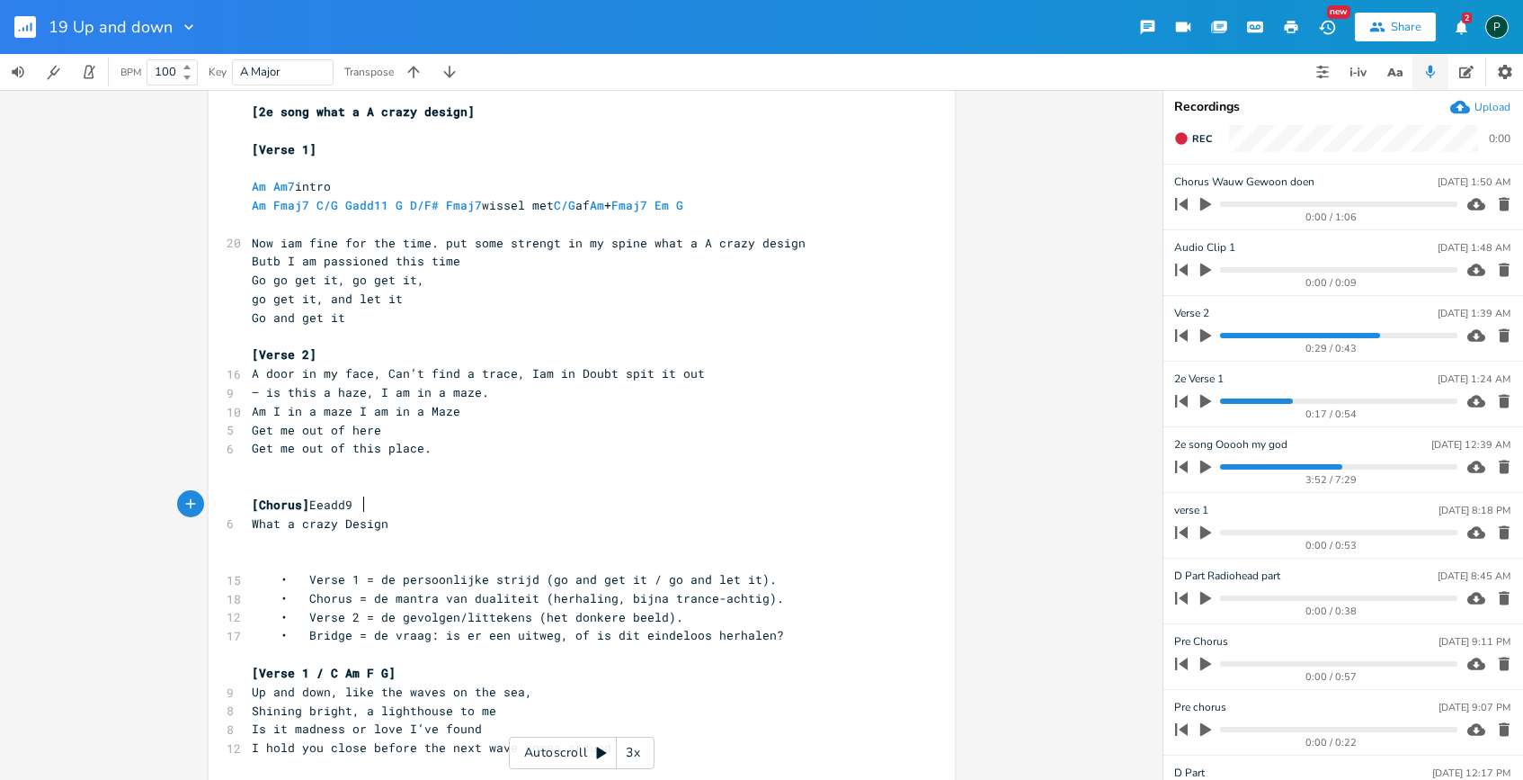
scroll to position [0, 35]
click at [1493, 259] on button "button" at bounding box center [1504, 269] width 24 height 29
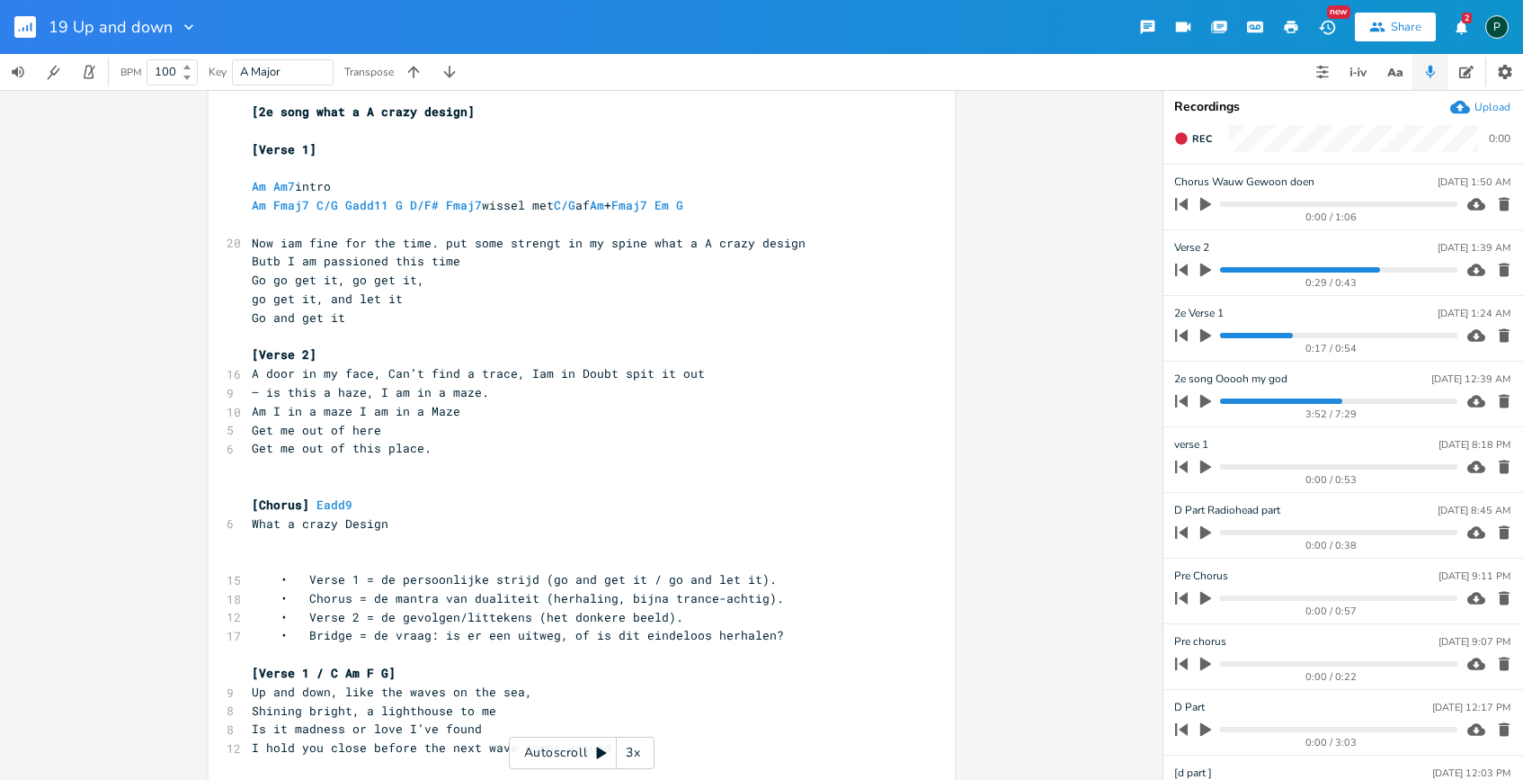
click at [378, 504] on pre "[Chorus] Eadd9" at bounding box center [572, 504] width 649 height 19
click at [1207, 207] on icon "button" at bounding box center [1206, 204] width 16 height 16
click at [373, 496] on pre "[Chorus] Eadd9" at bounding box center [572, 504] width 649 height 19
click at [1203, 201] on icon "button" at bounding box center [1205, 204] width 11 height 12
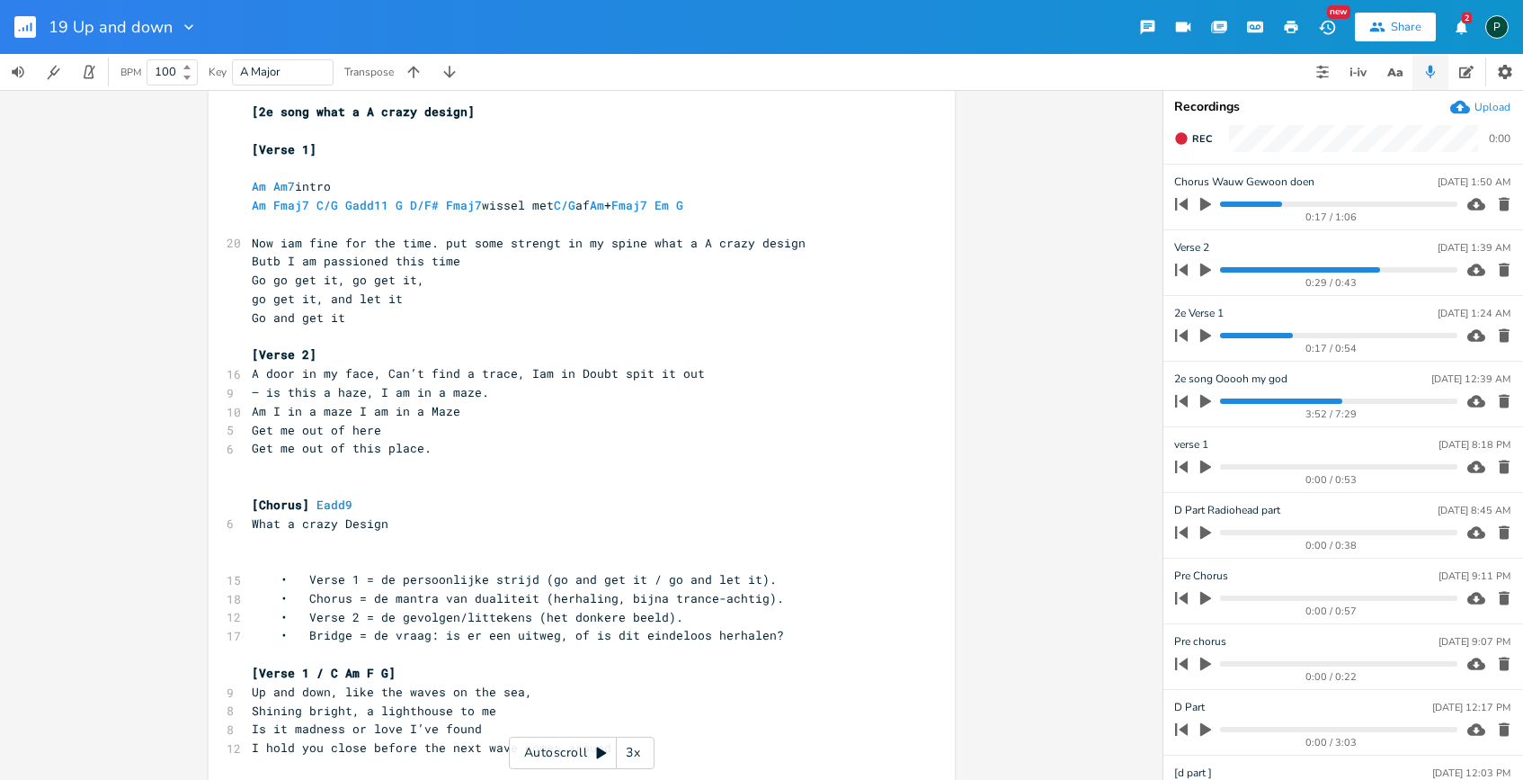
click at [398, 511] on pre "[Chorus] Eadd9" at bounding box center [572, 504] width 649 height 19
type textarea "G"
click at [1173, 243] on li "Verse [DATE] 1:39 AM 0:29 / 0:43" at bounding box center [1344, 263] width 360 height 66
type input "2e Verse 2"
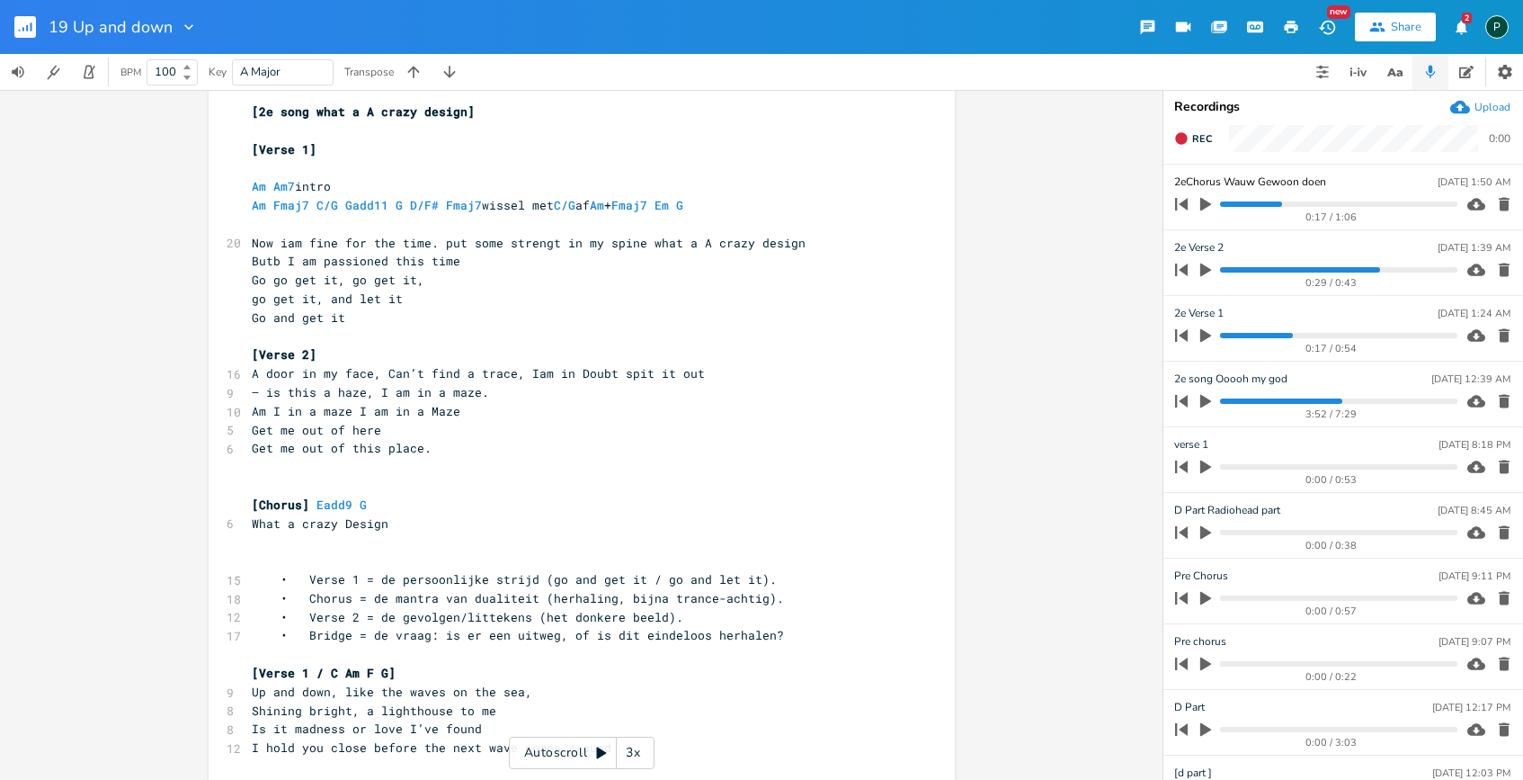
type input "2e Chorus Wauw Gewoon doen"
click at [682, 299] on pre "go get it, and let it" at bounding box center [572, 299] width 649 height 19
click at [377, 508] on pre "[Chorus] Eadd9 G" at bounding box center [572, 504] width 649 height 19
type textarea "D/F# Am D/#"
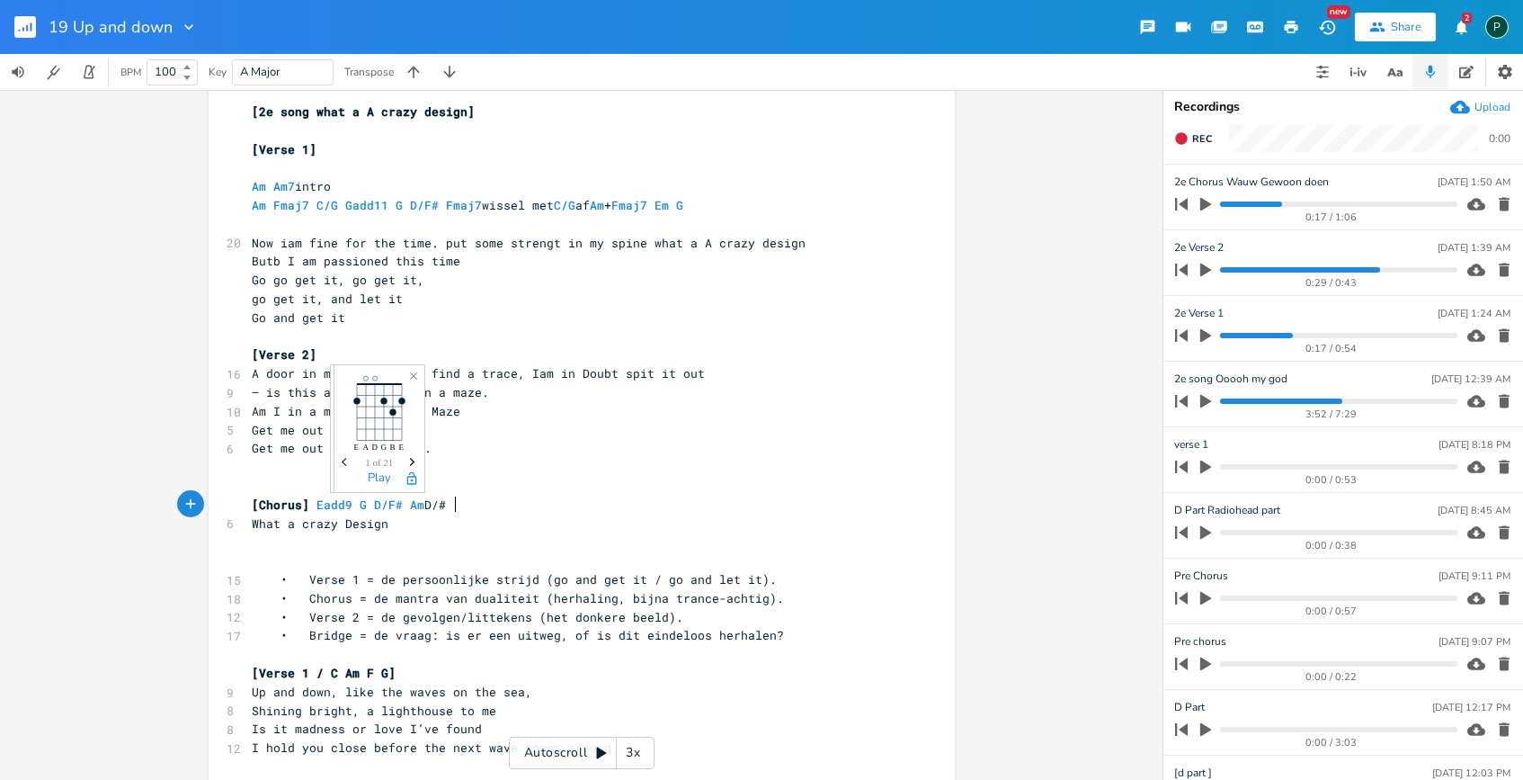
scroll to position [0, 72]
type textarea "F#"
click at [556, 511] on pre "[Chorus] Eadd9 G D/F# Am D/F#" at bounding box center [572, 504] width 649 height 19
drag, startPoint x: 486, startPoint y: 503, endPoint x: 289, endPoint y: 503, distance: 197.8
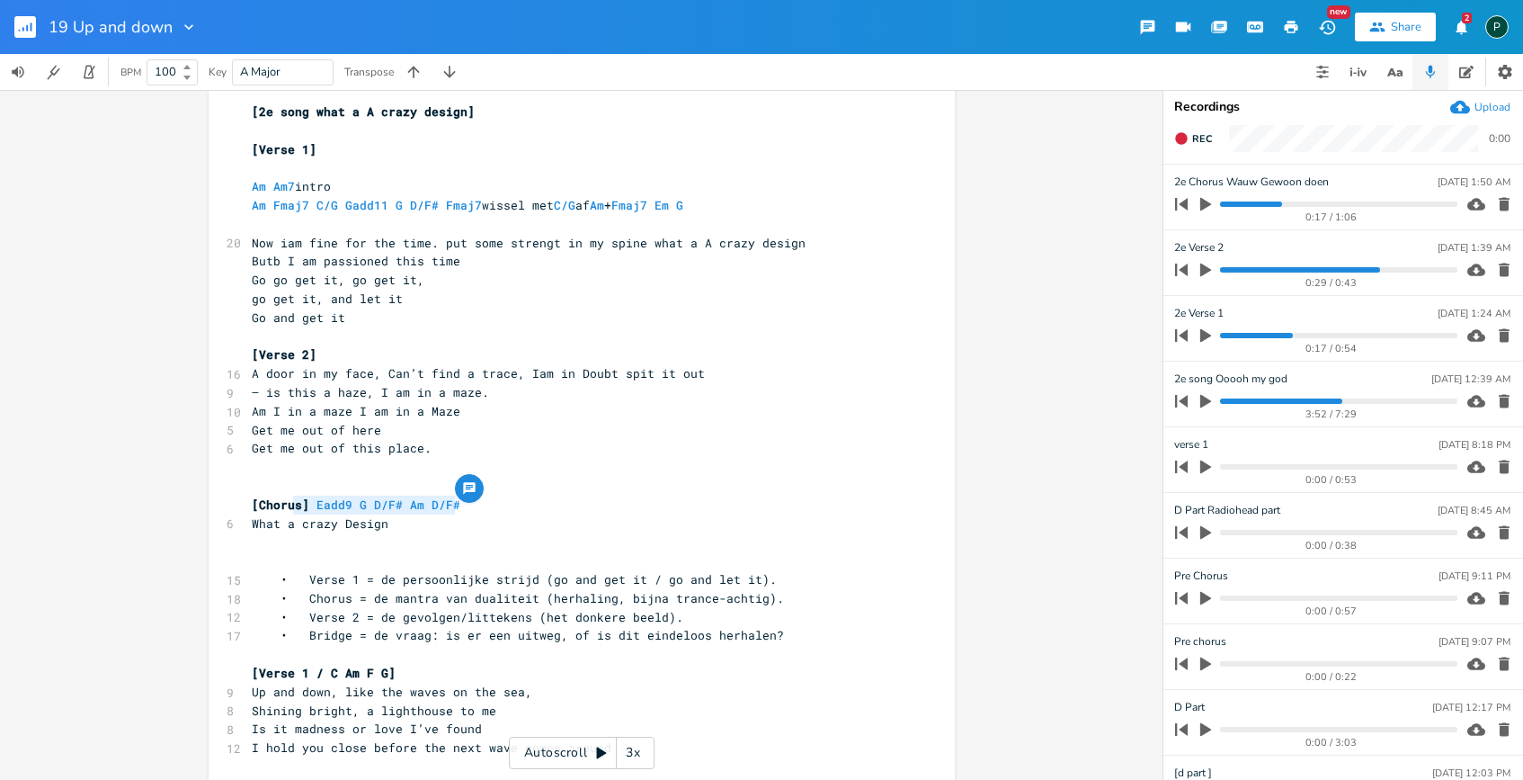
click at [289, 503] on pre "[Chorus] Eadd9 G D/F# Am D/F#" at bounding box center [572, 504] width 649 height 19
type textarea "s] Eadd9 G D/F# Am D/F#"
click at [489, 504] on pre "[Chorus] Eadd9 G D/F# Am D/F#" at bounding box center [572, 504] width 649 height 19
type textarea "Am7sus"
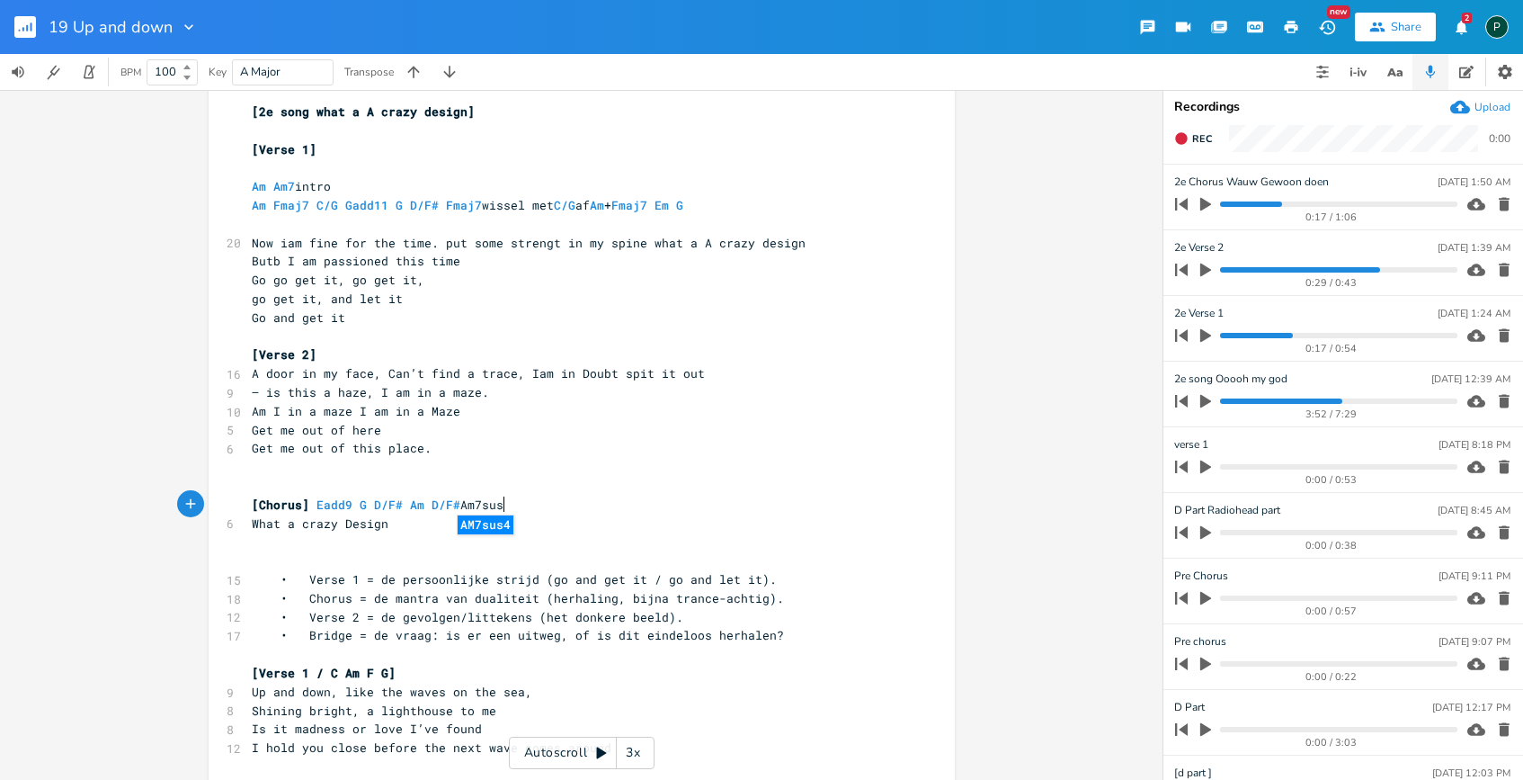
click at [491, 528] on li "AM7sus4" at bounding box center [486, 524] width 56 height 19
click at [470, 507] on span "[Chorus] Eadd9 G D/F# Am D/F# AM7sus4" at bounding box center [381, 504] width 259 height 16
type textarea "m"
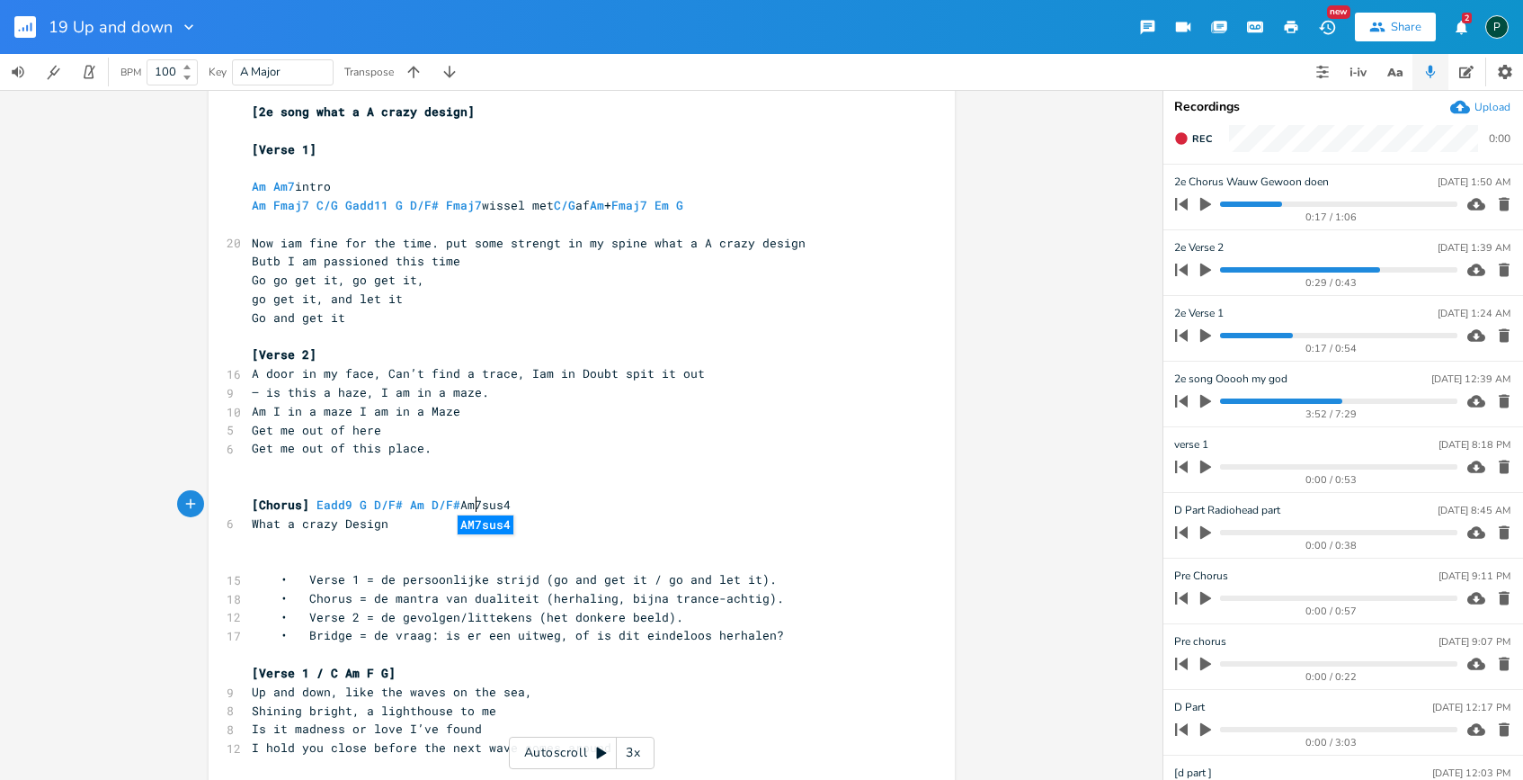
click at [528, 506] on pre "[Chorus] Eadd9 G D/F# Am D/F# Am7sus4" at bounding box center [572, 504] width 649 height 19
type textarea "Am"
click at [1182, 145] on icon "button" at bounding box center [1181, 138] width 14 height 14
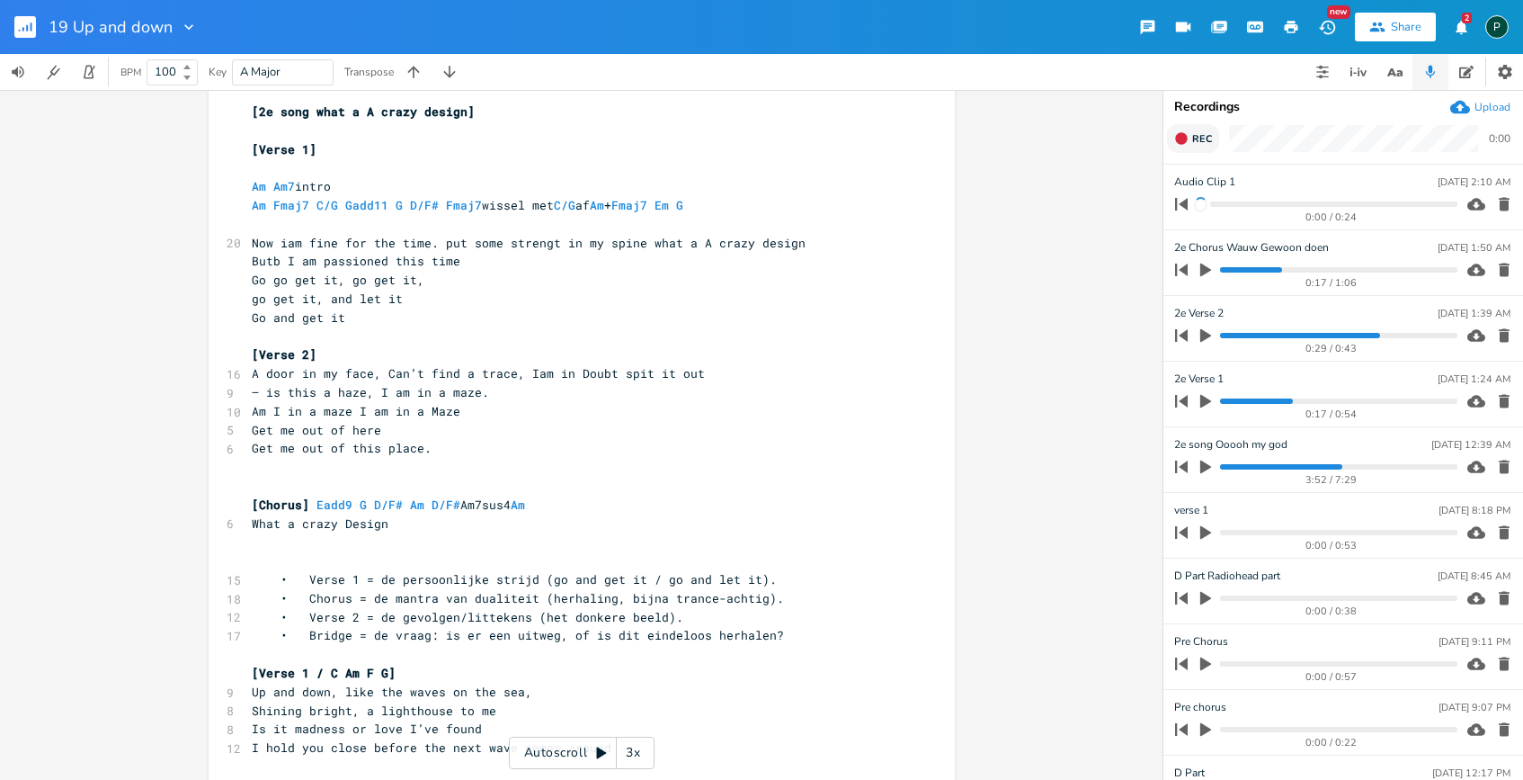
click at [1209, 135] on span "Rec" at bounding box center [1202, 138] width 20 height 13
click at [1209, 135] on span "End" at bounding box center [1202, 138] width 21 height 13
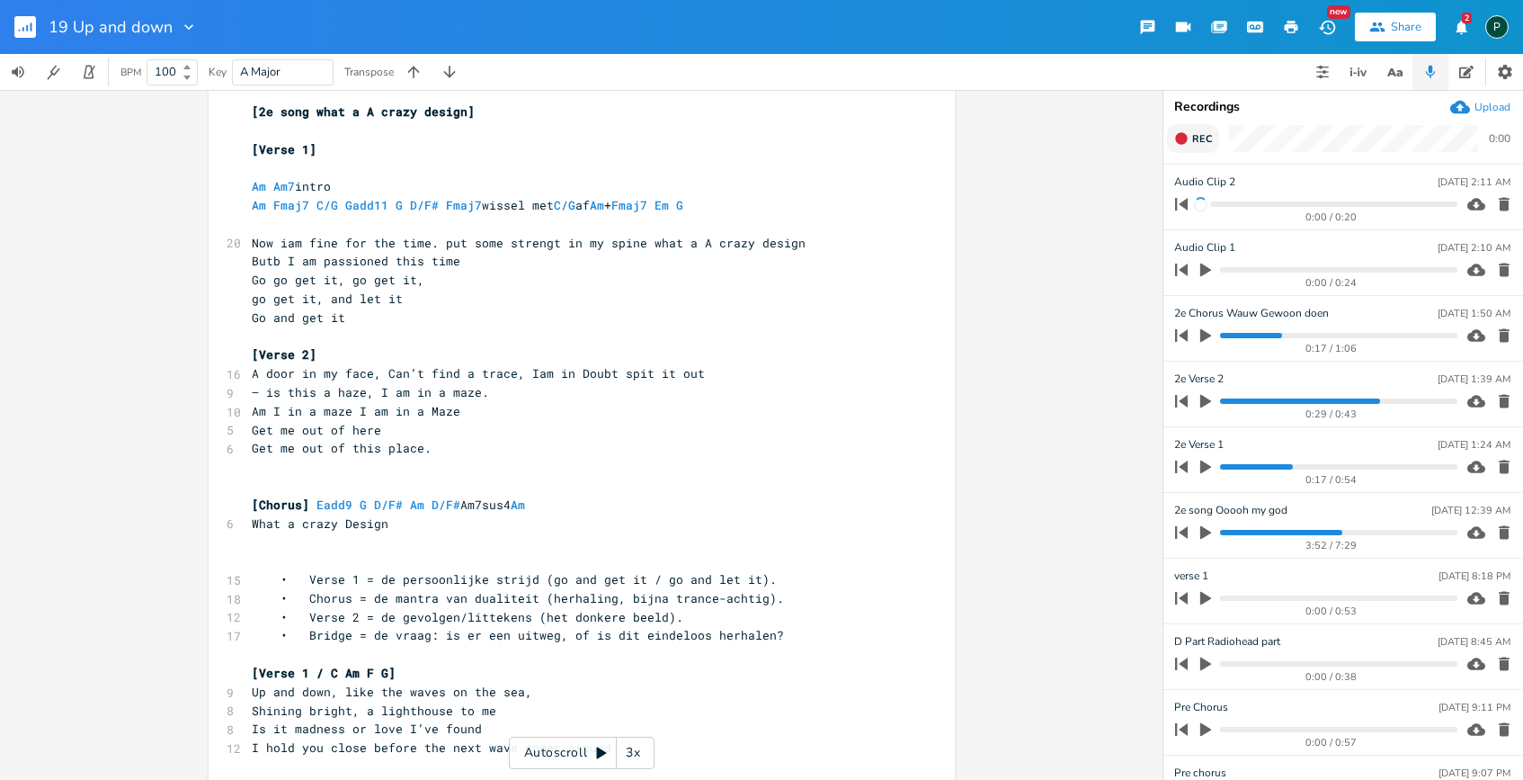
click at [1204, 145] on span "Rec" at bounding box center [1202, 138] width 20 height 13
click at [1204, 145] on span "End" at bounding box center [1202, 138] width 21 height 13
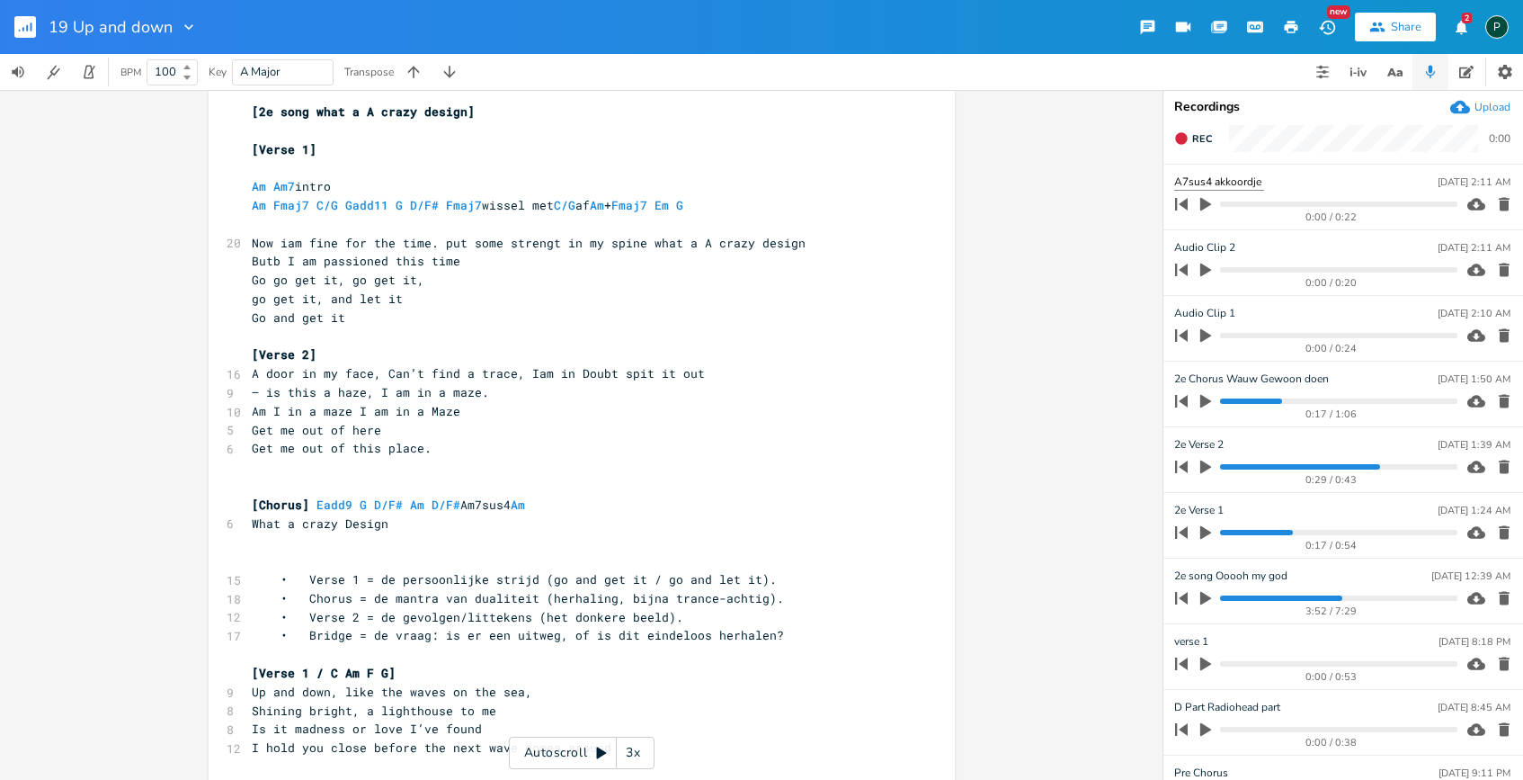
click at [1183, 179] on input "A7sus4 akkoordje" at bounding box center [1219, 182] width 90 height 17
type input "Am7sus4 akkoordje"
